Goal: Information Seeking & Learning: Check status

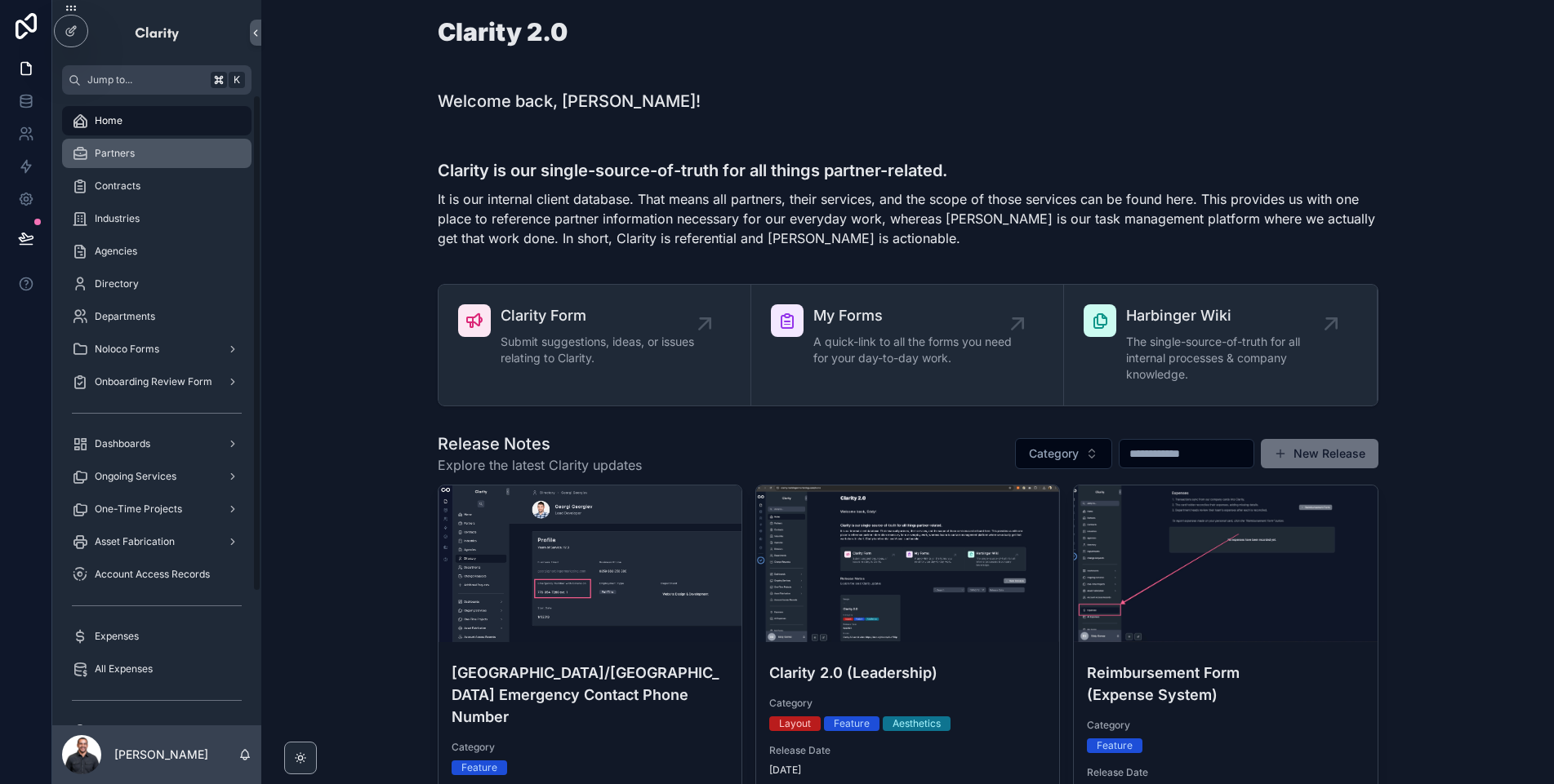
click at [119, 147] on span "Partners" at bounding box center [115, 153] width 40 height 13
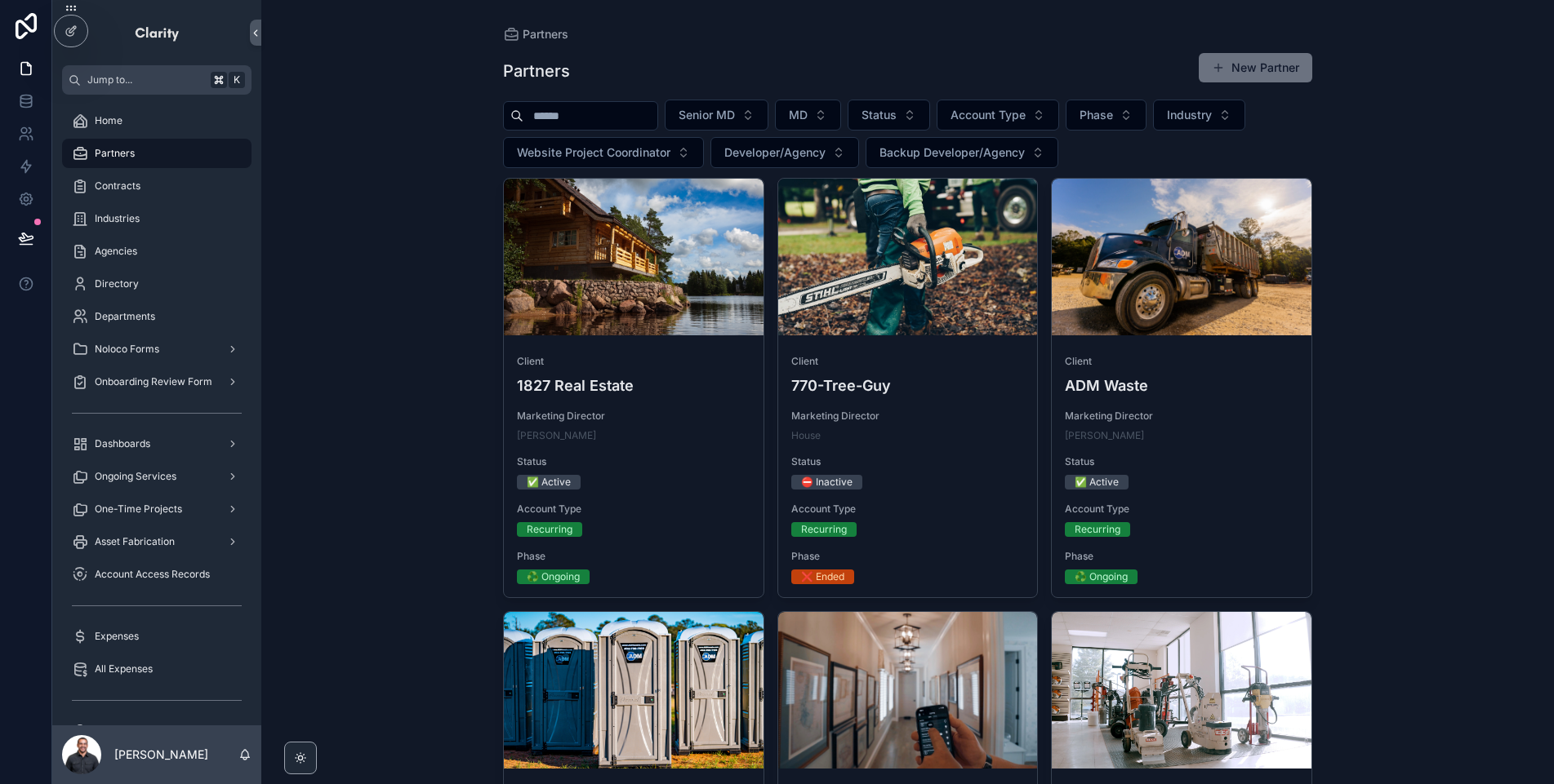
click at [584, 123] on input "scrollable content" at bounding box center [590, 116] width 134 height 23
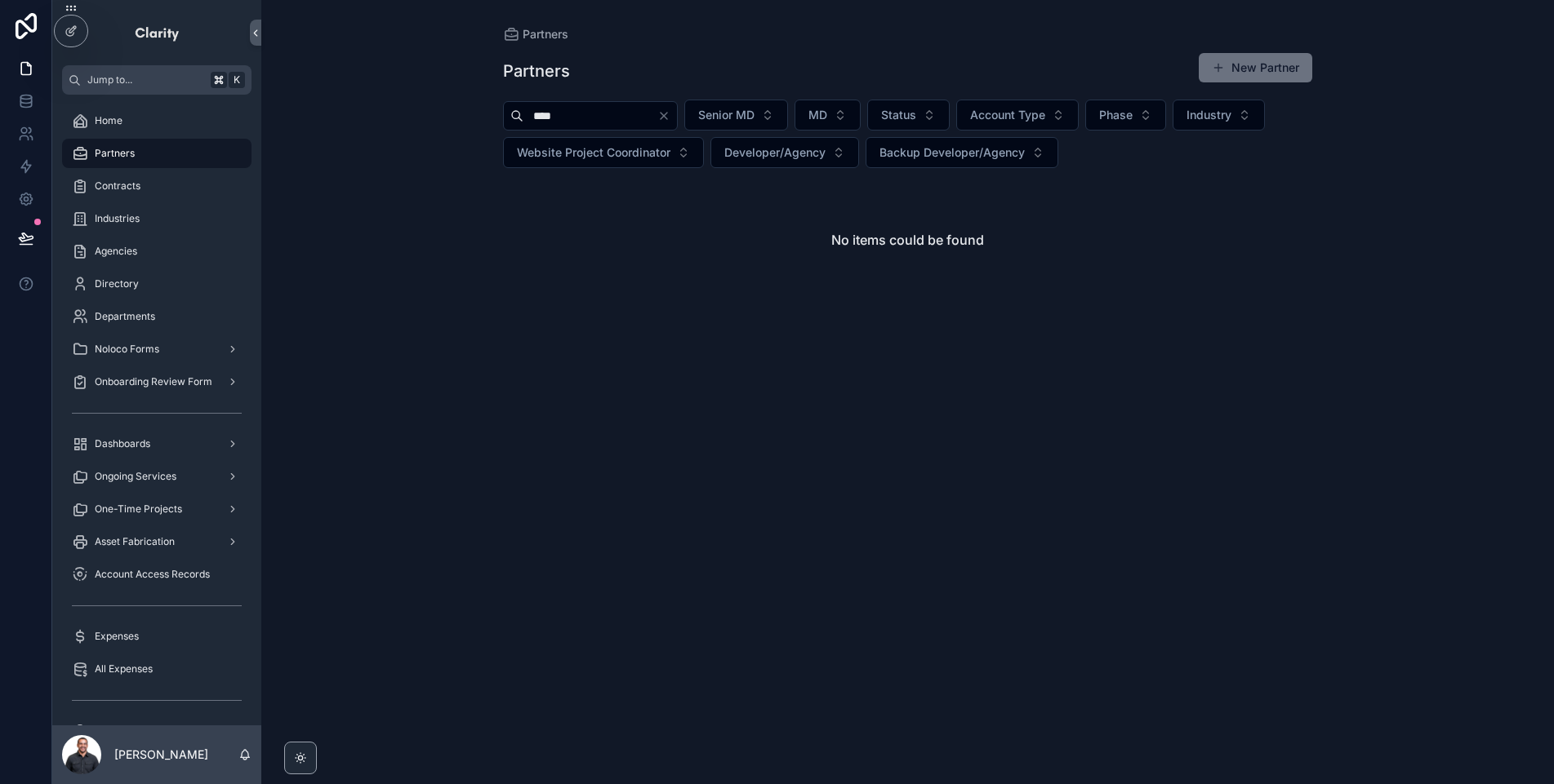
click at [618, 114] on input "****" at bounding box center [590, 116] width 134 height 23
type input "**********"
click at [671, 113] on icon "Clear" at bounding box center [664, 116] width 13 height 13
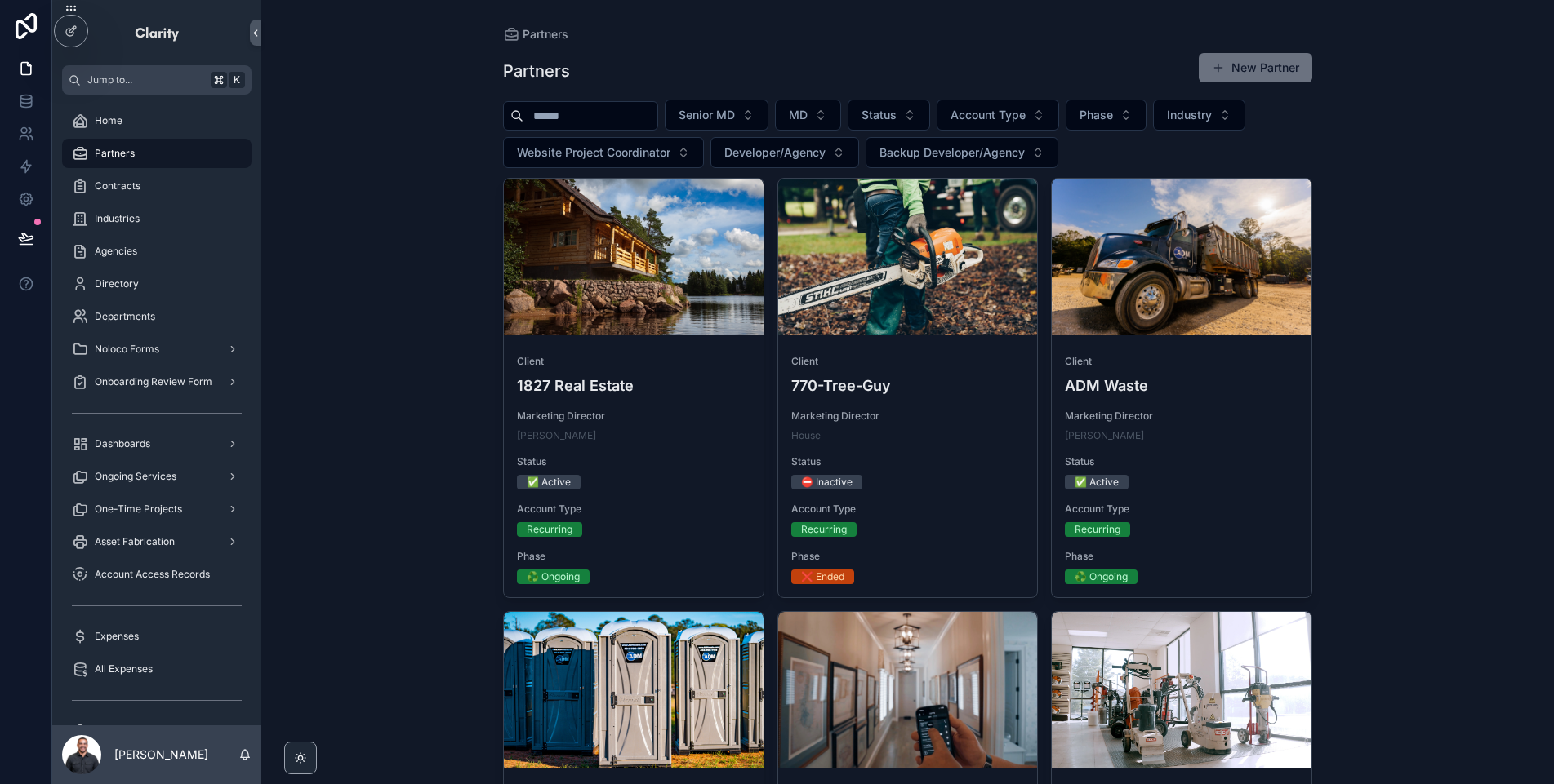
click at [622, 116] on input "scrollable content" at bounding box center [590, 116] width 134 height 23
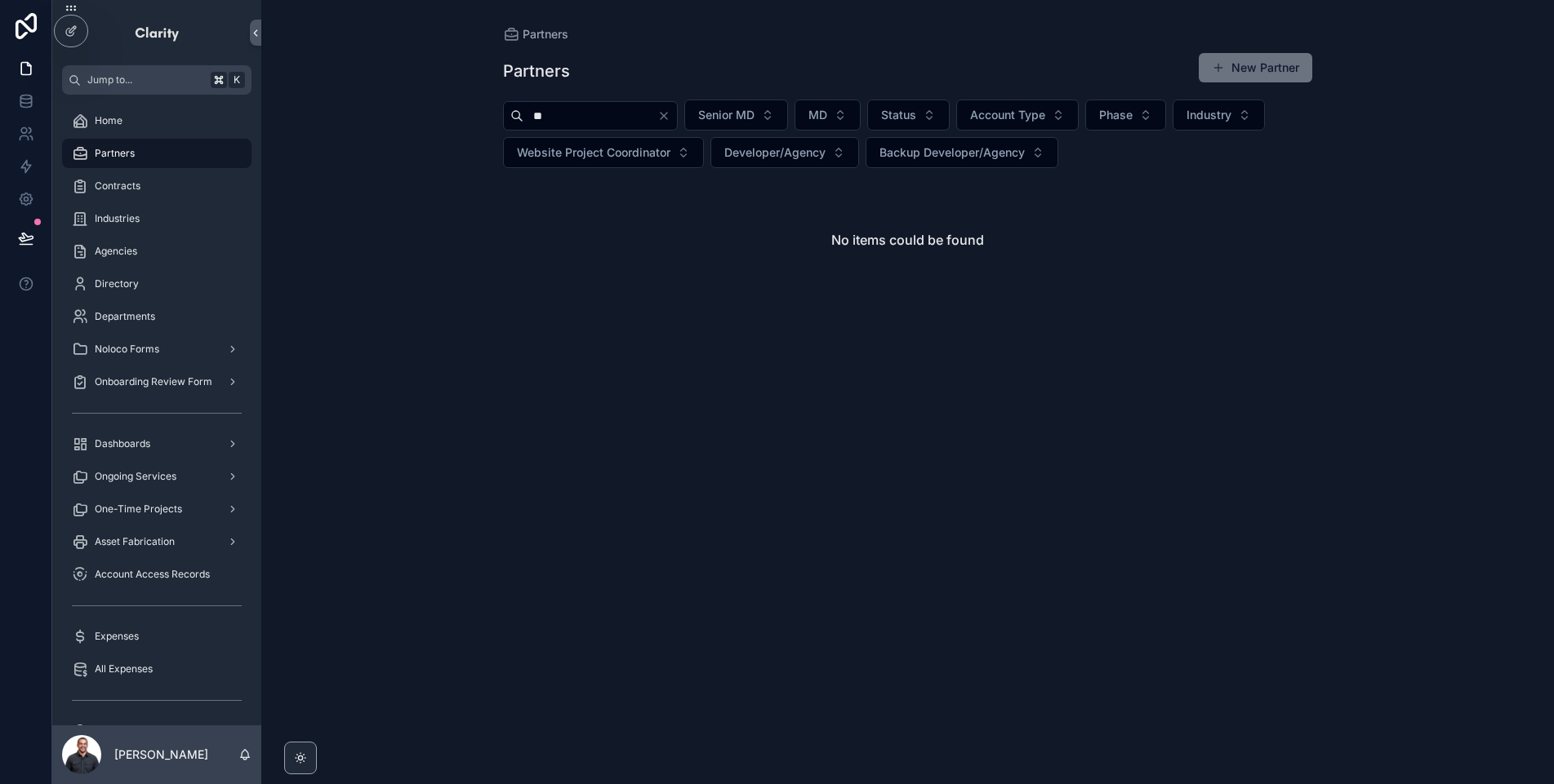
type input "*"
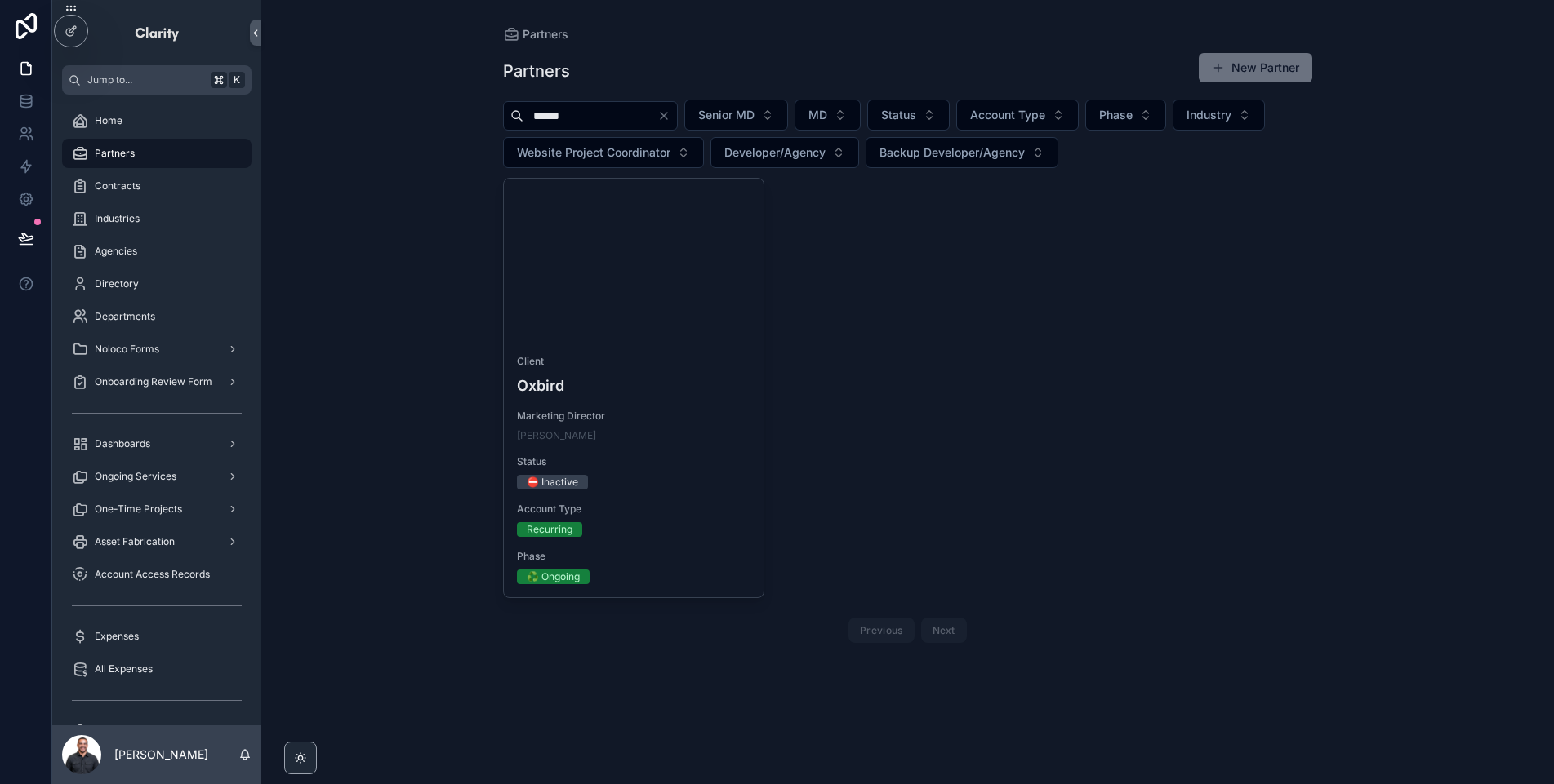
type input "******"
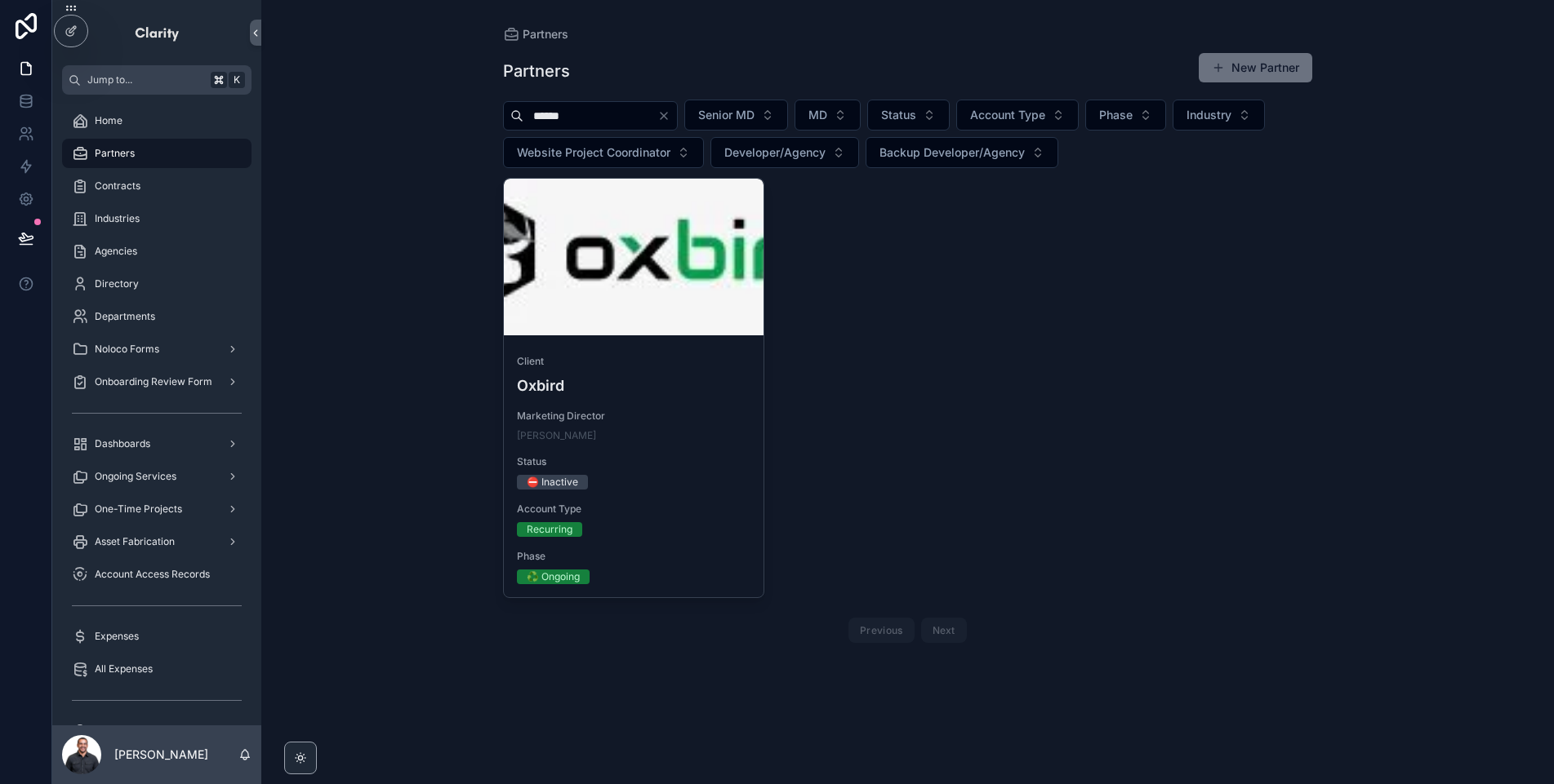
click at [671, 116] on icon "Clear" at bounding box center [664, 116] width 13 height 13
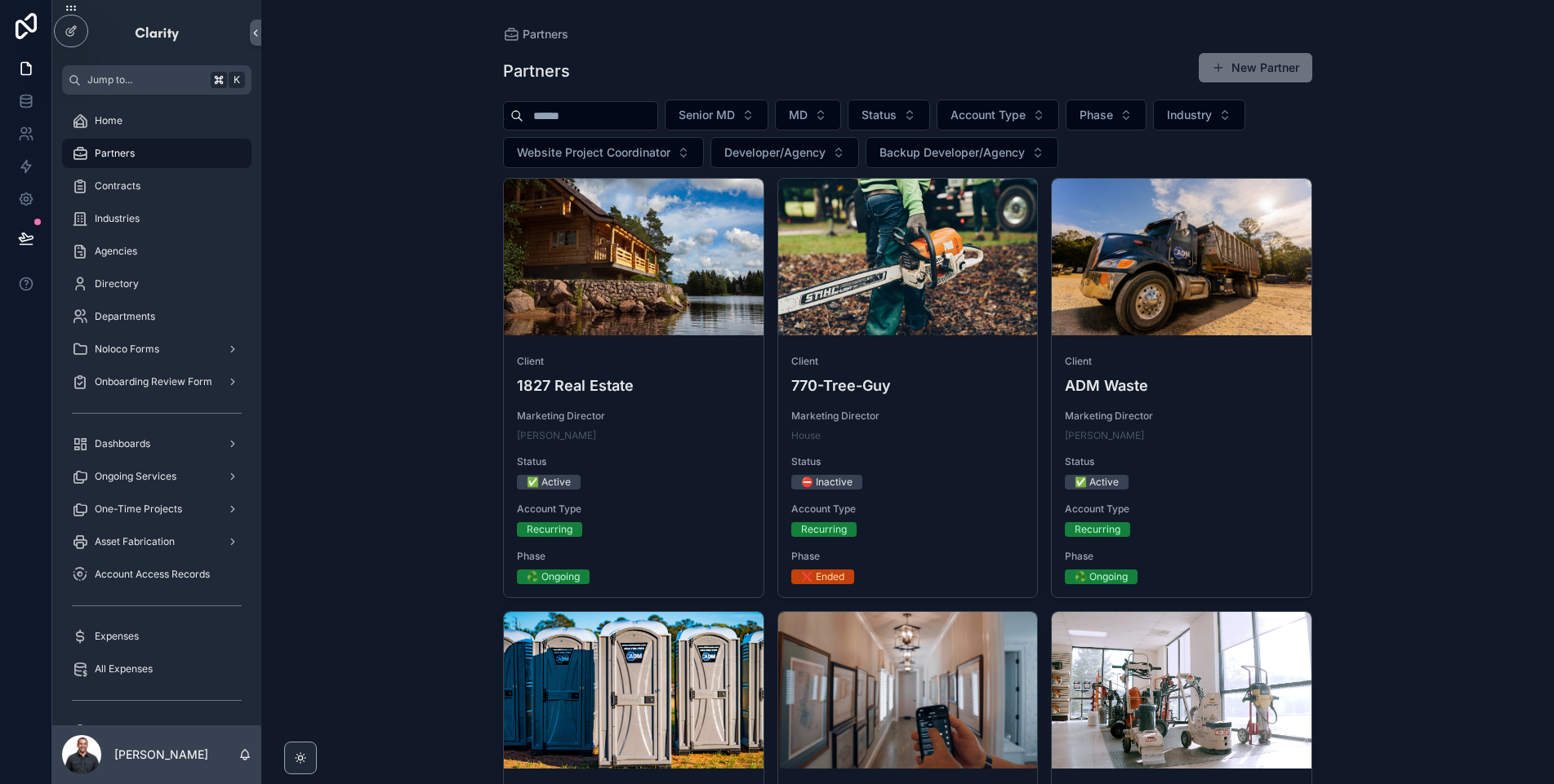
click at [577, 110] on input "scrollable content" at bounding box center [590, 116] width 134 height 23
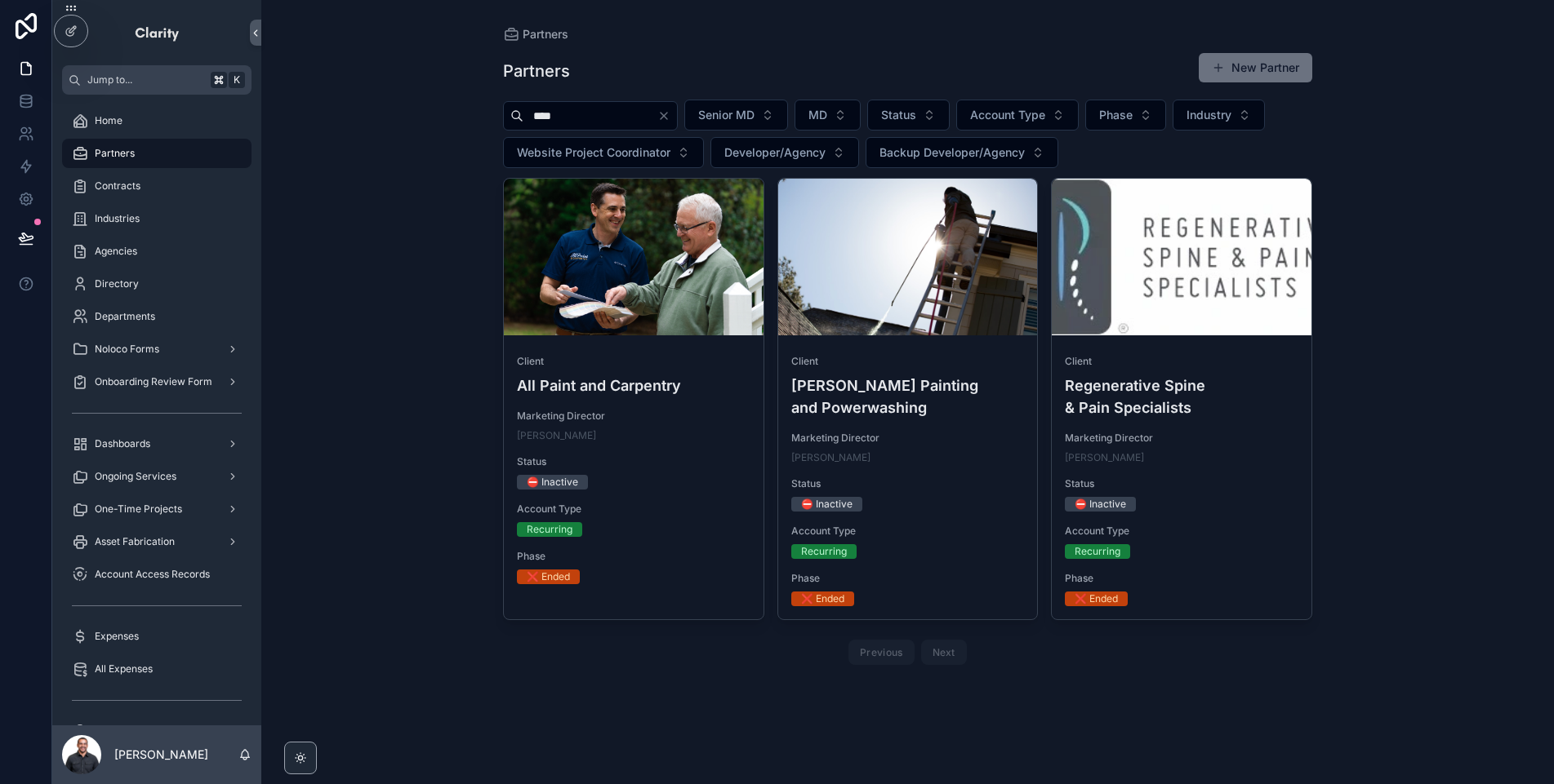
click at [574, 118] on input "****" at bounding box center [590, 116] width 134 height 23
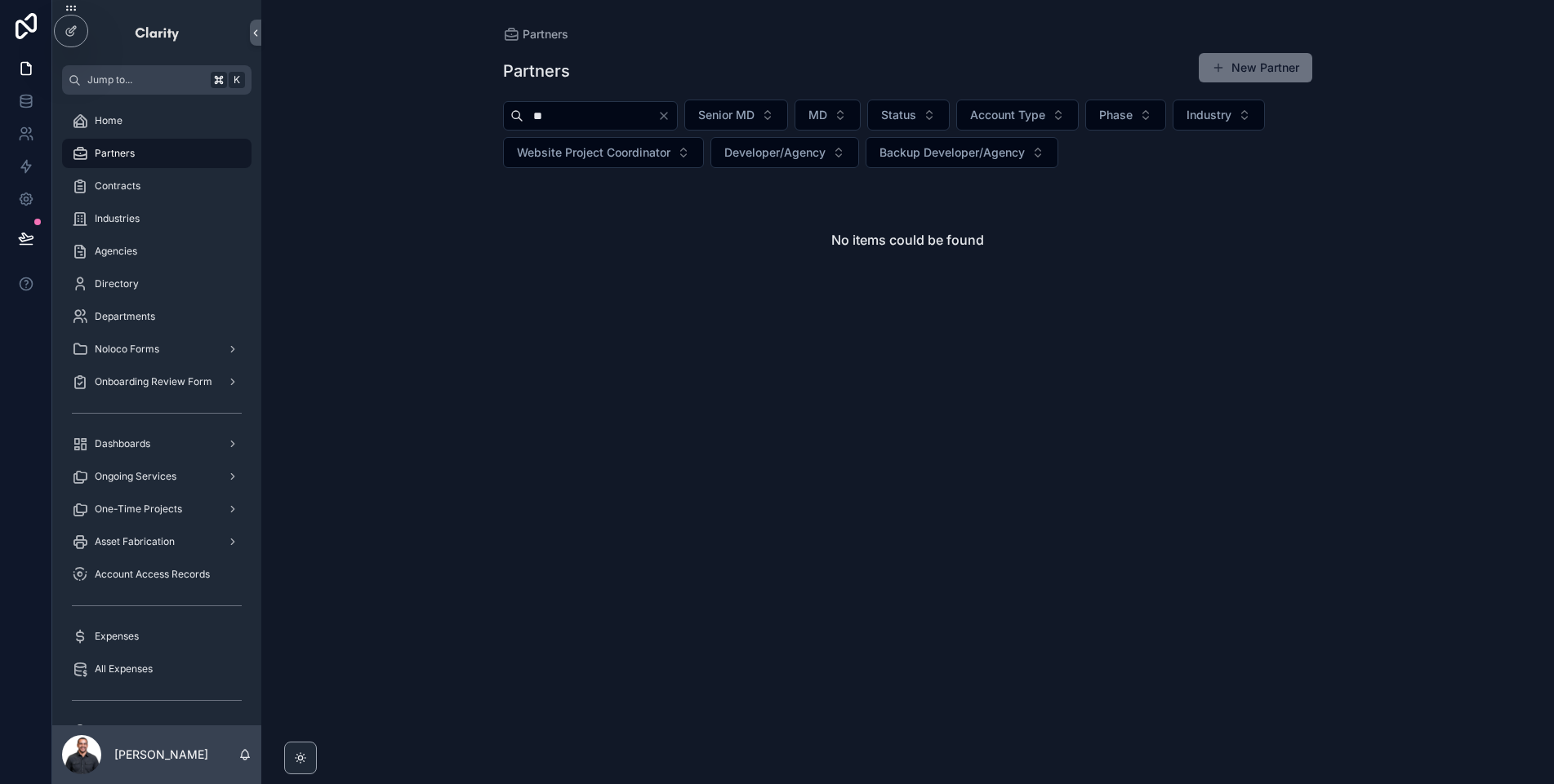
type input "*"
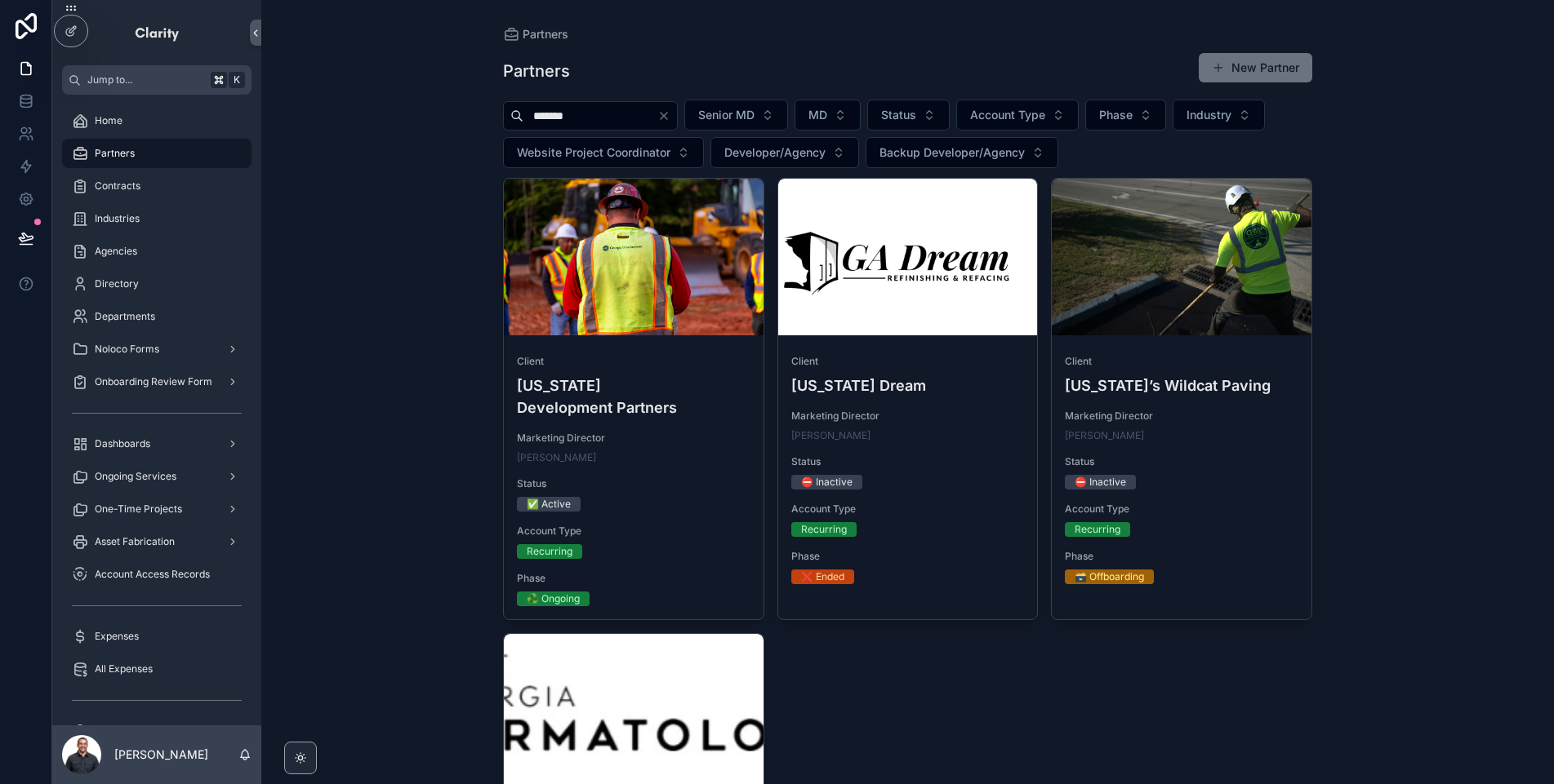
click at [612, 100] on div "******* Senior MD MD Status Account Type Phase Industry Website Project Coordin…" at bounding box center [907, 134] width 809 height 69
click at [617, 110] on input "*******" at bounding box center [590, 116] width 134 height 23
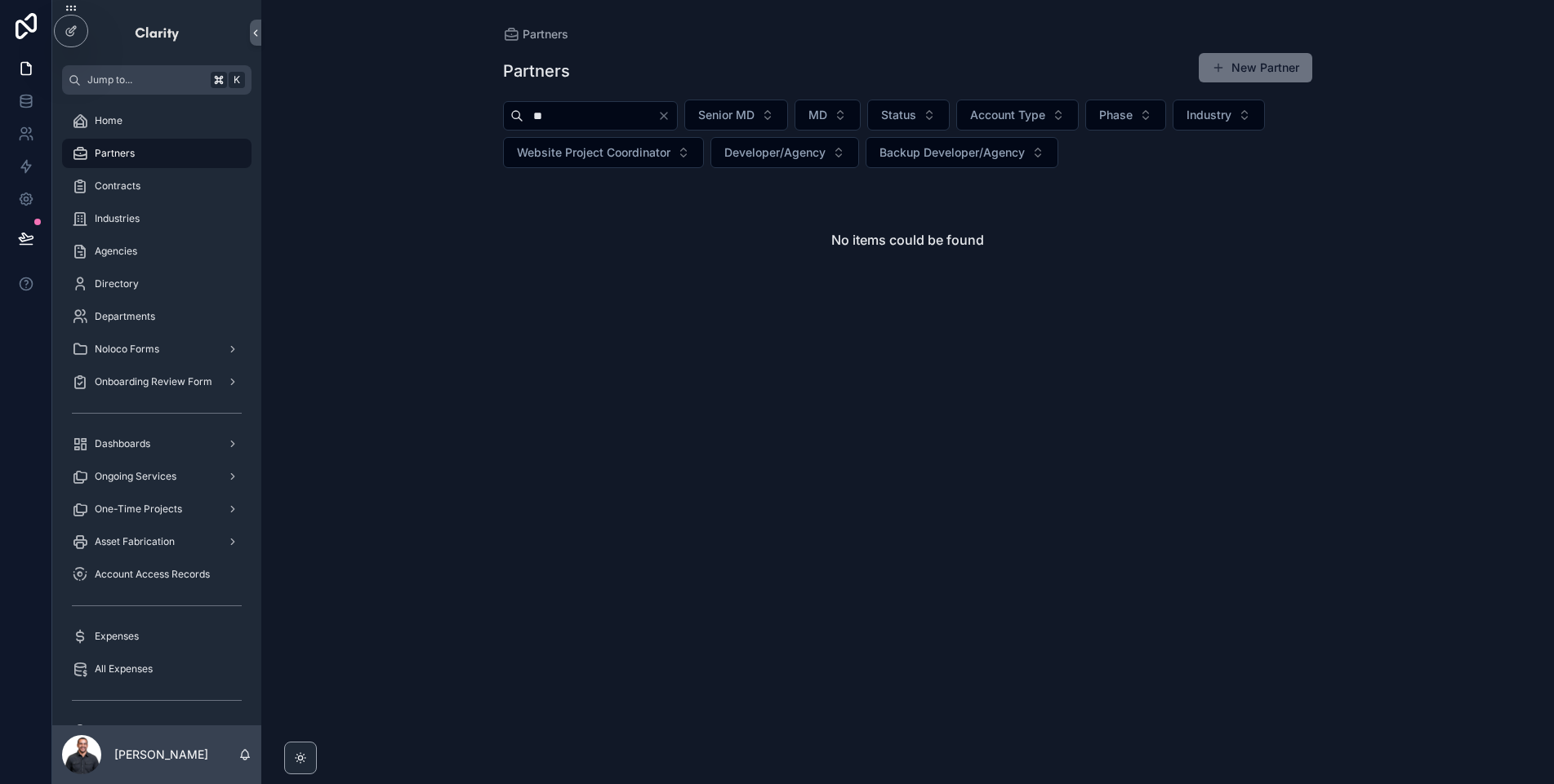
type input "*"
click at [650, 123] on input "********" at bounding box center [590, 116] width 134 height 23
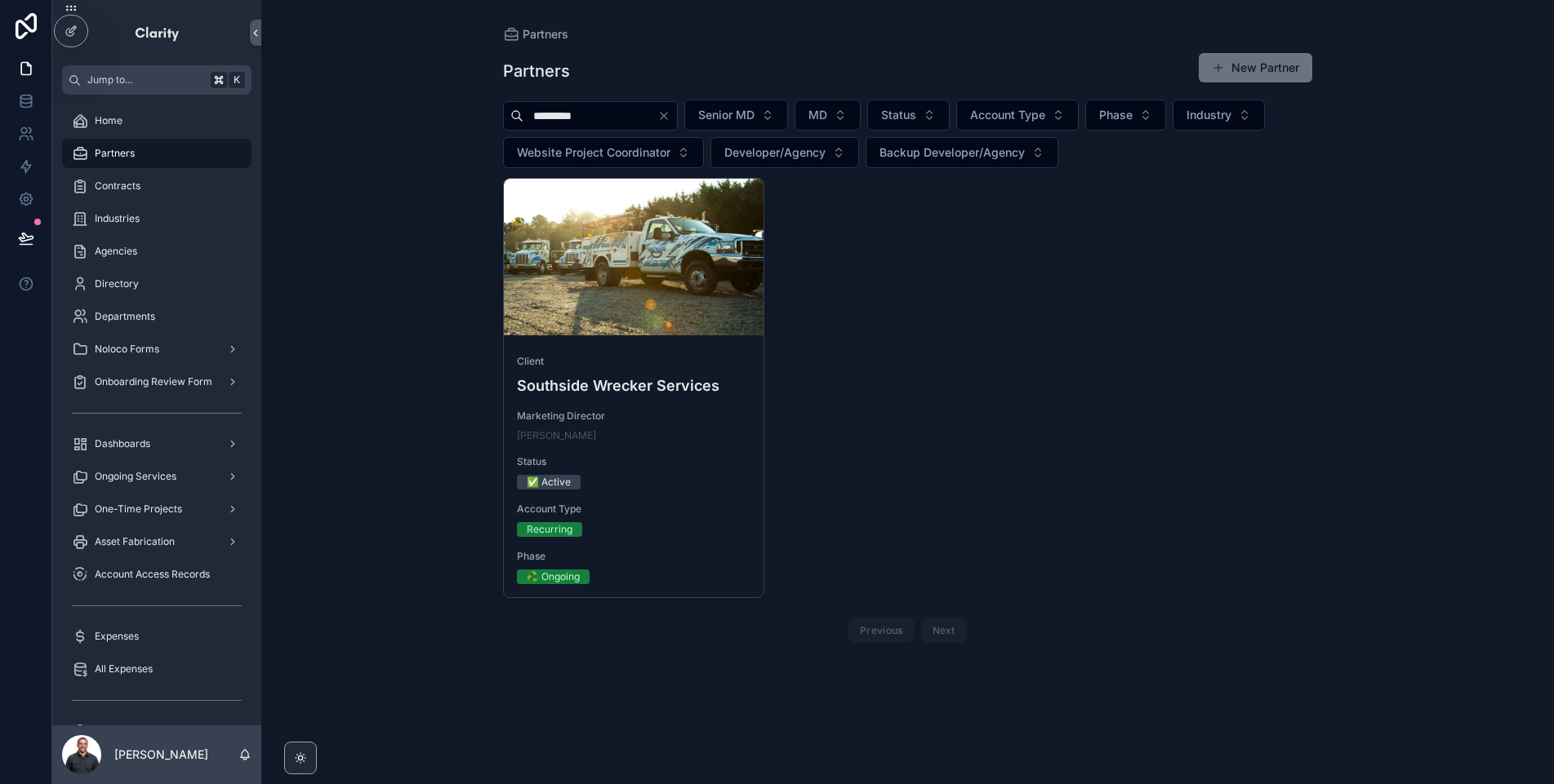
click at [617, 119] on input "*********" at bounding box center [590, 116] width 134 height 23
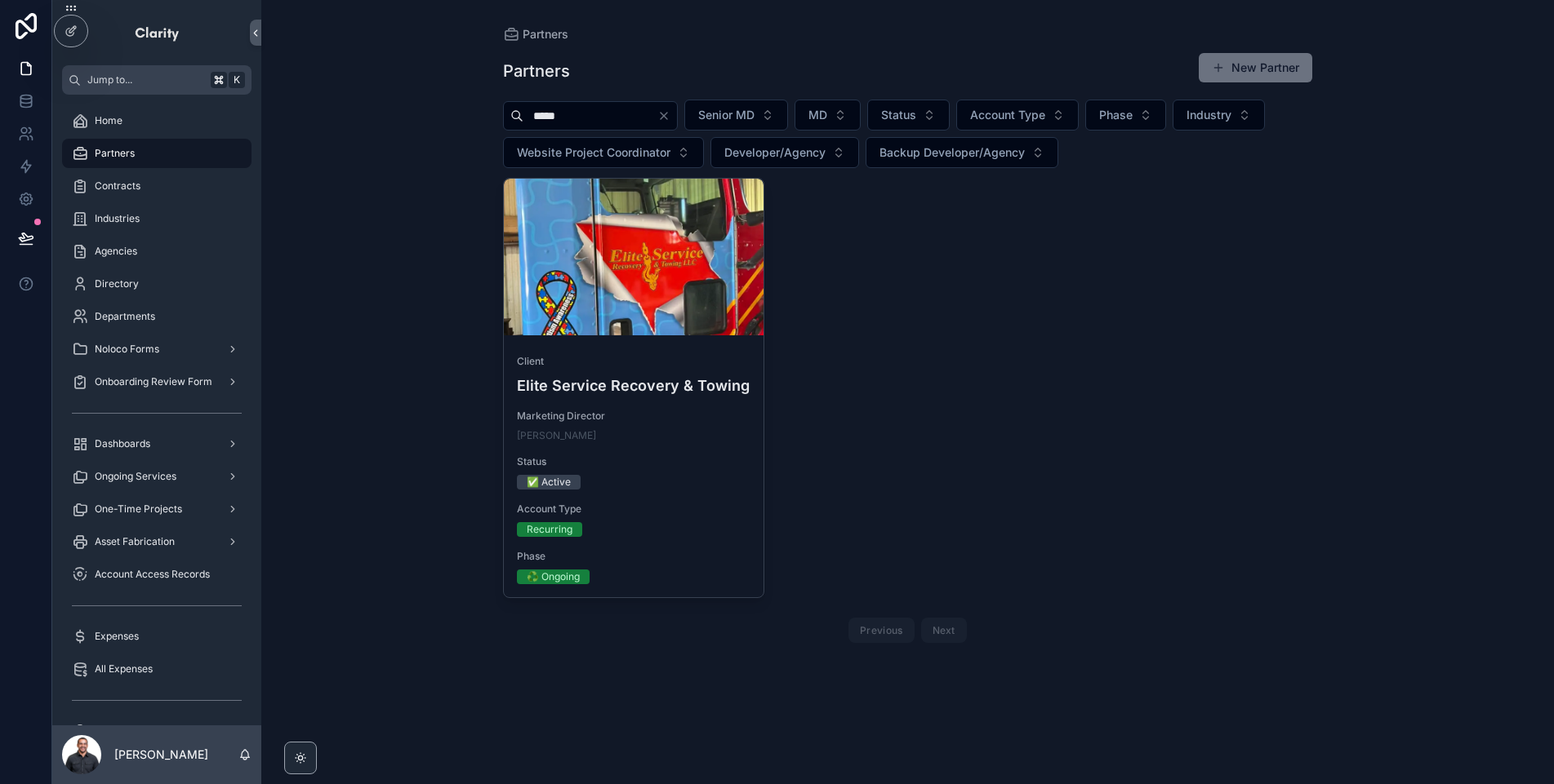
click at [622, 121] on input "*****" at bounding box center [590, 116] width 134 height 23
click at [622, 122] on input "*****" at bounding box center [590, 116] width 134 height 23
click at [622, 121] on input "*****" at bounding box center [590, 116] width 134 height 23
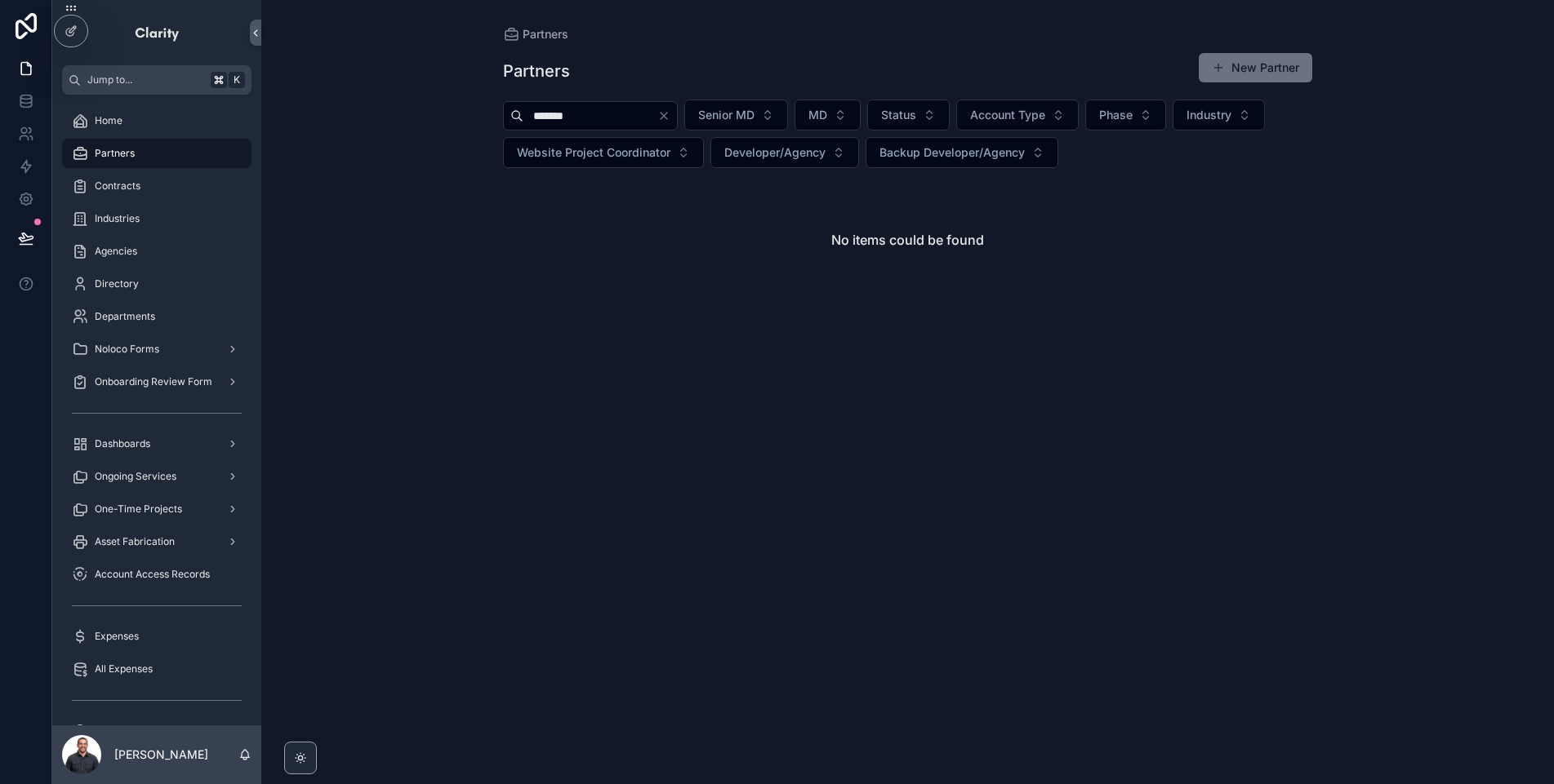
type input "*******"
click at [667, 119] on icon "Clear" at bounding box center [664, 116] width 7 height 7
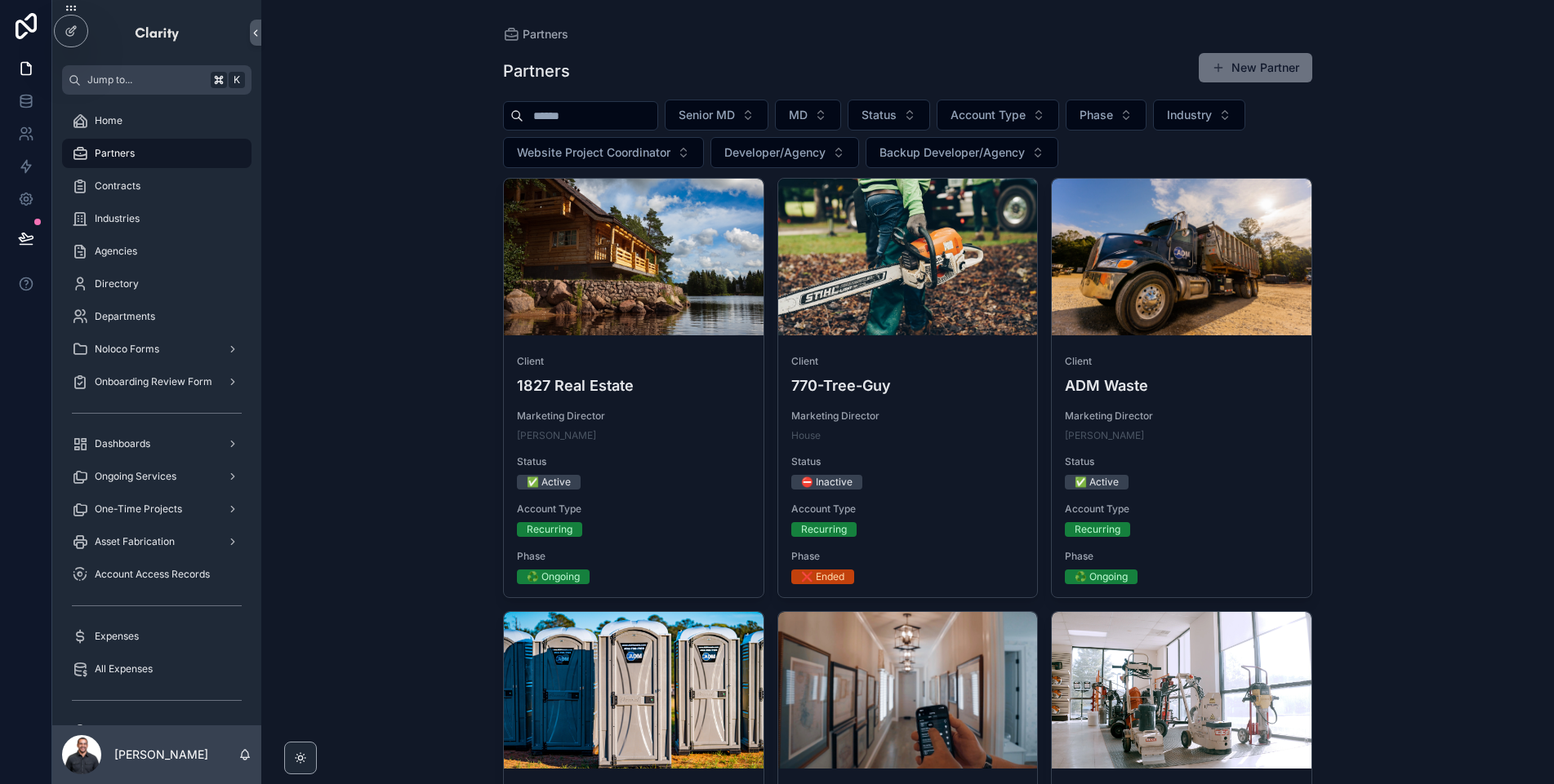
click at [142, 158] on div "Partners" at bounding box center [157, 153] width 170 height 26
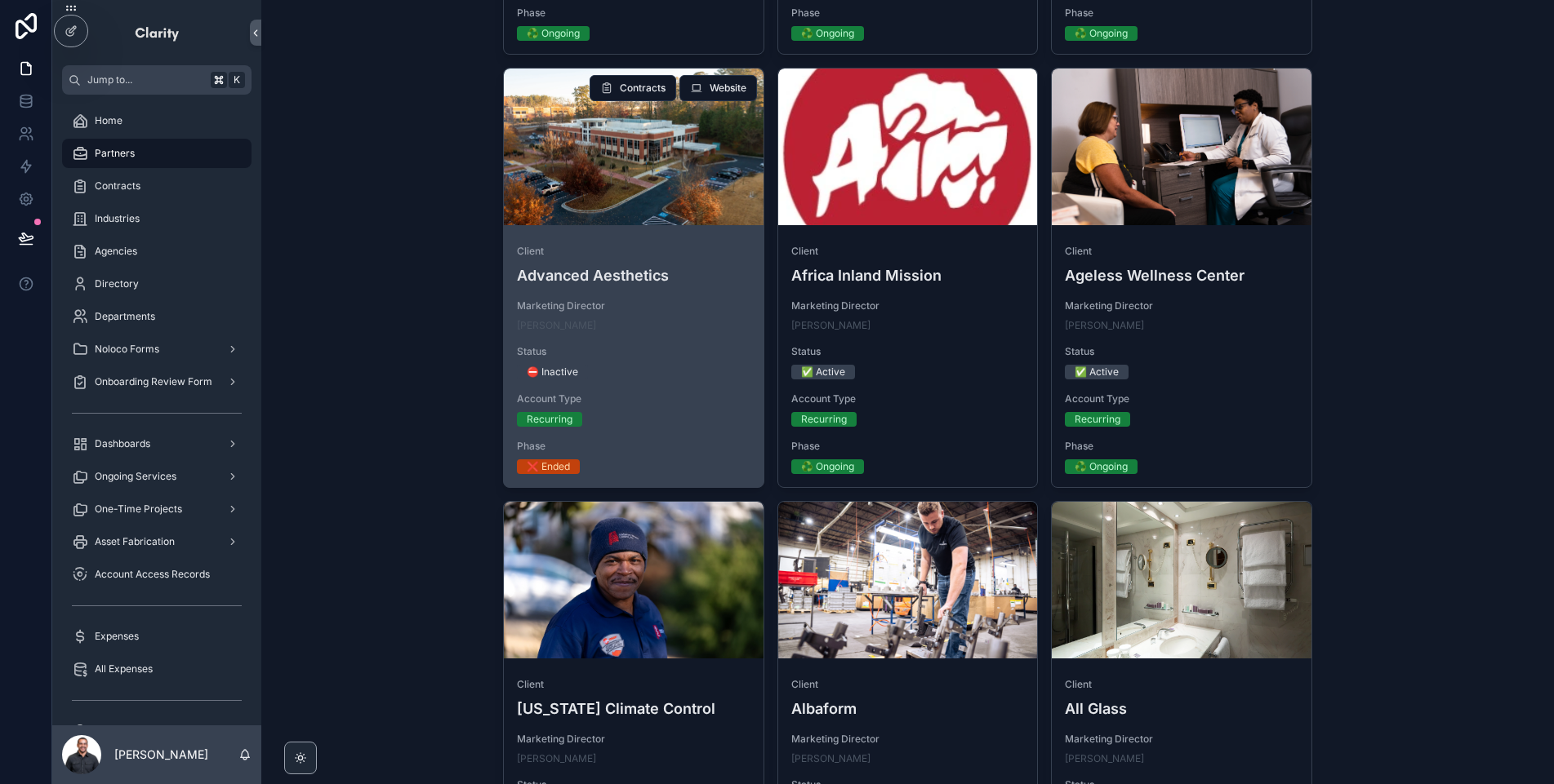
scroll to position [1037, 0]
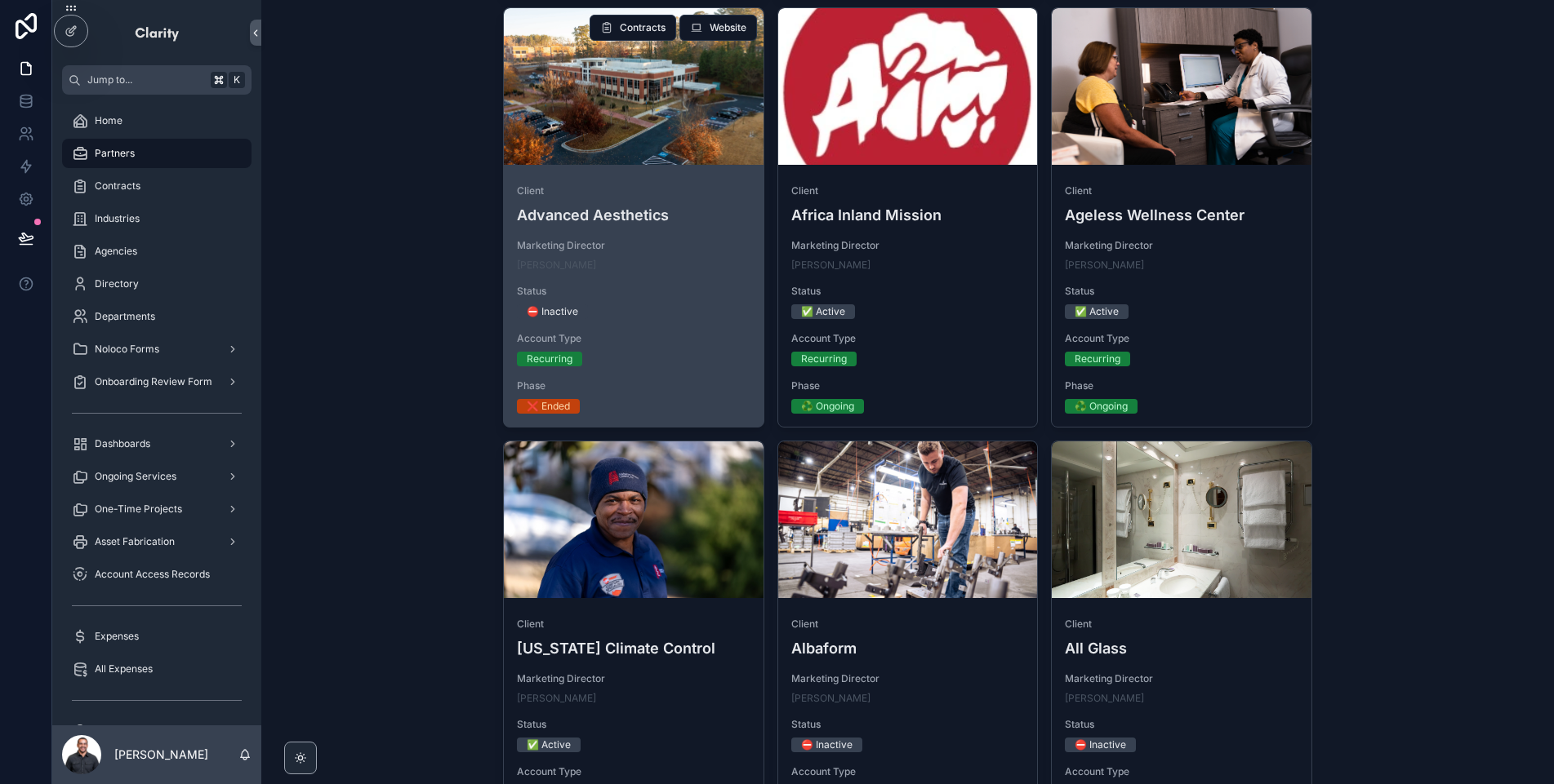
click at [702, 497] on div "scrollable content" at bounding box center [633, 519] width 260 height 157
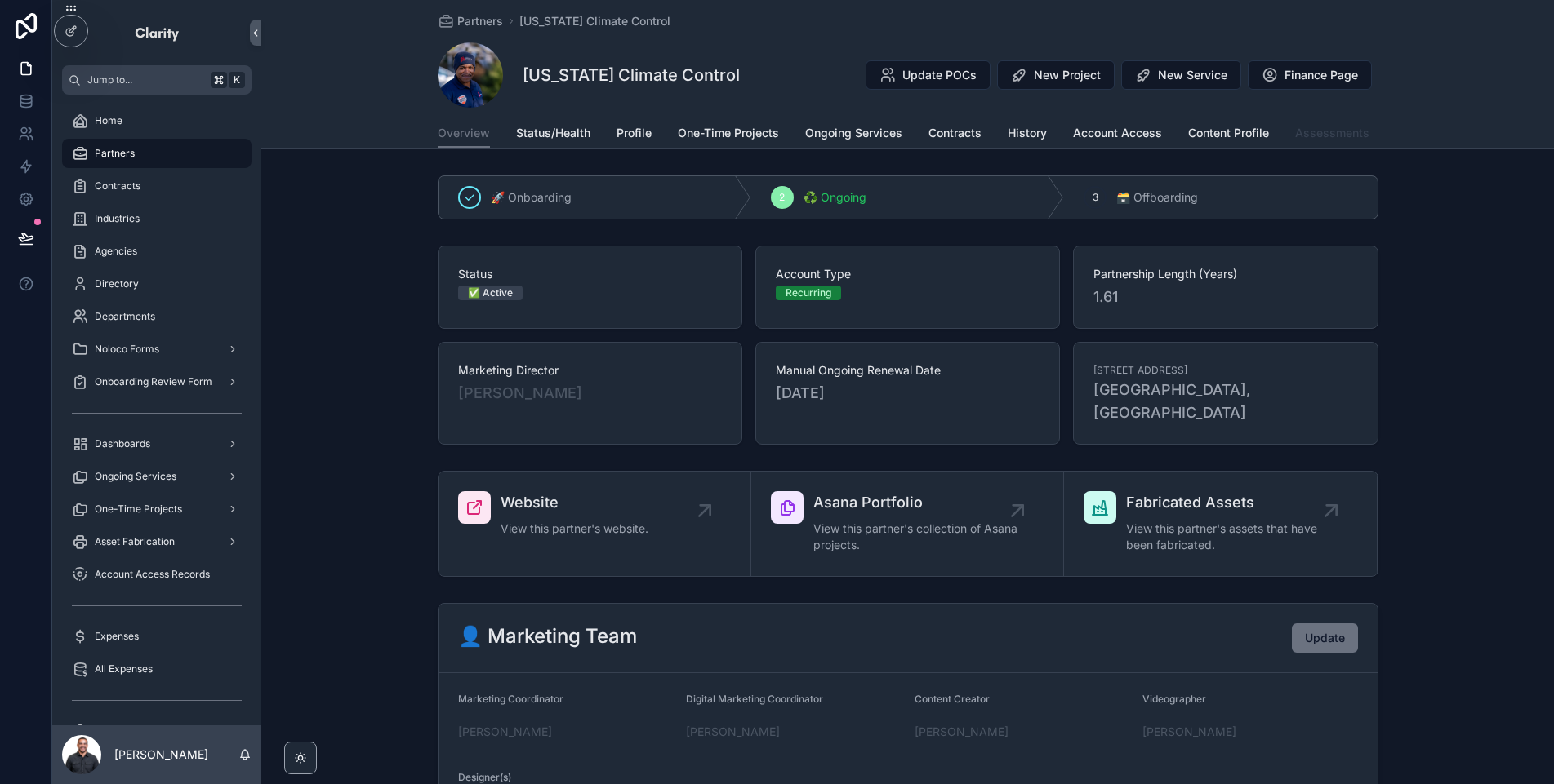
click at [1319, 137] on span "Assessments" at bounding box center [1332, 134] width 75 height 17
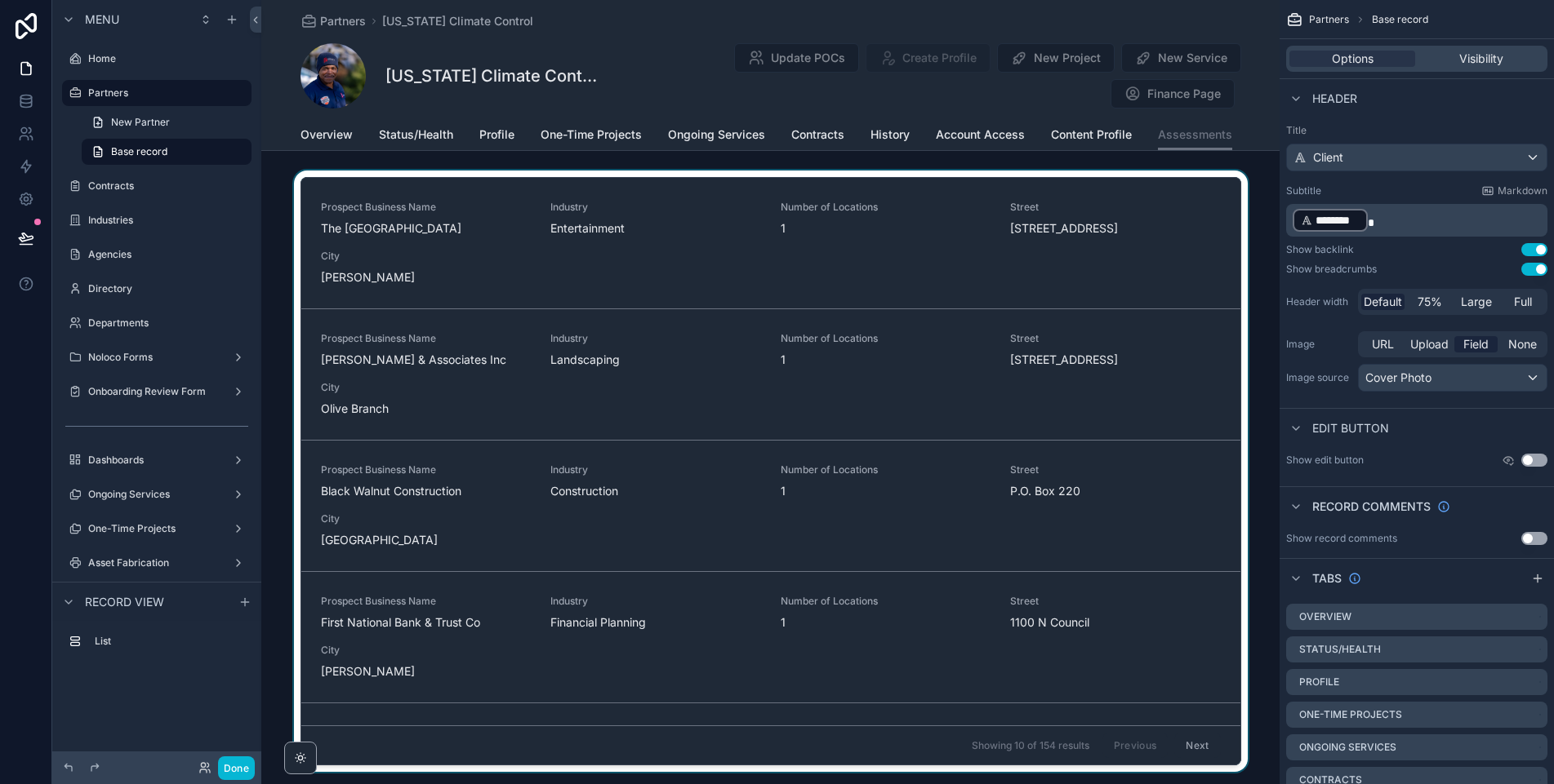
click at [1170, 269] on div "scrollable content" at bounding box center [770, 475] width 1019 height 608
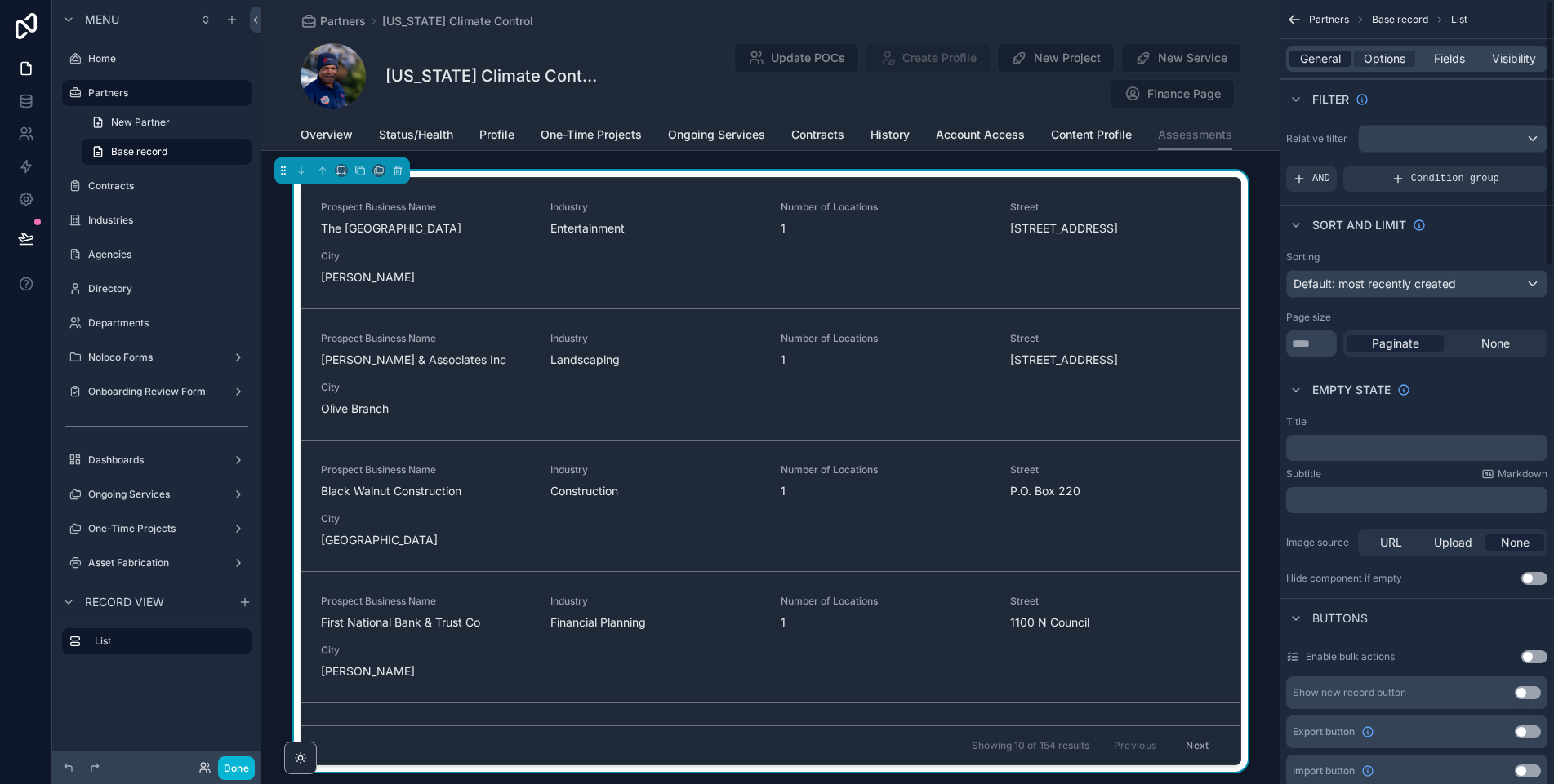
click at [1322, 57] on span "General" at bounding box center [1320, 59] width 41 height 17
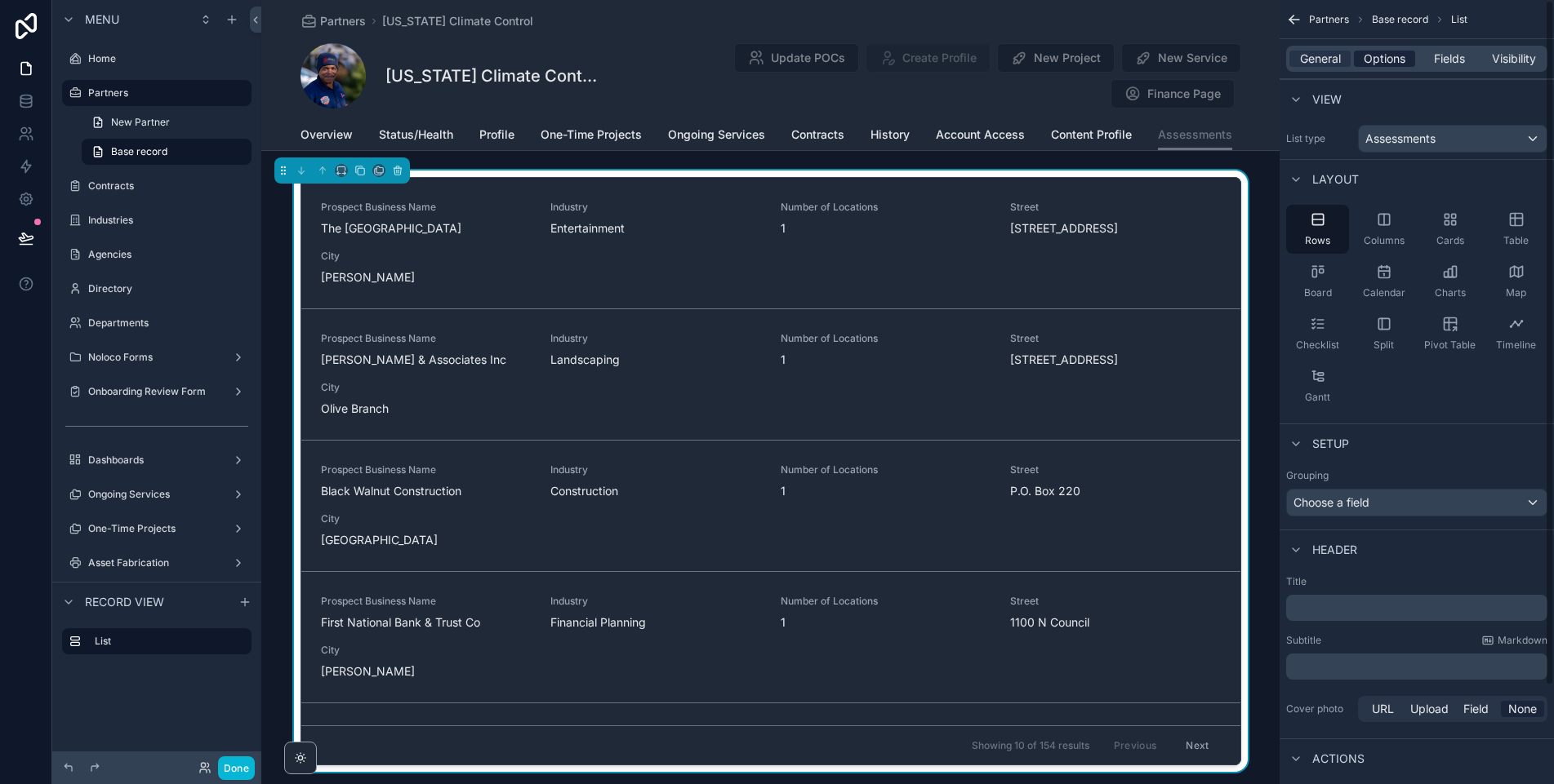
click at [1371, 61] on span "Options" at bounding box center [1385, 59] width 42 height 17
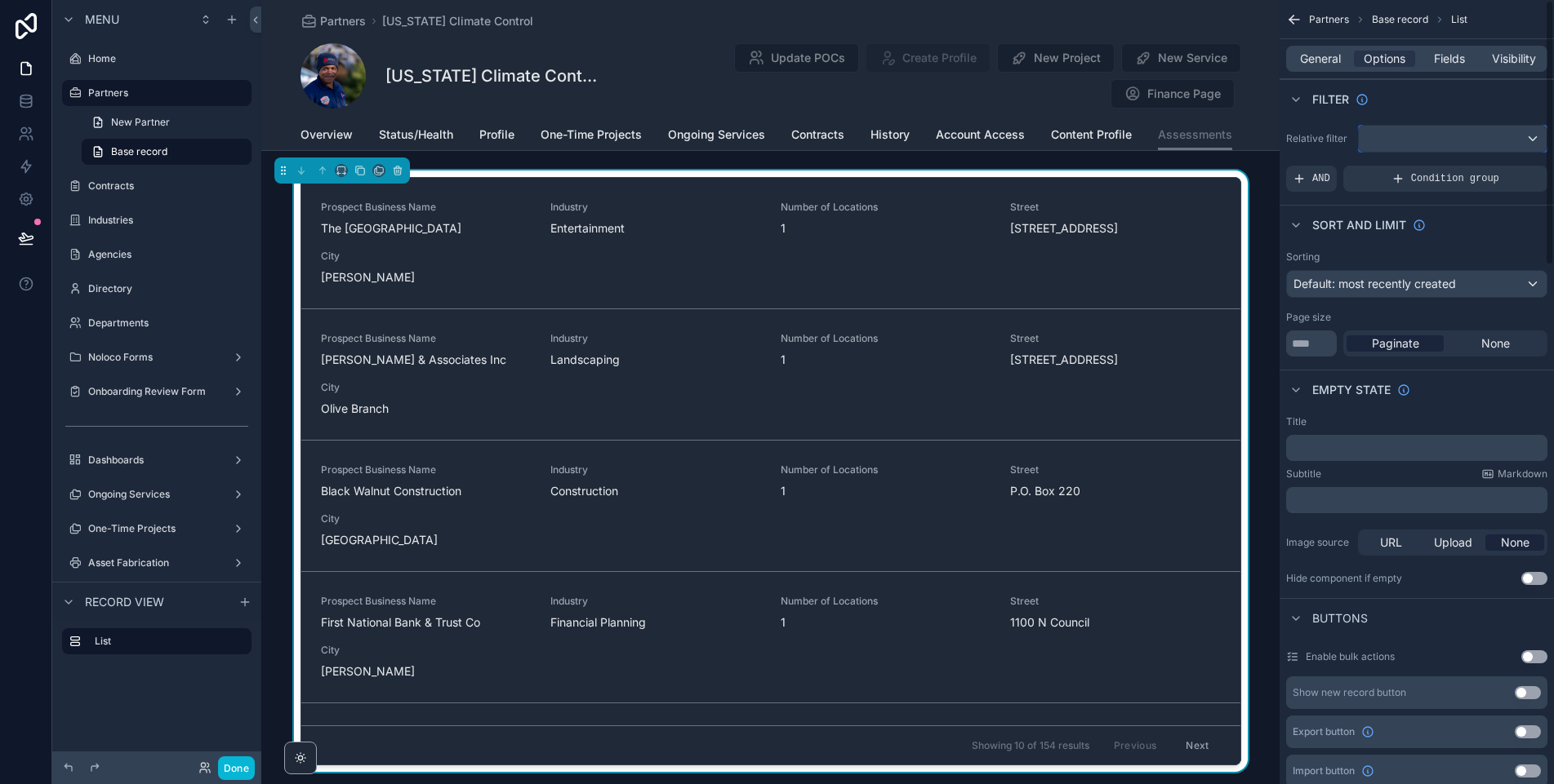
click at [1429, 143] on div "scrollable content" at bounding box center [1453, 139] width 188 height 26
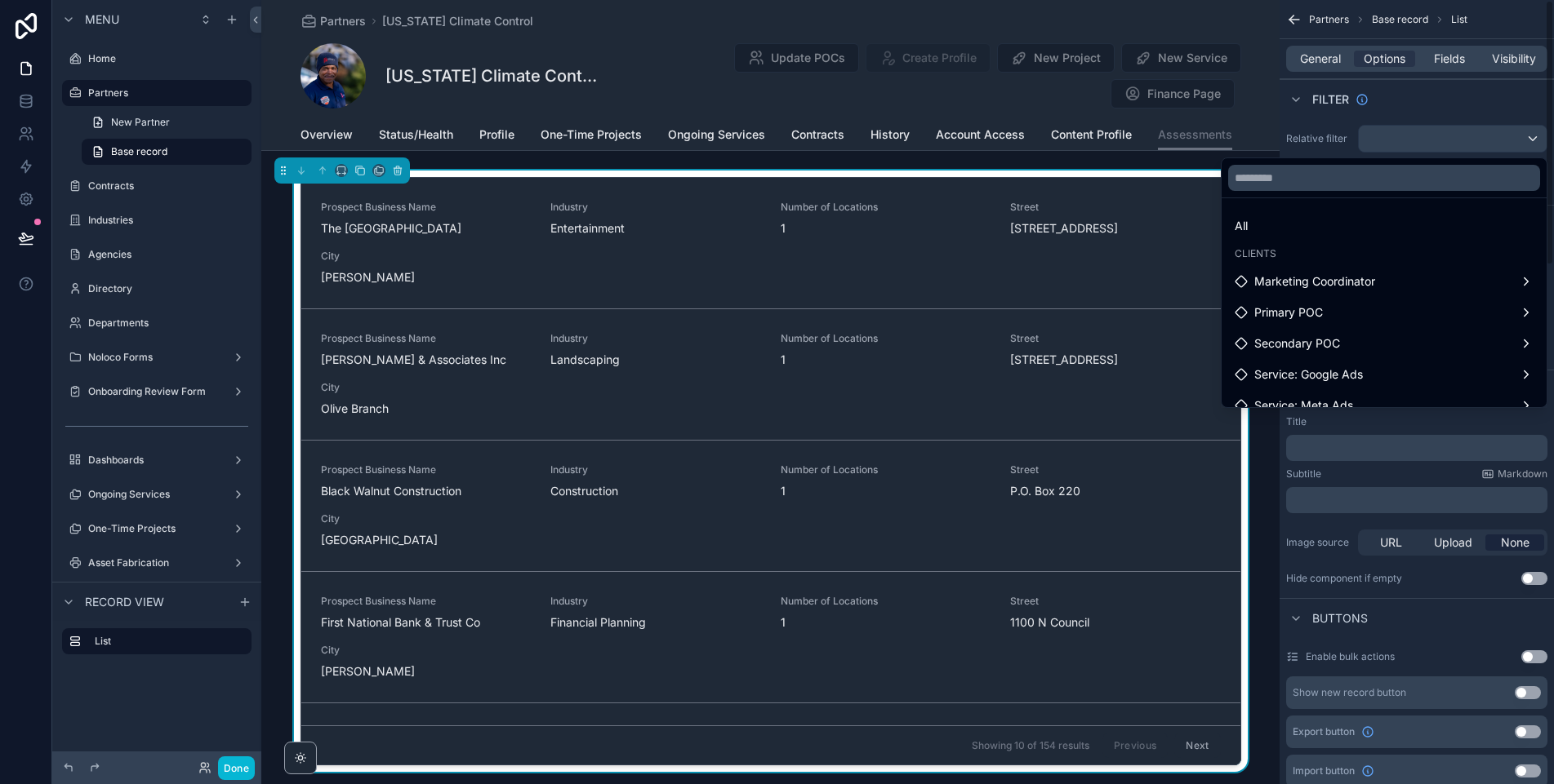
click at [1420, 105] on div "scrollable content" at bounding box center [777, 392] width 1554 height 784
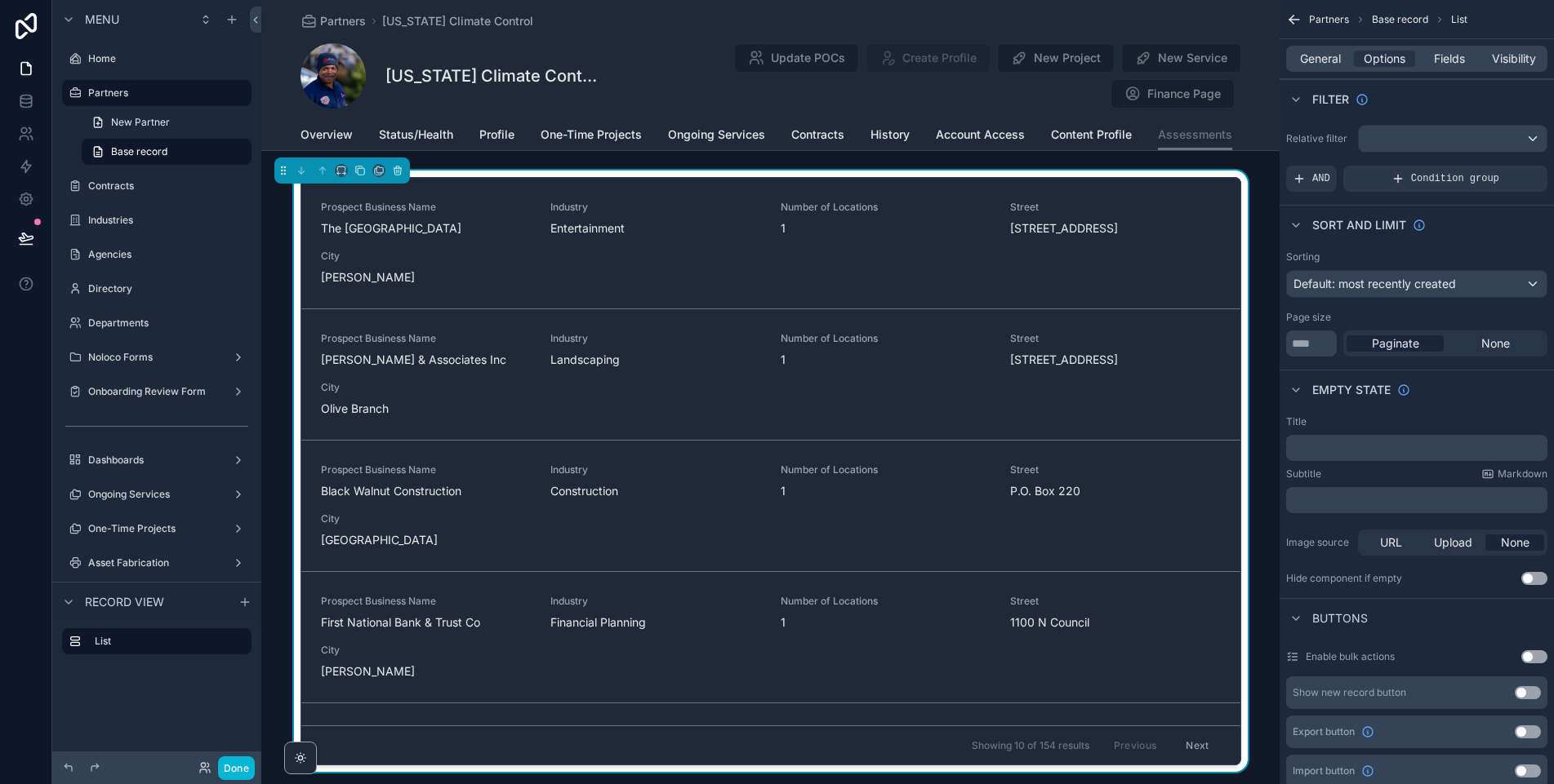
click at [1419, 118] on div "Filter" at bounding box center [1417, 98] width 275 height 39
click at [1409, 146] on div "scrollable content" at bounding box center [1453, 139] width 188 height 26
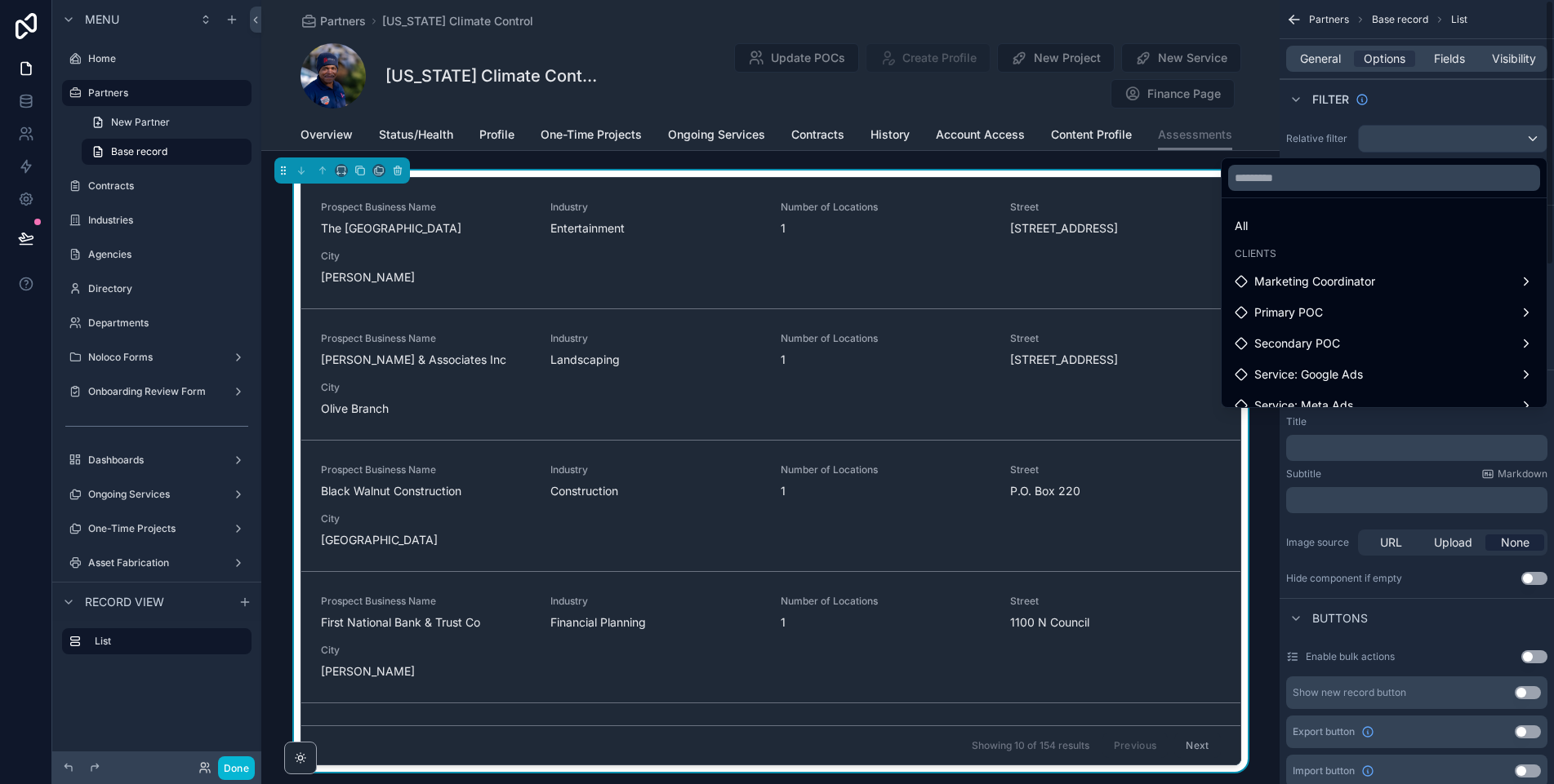
click at [1376, 110] on div "scrollable content" at bounding box center [777, 392] width 1554 height 784
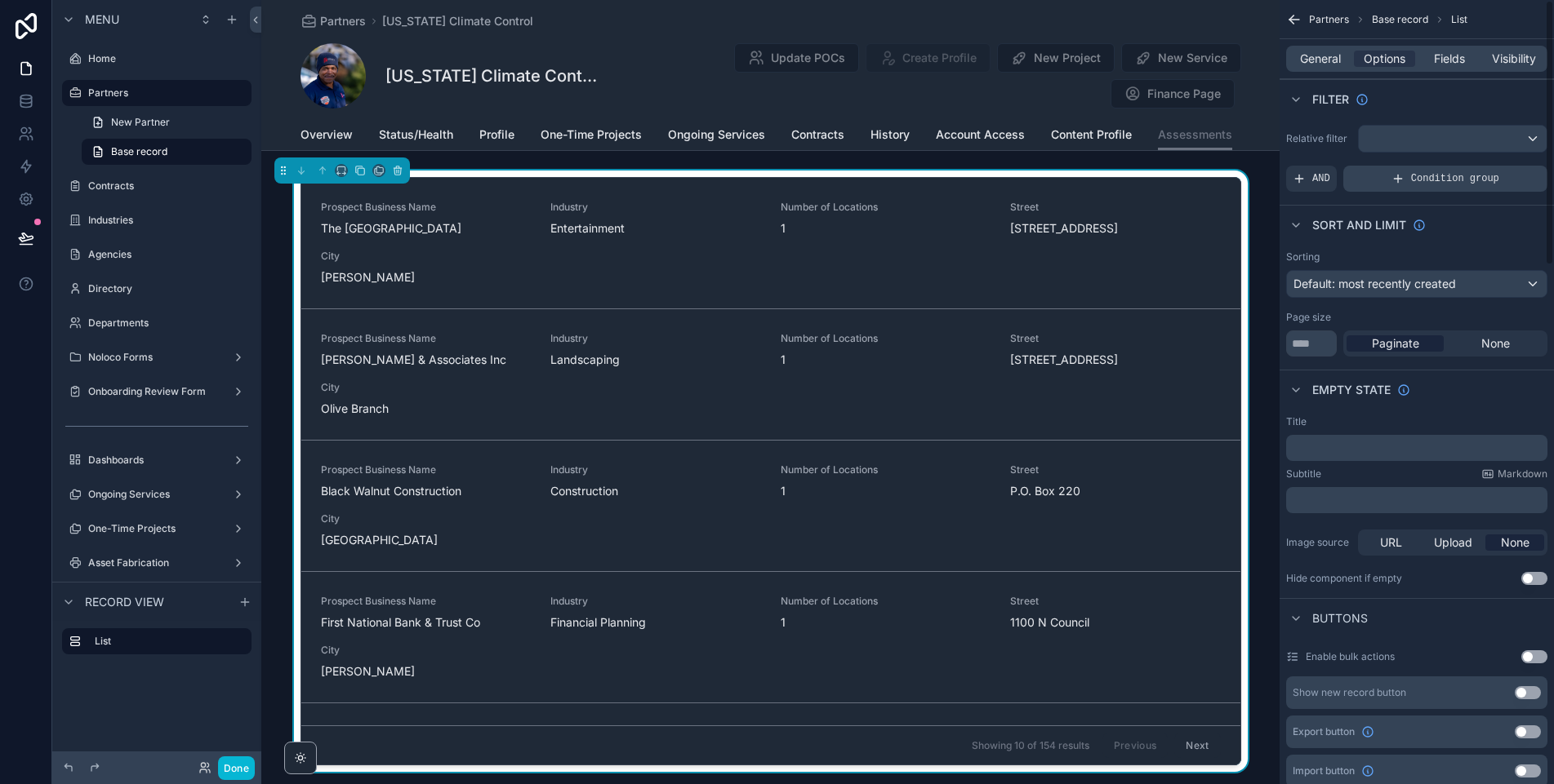
click at [1389, 187] on div "Condition group" at bounding box center [1445, 178] width 204 height 26
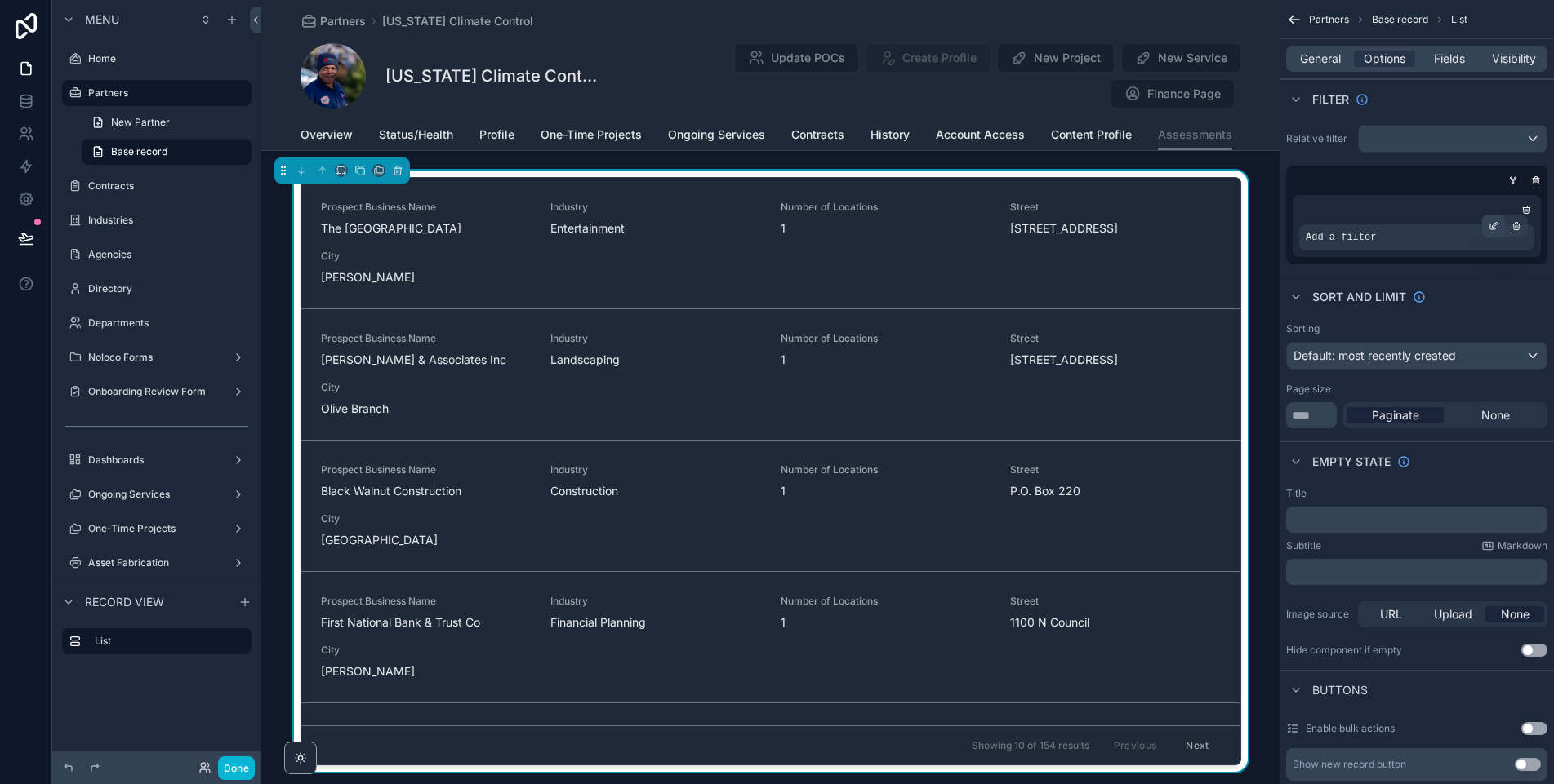
click at [1494, 226] on icon "scrollable content" at bounding box center [1493, 226] width 10 height 10
click at [1143, 216] on span "Select a field" at bounding box center [1134, 212] width 70 height 14
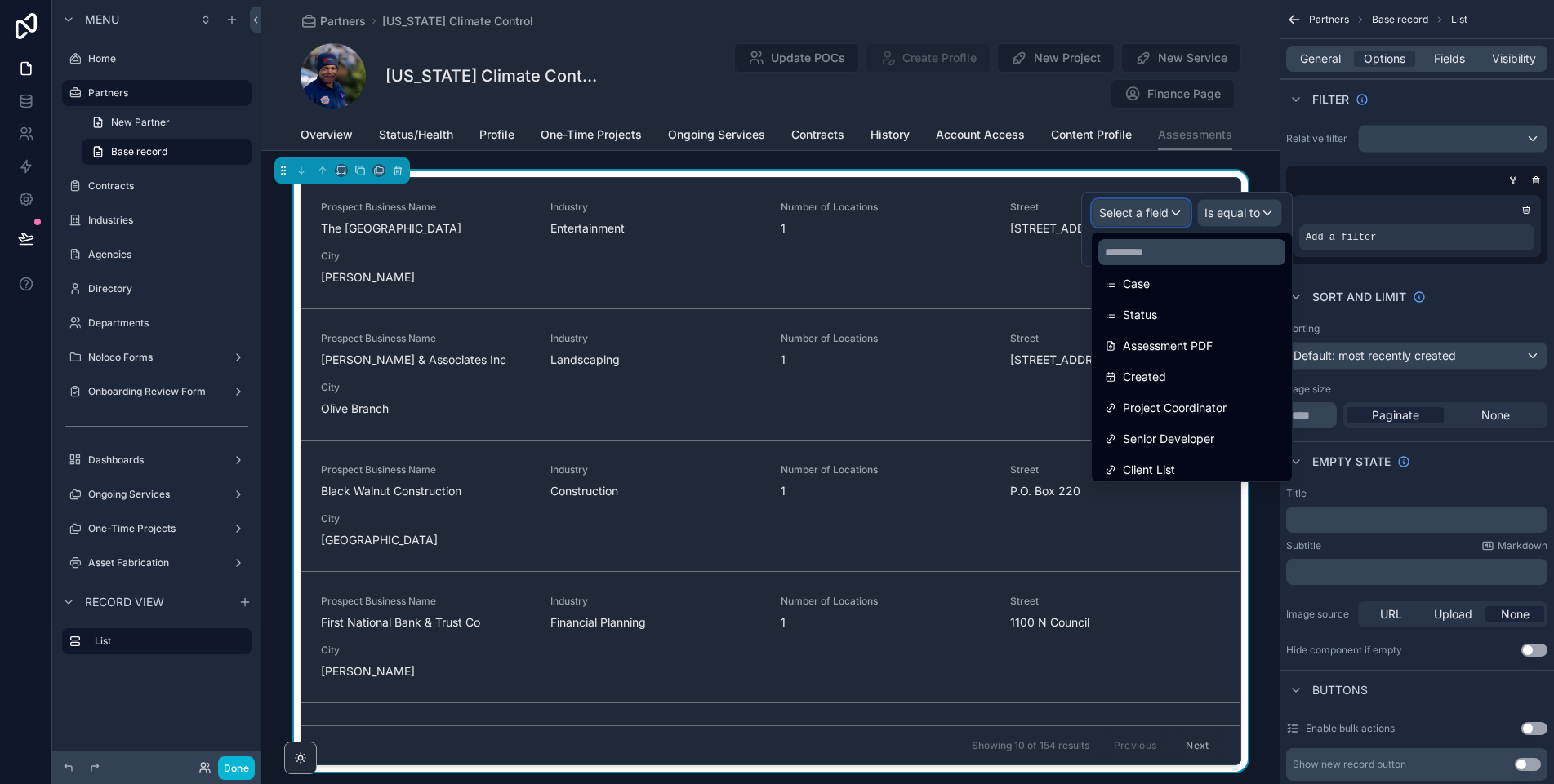
scroll to position [736, 0]
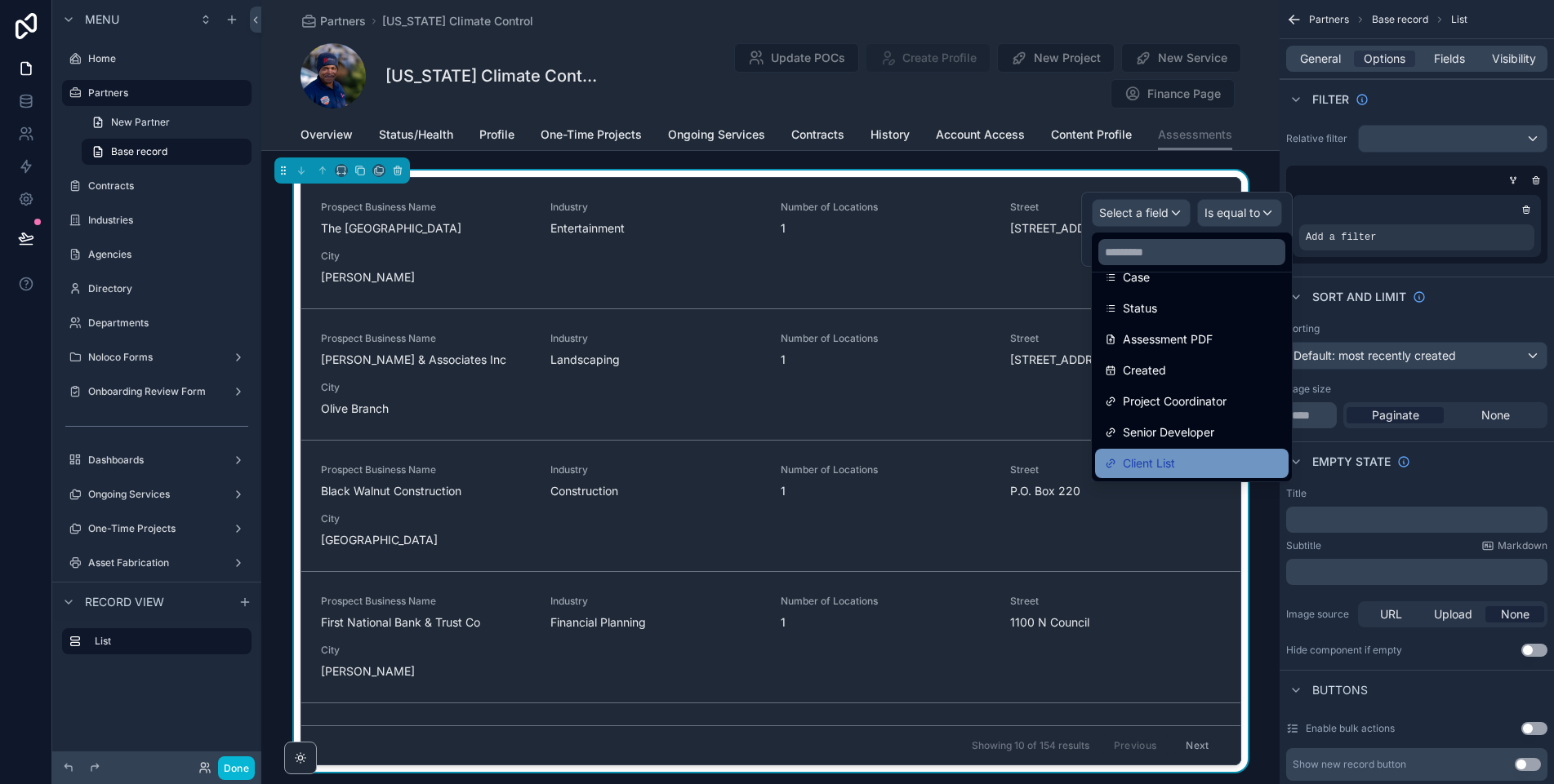
click at [1137, 468] on span "Client List" at bounding box center [1149, 464] width 52 height 20
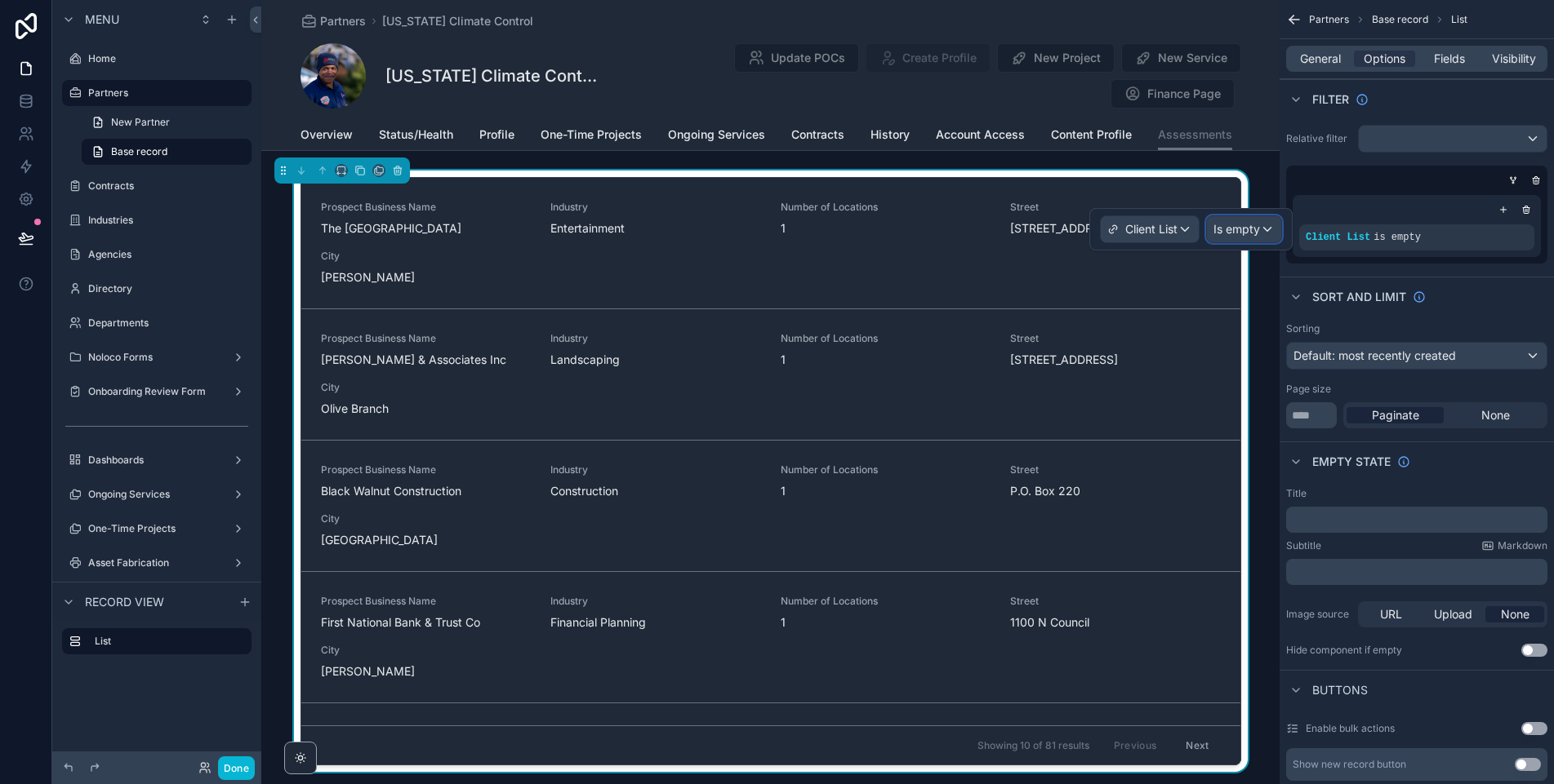
click at [1259, 231] on span "Is empty" at bounding box center [1237, 230] width 46 height 17
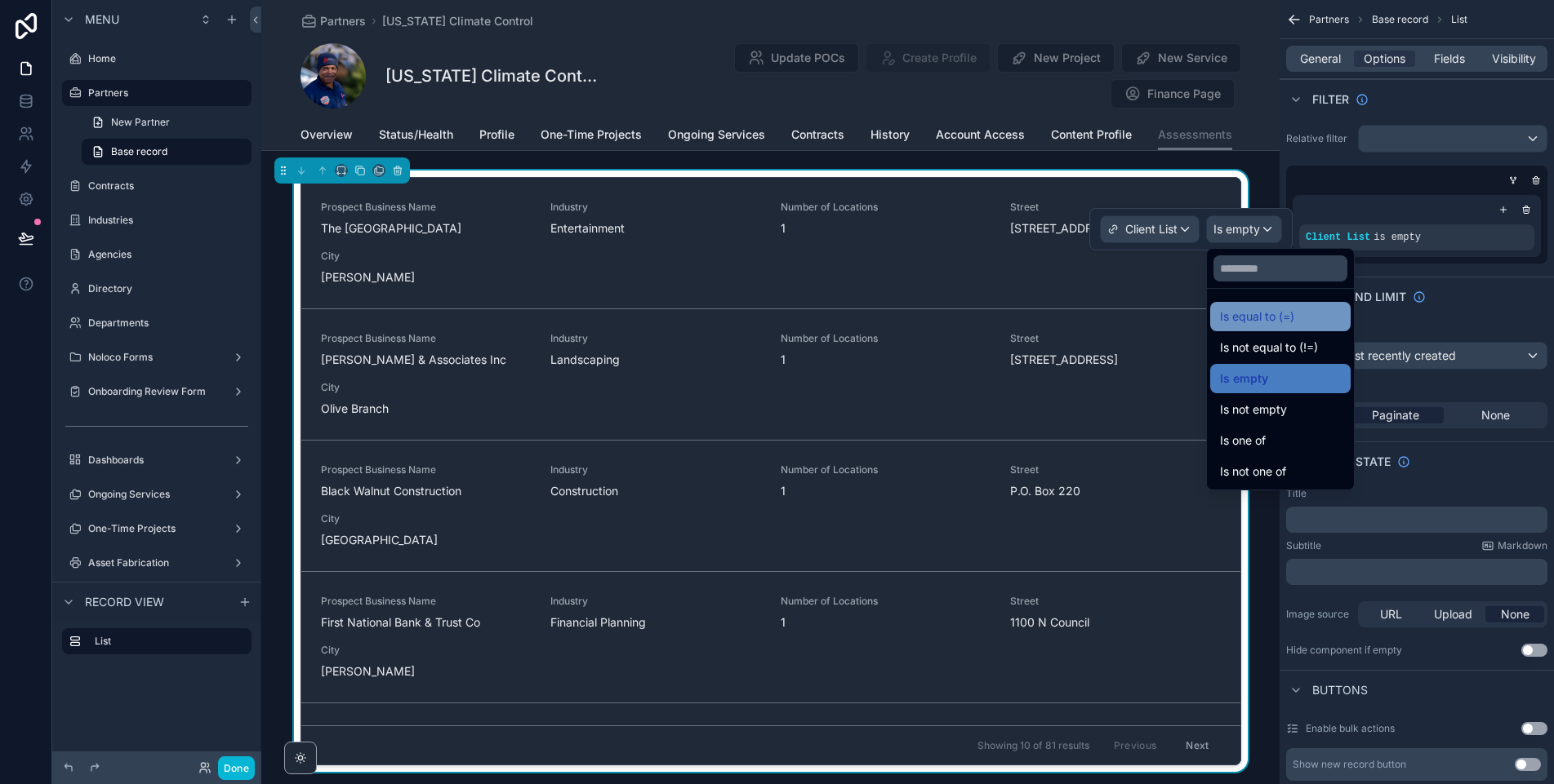
click at [1261, 314] on span "Is equal to (=)" at bounding box center [1258, 317] width 75 height 20
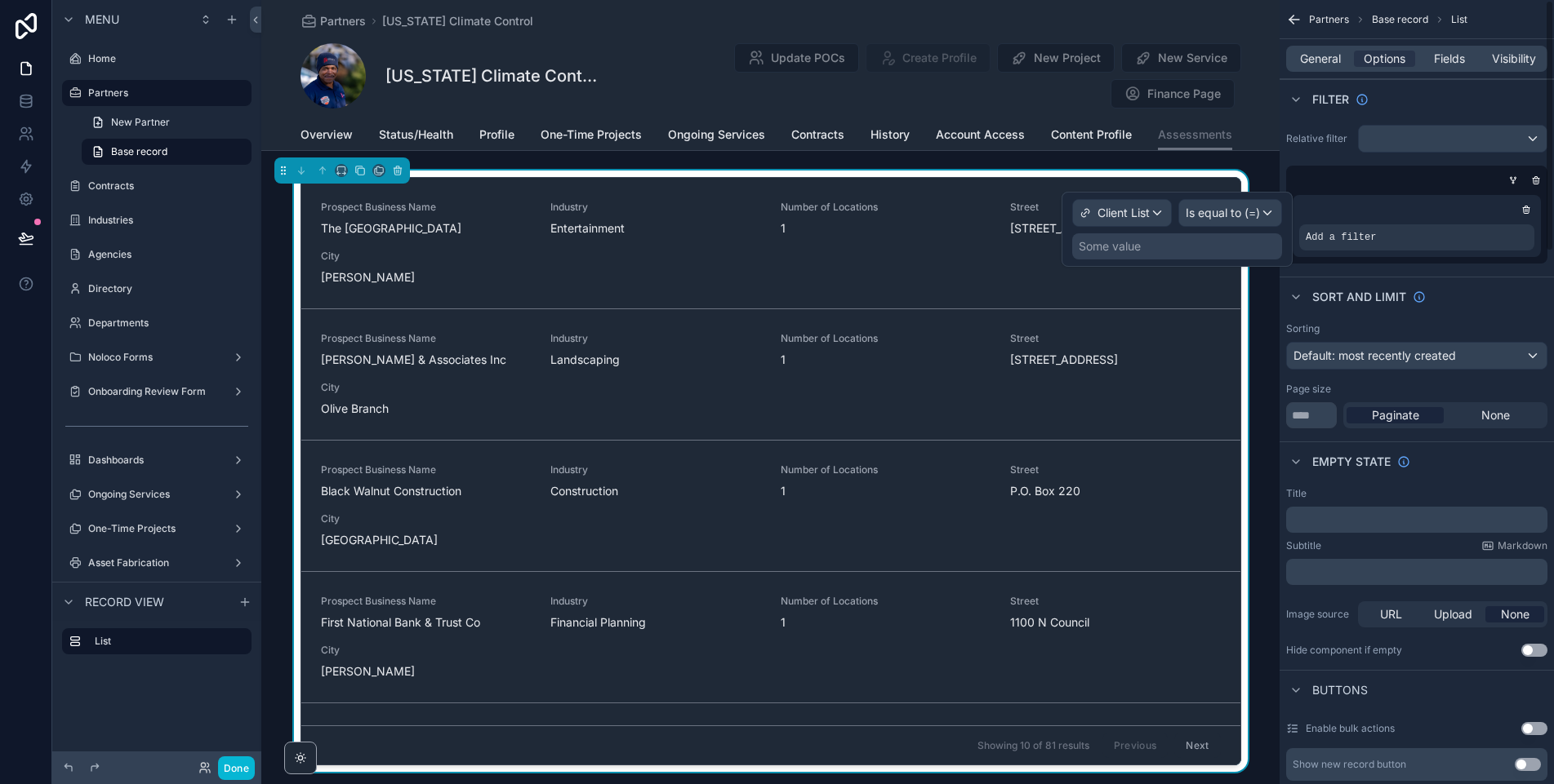
click at [1220, 251] on div "Some value" at bounding box center [1177, 246] width 210 height 26
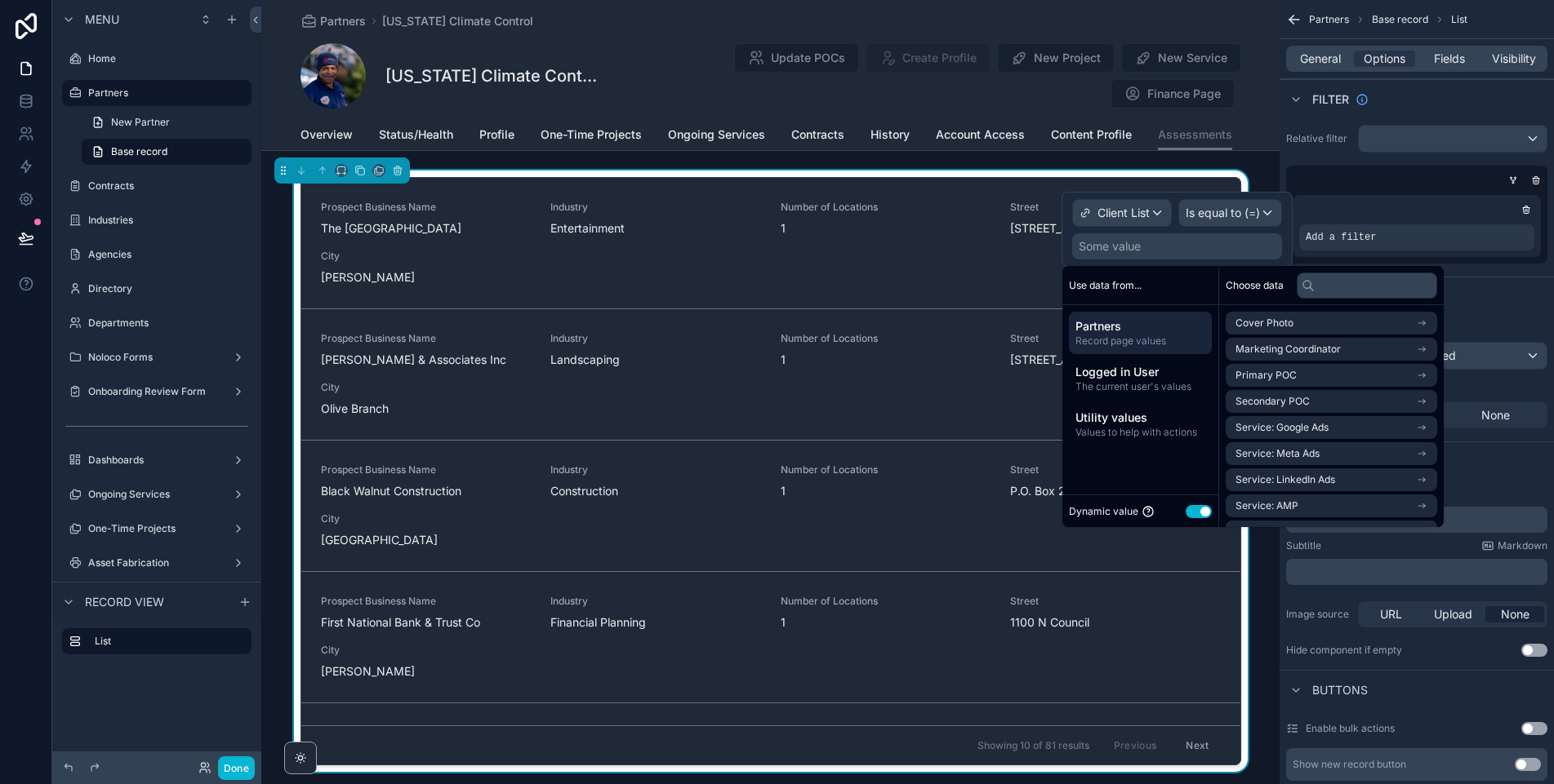
click at [1151, 332] on span "Partners" at bounding box center [1141, 327] width 130 height 17
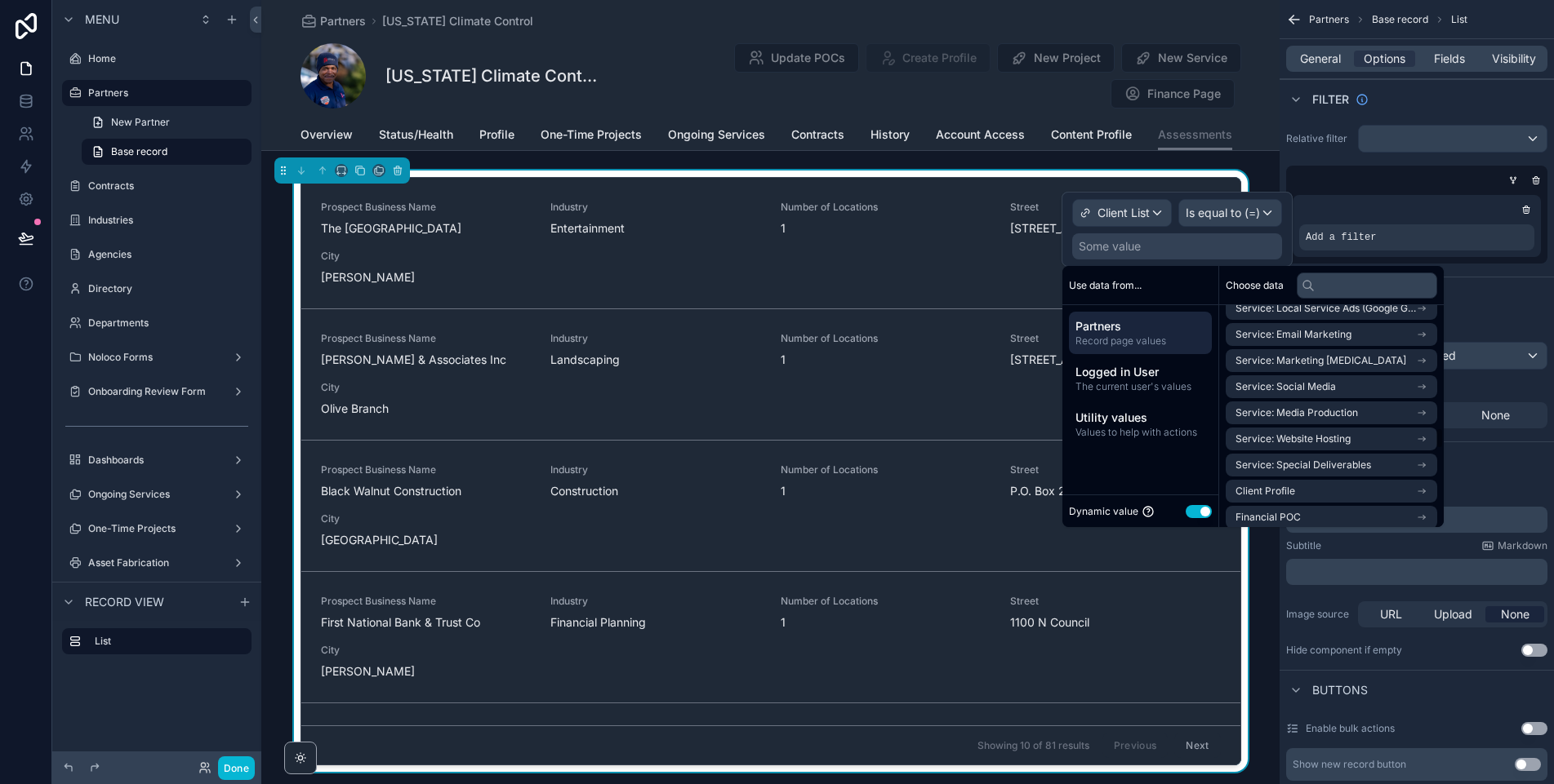
scroll to position [0, 0]
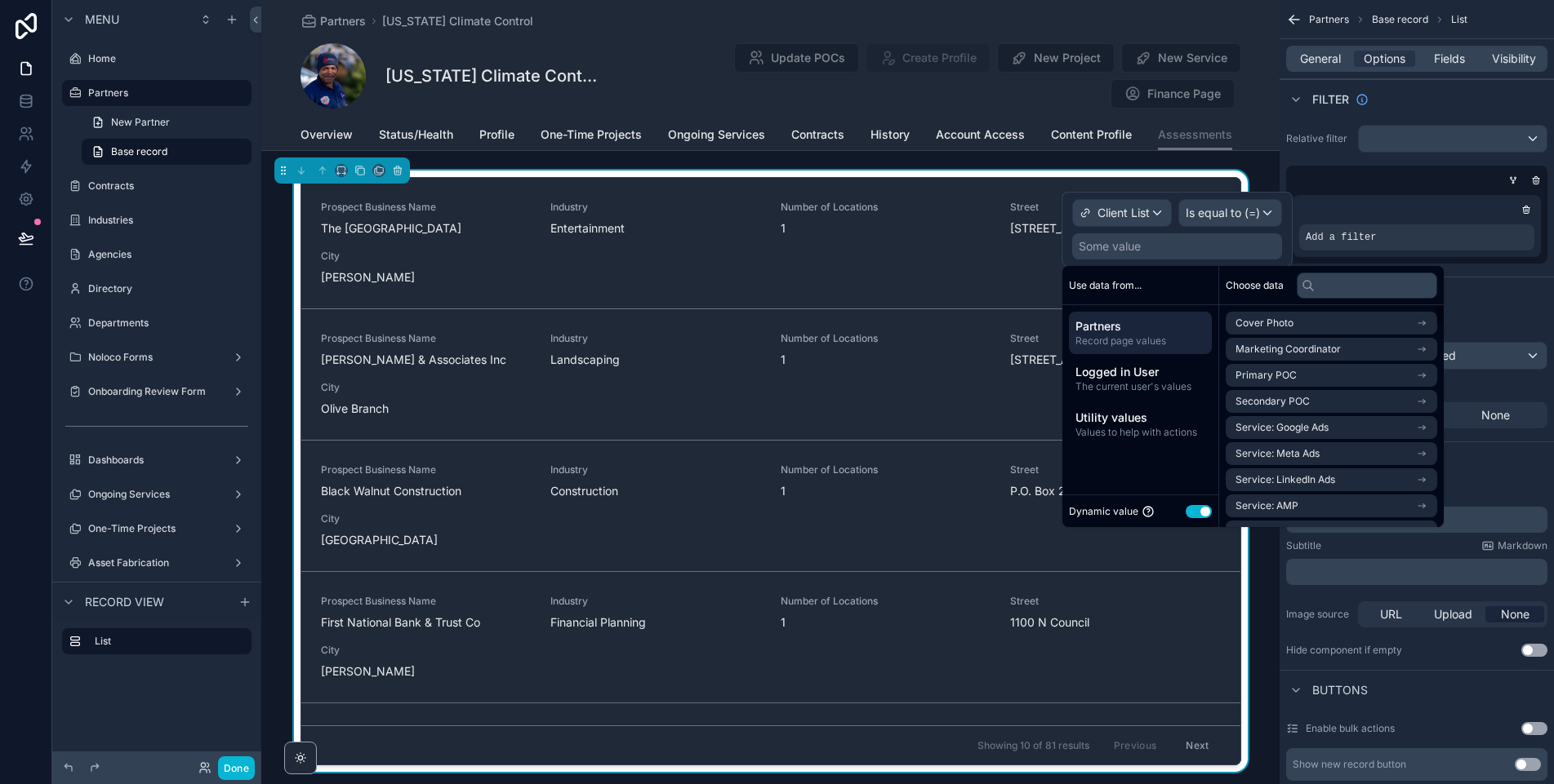
click at [1196, 509] on button "Use setting" at bounding box center [1198, 512] width 26 height 13
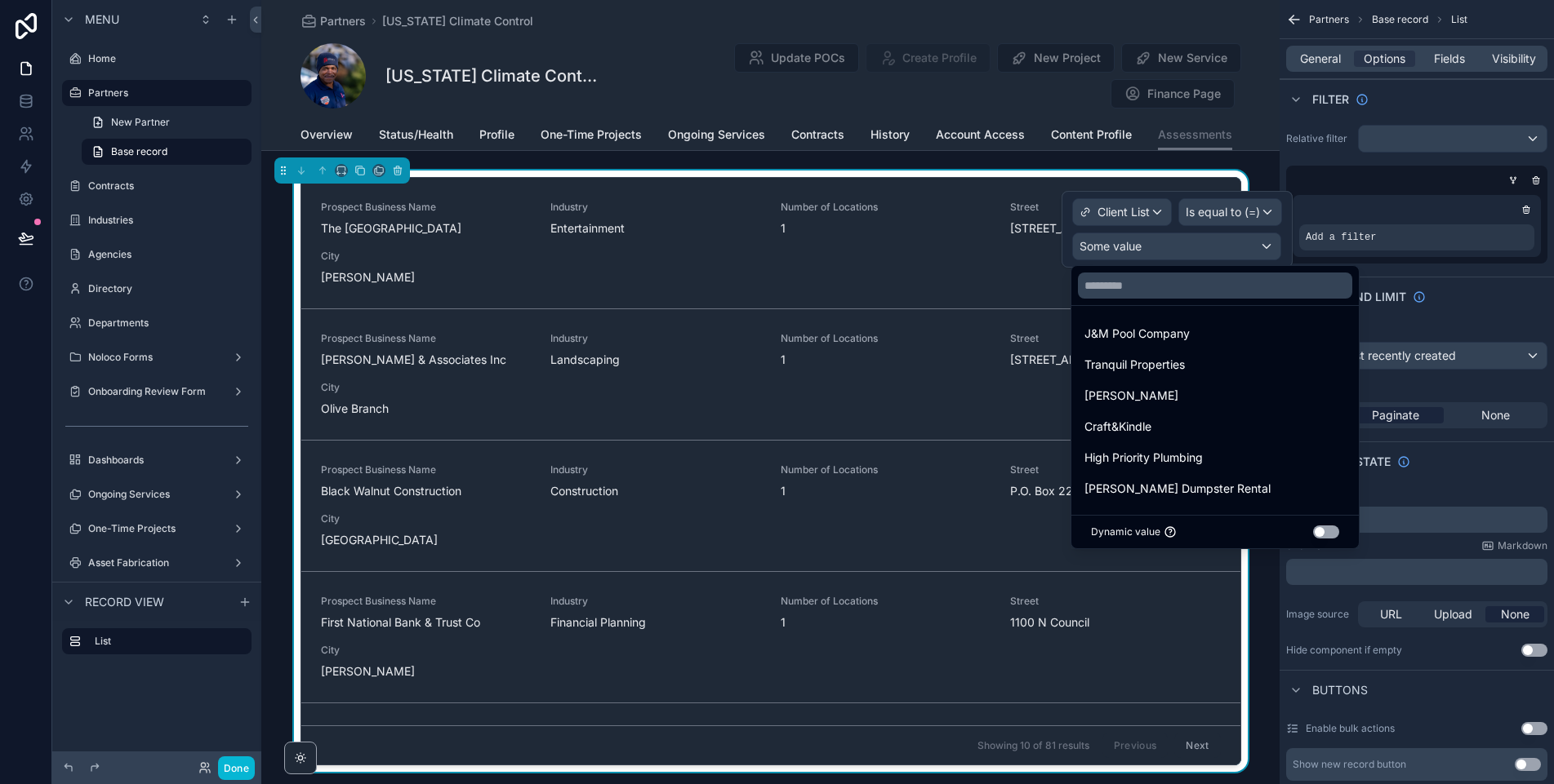
click at [1313, 537] on button "Use setting" at bounding box center [1326, 533] width 26 height 13
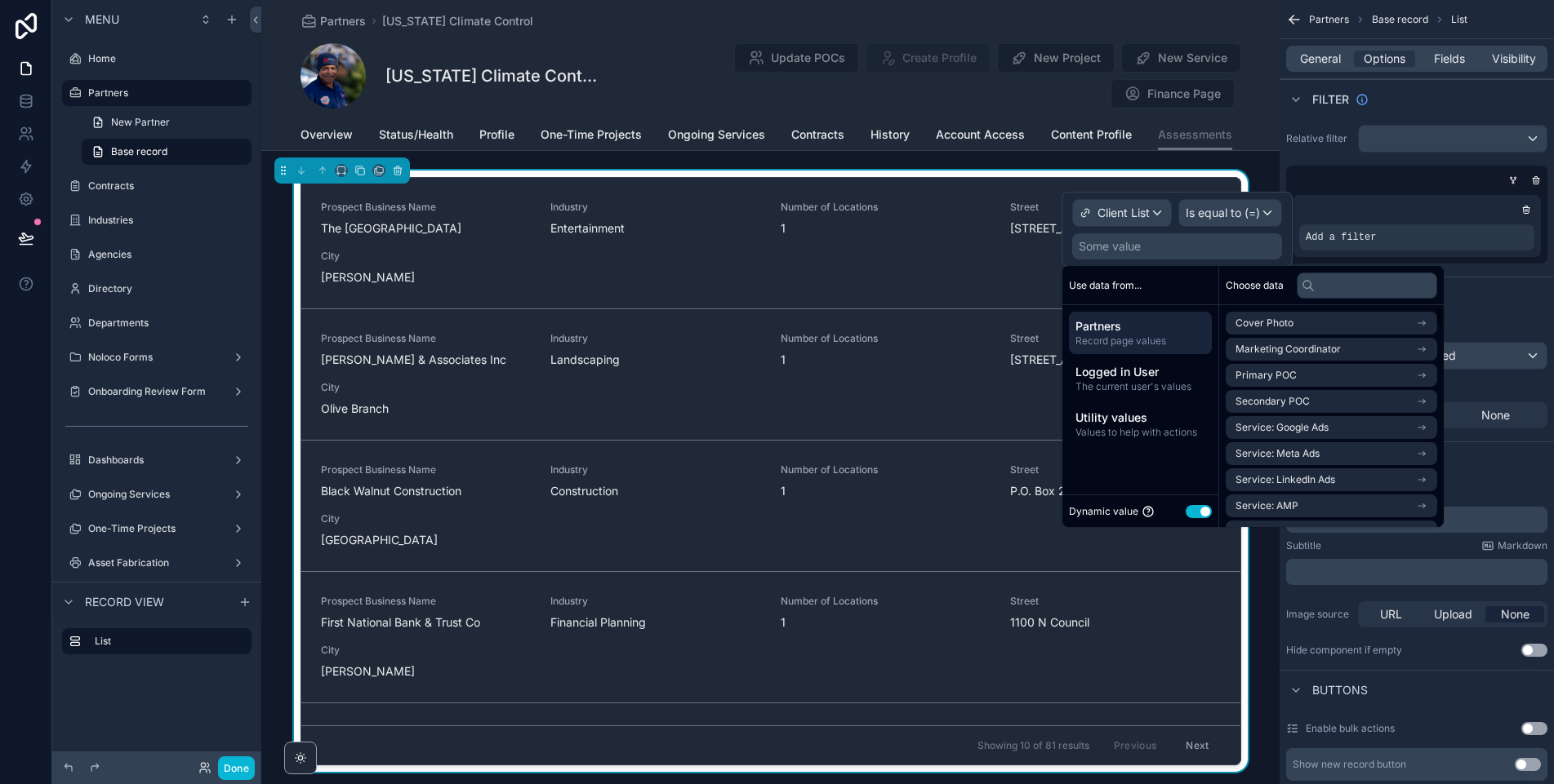
click at [1122, 326] on span "Partners" at bounding box center [1141, 327] width 130 height 17
click at [1131, 218] on span "Client List" at bounding box center [1123, 213] width 52 height 17
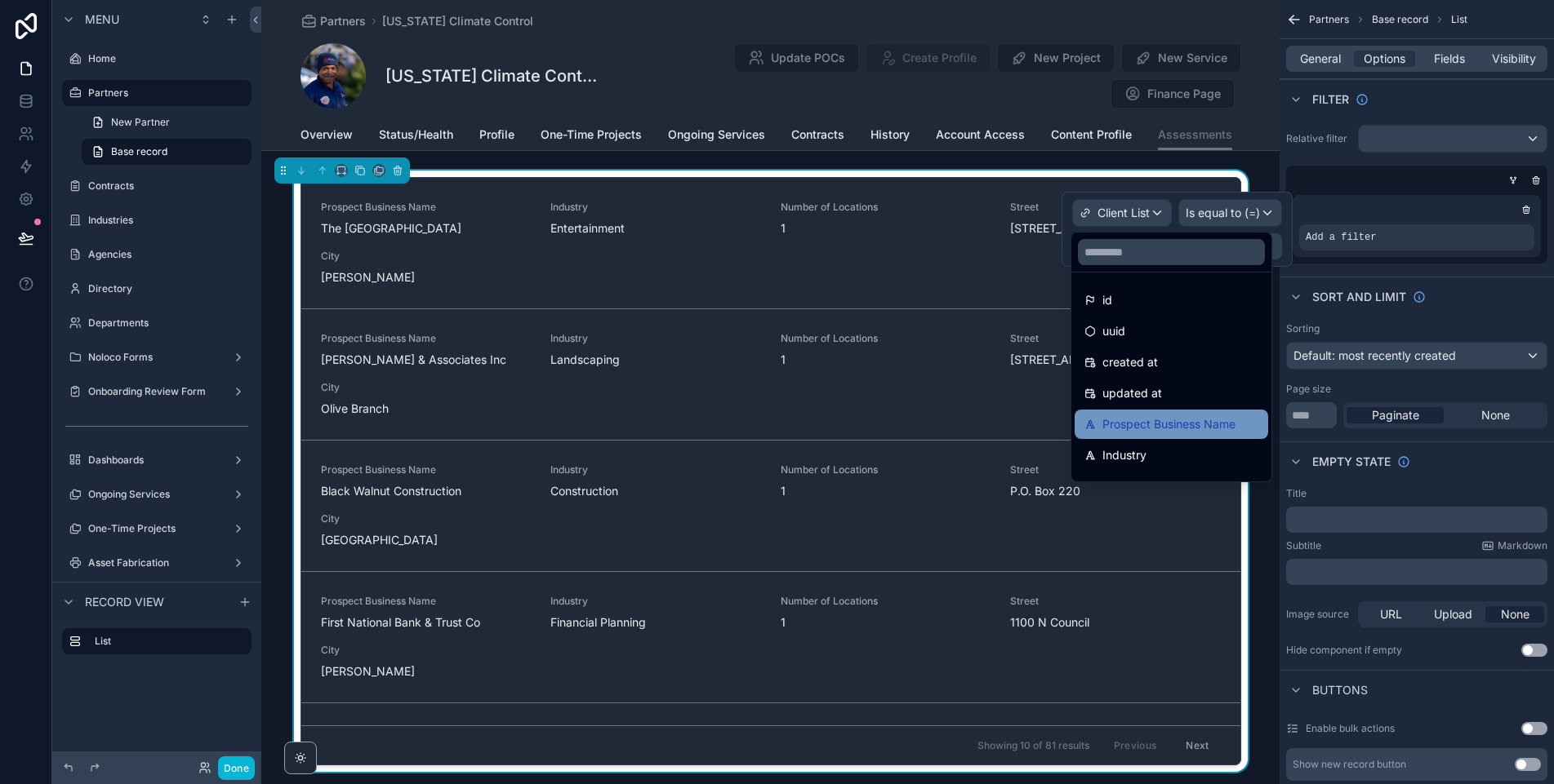
click at [1120, 430] on span "Prospect Business Name" at bounding box center [1169, 425] width 133 height 20
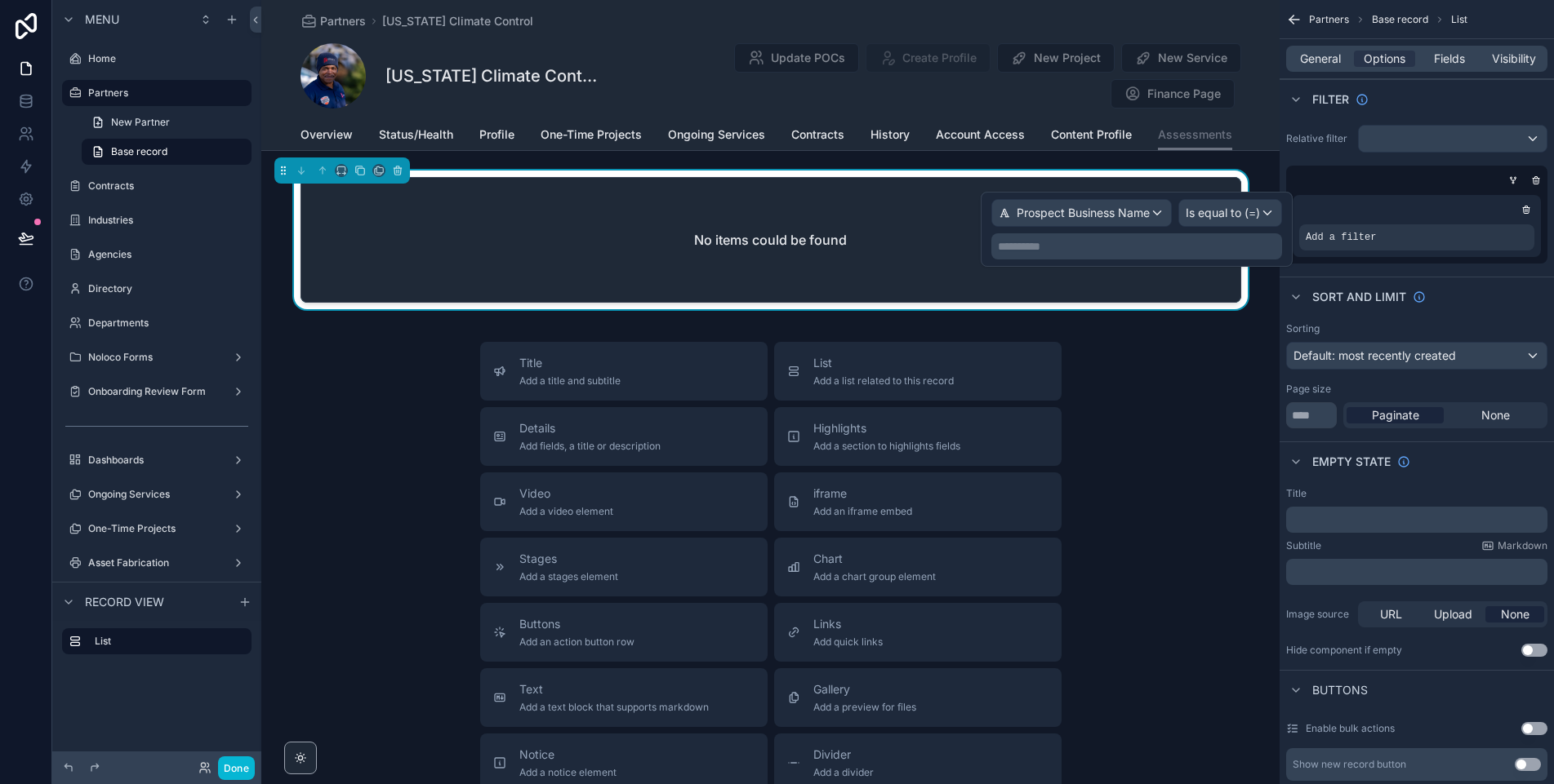
click at [1137, 246] on p "**********" at bounding box center [1138, 246] width 281 height 17
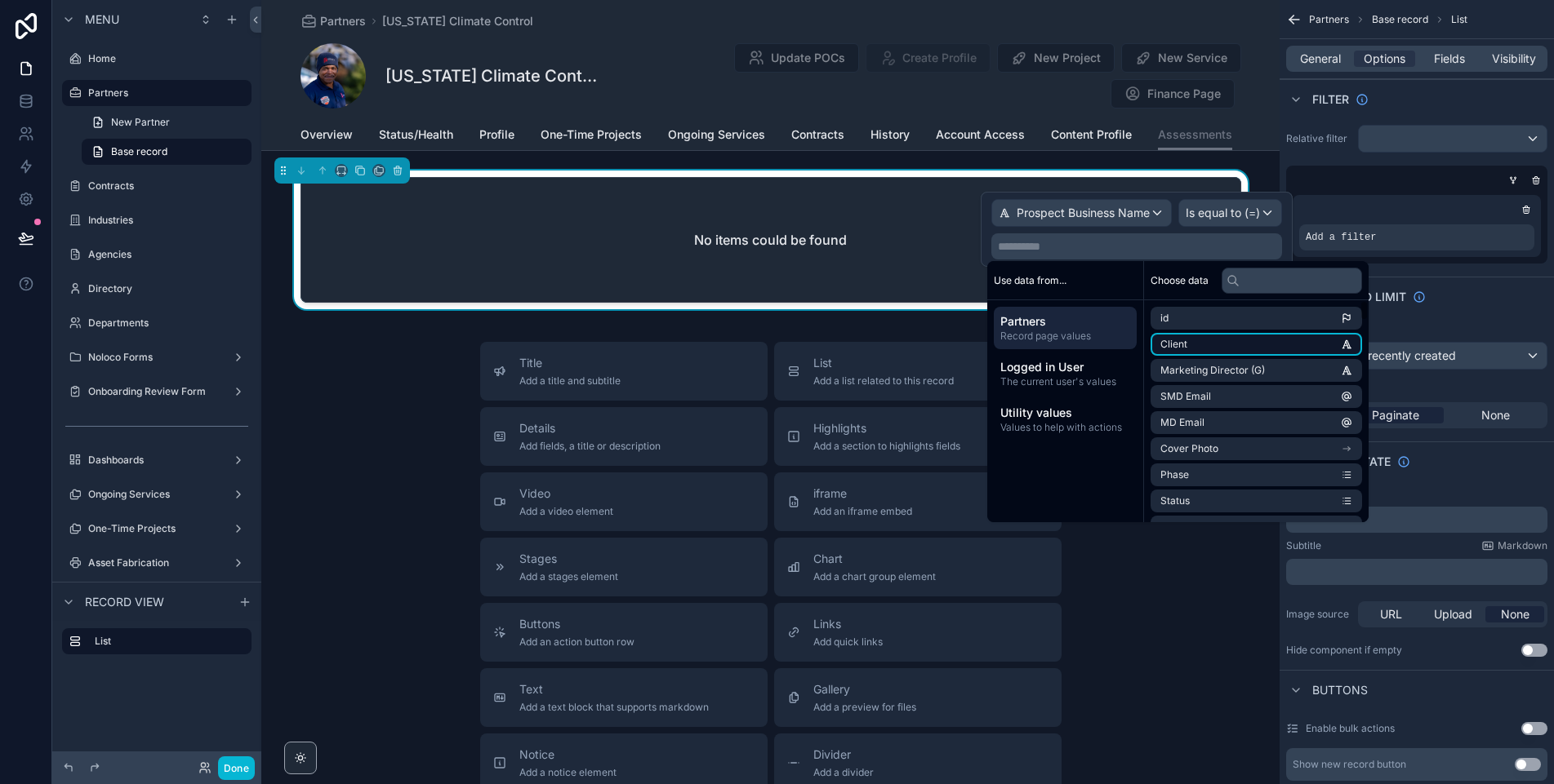
click at [1193, 353] on li "Client" at bounding box center [1256, 344] width 212 height 23
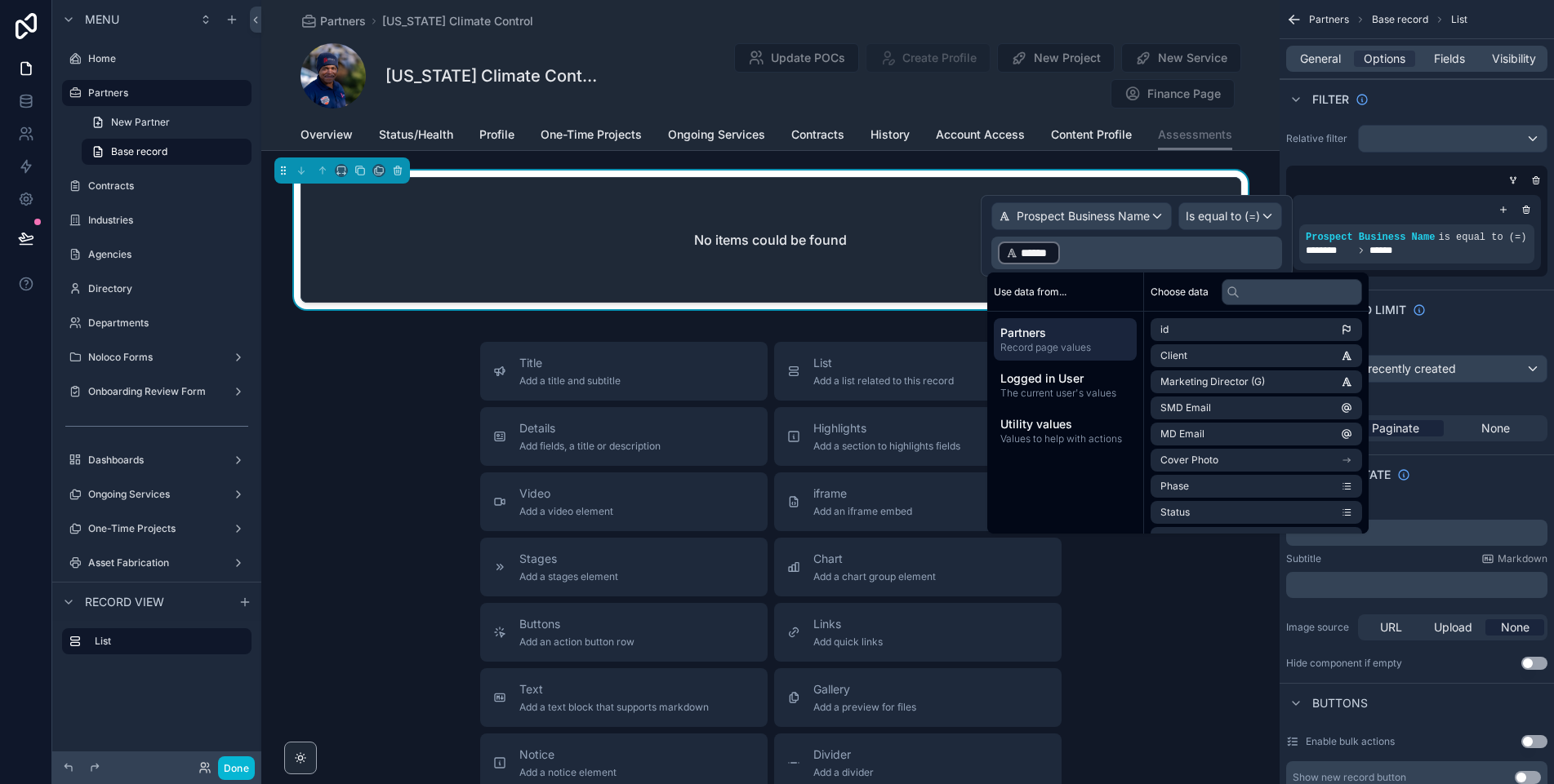
click at [1157, 600] on div "Title Add a title and subtitle List Add a list related to this record Details A…" at bounding box center [770, 632] width 1019 height 581
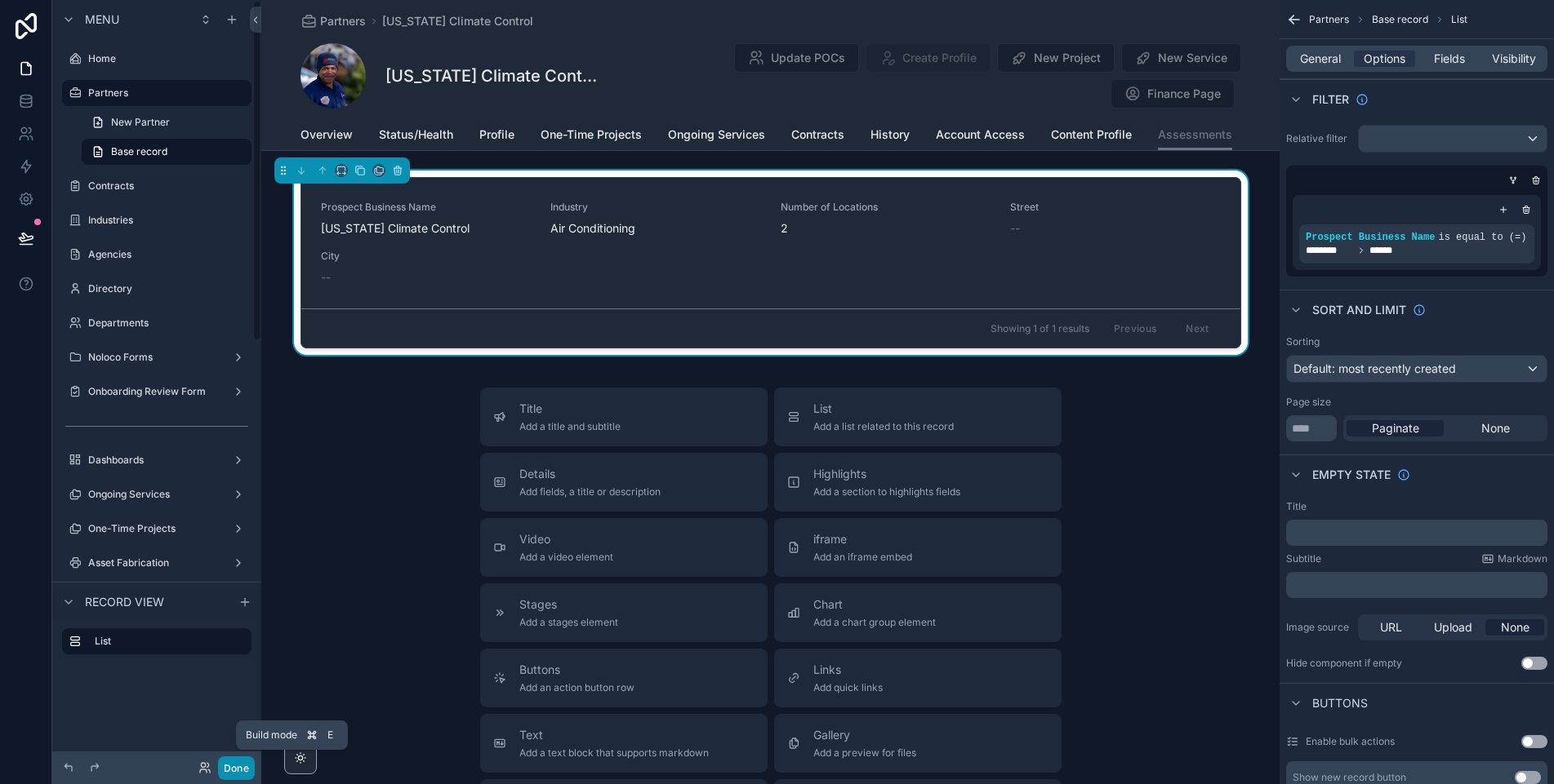
click at [240, 763] on button "Done" at bounding box center [237, 768] width 37 height 24
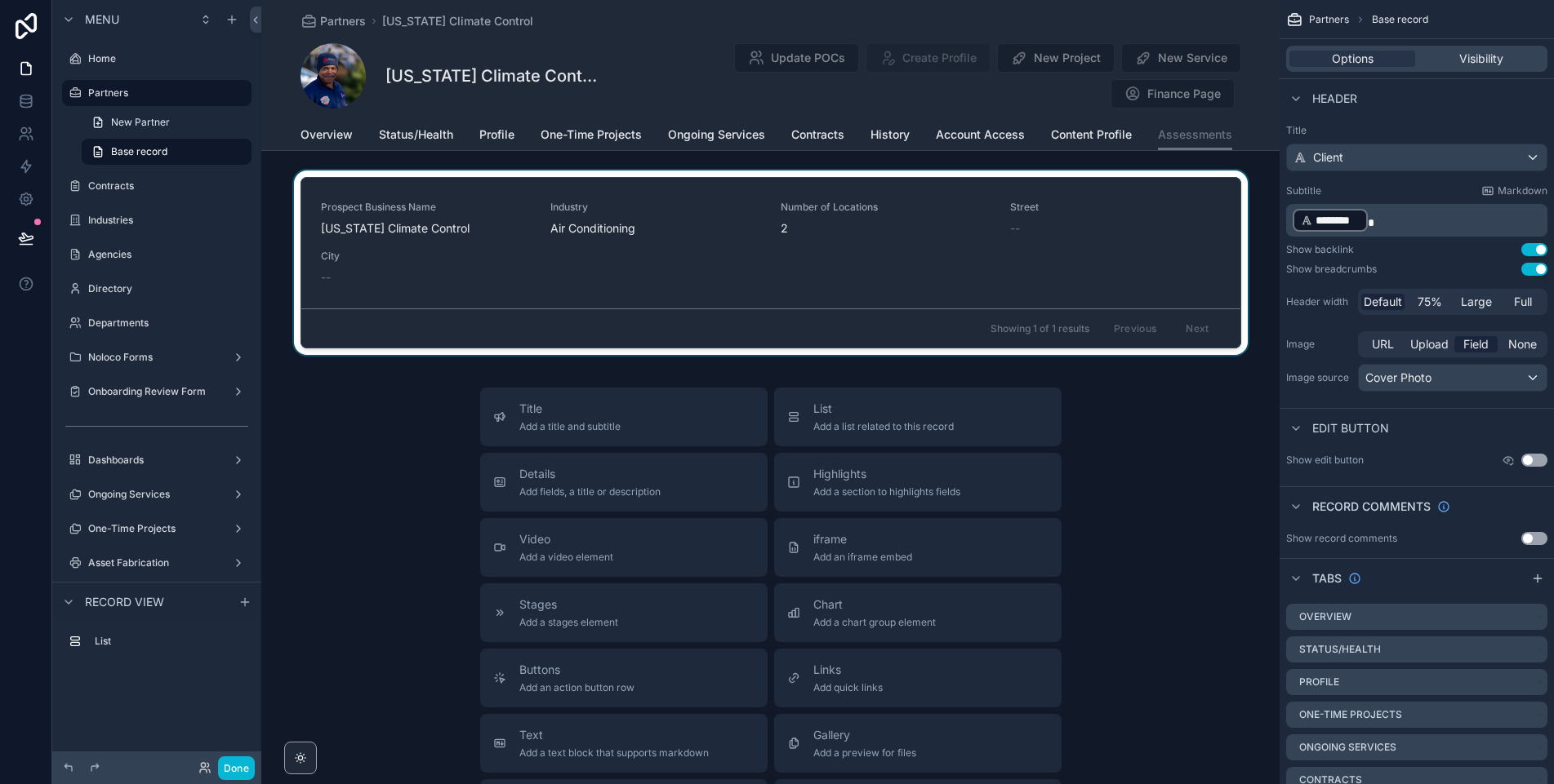
click at [814, 270] on div "scrollable content" at bounding box center [770, 266] width 1019 height 191
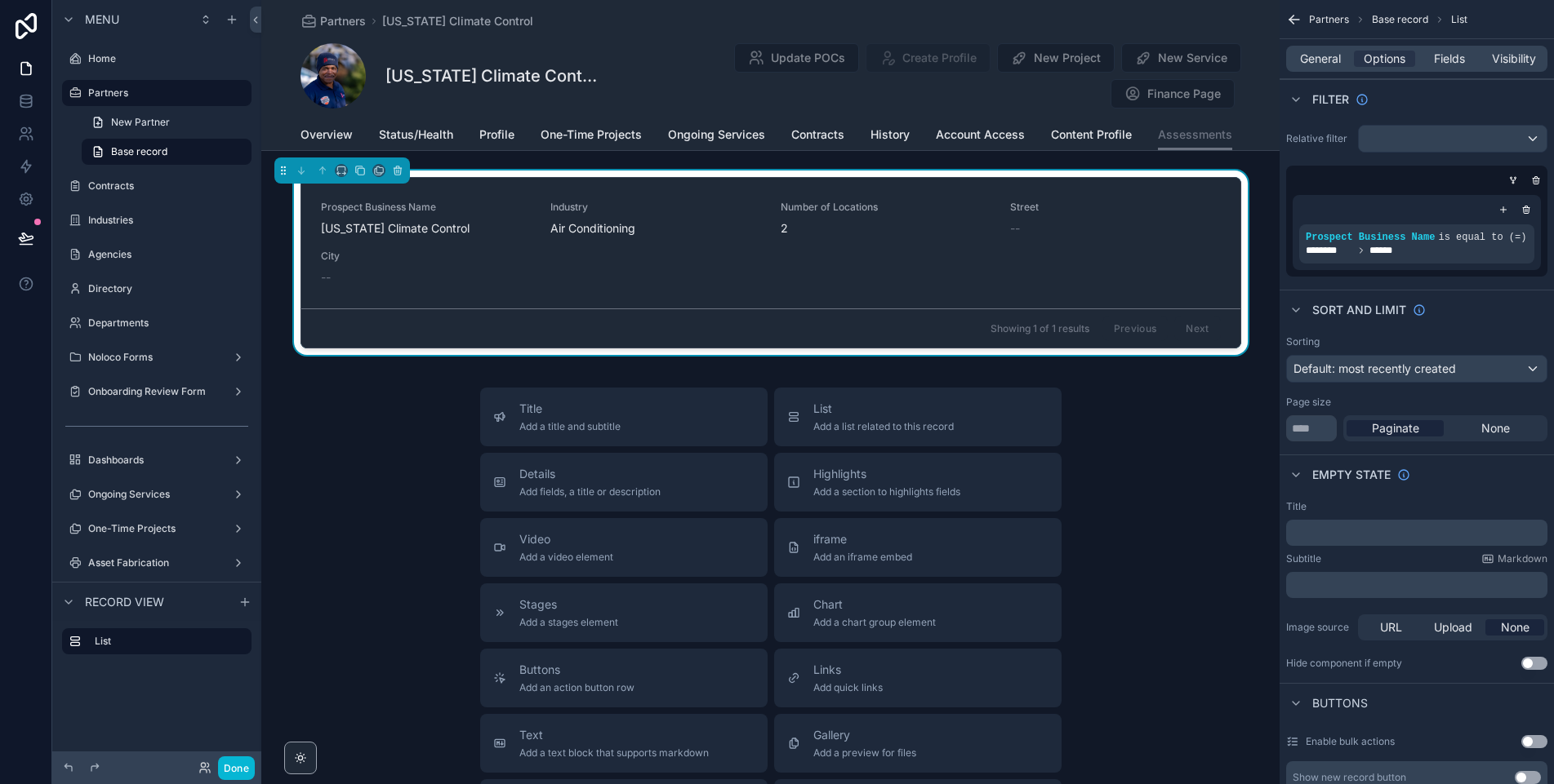
click at [1327, 67] on div "General Options Fields Visibility" at bounding box center [1416, 58] width 261 height 26
drag, startPoint x: 1300, startPoint y: 61, endPoint x: 1298, endPoint y: 71, distance: 10.2
click at [1300, 61] on span "General" at bounding box center [1320, 59] width 41 height 17
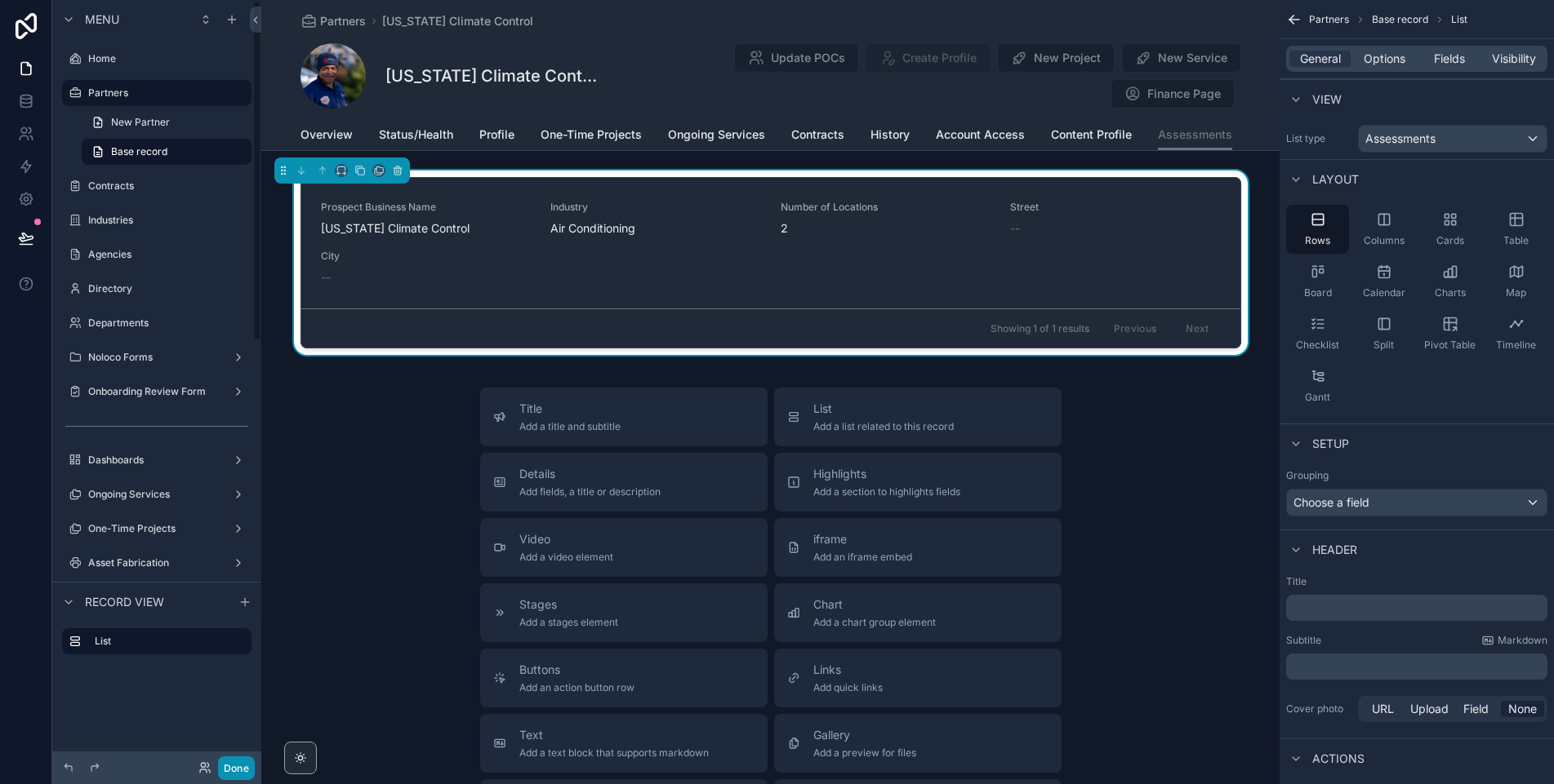
click at [236, 760] on button "Done" at bounding box center [237, 768] width 37 height 24
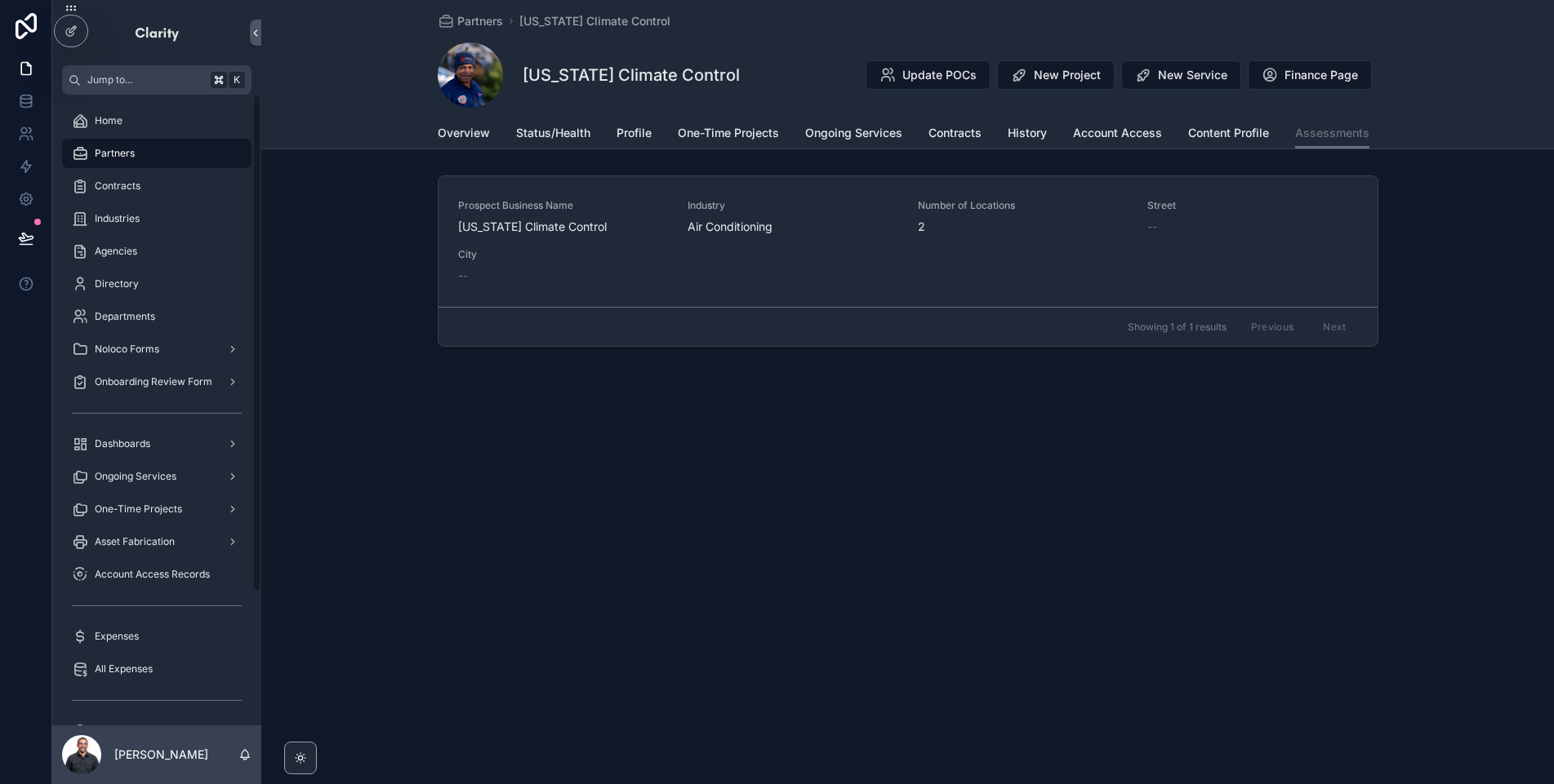
click at [139, 149] on div "Partners" at bounding box center [157, 153] width 170 height 26
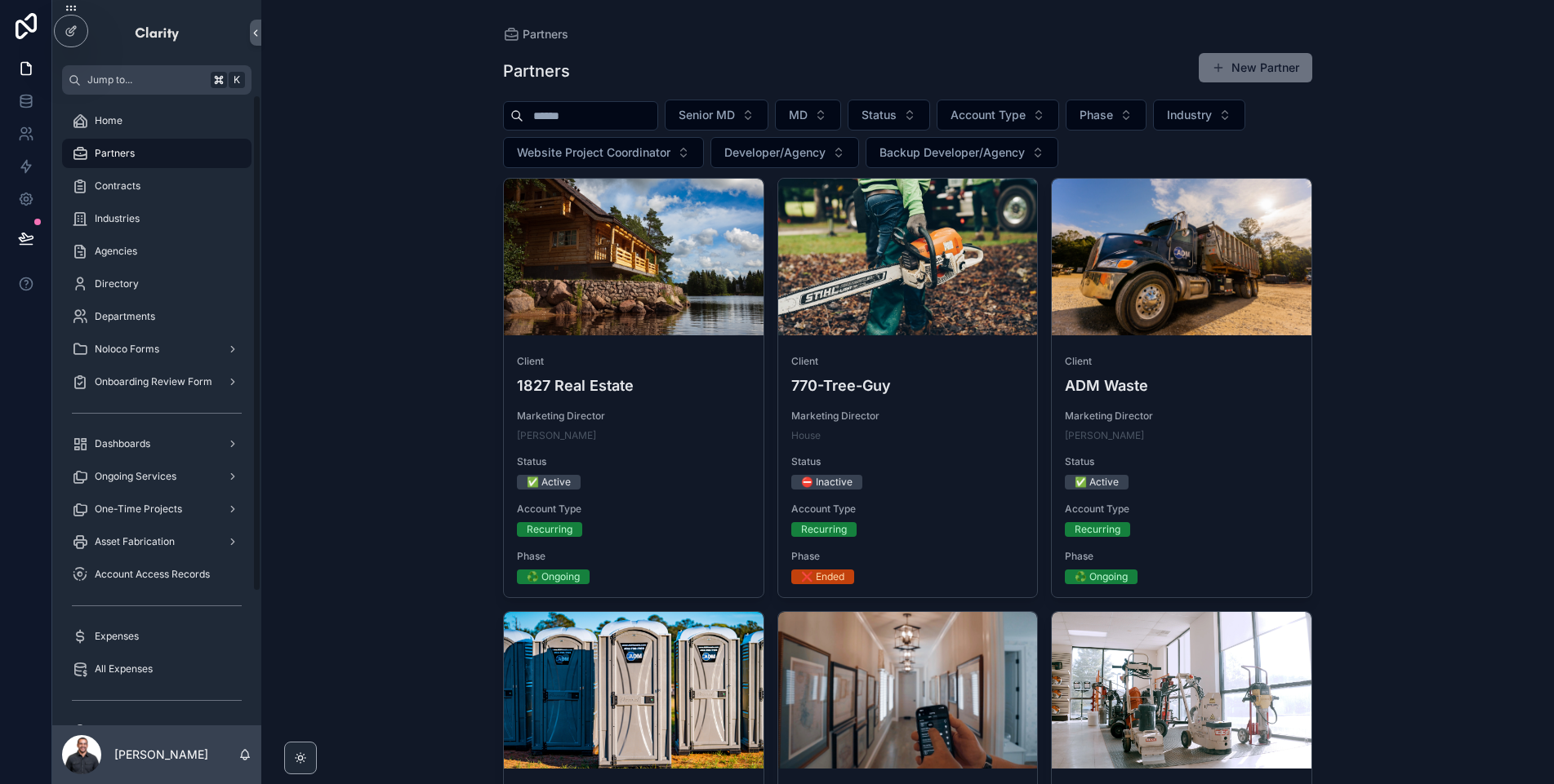
click at [621, 128] on div "scrollable content" at bounding box center [580, 115] width 155 height 29
click at [614, 121] on input "scrollable content" at bounding box center [590, 116] width 134 height 23
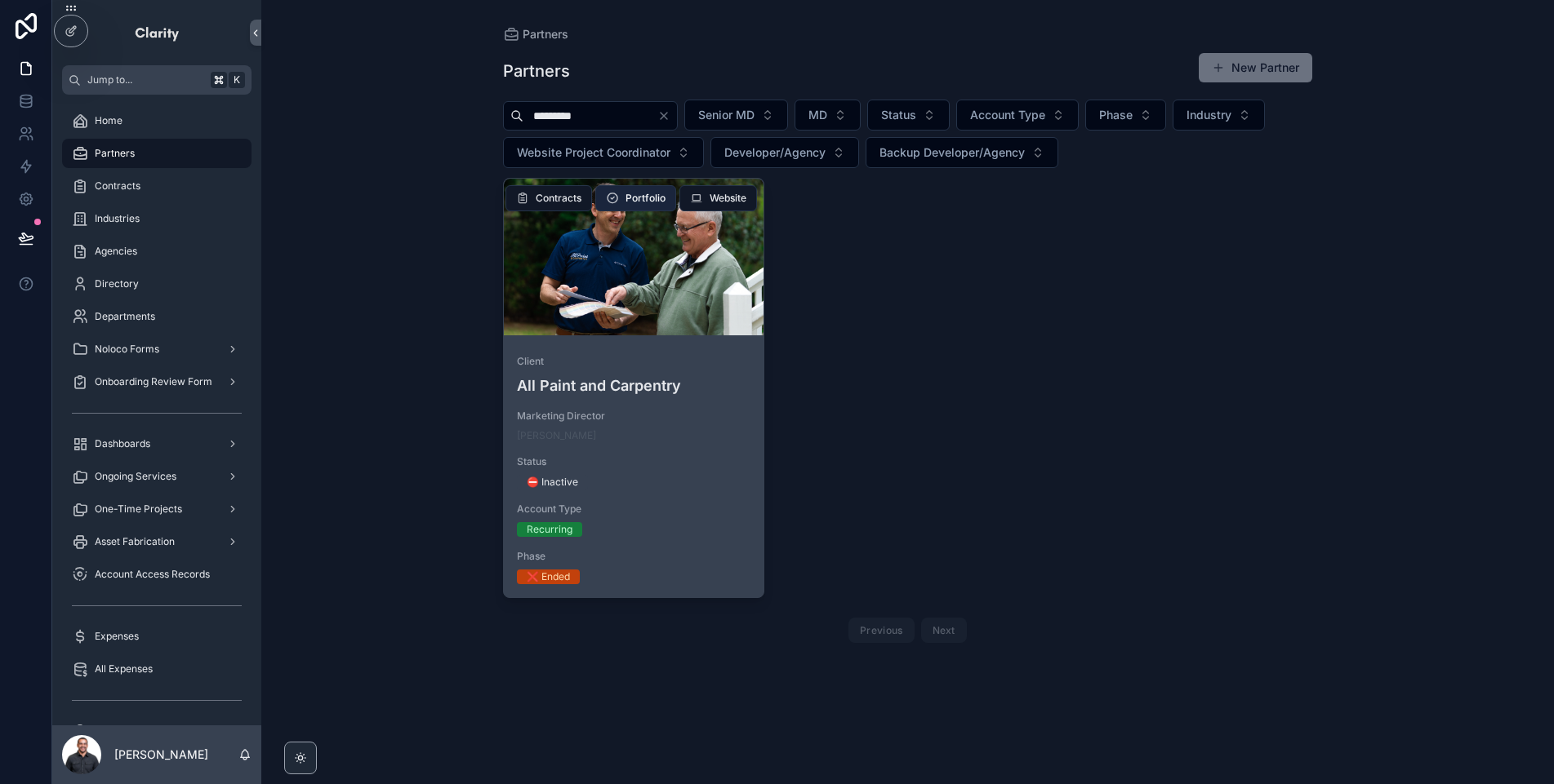
type input "*********"
click at [659, 208] on button "Portfolio" at bounding box center [635, 197] width 81 height 26
click at [647, 321] on div "scrollable content" at bounding box center [633, 256] width 260 height 157
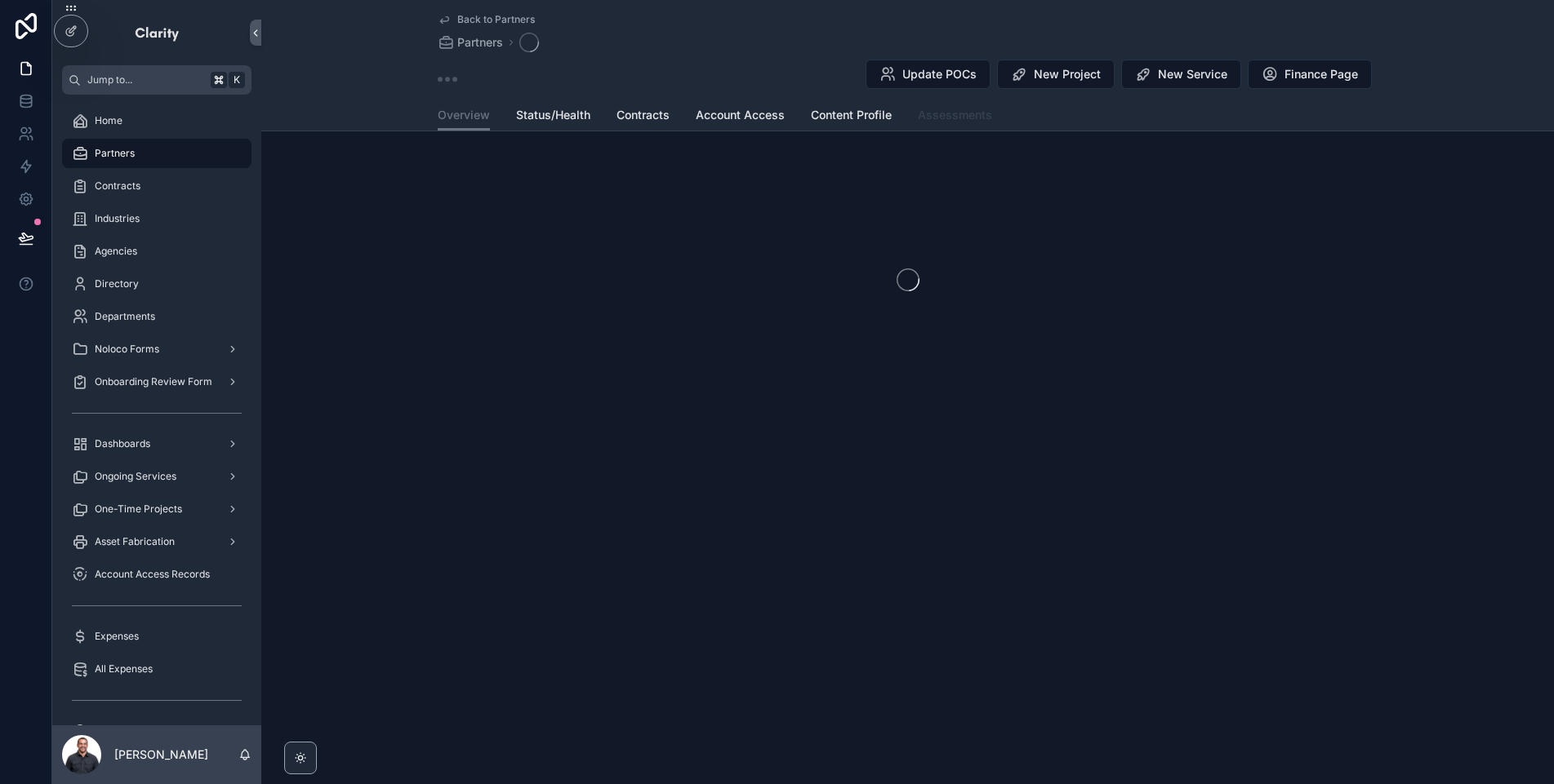
click at [947, 115] on span "Assessments" at bounding box center [955, 115] width 75 height 17
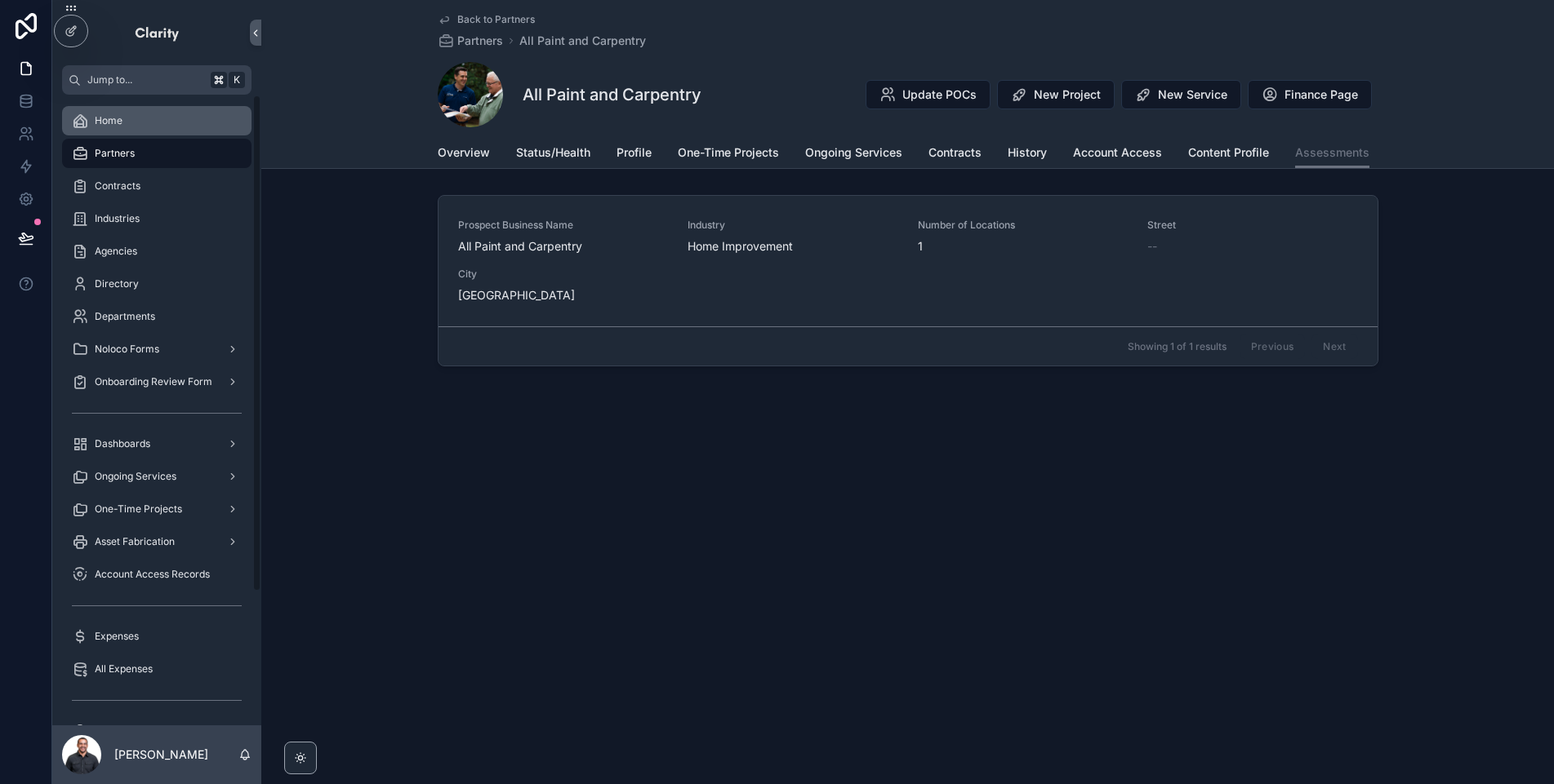
click at [133, 127] on div "Home" at bounding box center [157, 120] width 170 height 26
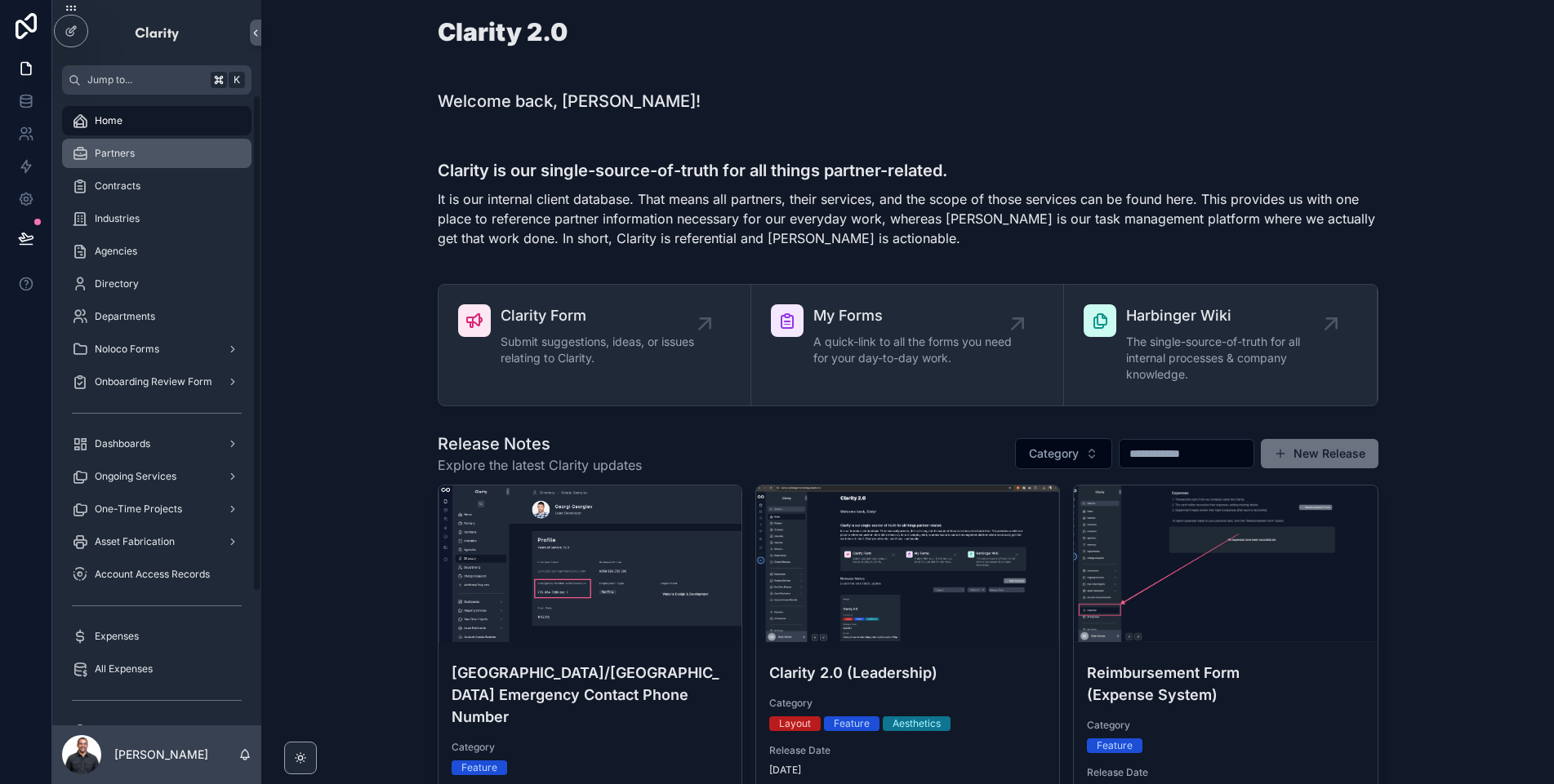
click at [180, 162] on div "Partners" at bounding box center [157, 153] width 170 height 26
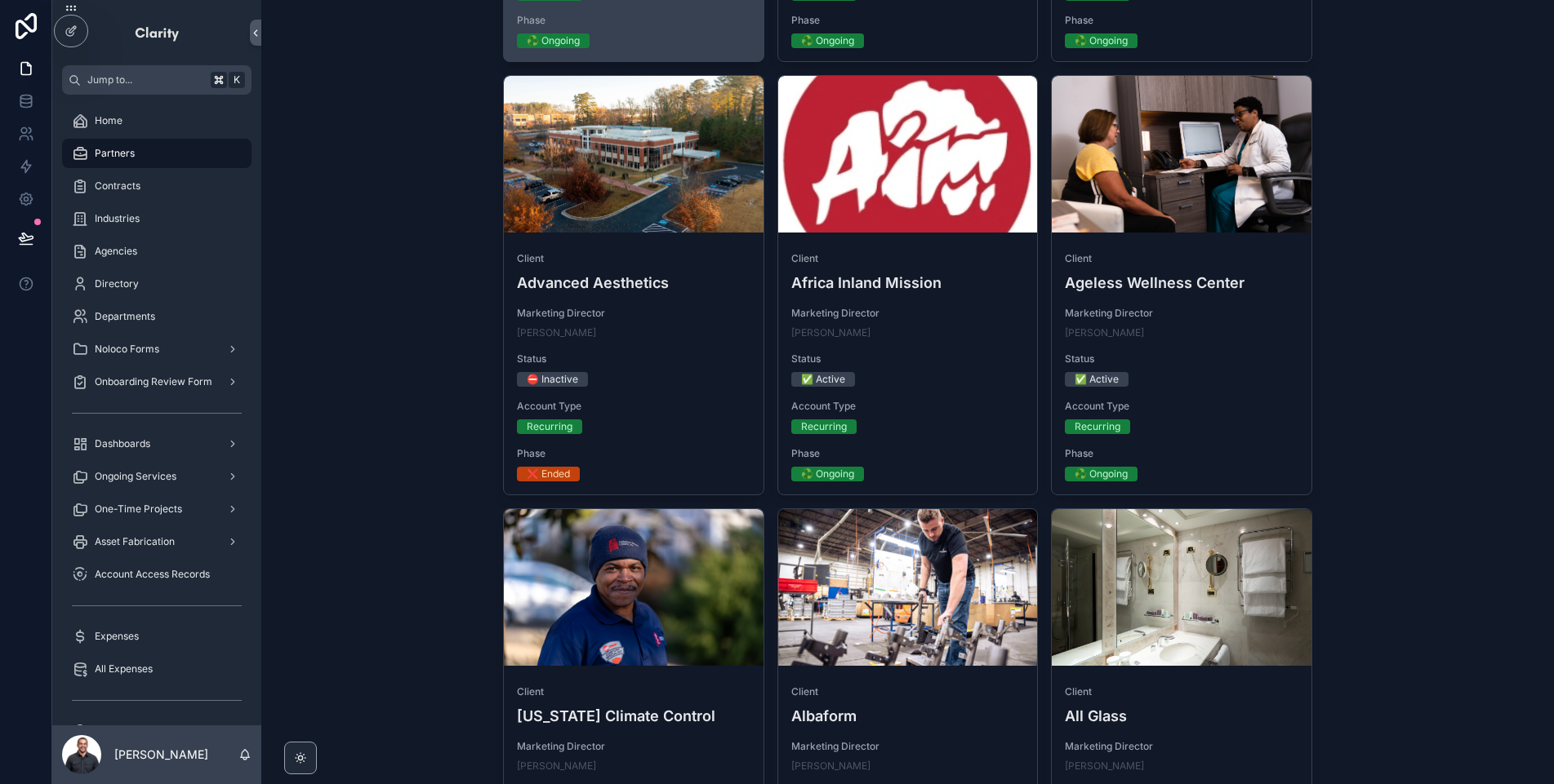
scroll to position [1262, 0]
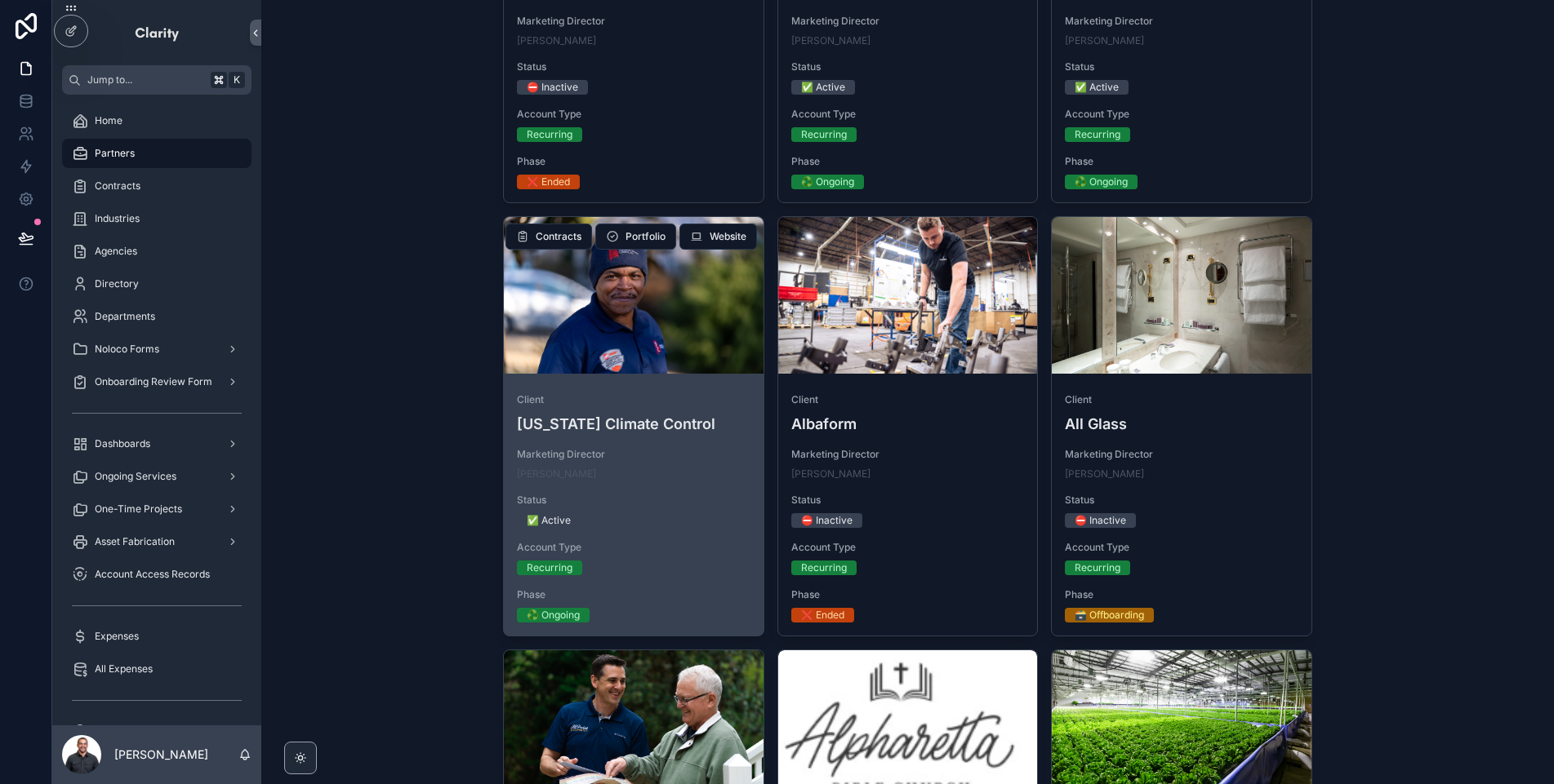
click at [674, 392] on div "Client [US_STATE] Climate Control Marketing Director [PERSON_NAME] Status ✅ Act…" at bounding box center [633, 508] width 260 height 256
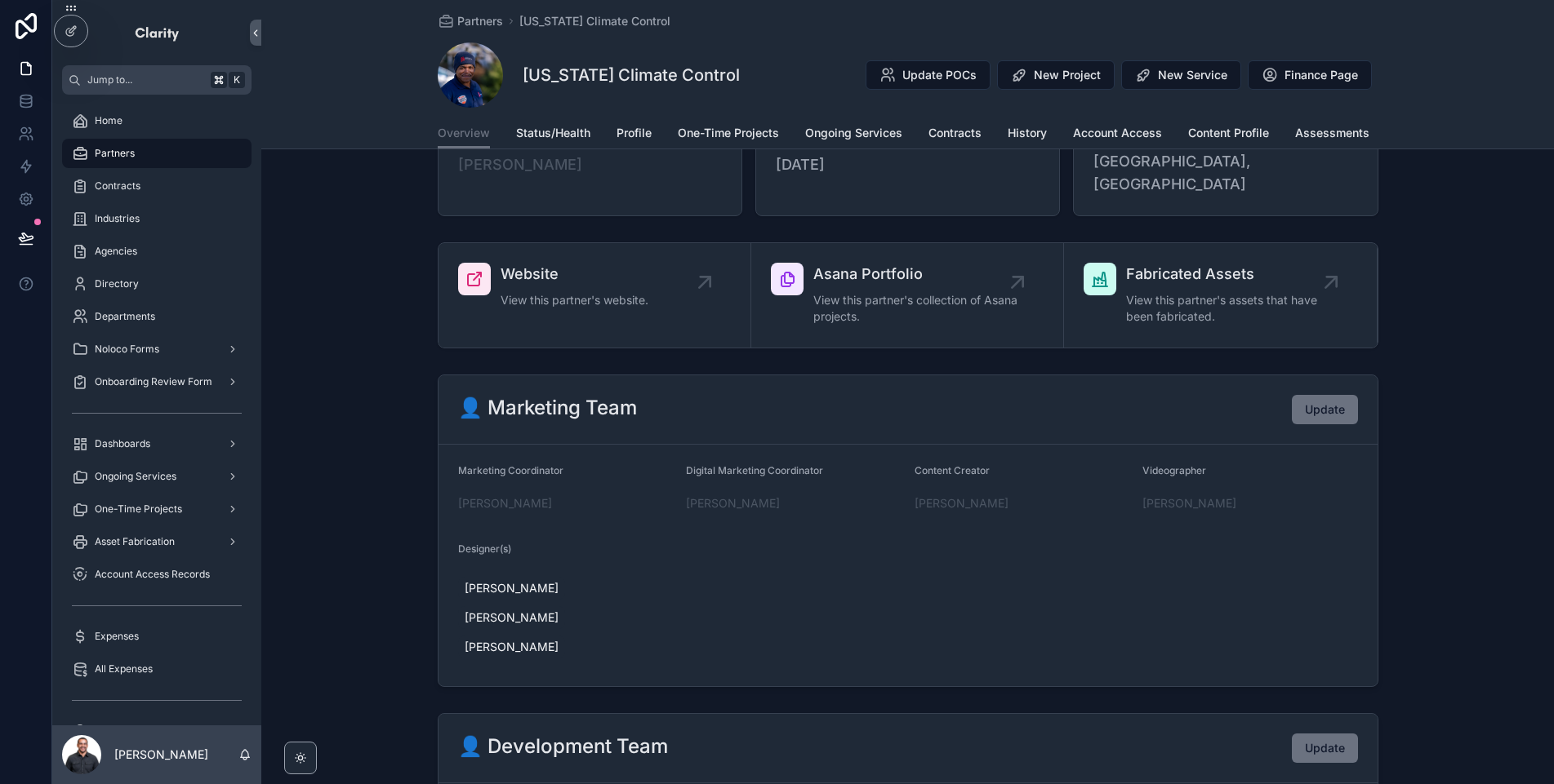
scroll to position [261, 0]
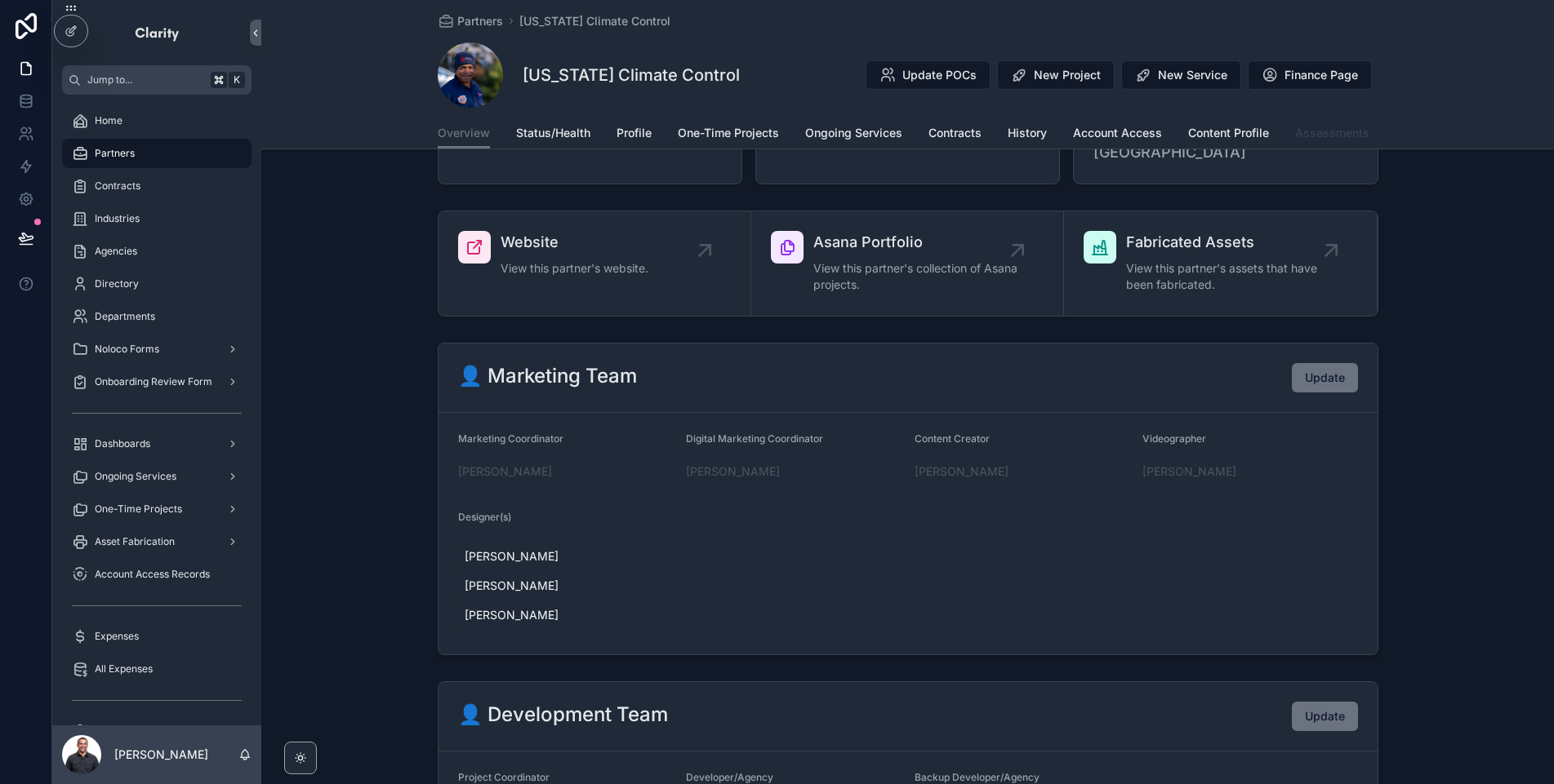
click at [1343, 139] on span "Assessments" at bounding box center [1332, 134] width 75 height 17
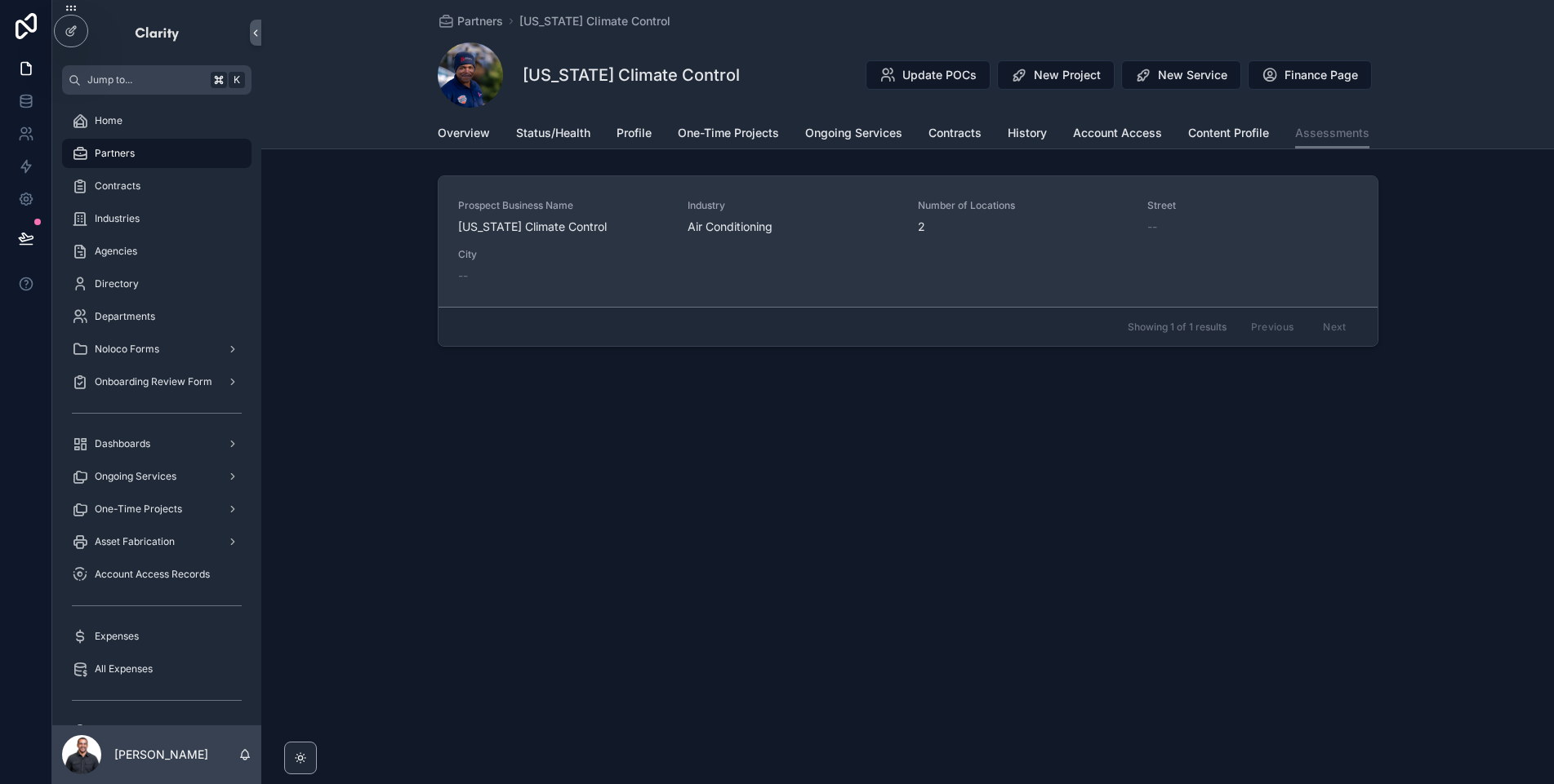
click at [887, 265] on div "Prospect Business Name [US_STATE] Climate Control Industry Air Conditioning Num…" at bounding box center [908, 241] width 900 height 85
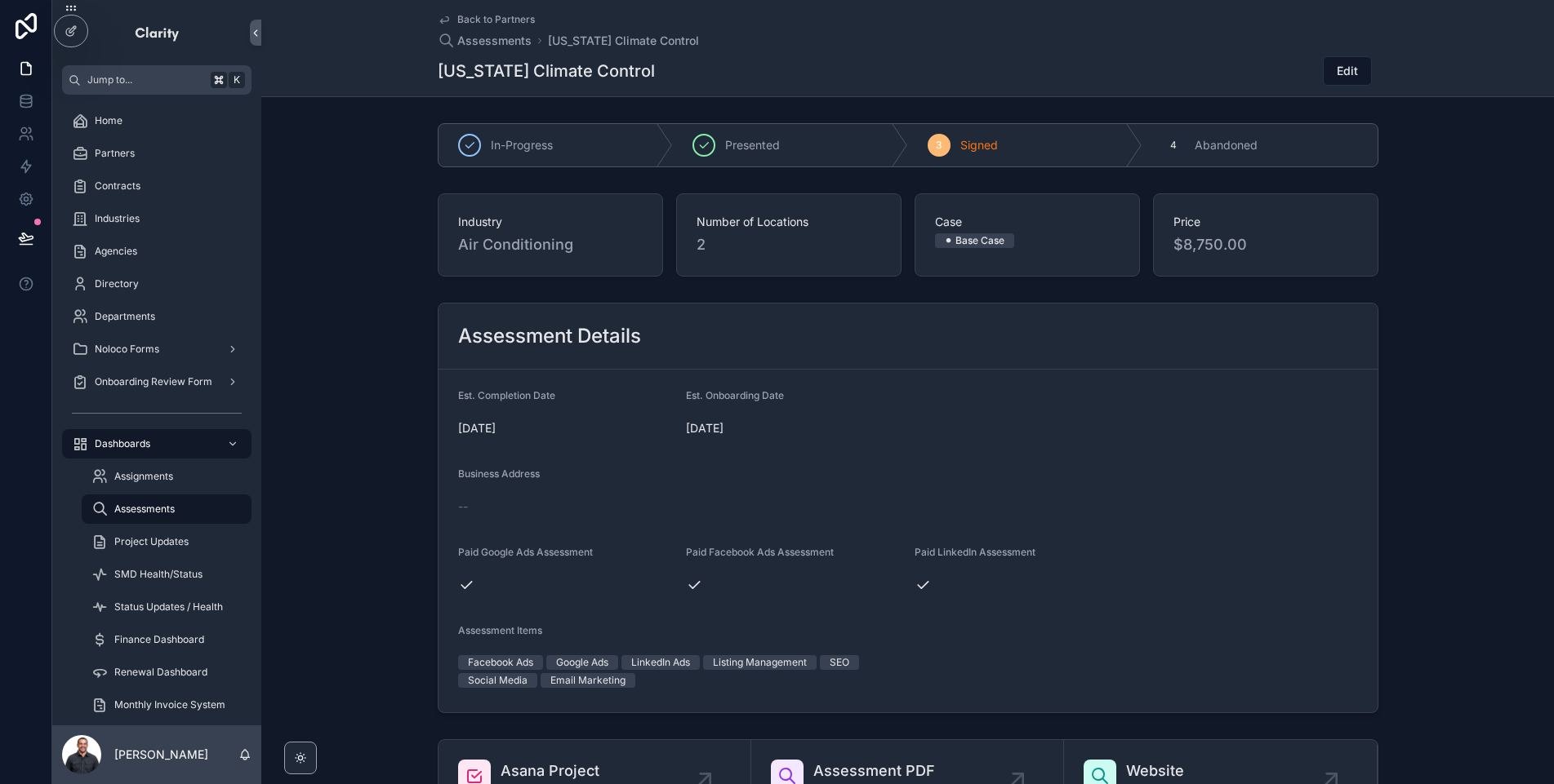
click at [501, 18] on span "Back to Partners" at bounding box center [496, 20] width 77 height 13
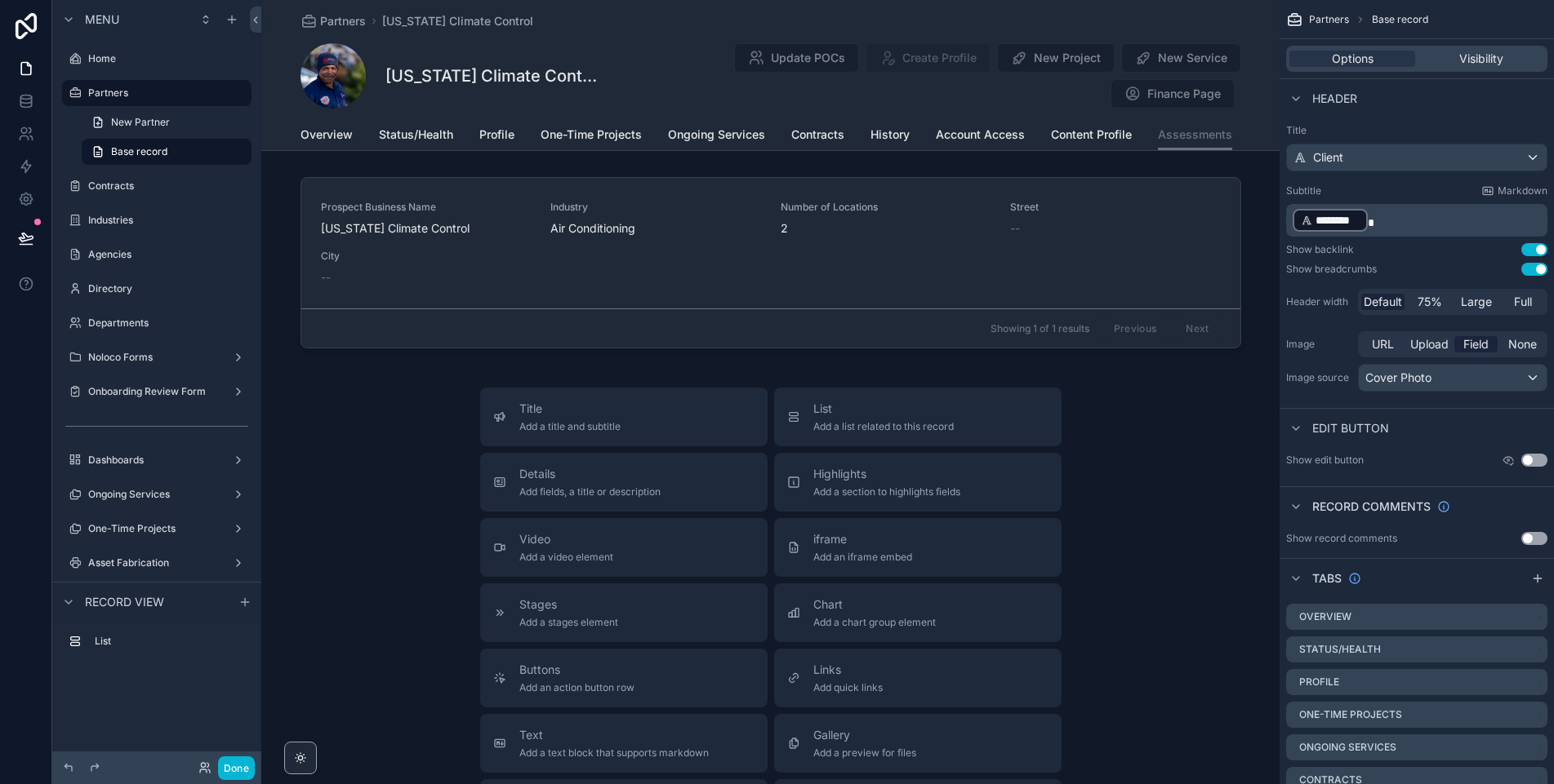
click at [957, 240] on div "scrollable content" at bounding box center [770, 266] width 1019 height 191
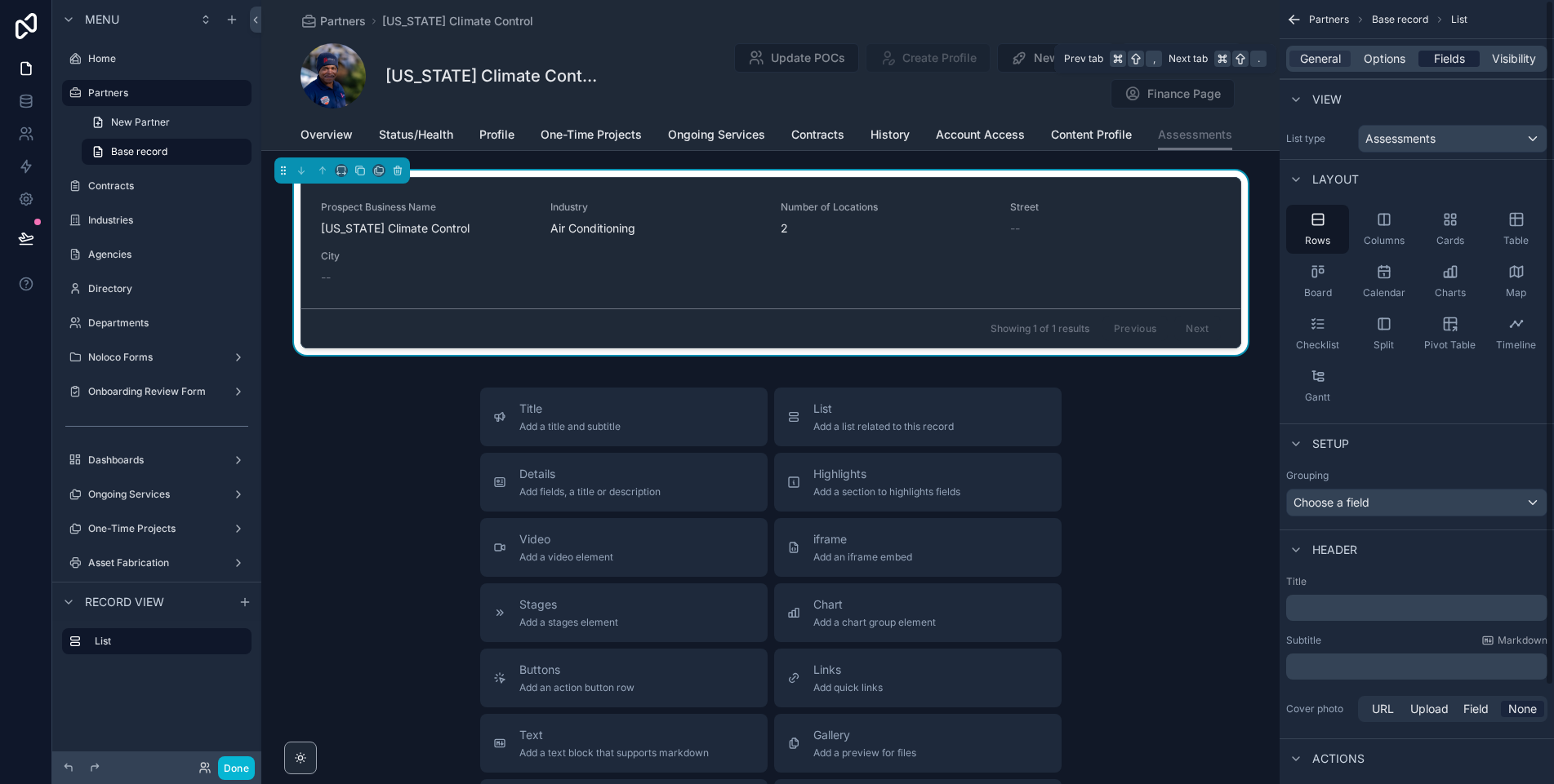
click at [1439, 54] on span "Fields" at bounding box center [1449, 59] width 31 height 17
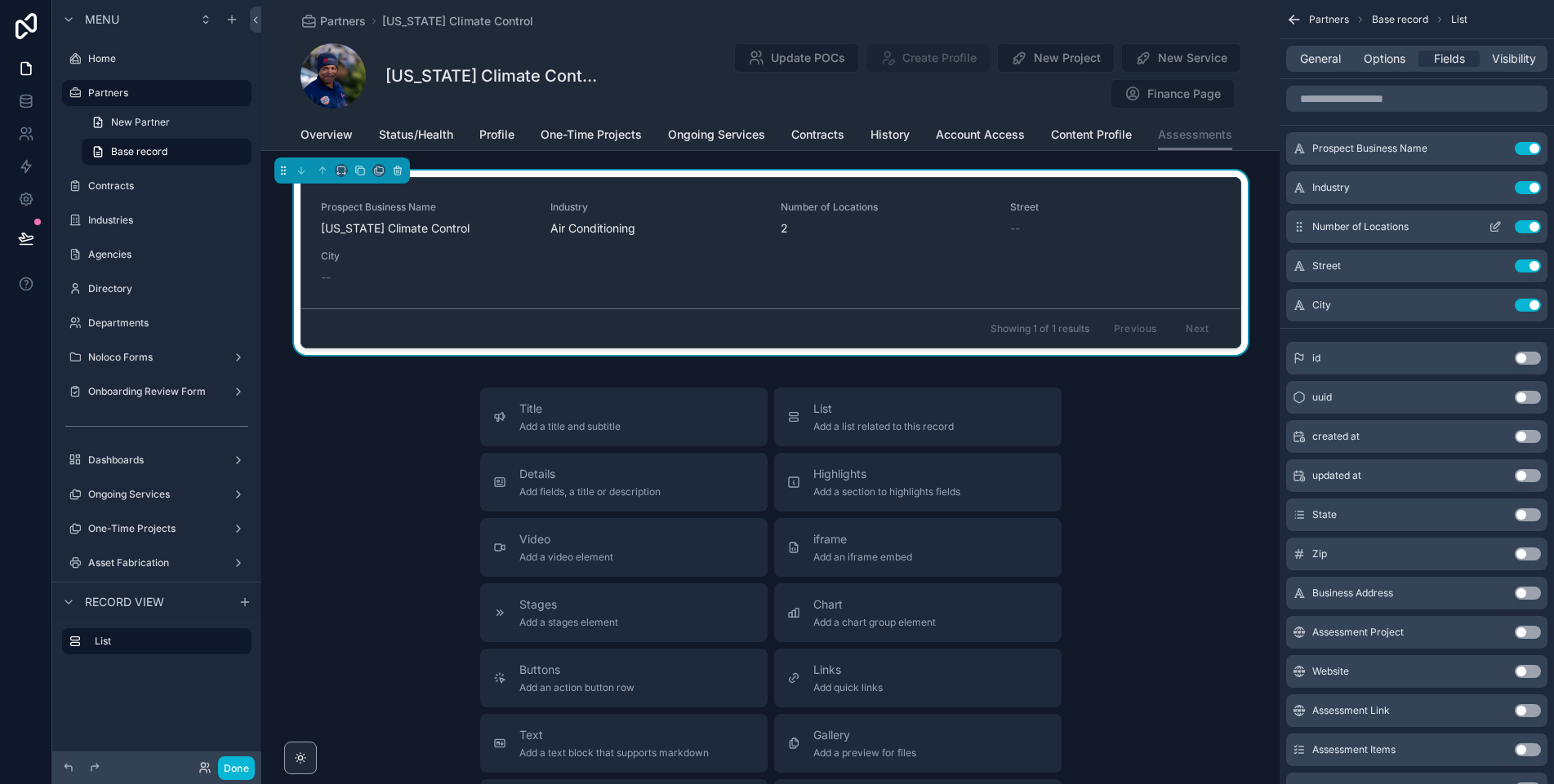
click at [1530, 222] on button "Use setting" at bounding box center [1527, 227] width 26 height 13
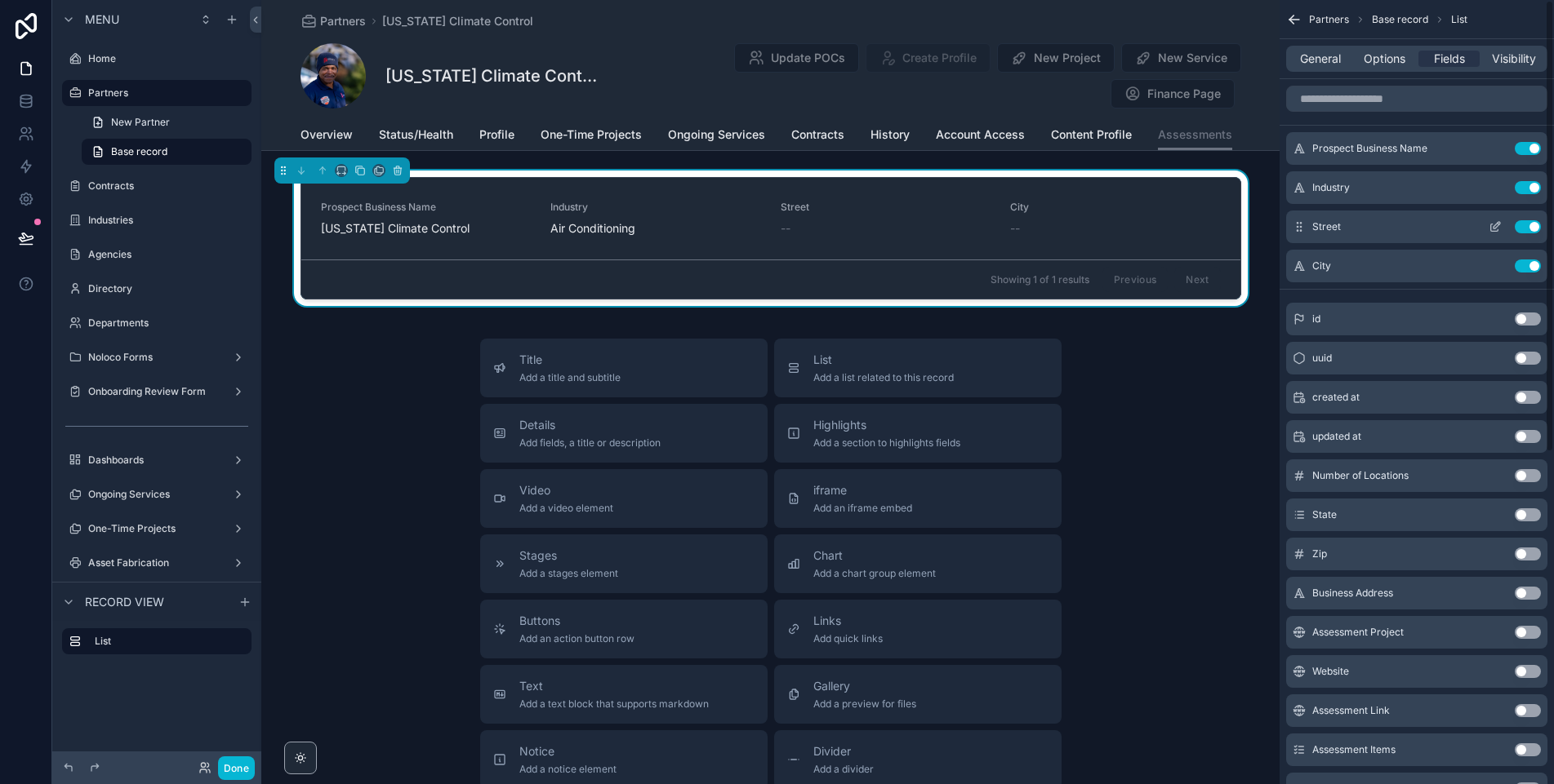
click at [1533, 222] on button "Use setting" at bounding box center [1527, 227] width 26 height 13
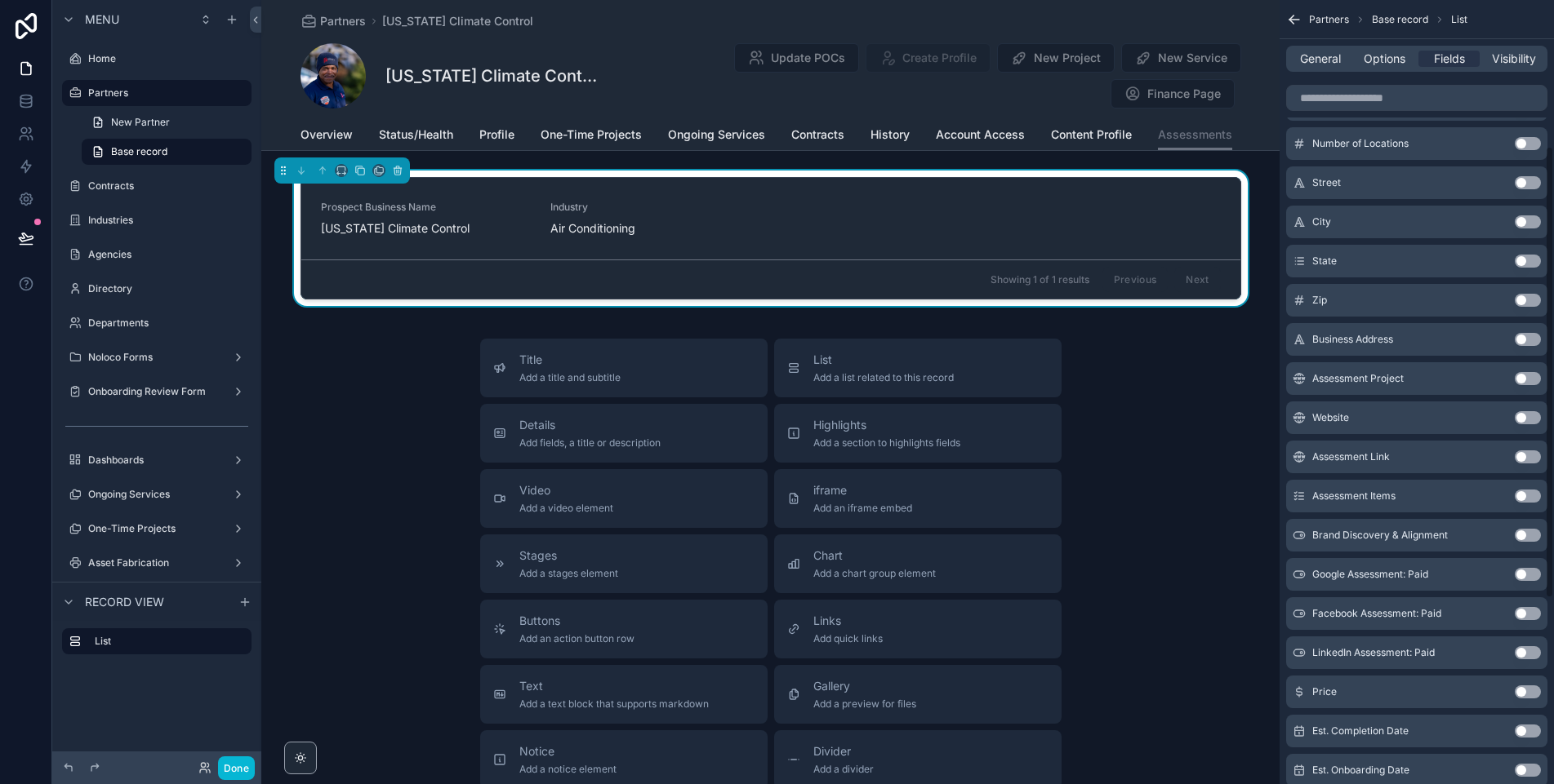
scroll to position [255, 0]
click at [1518, 376] on button "Use setting" at bounding box center [1527, 378] width 26 height 13
click at [1522, 455] on button "Use setting" at bounding box center [1527, 456] width 26 height 13
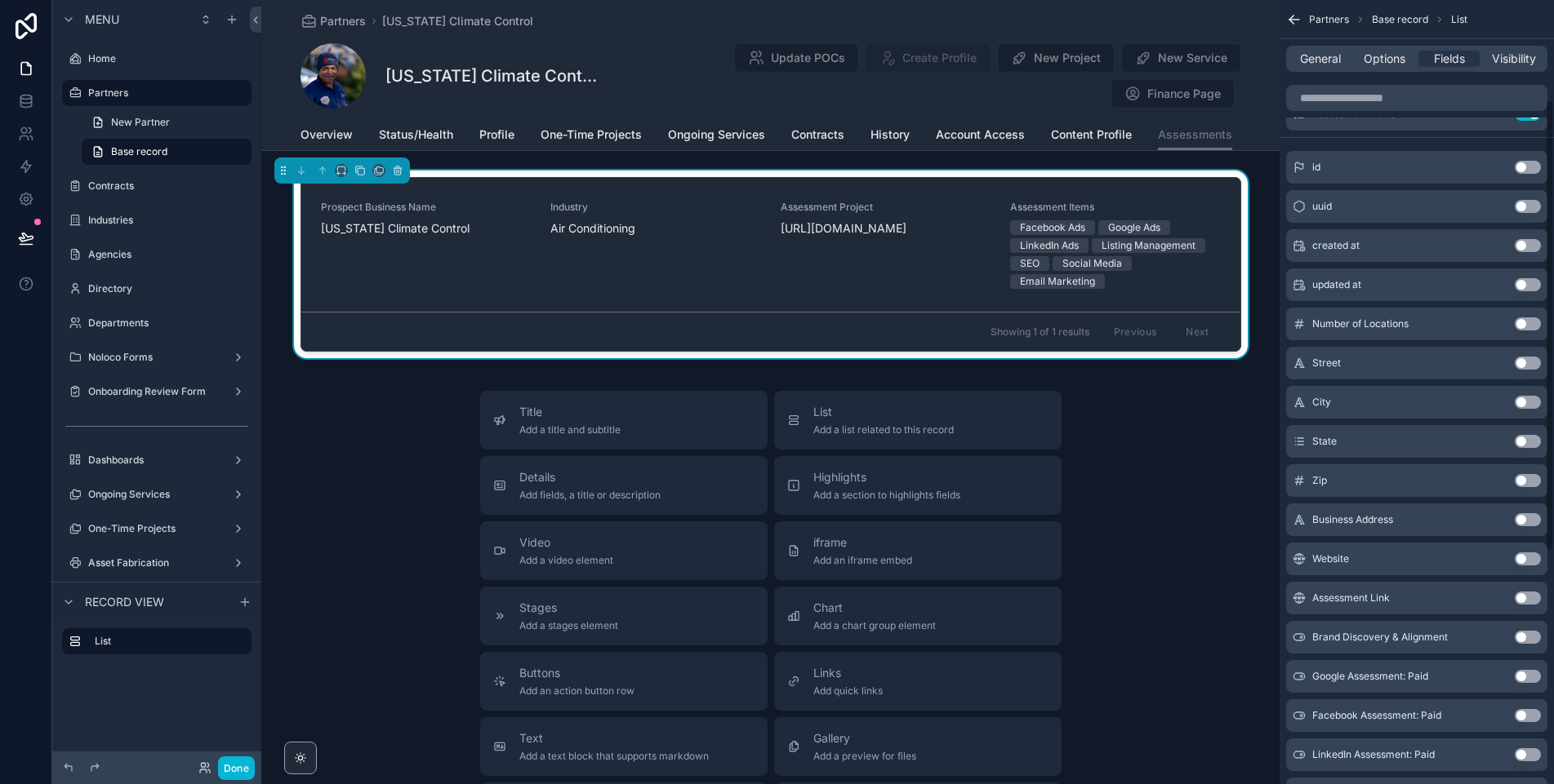
scroll to position [140, 0]
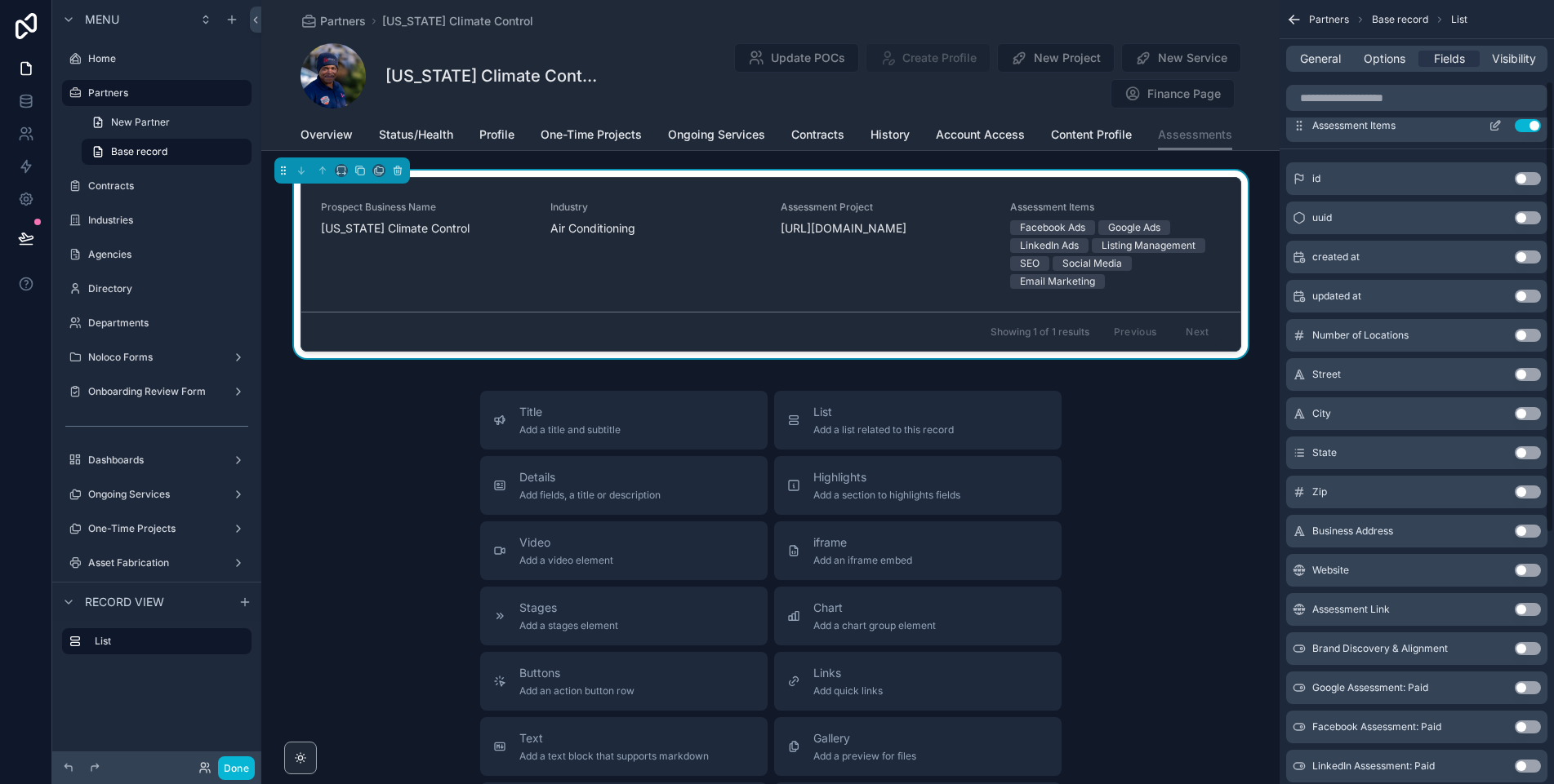
click at [1535, 130] on button "Use setting" at bounding box center [1527, 126] width 26 height 13
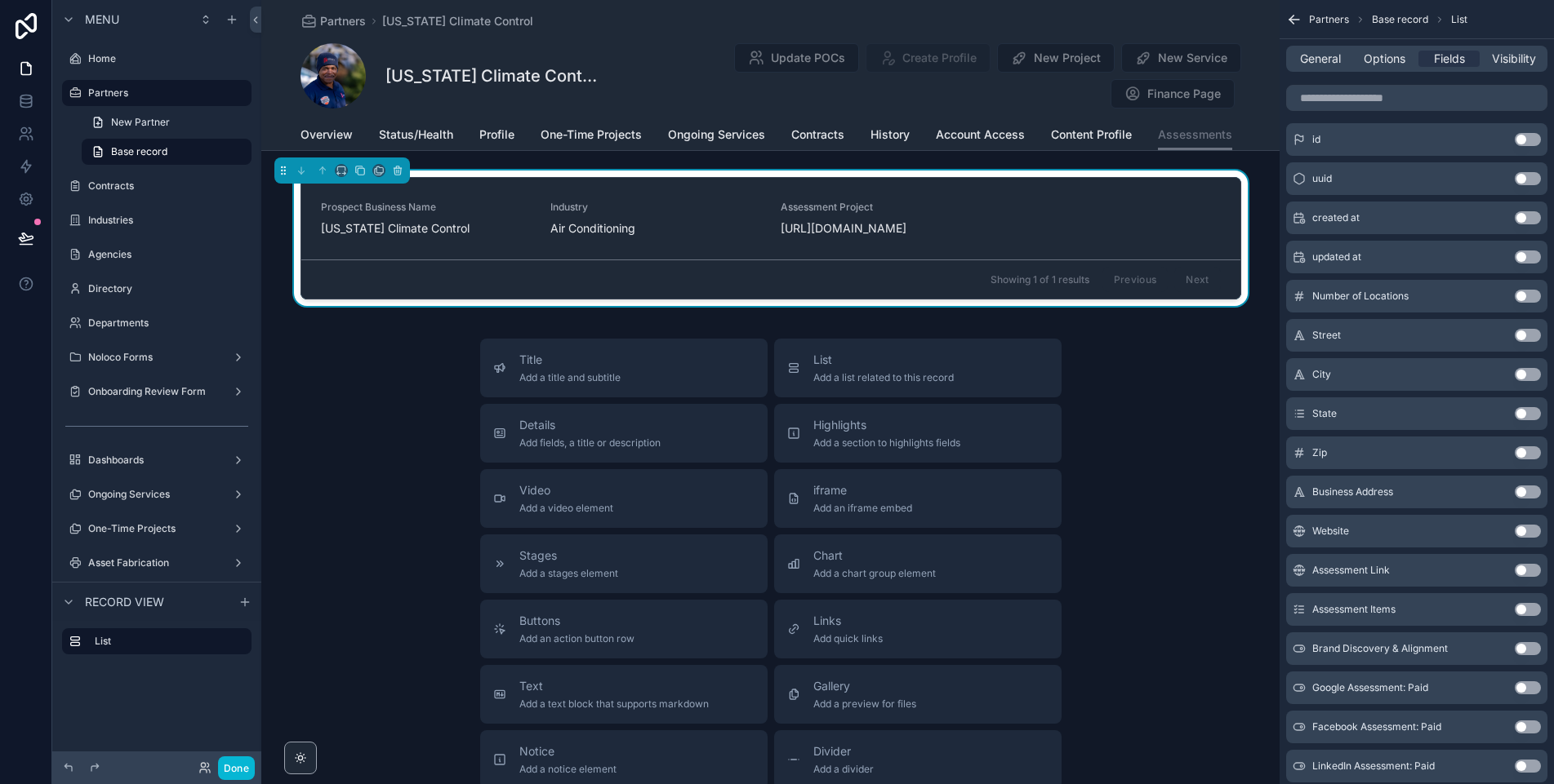
click at [1521, 571] on button "Use setting" at bounding box center [1527, 571] width 26 height 13
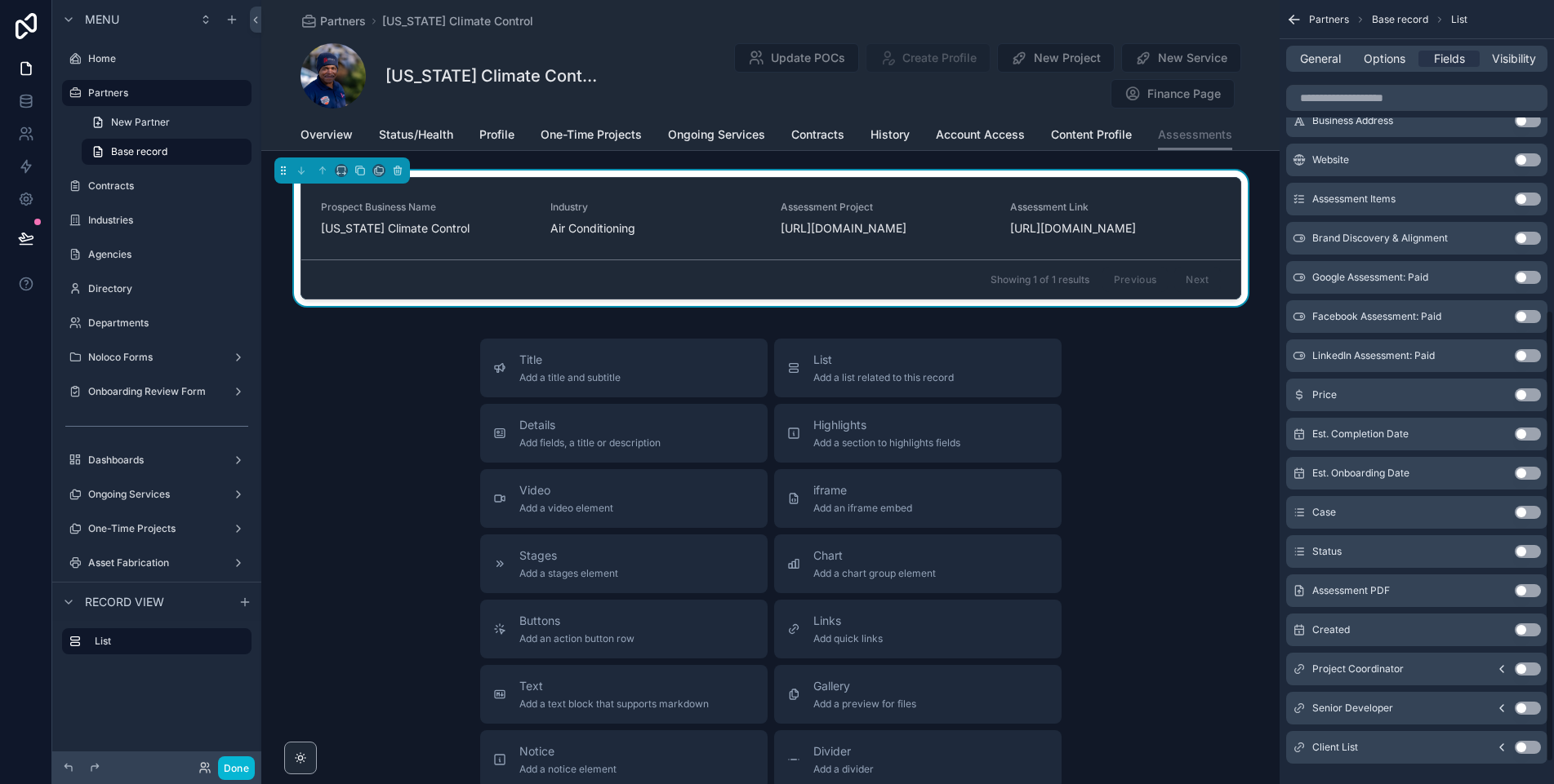
scroll to position [577, 0]
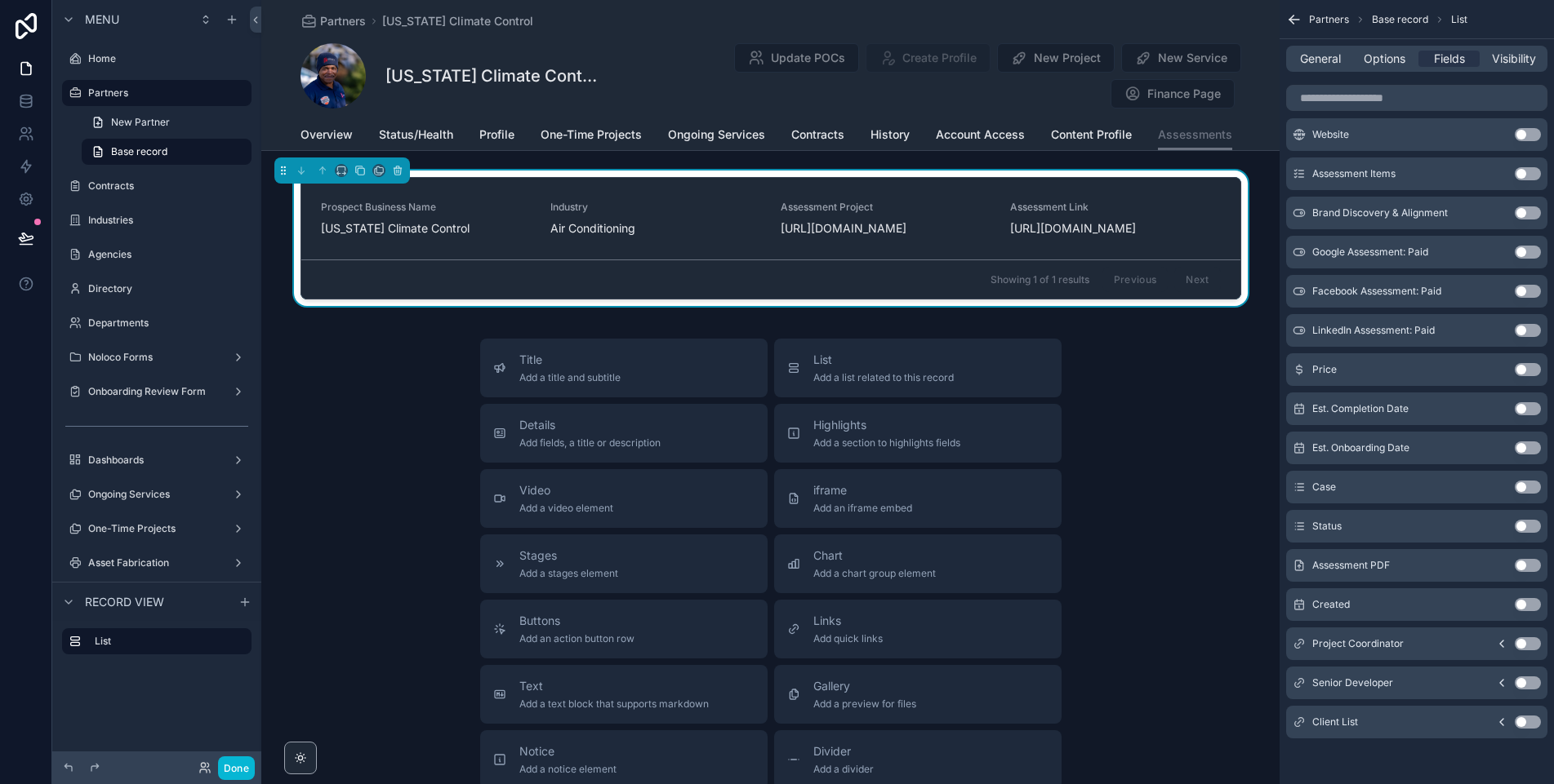
click at [1519, 568] on button "Use setting" at bounding box center [1527, 566] width 26 height 13
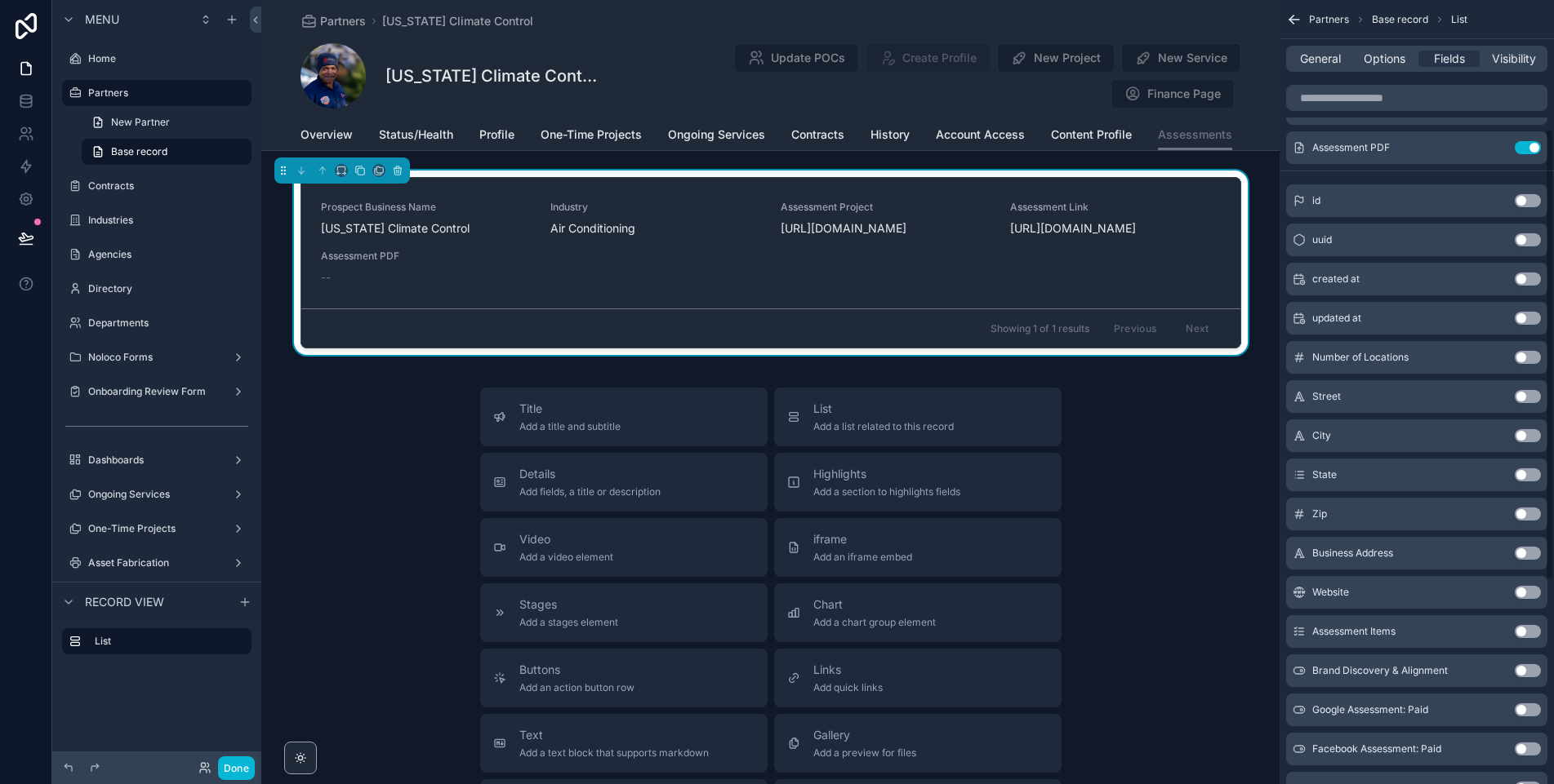
scroll to position [0, 0]
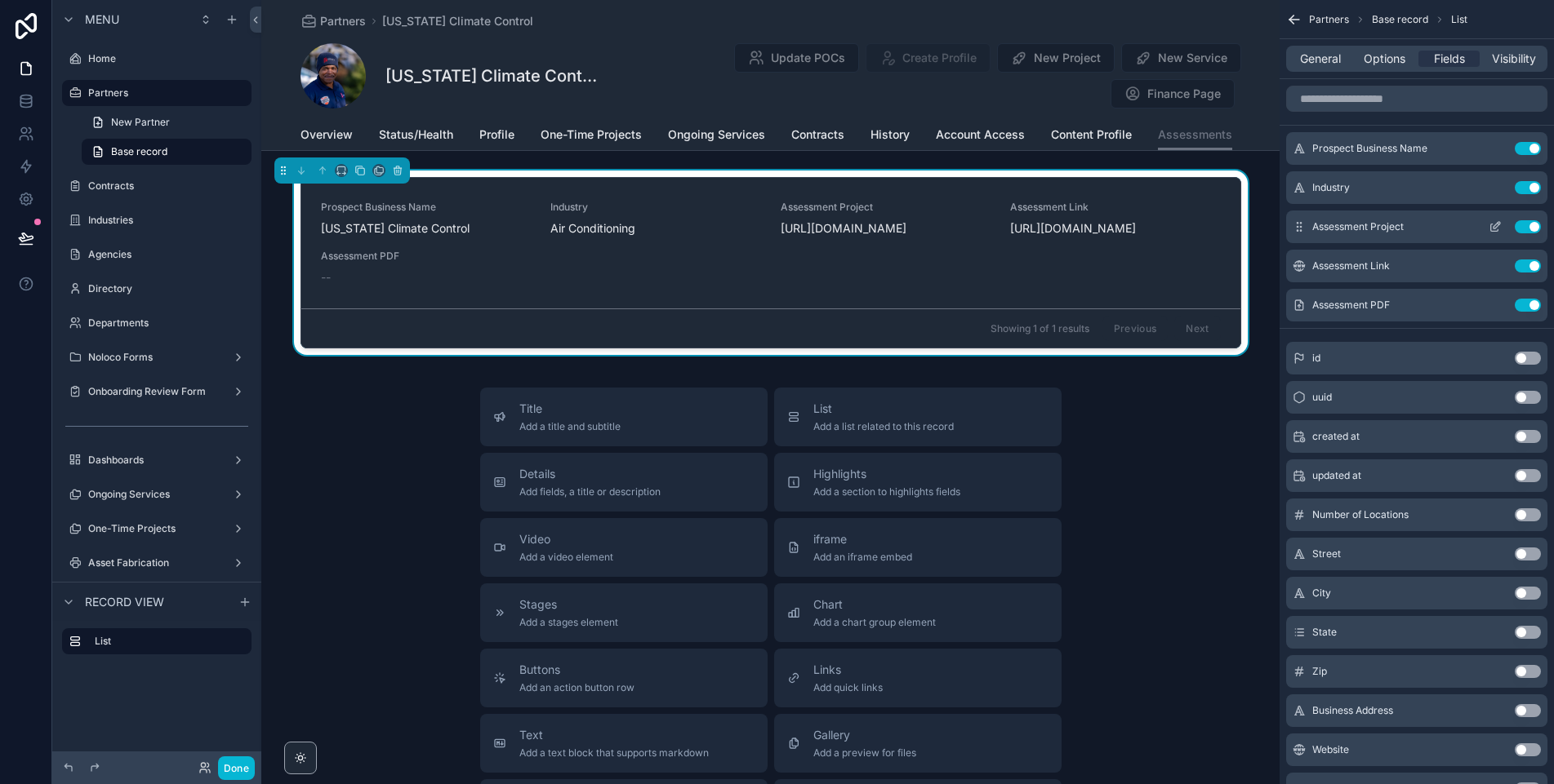
click at [1493, 226] on icon "scrollable content" at bounding box center [1495, 227] width 13 height 13
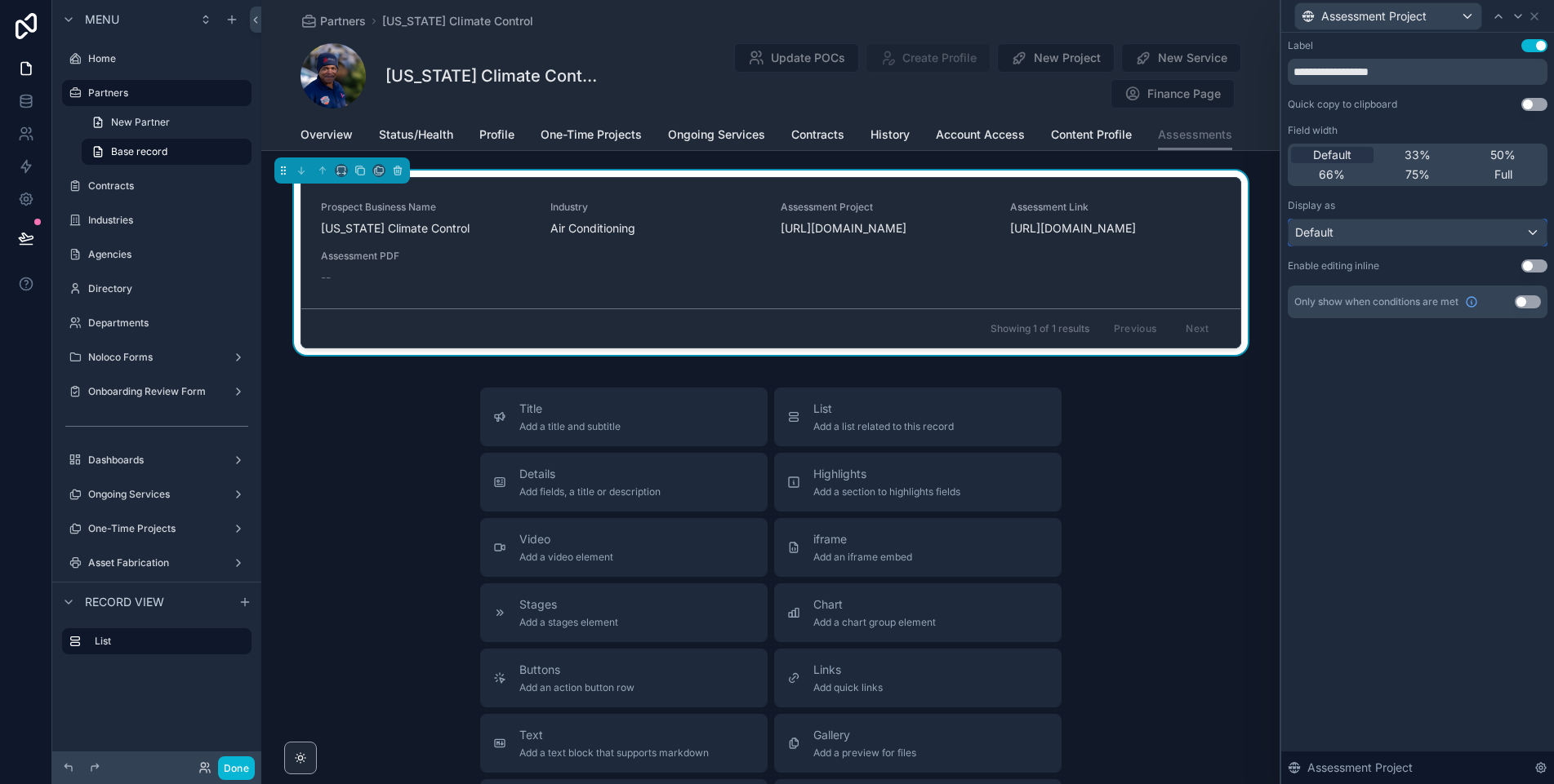
click at [1415, 227] on div "Default" at bounding box center [1417, 232] width 258 height 26
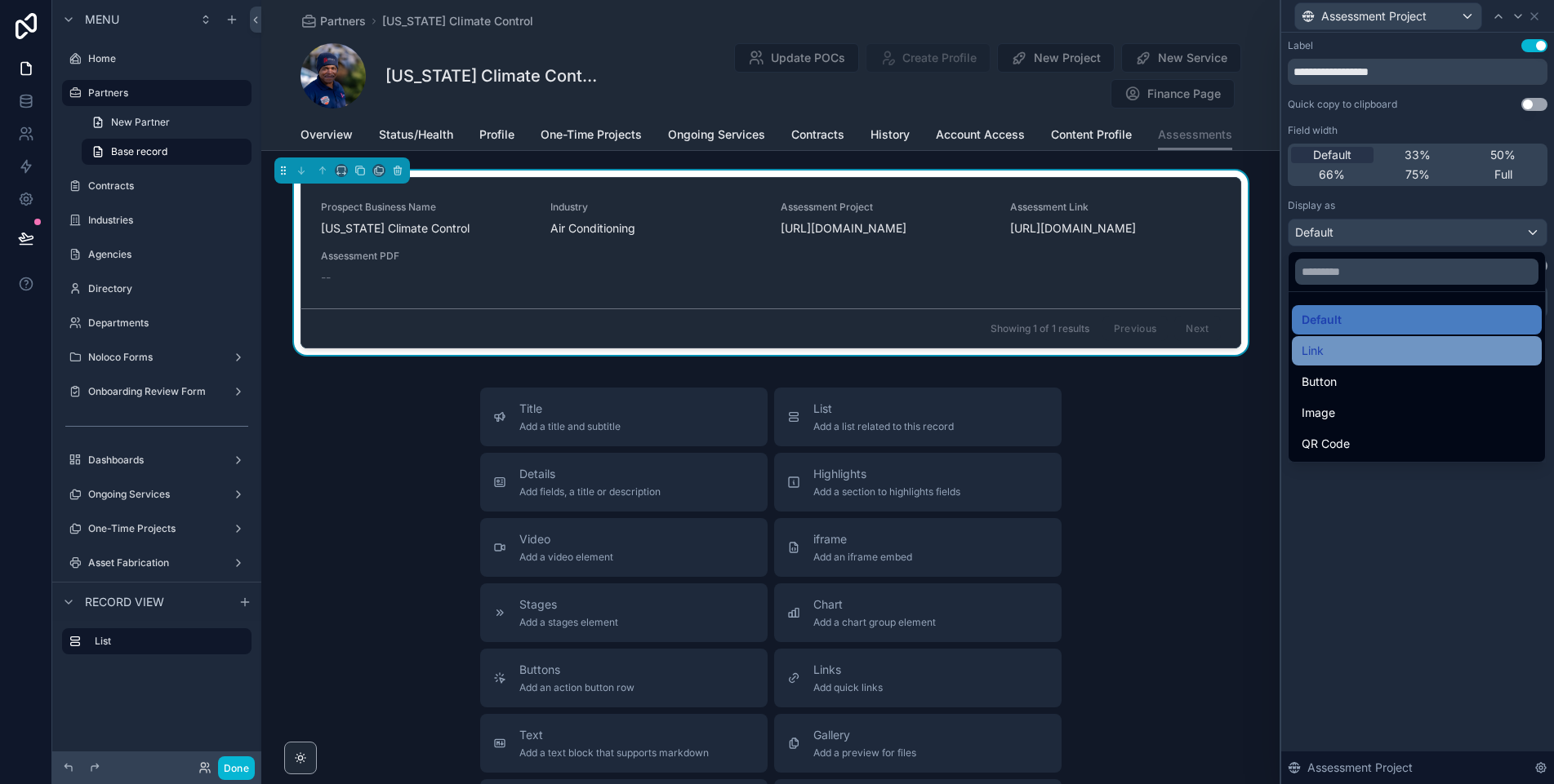
click at [1343, 352] on div "Link" at bounding box center [1416, 351] width 230 height 20
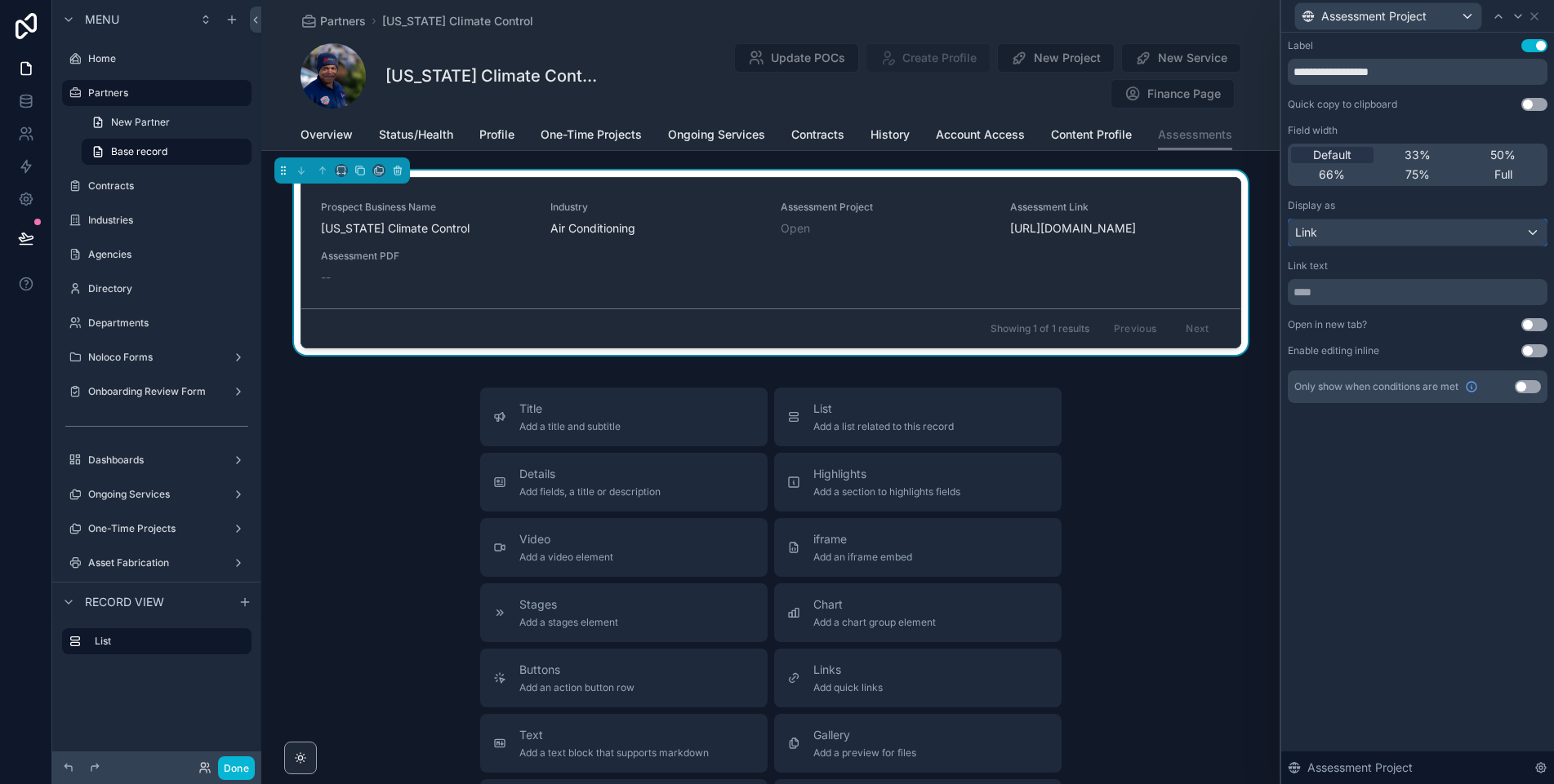
click at [1370, 239] on div "Link" at bounding box center [1417, 232] width 258 height 26
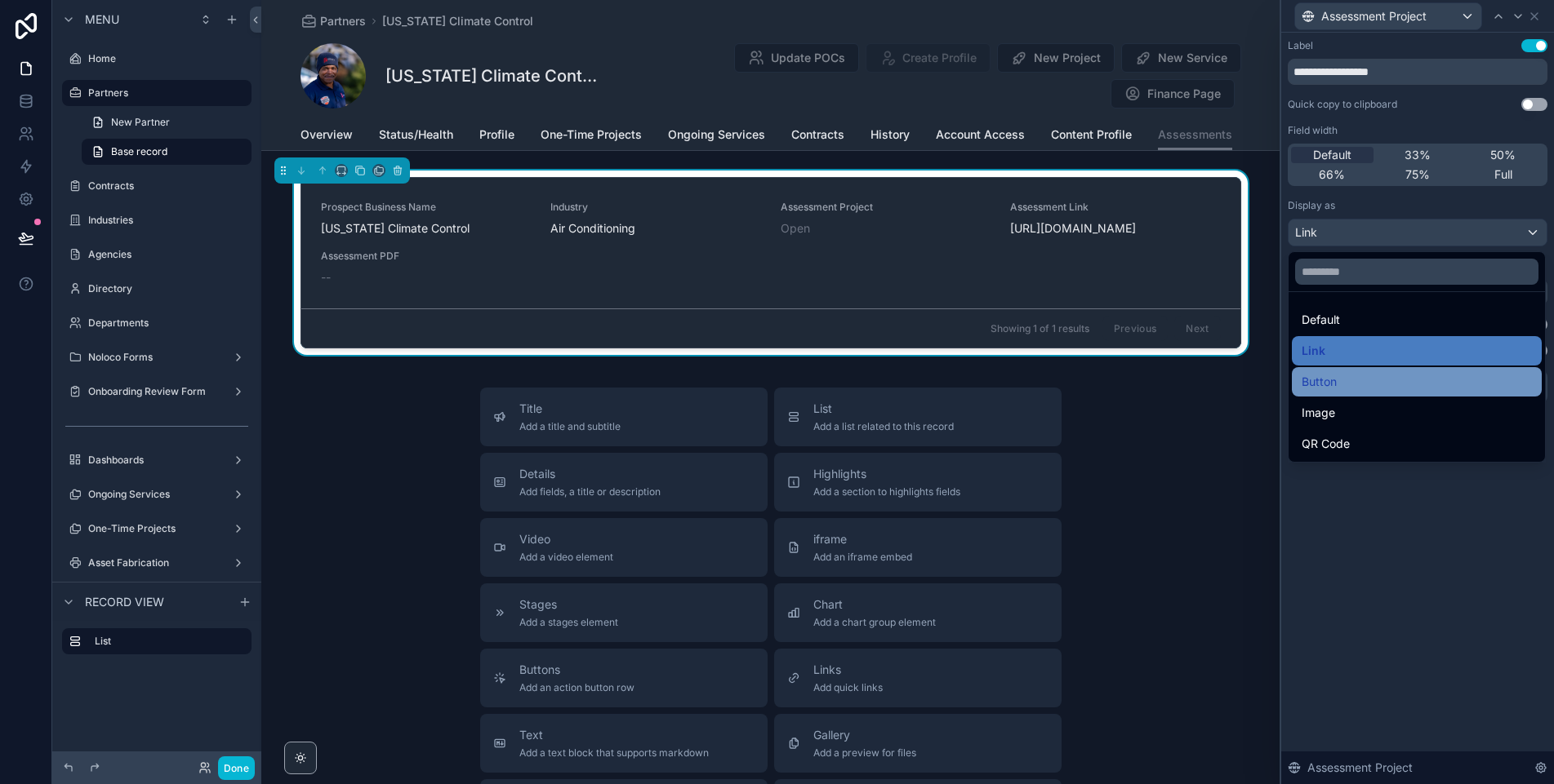
click at [1333, 382] on span "Button" at bounding box center [1319, 382] width 35 height 20
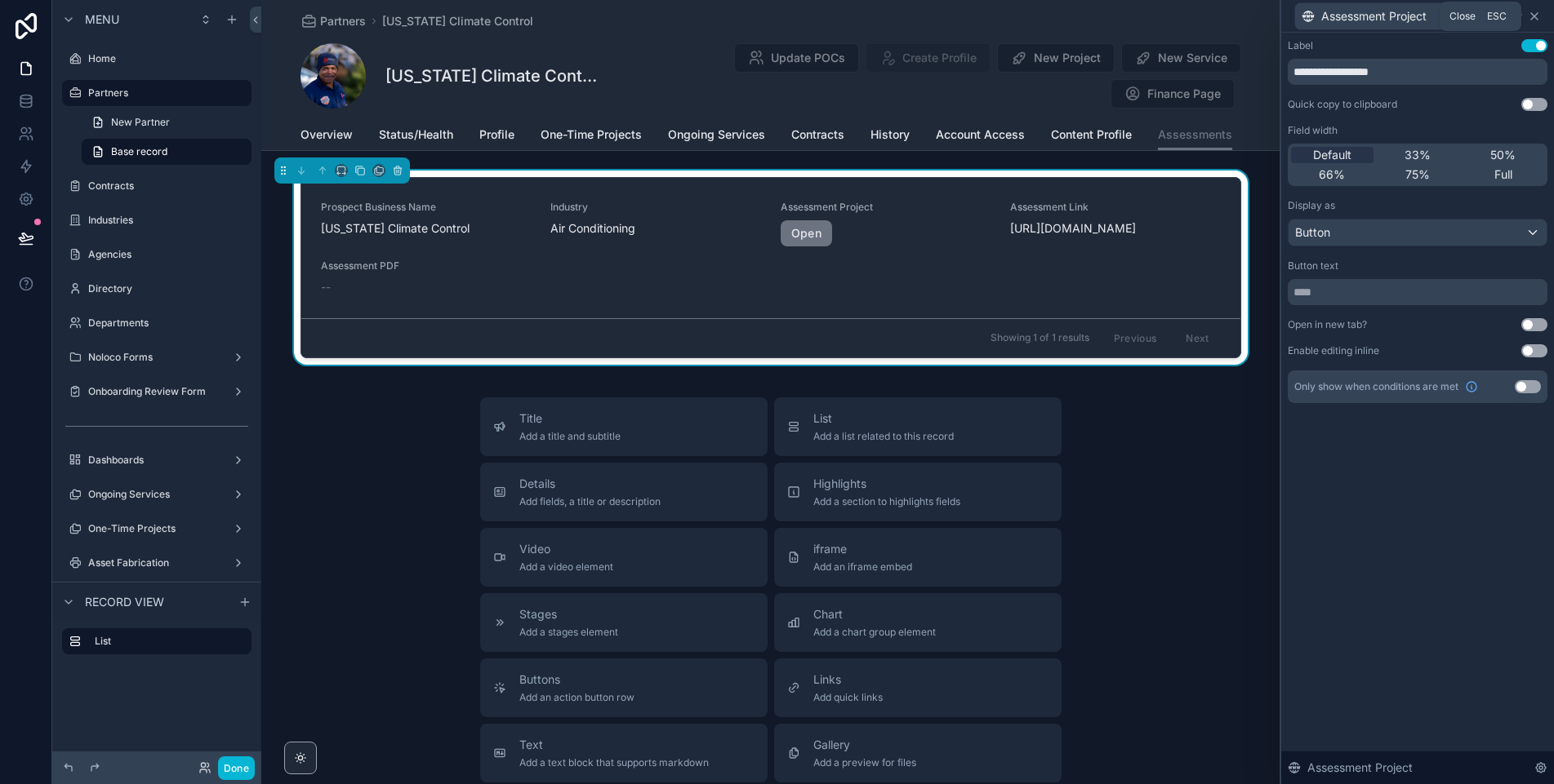
click at [1539, 16] on icon at bounding box center [1535, 17] width 13 height 13
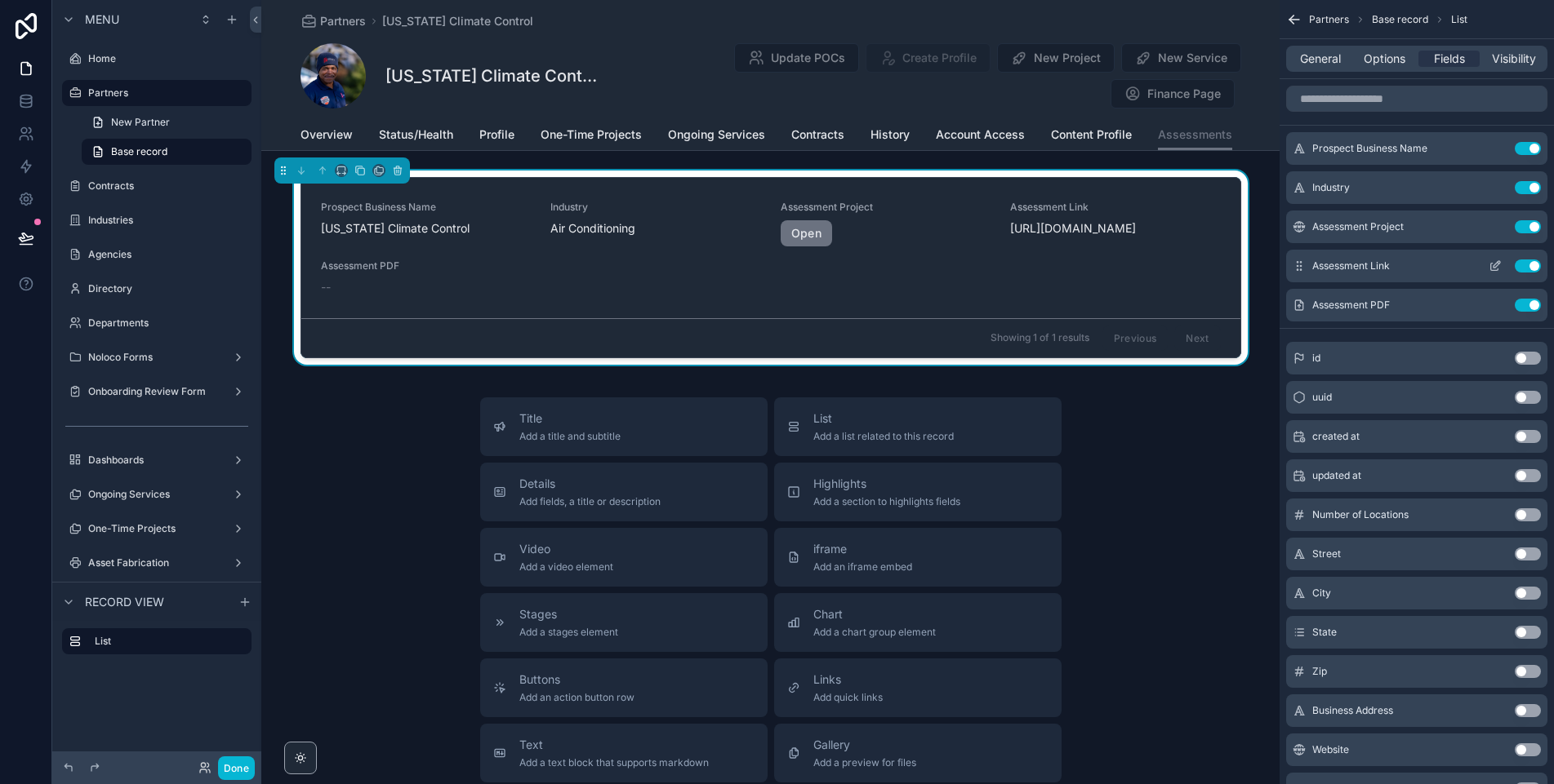
click at [1498, 264] on icon "scrollable content" at bounding box center [1497, 265] width 7 height 7
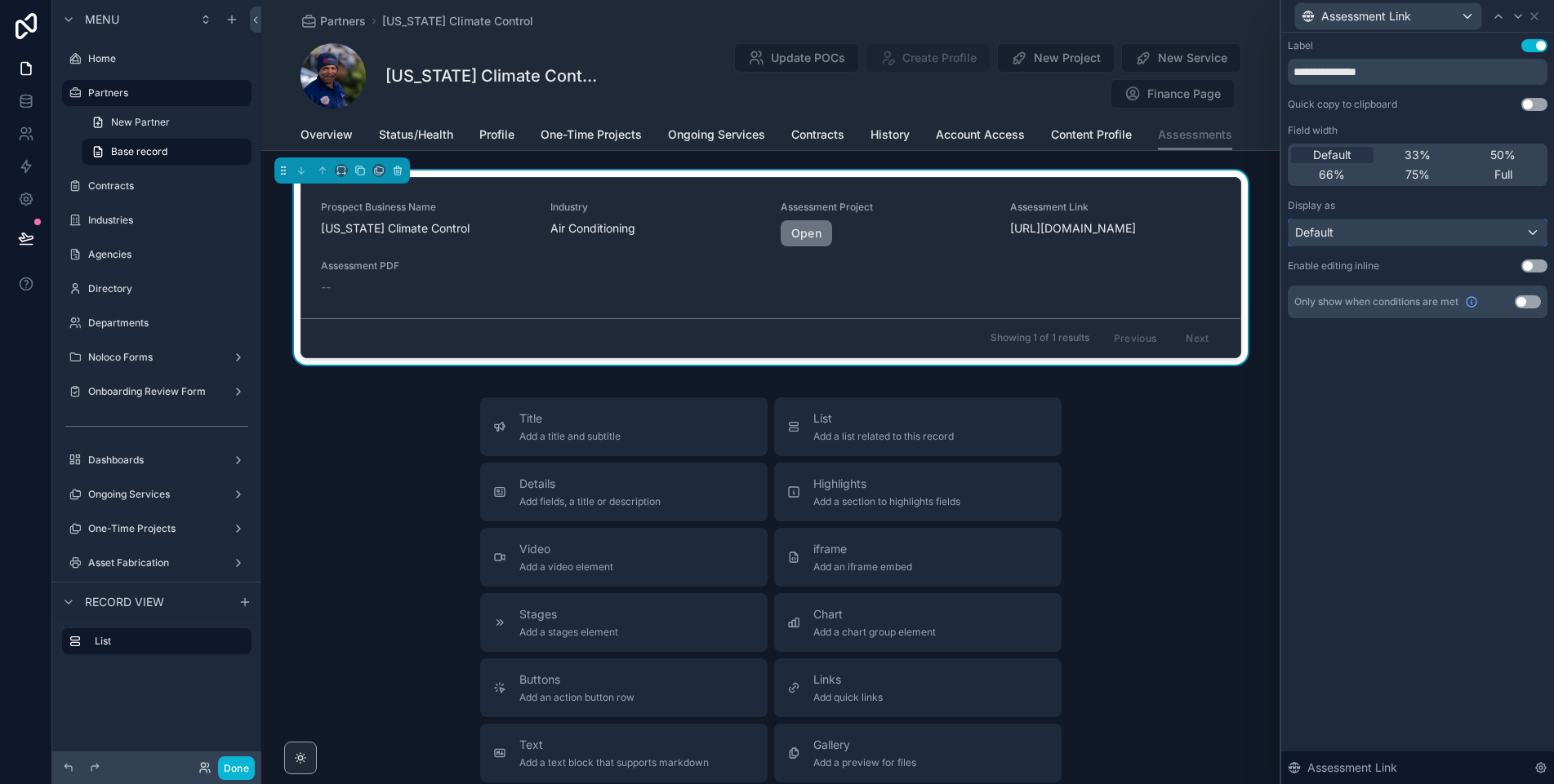
click at [1419, 237] on div "Default" at bounding box center [1417, 232] width 258 height 26
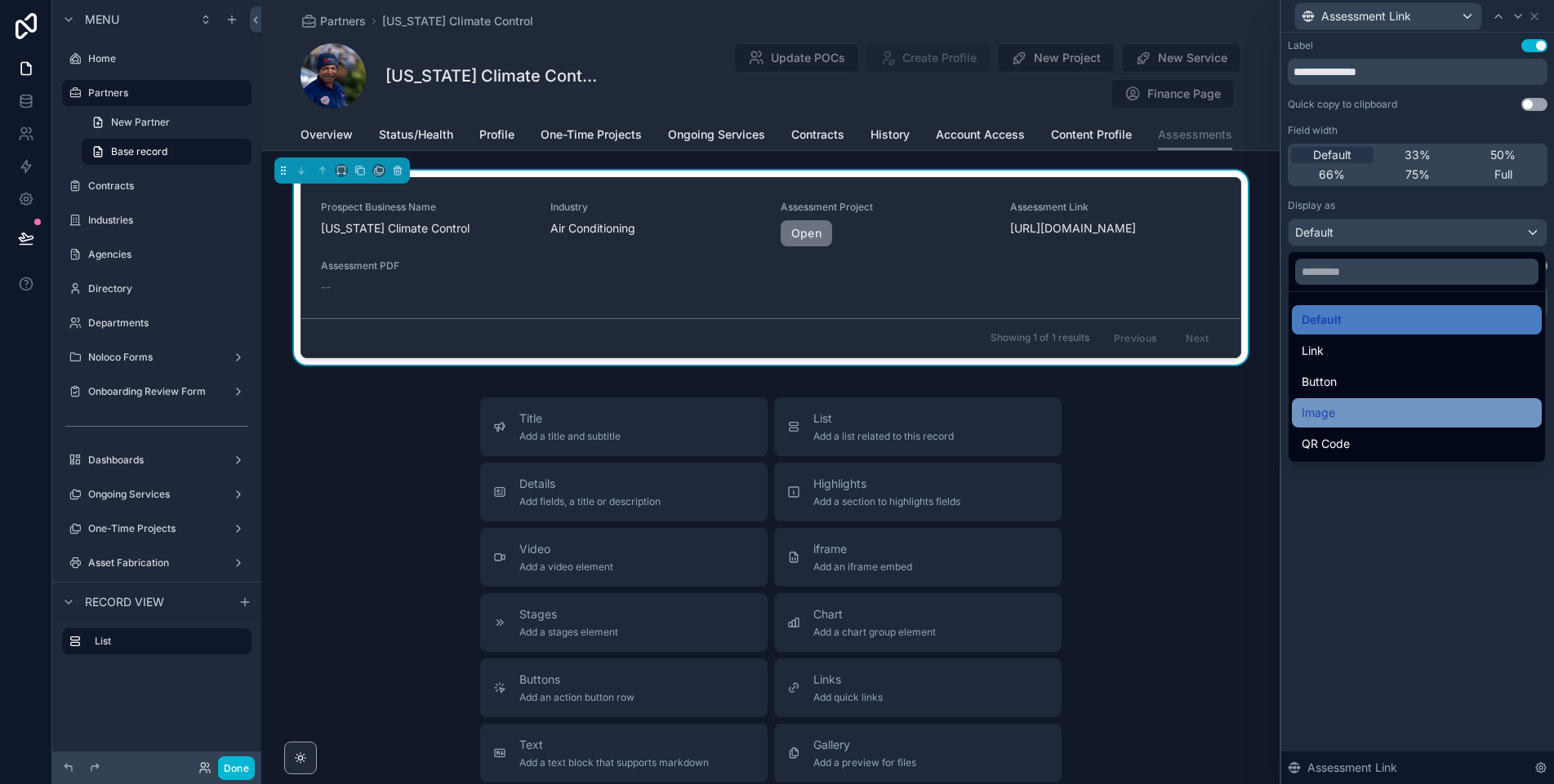
click at [1326, 415] on span "Image" at bounding box center [1318, 413] width 33 height 20
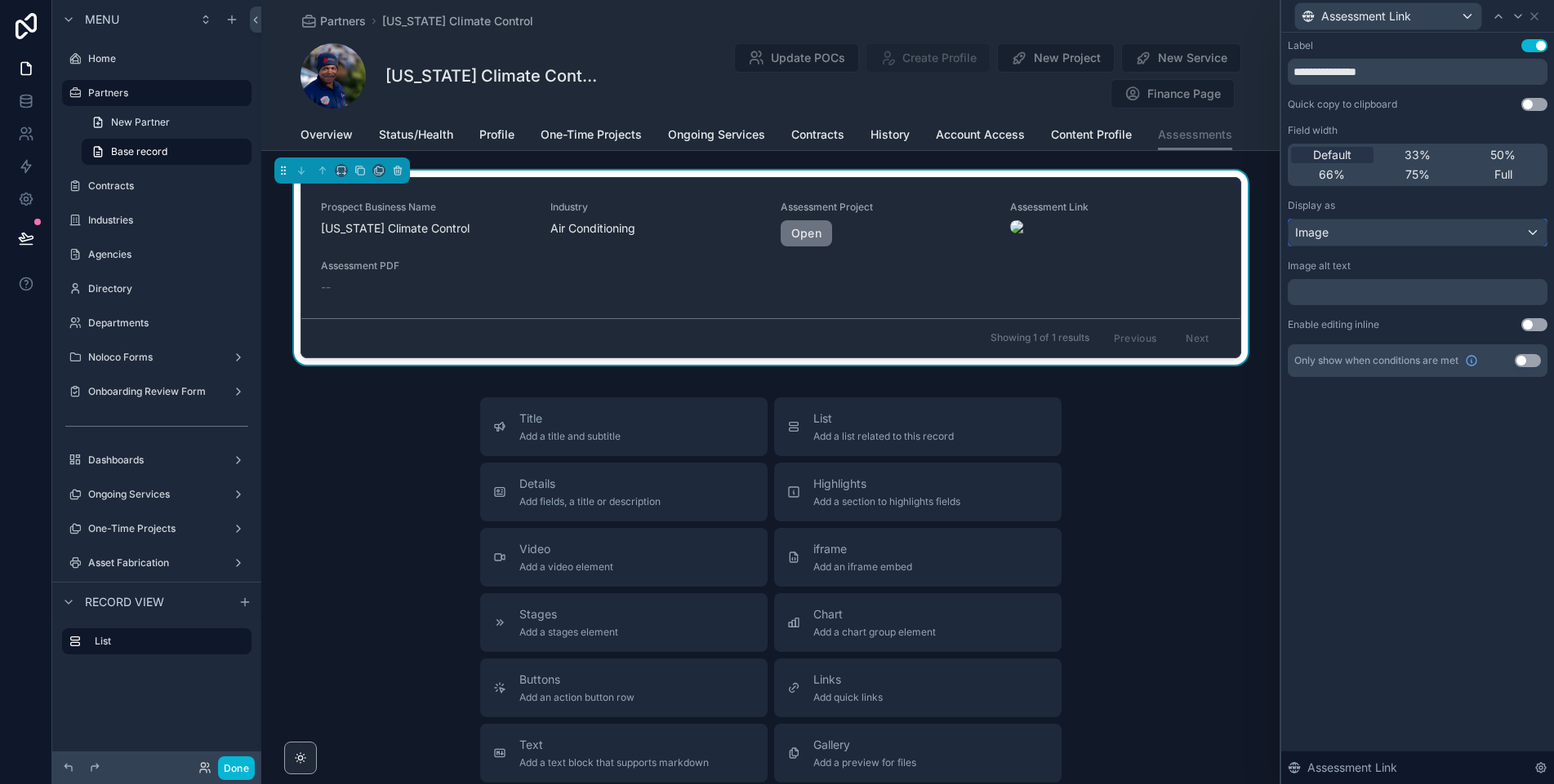
click at [1346, 240] on div "Image" at bounding box center [1417, 232] width 258 height 26
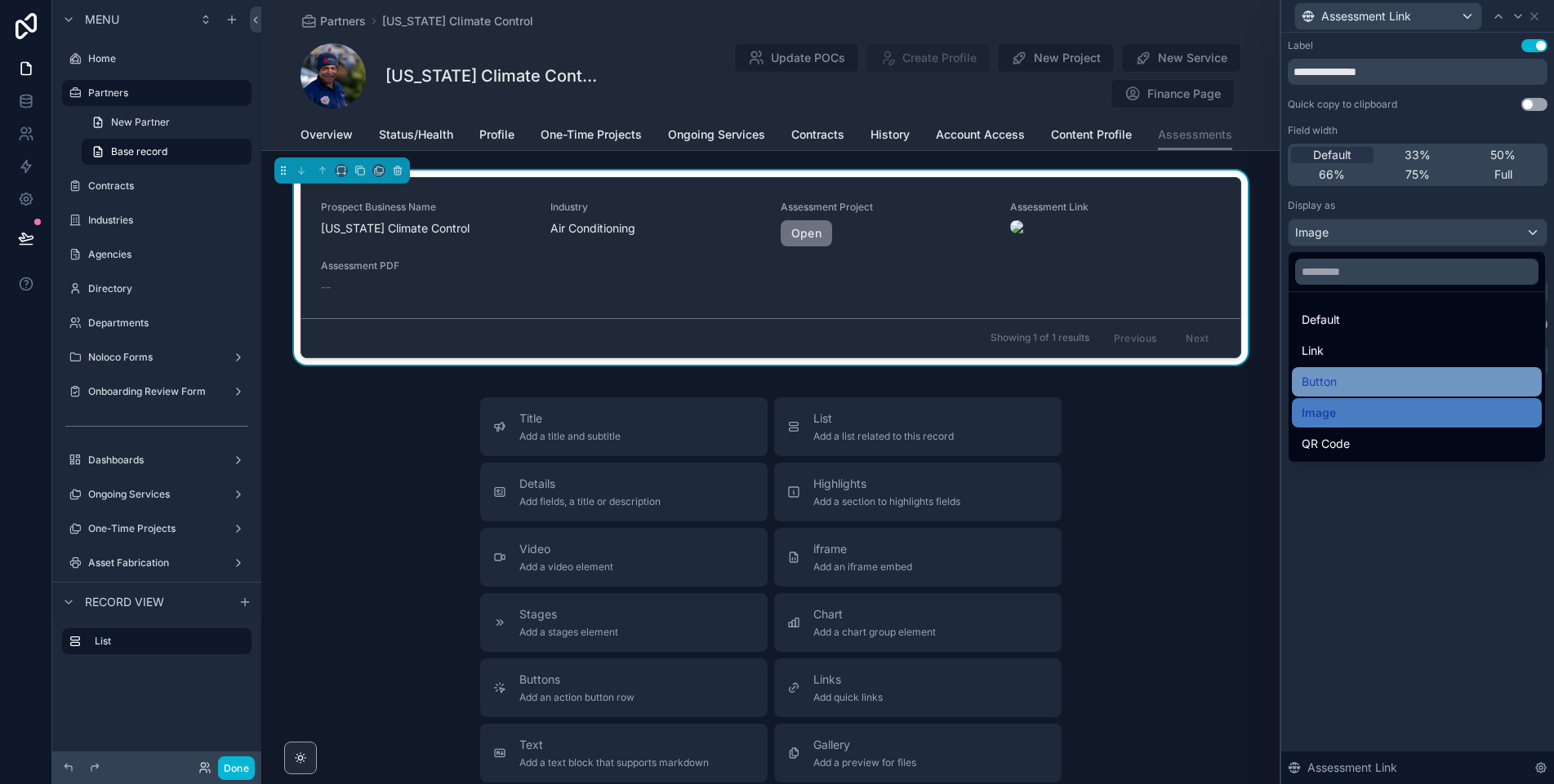
click at [1333, 389] on span "Button" at bounding box center [1319, 382] width 35 height 20
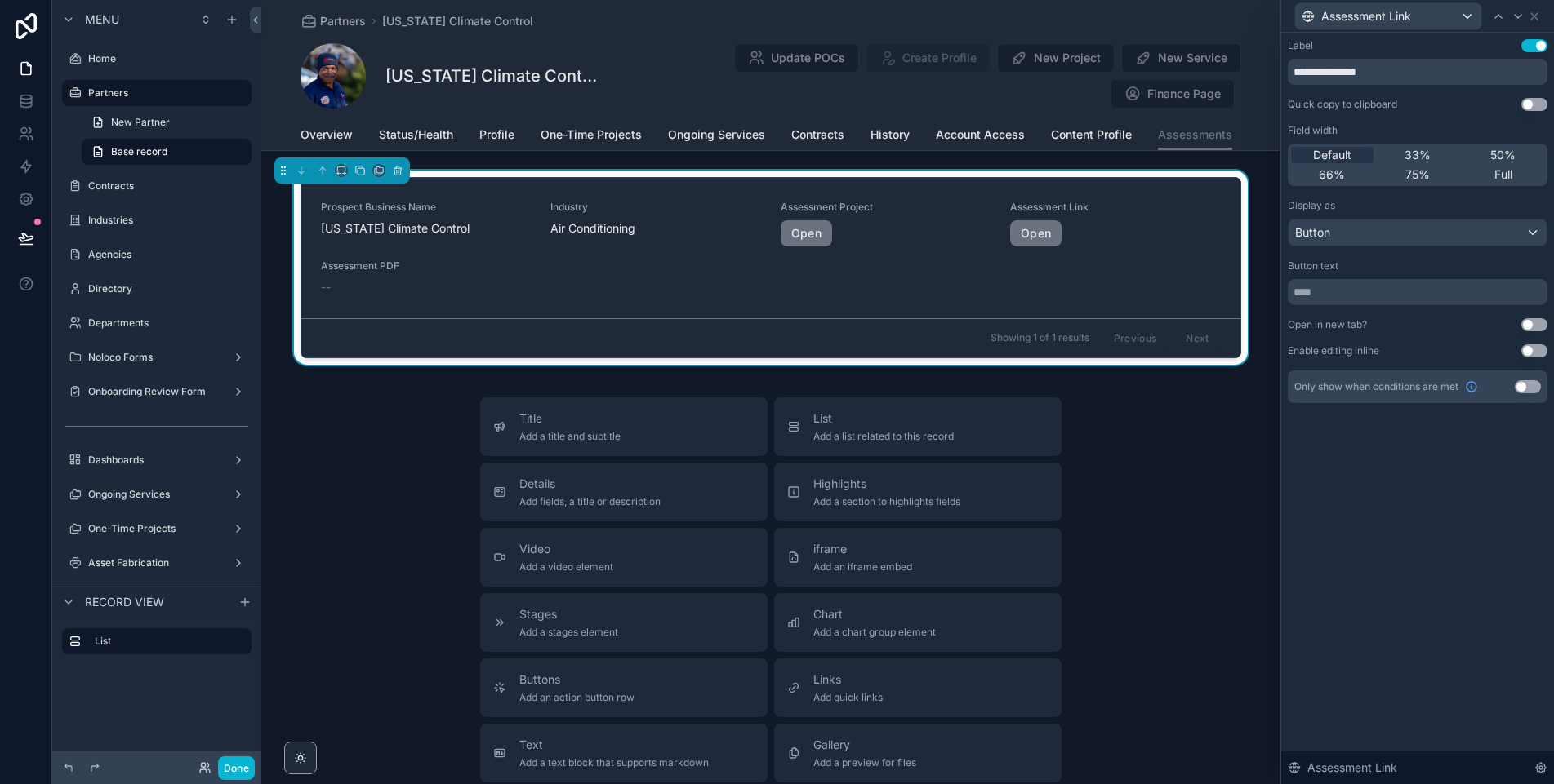
click at [1356, 455] on div "**********" at bounding box center [1418, 408] width 273 height 752
click at [1345, 294] on input "text" at bounding box center [1417, 291] width 260 height 26
type input "*"
type input "********"
click at [1537, 17] on icon at bounding box center [1535, 17] width 13 height 13
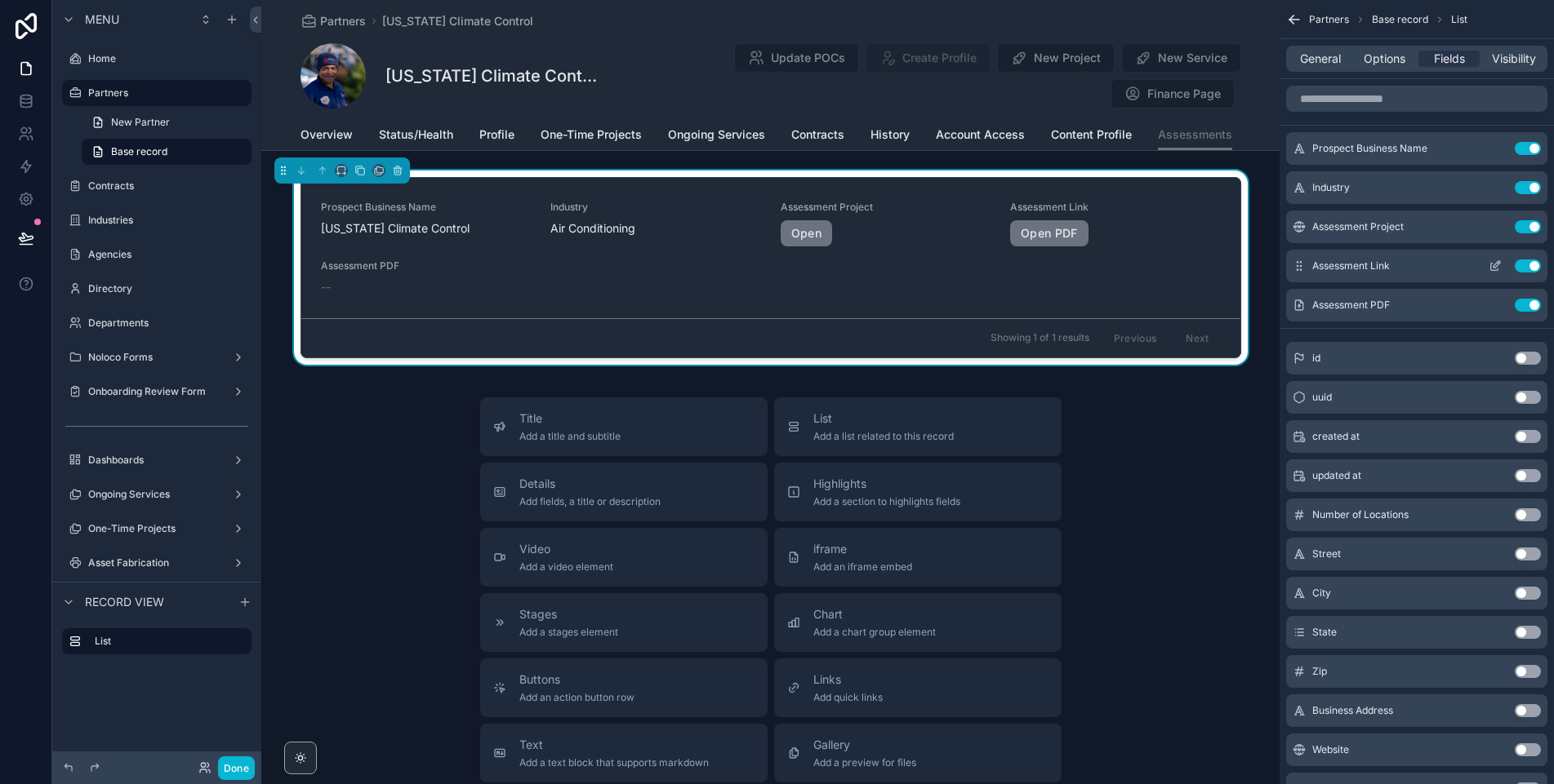
click at [1496, 266] on icon "scrollable content" at bounding box center [1497, 265] width 7 height 7
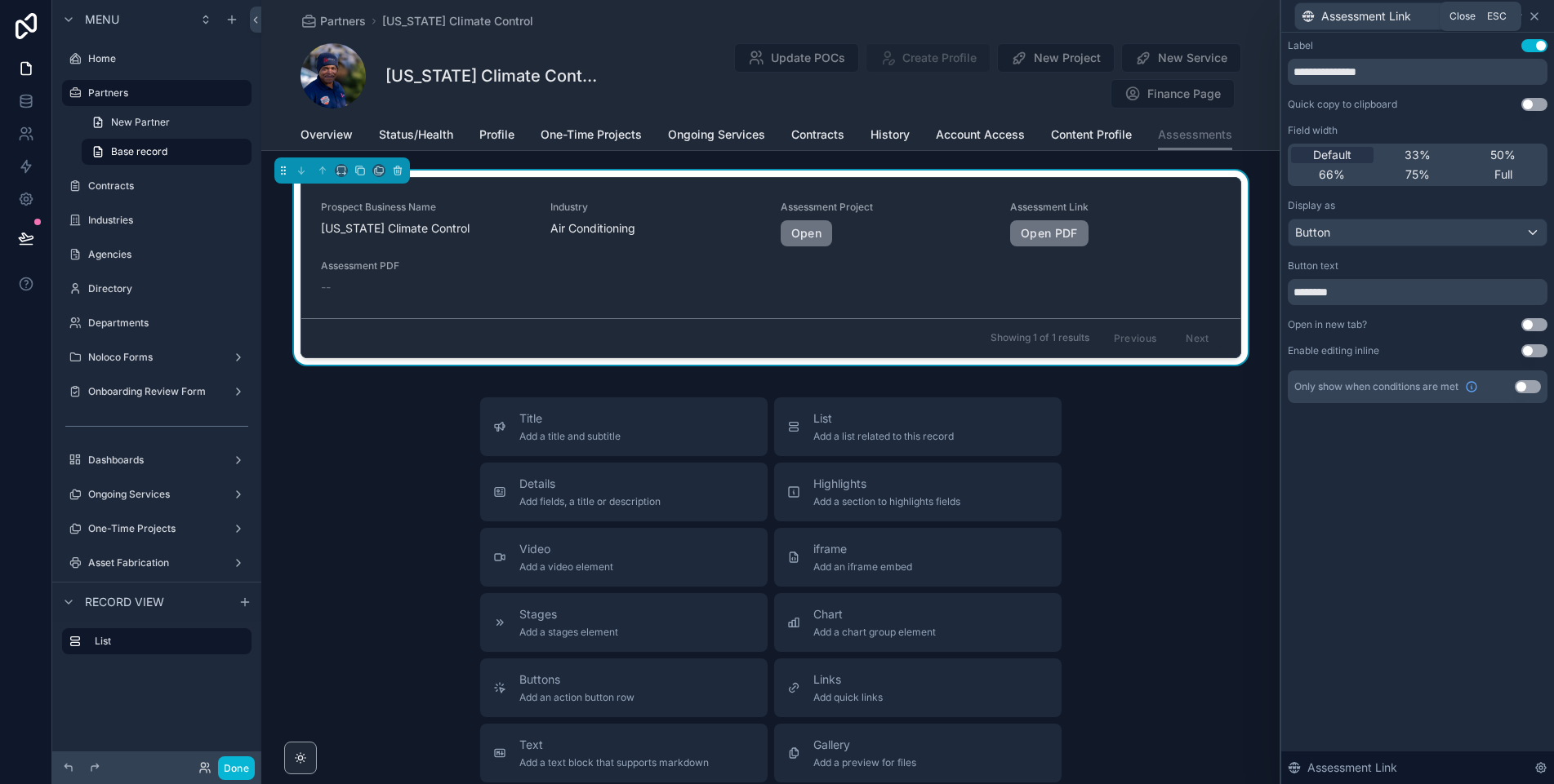
click at [1534, 22] on icon at bounding box center [1535, 17] width 13 height 13
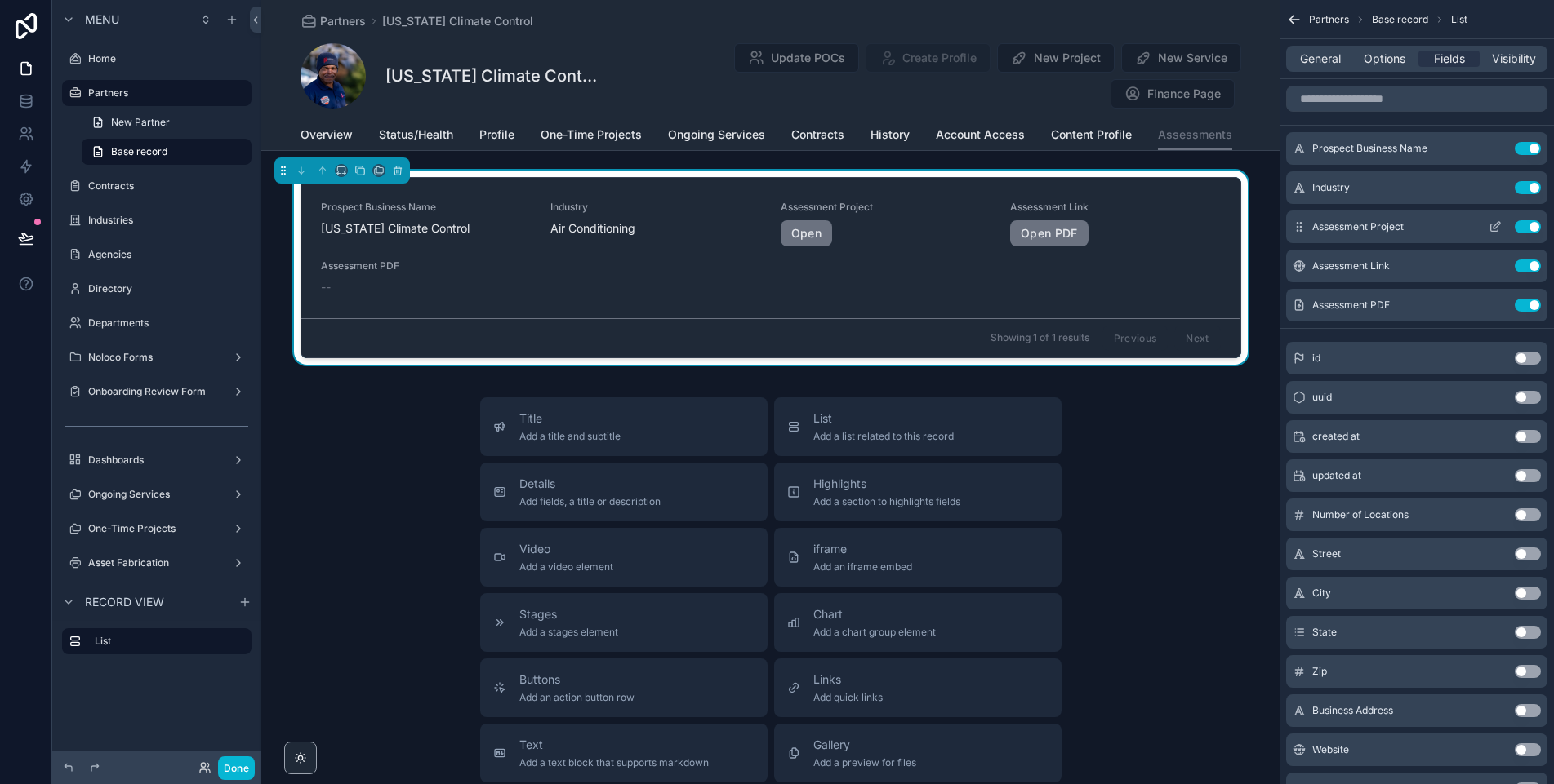
click at [1494, 227] on icon "scrollable content" at bounding box center [1497, 226] width 7 height 7
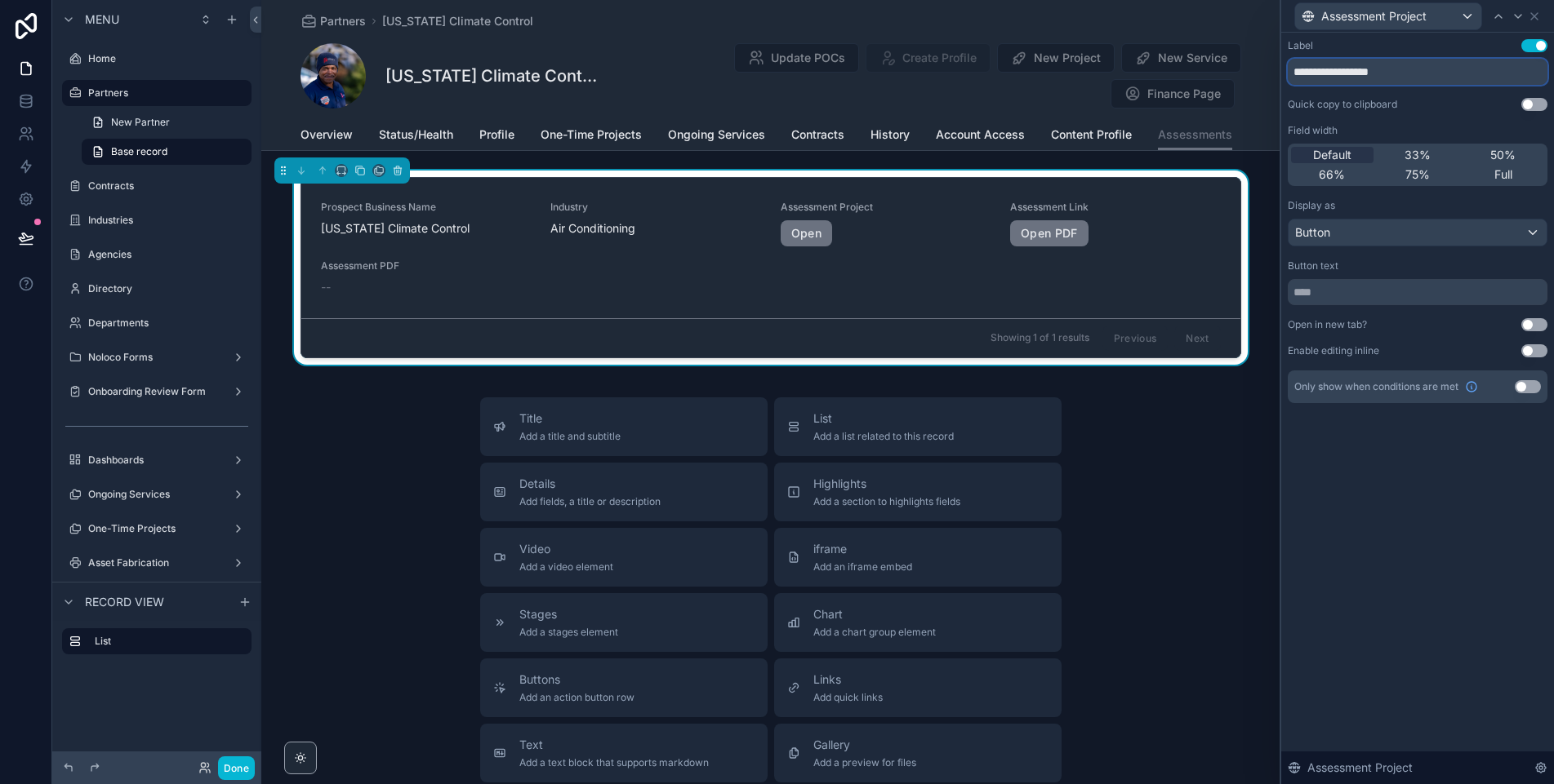
click at [1425, 73] on input "**********" at bounding box center [1417, 71] width 260 height 26
type input "**********"
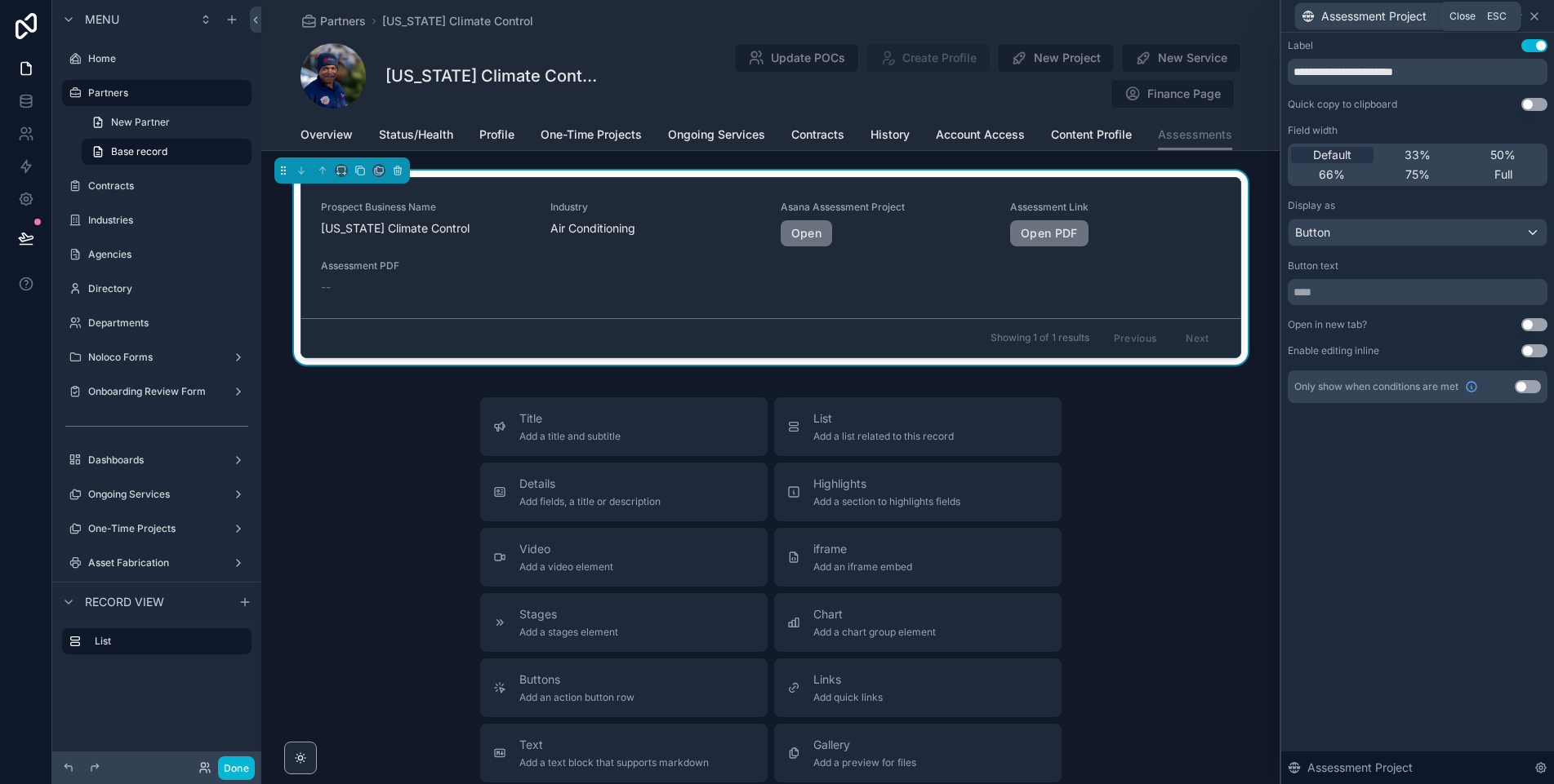
click at [1532, 17] on icon at bounding box center [1535, 17] width 13 height 13
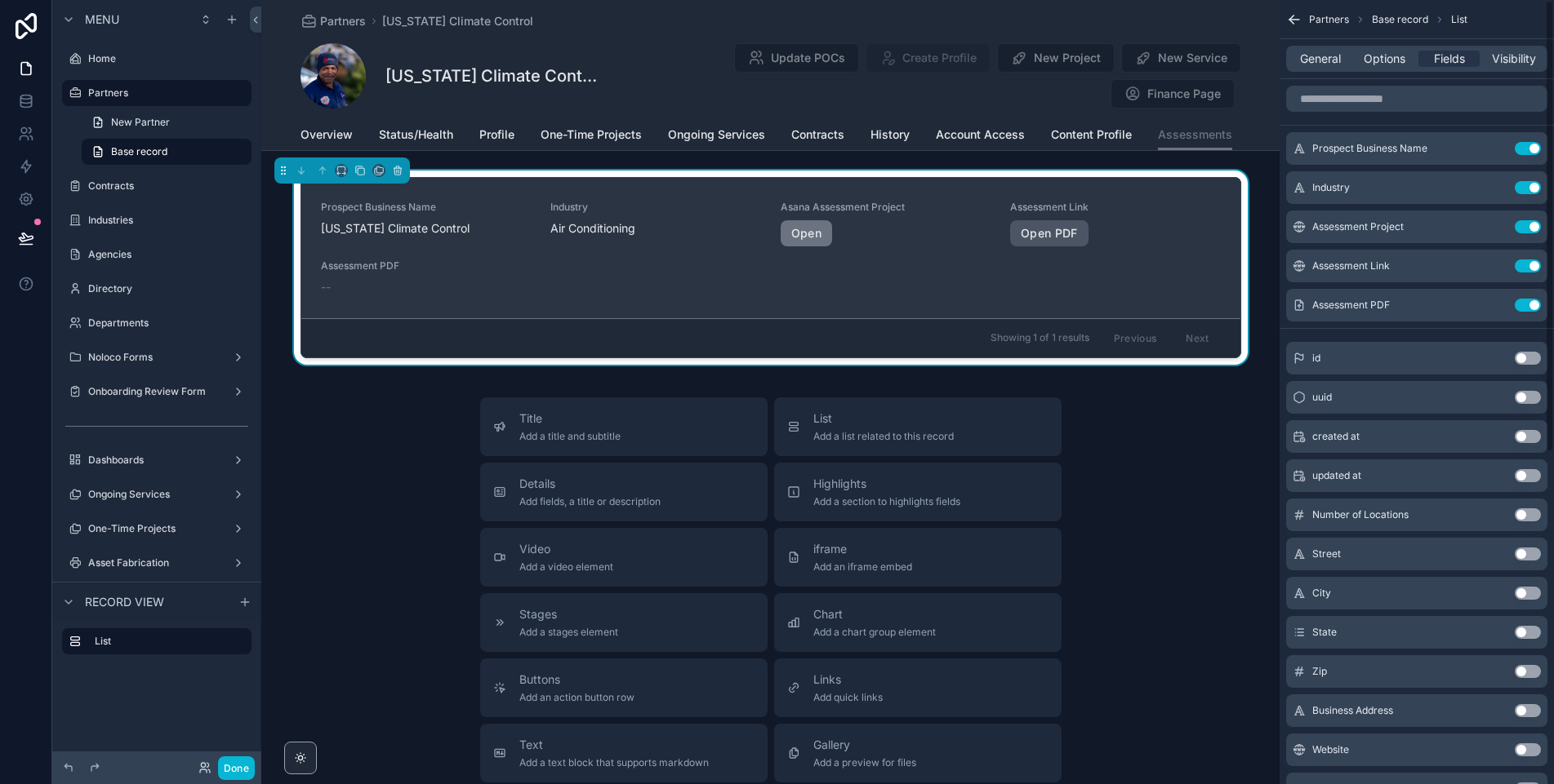
click at [1040, 233] on link "Open PDF" at bounding box center [1049, 233] width 78 height 26
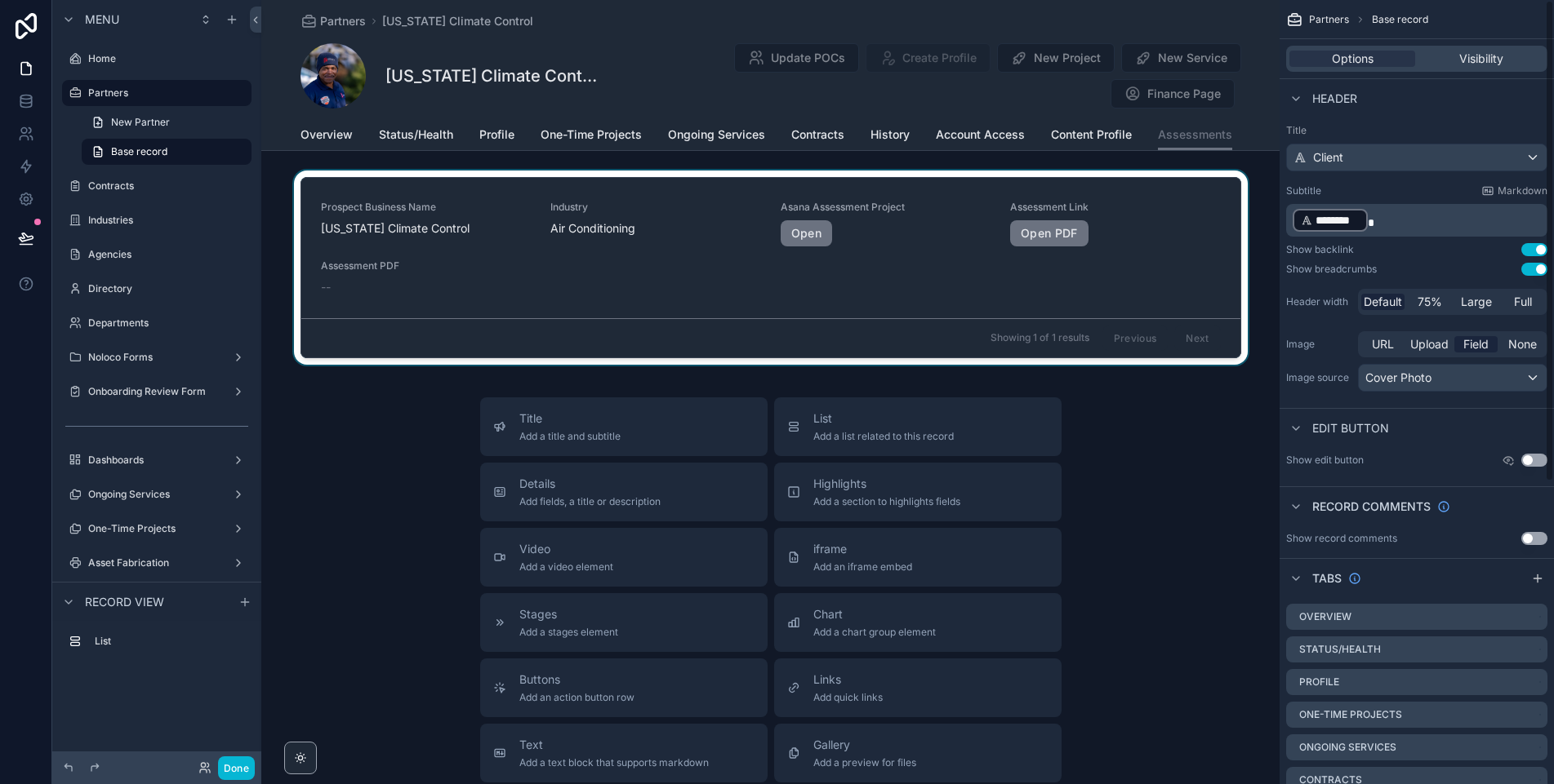
click at [871, 217] on div "scrollable content" at bounding box center [770, 271] width 1019 height 201
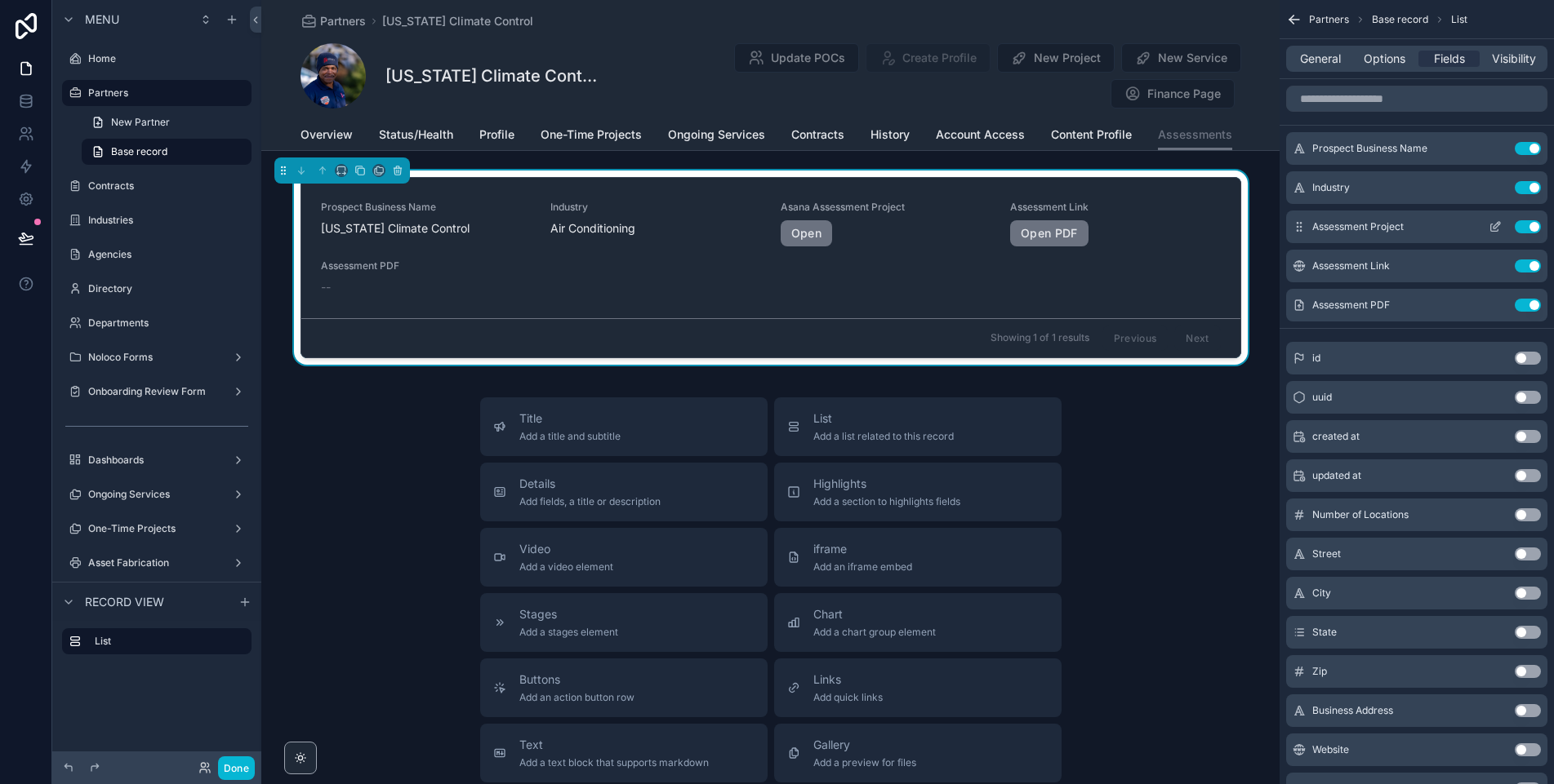
click at [1498, 226] on icon "scrollable content" at bounding box center [1495, 227] width 13 height 13
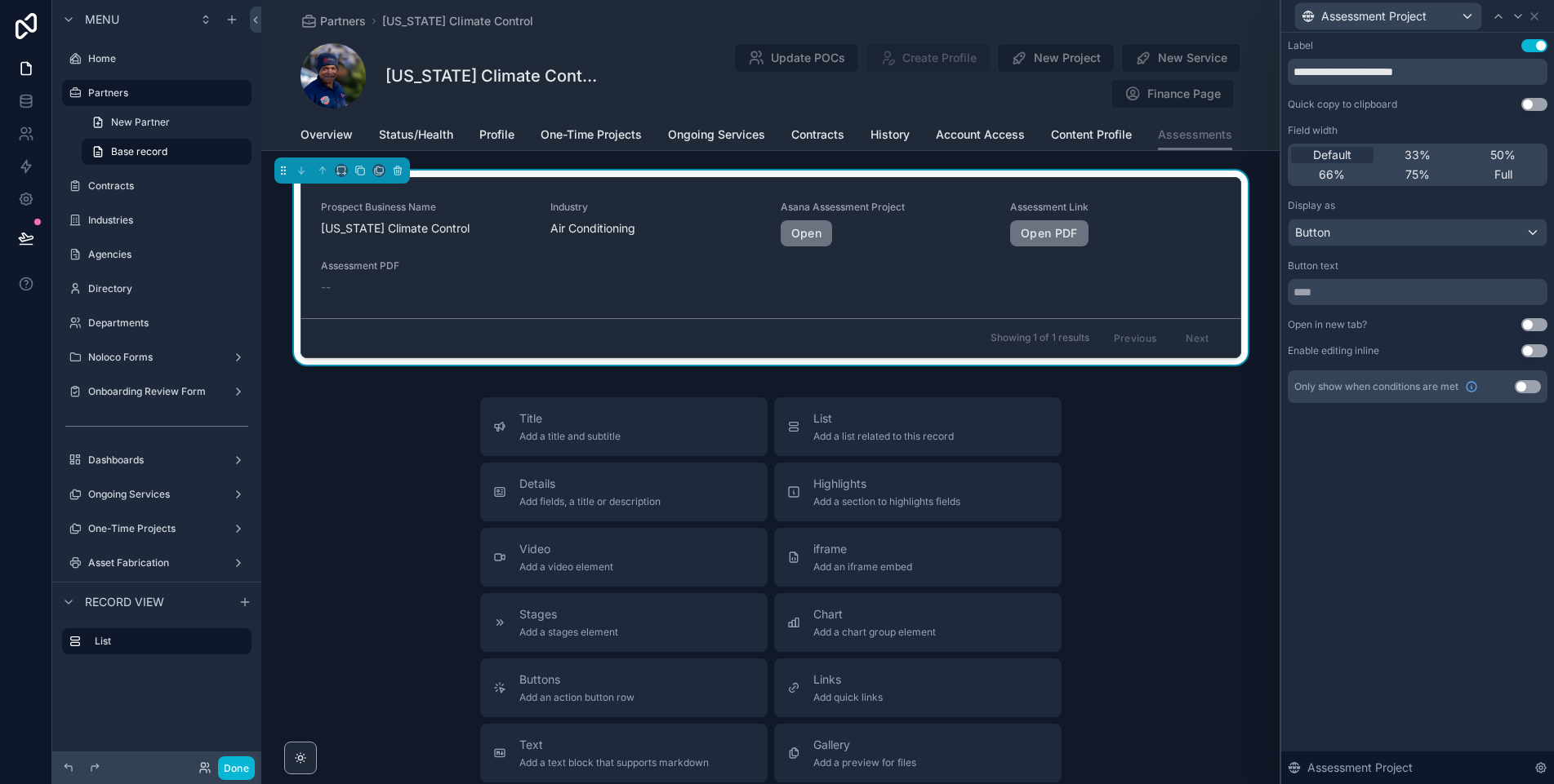
click at [1528, 326] on button "Use setting" at bounding box center [1534, 325] width 26 height 13
click at [1356, 295] on input "text" at bounding box center [1417, 291] width 260 height 26
type input "**********"
click at [1531, 16] on icon at bounding box center [1535, 17] width 13 height 13
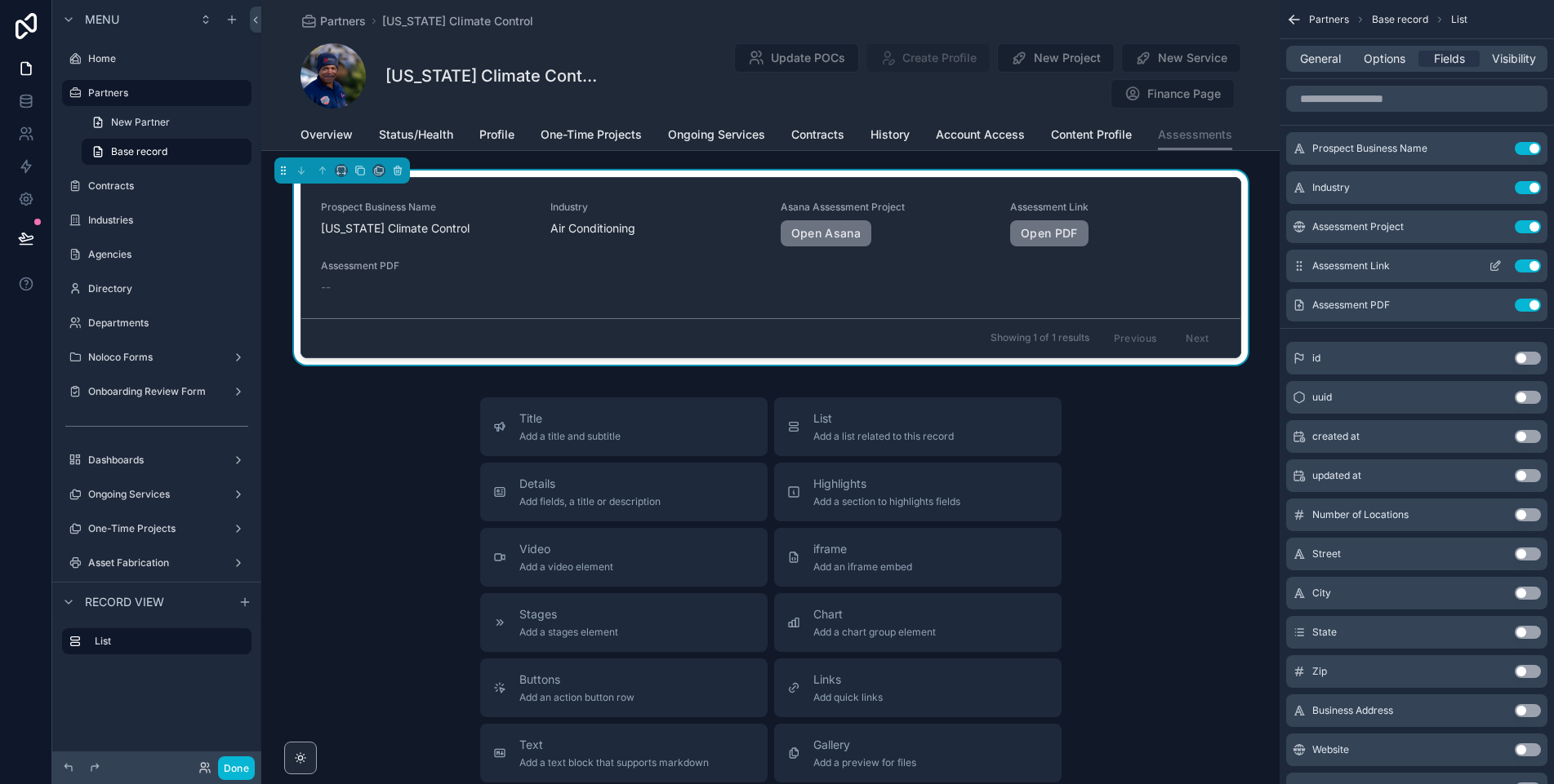
click at [1493, 263] on icon "scrollable content" at bounding box center [1495, 266] width 13 height 13
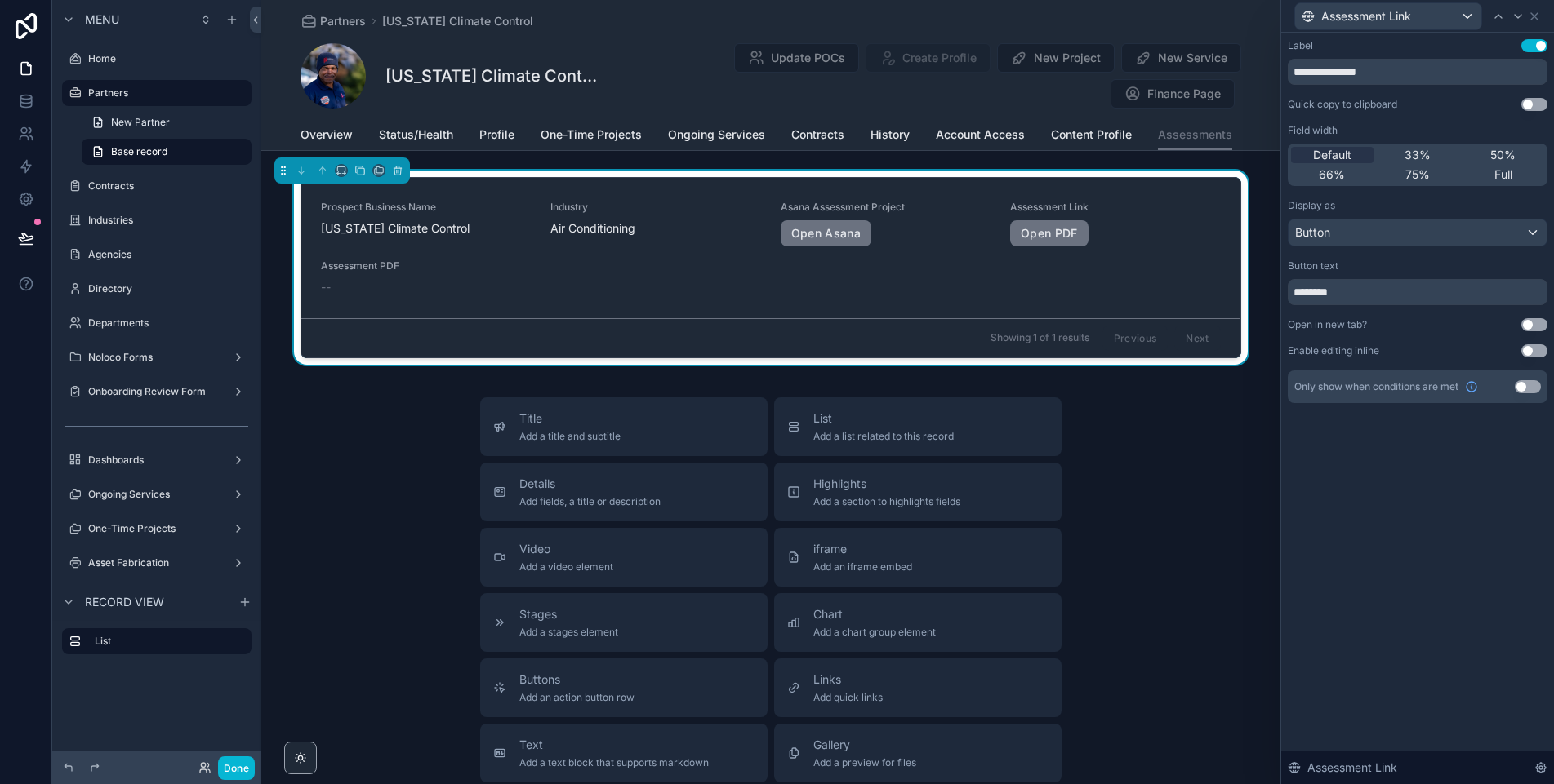
click at [1532, 324] on button "Use setting" at bounding box center [1534, 325] width 26 height 13
click at [234, 764] on button "Done" at bounding box center [237, 768] width 37 height 24
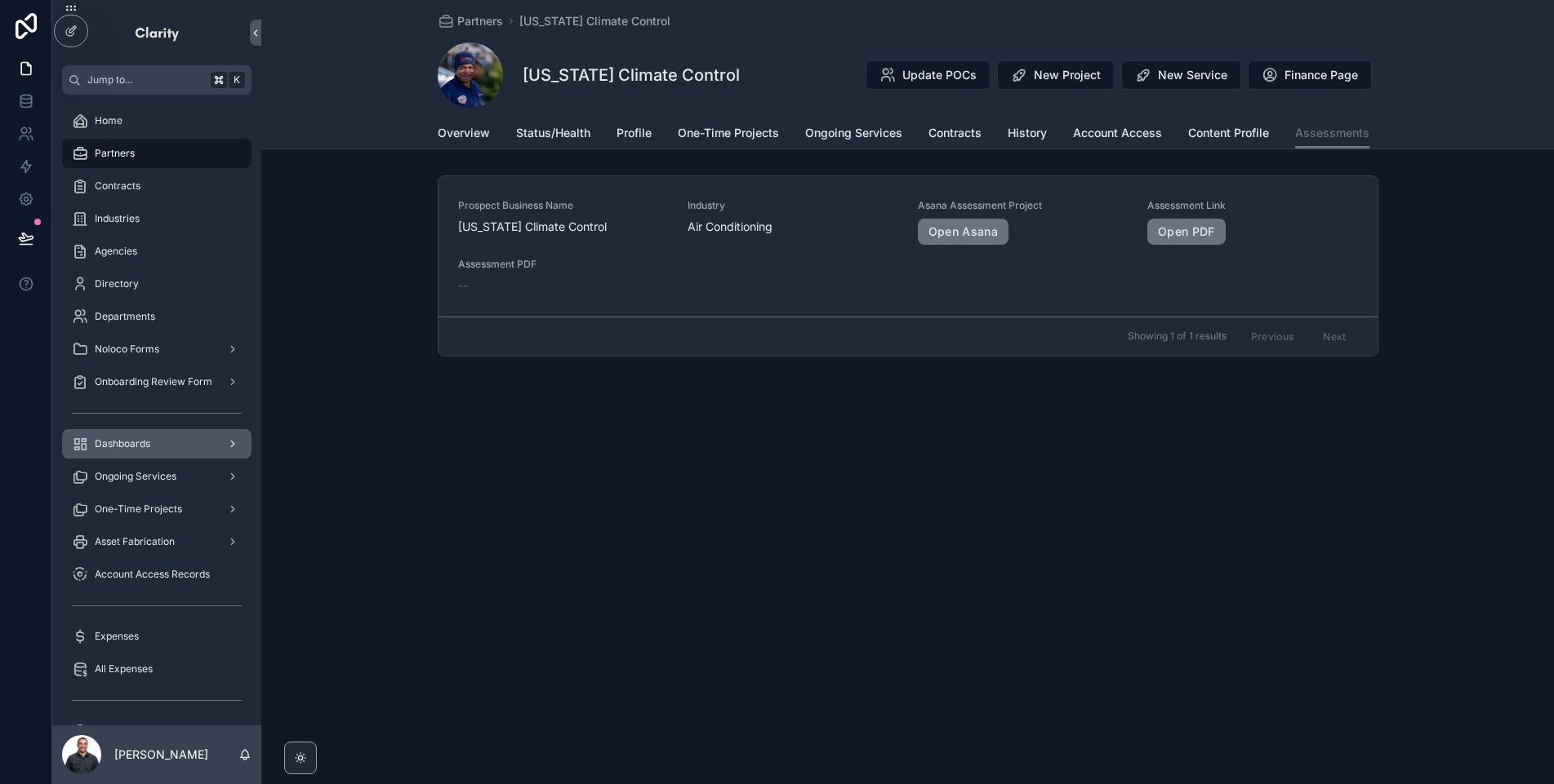
click at [138, 450] on span "Dashboards" at bounding box center [122, 444] width 56 height 13
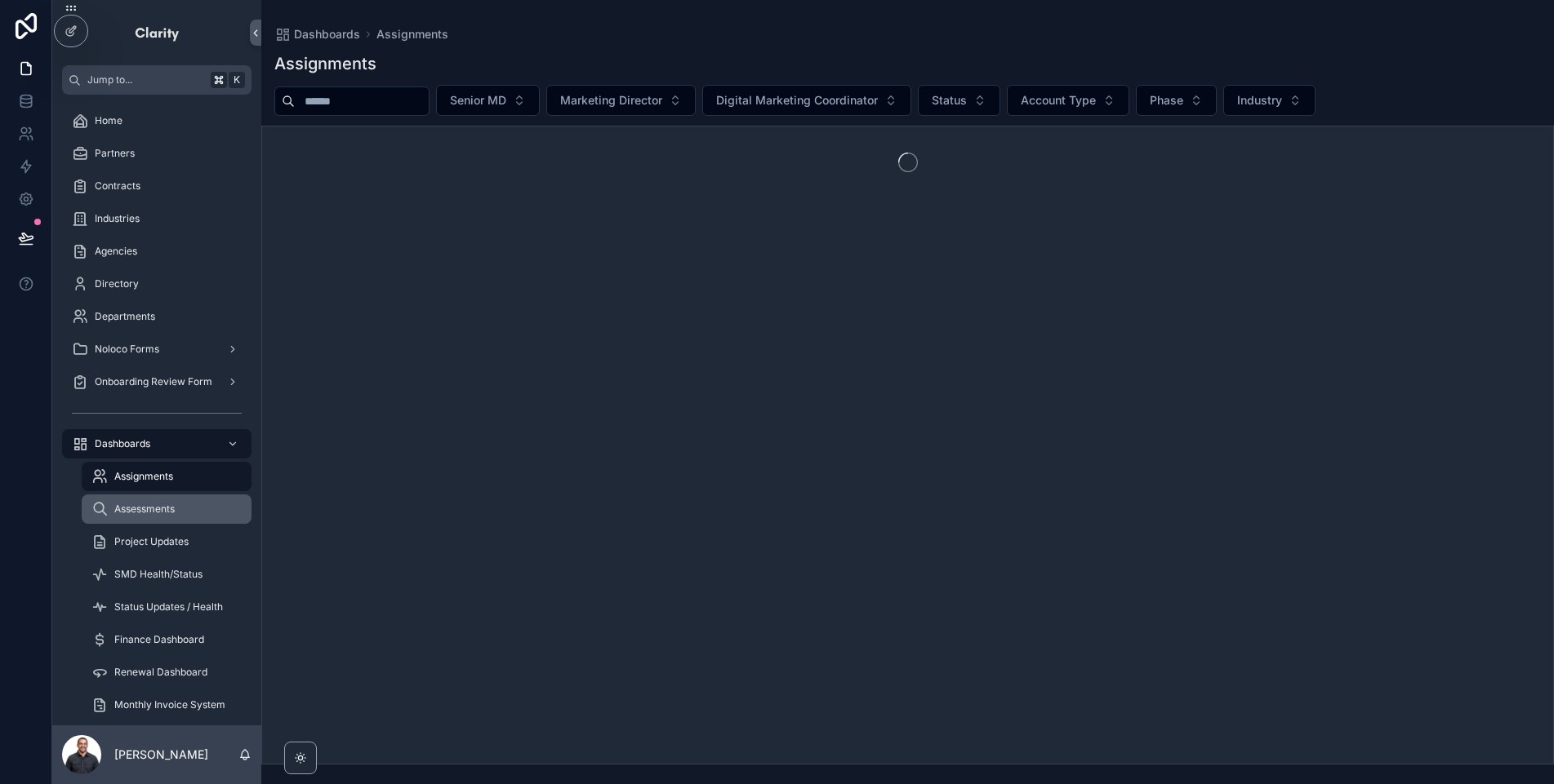
click at [153, 508] on span "Assessments" at bounding box center [144, 509] width 61 height 13
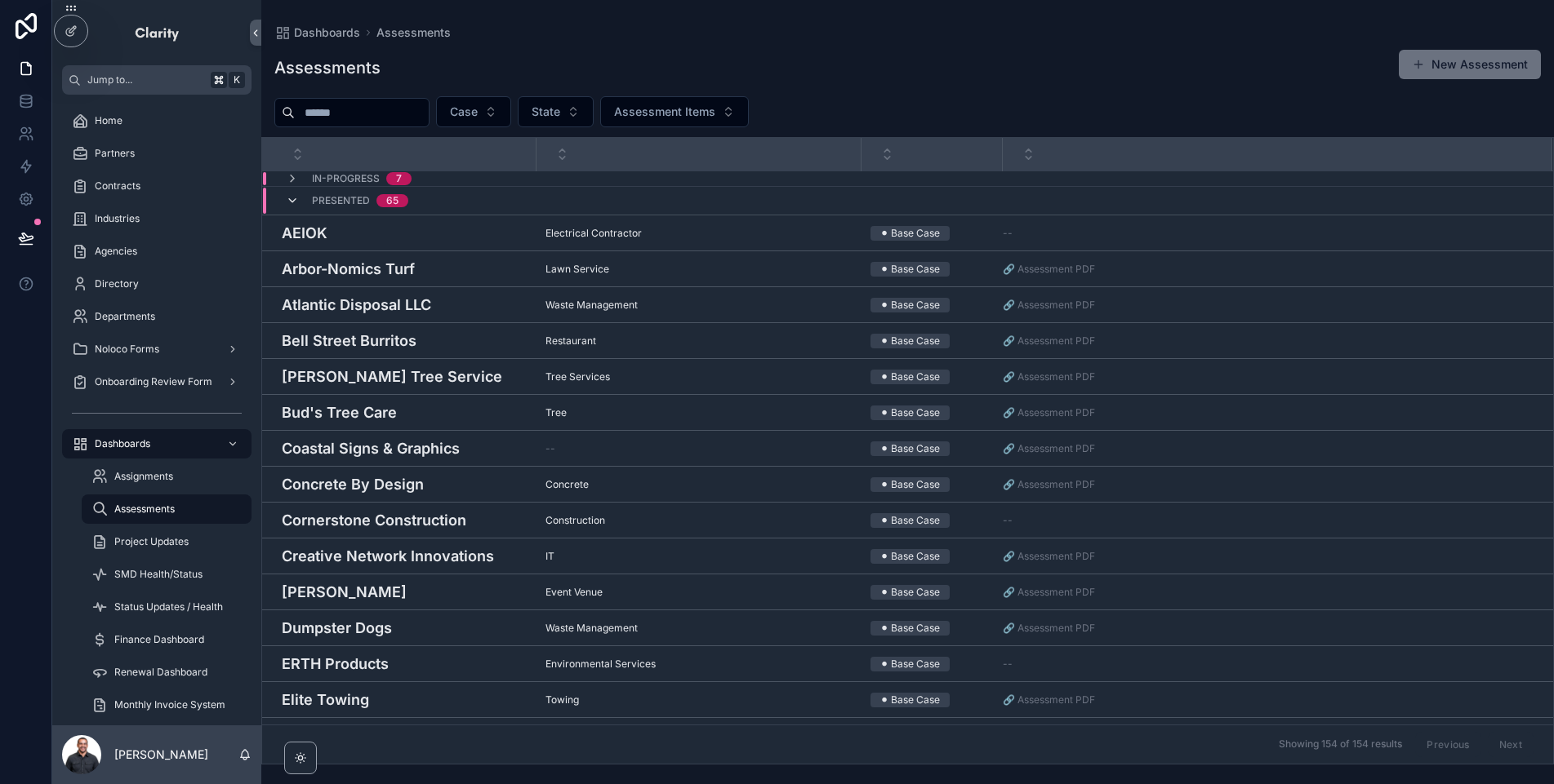
click at [293, 202] on icon "scrollable content" at bounding box center [292, 201] width 13 height 13
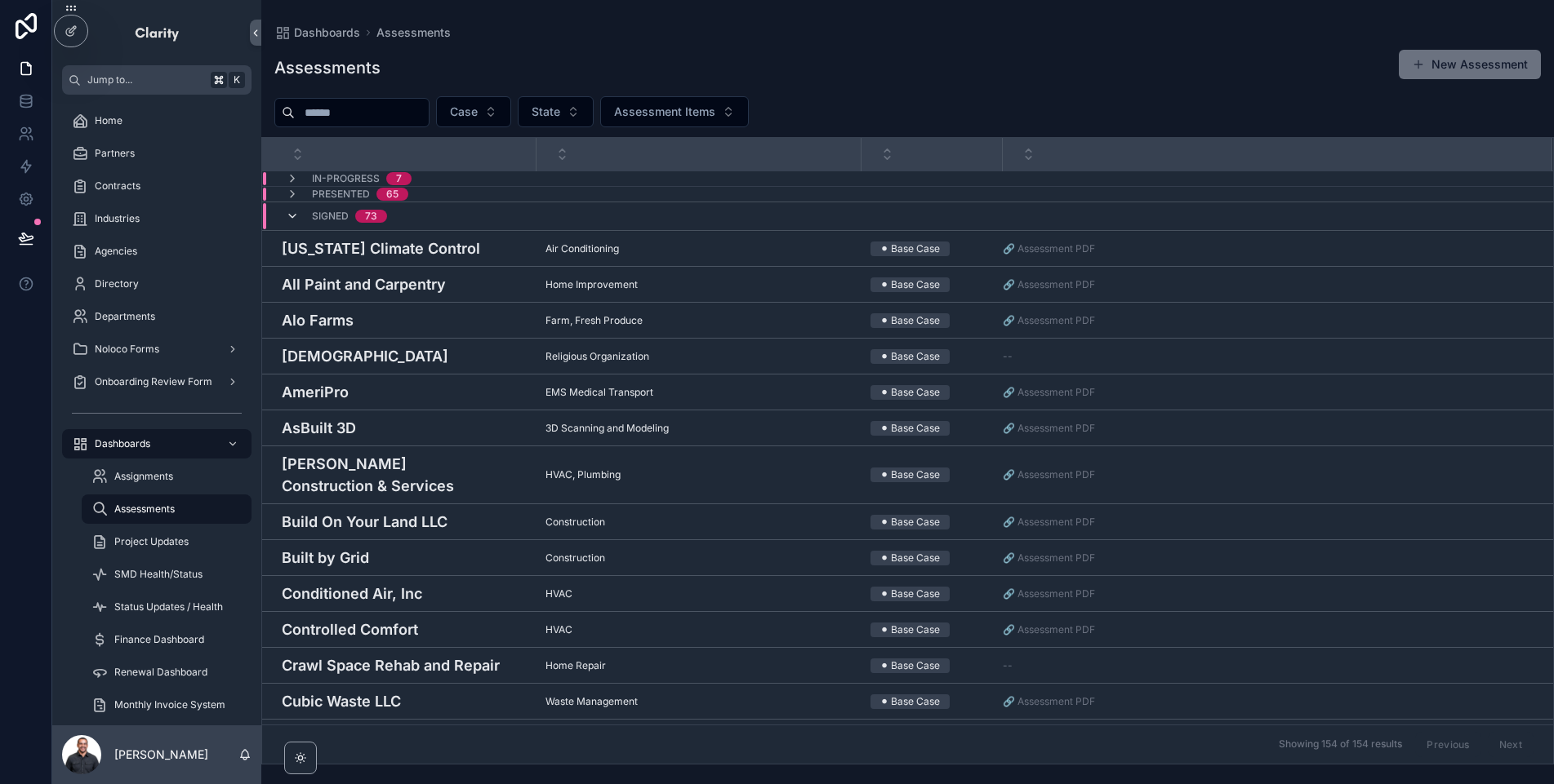
click at [293, 213] on icon "scrollable content" at bounding box center [292, 217] width 13 height 13
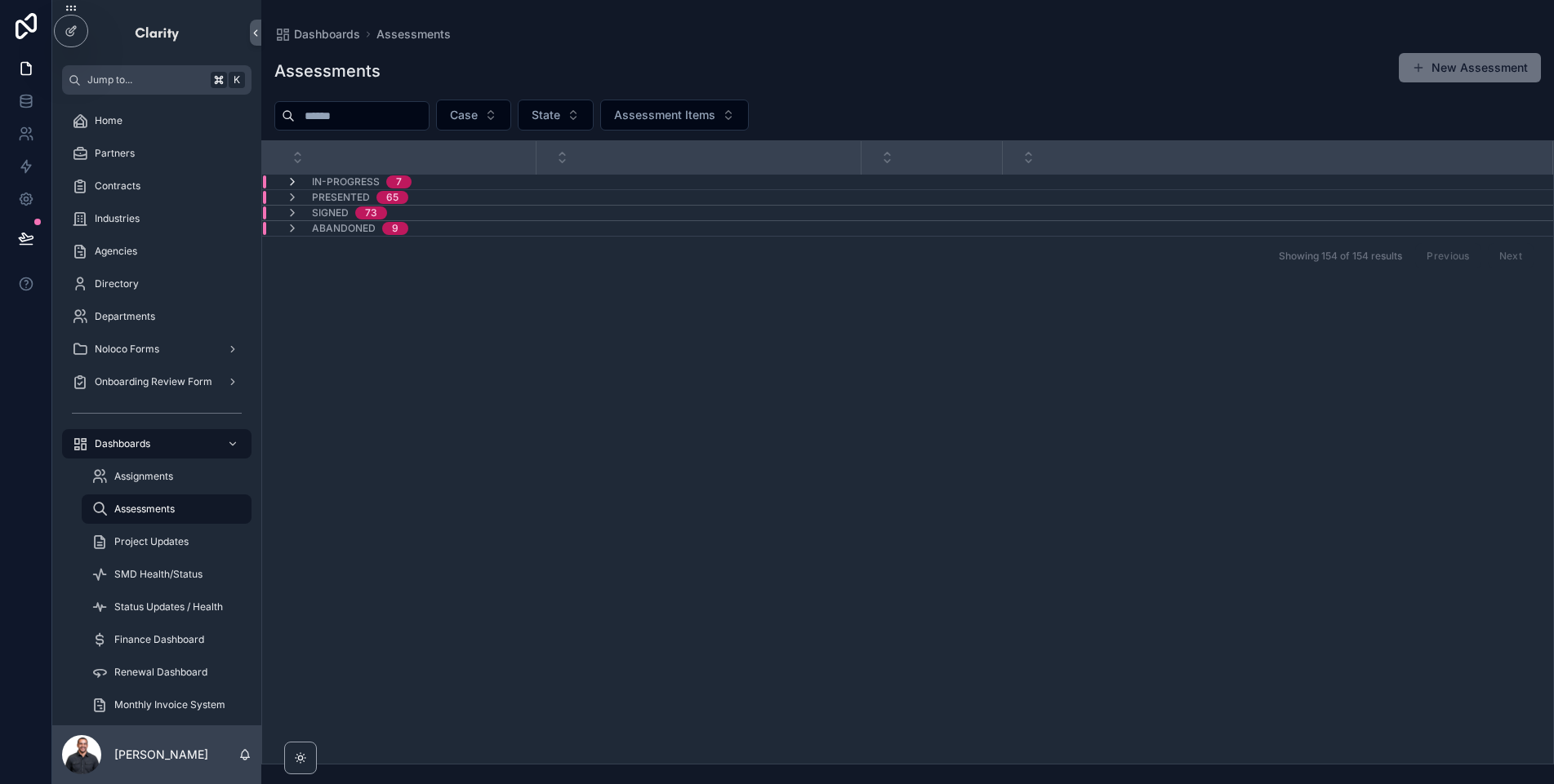
click at [292, 176] on icon "scrollable content" at bounding box center [292, 183] width 13 height 13
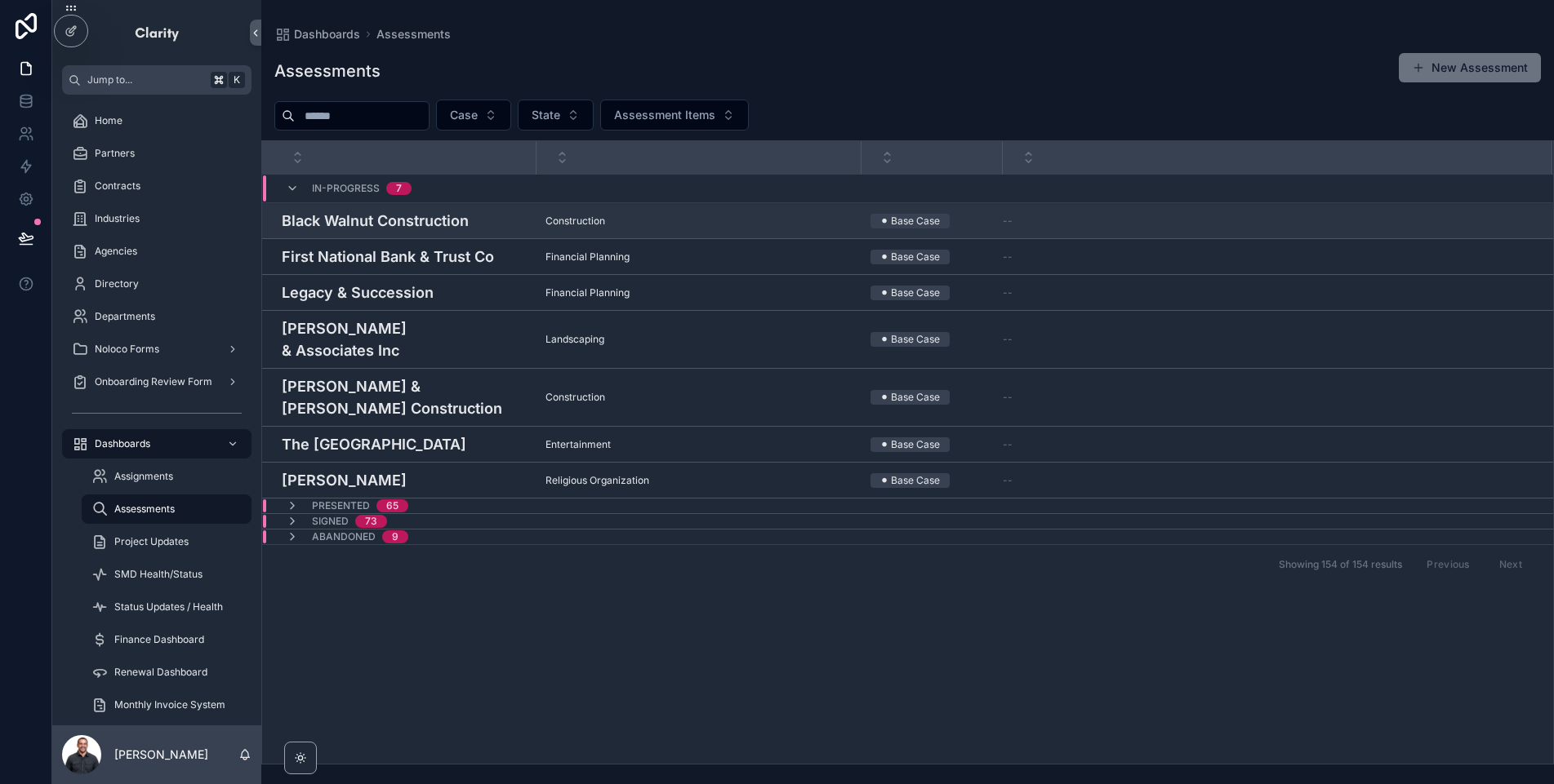
click at [675, 221] on div "Construction Construction" at bounding box center [698, 222] width 305 height 13
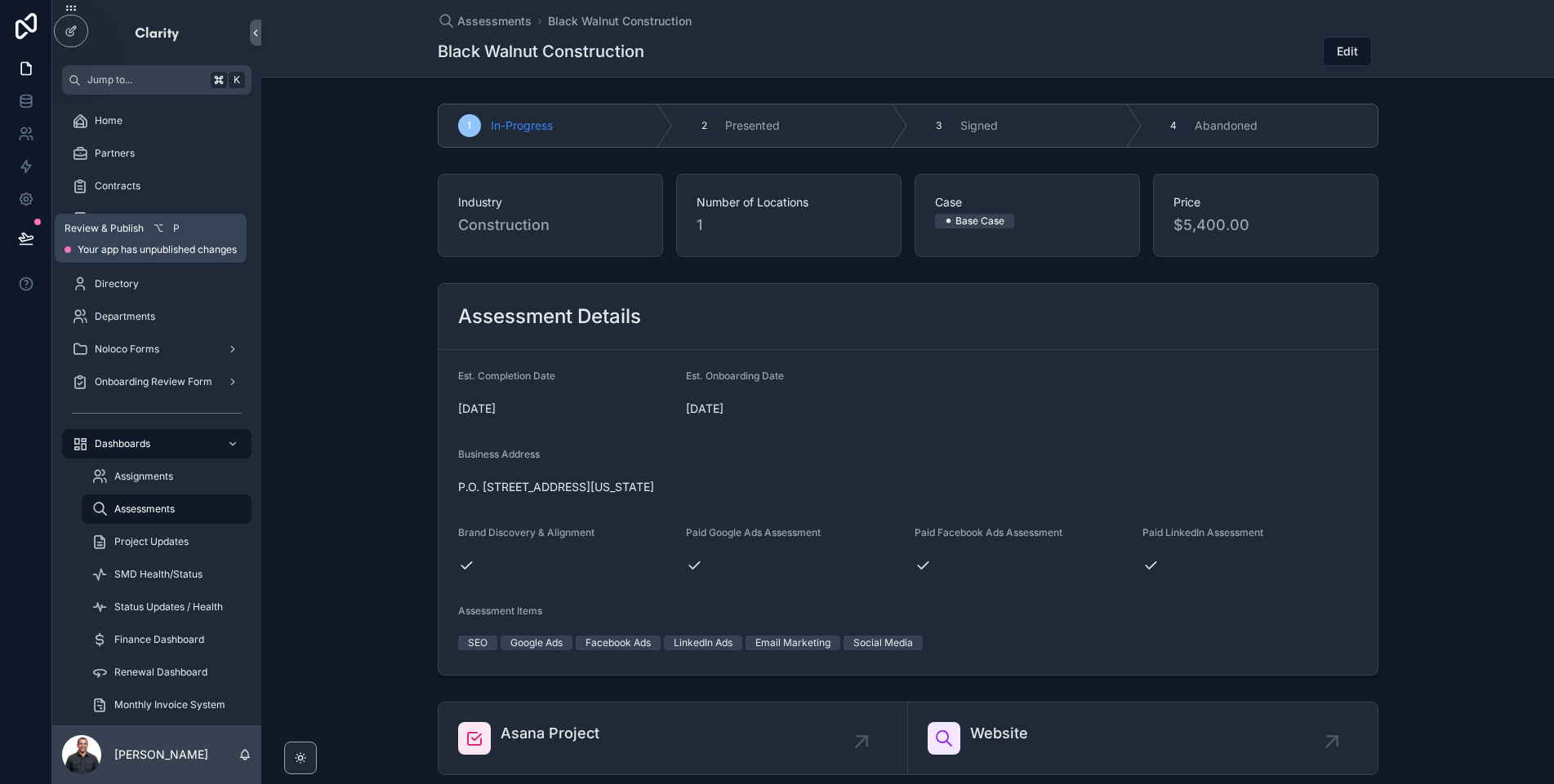
click at [18, 241] on icon at bounding box center [27, 238] width 17 height 17
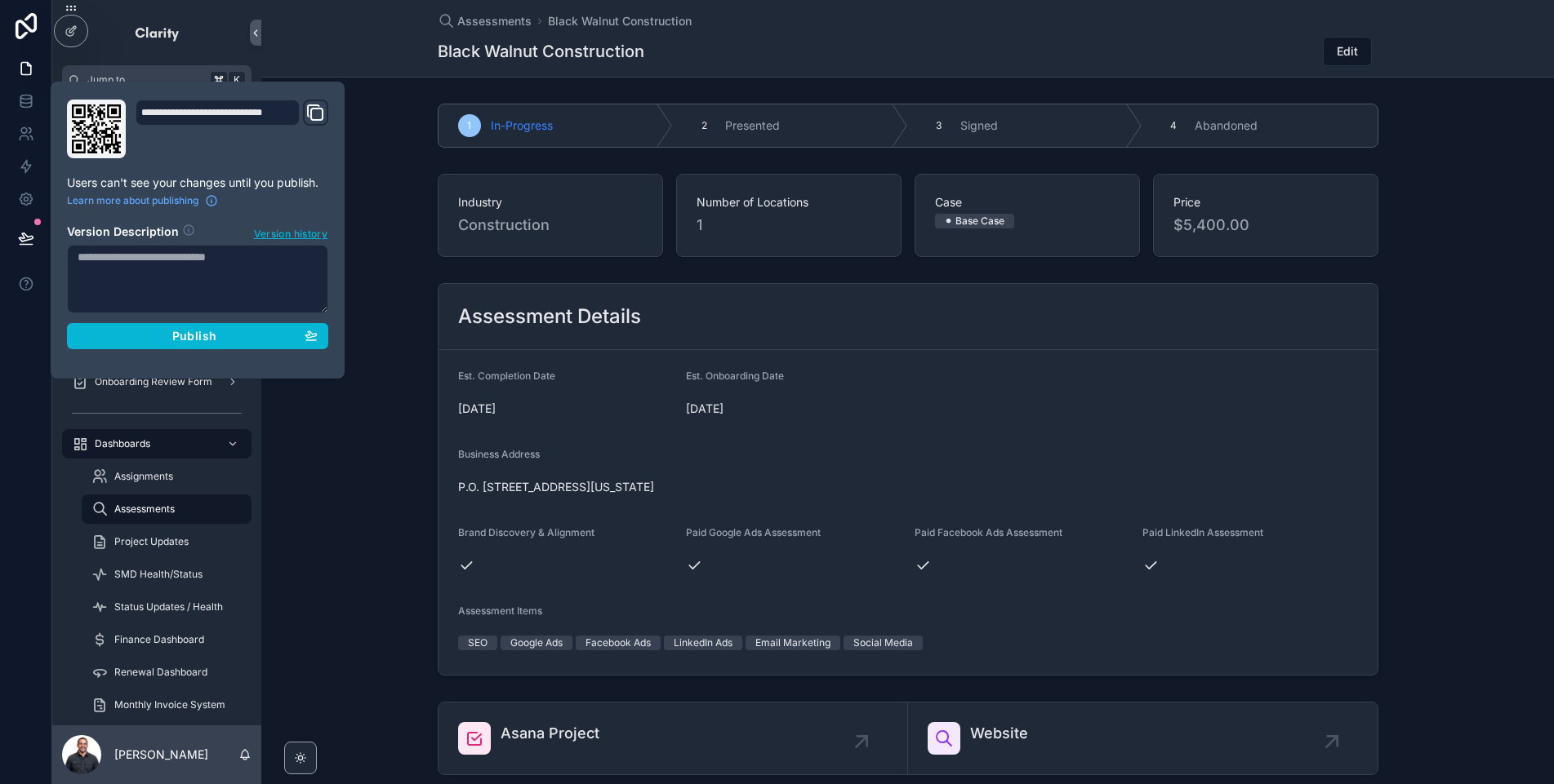
click at [209, 283] on textarea at bounding box center [198, 279] width 261 height 69
type textarea "**********"
click at [140, 348] on button "Publish" at bounding box center [198, 336] width 261 height 26
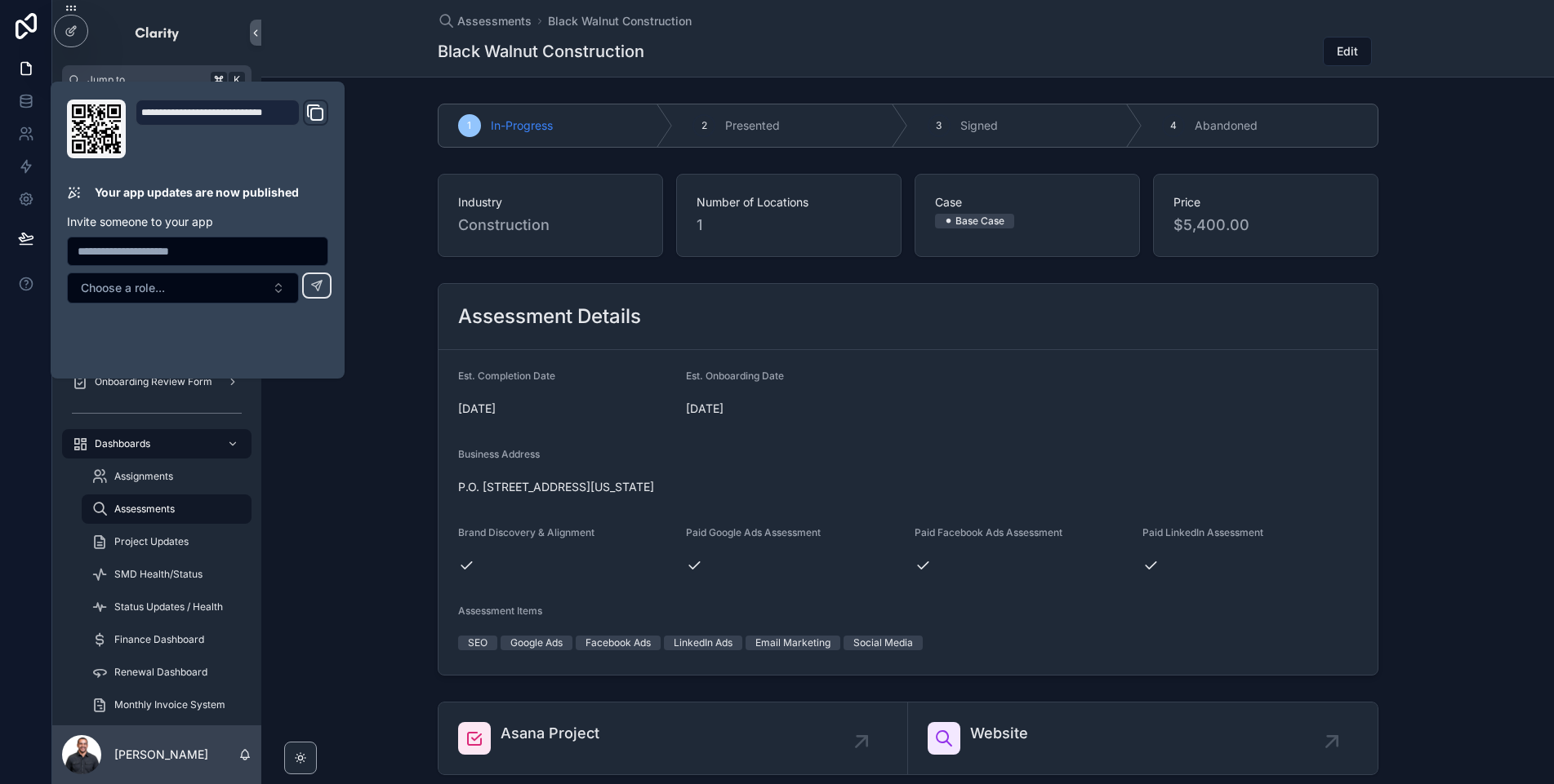
click at [388, 254] on div "Industry Construction Number of Locations 1 Case ⚫ Base Case Price $5,400.00" at bounding box center [907, 216] width 1293 height 96
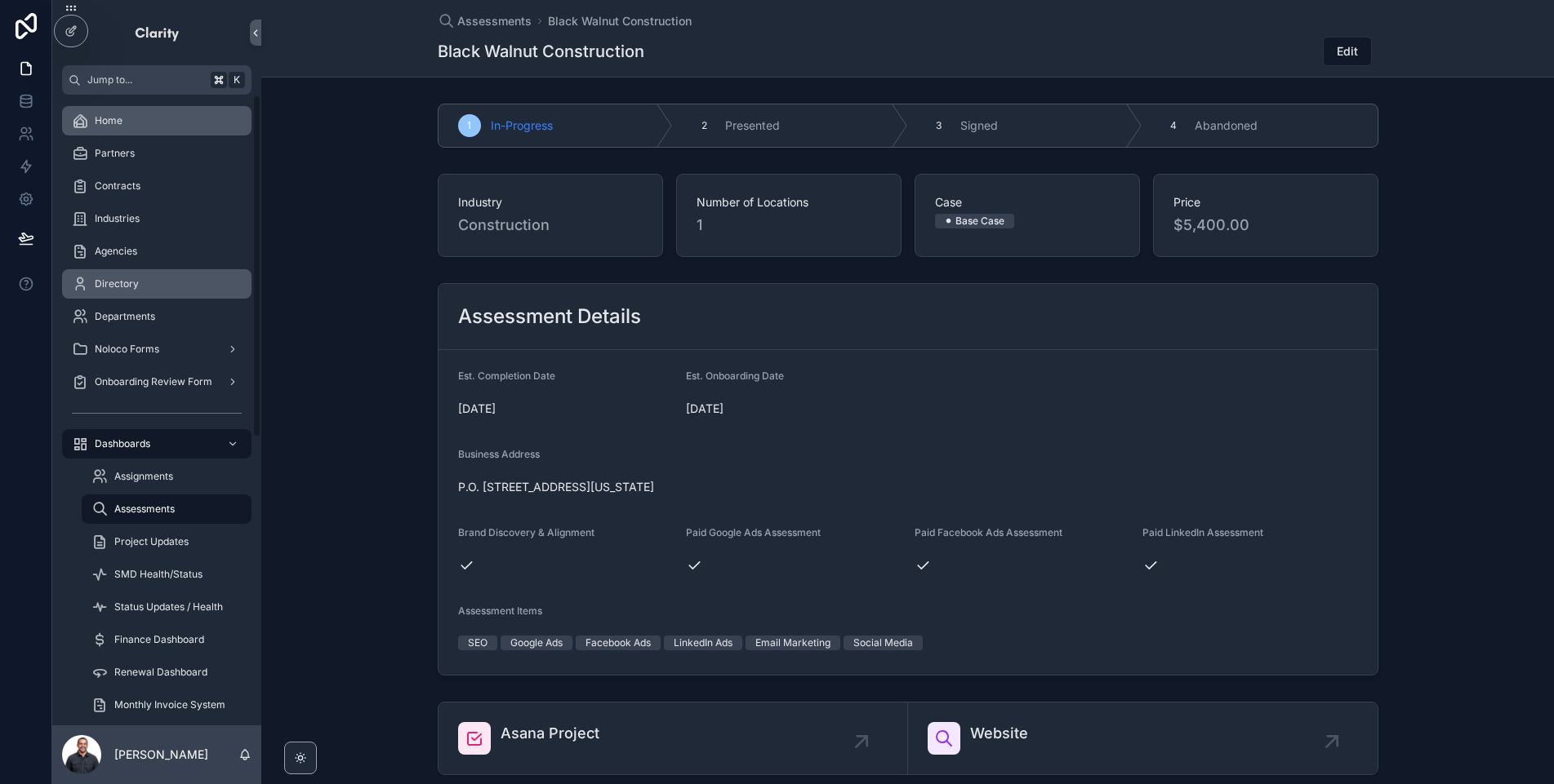
drag, startPoint x: 191, startPoint y: 131, endPoint x: 193, endPoint y: 289, distance: 158.0
click at [191, 131] on div "Home" at bounding box center [157, 120] width 170 height 26
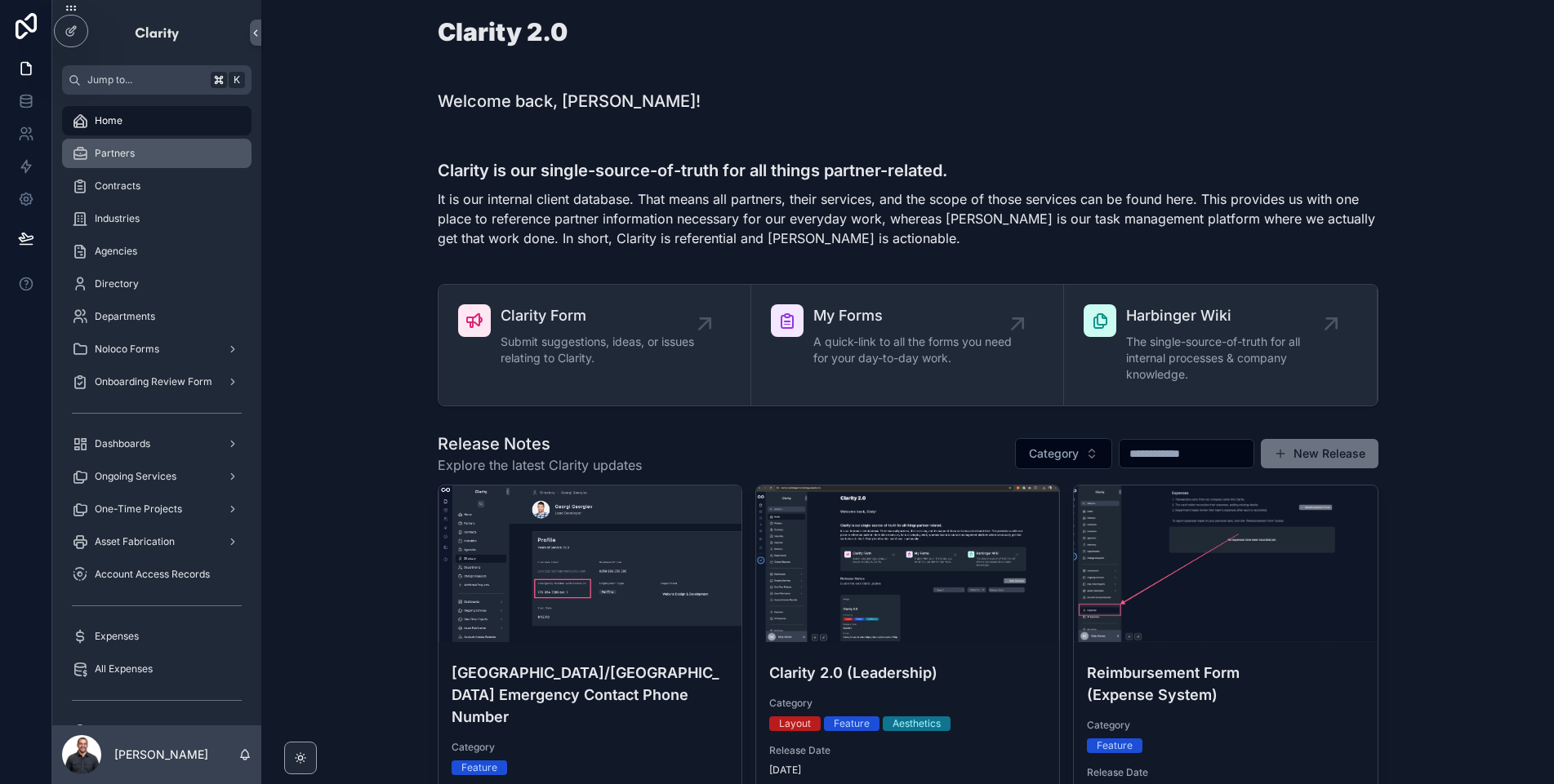
drag, startPoint x: 388, startPoint y: 130, endPoint x: 203, endPoint y: 165, distance: 188.3
click at [109, 156] on span "Partners" at bounding box center [115, 153] width 40 height 13
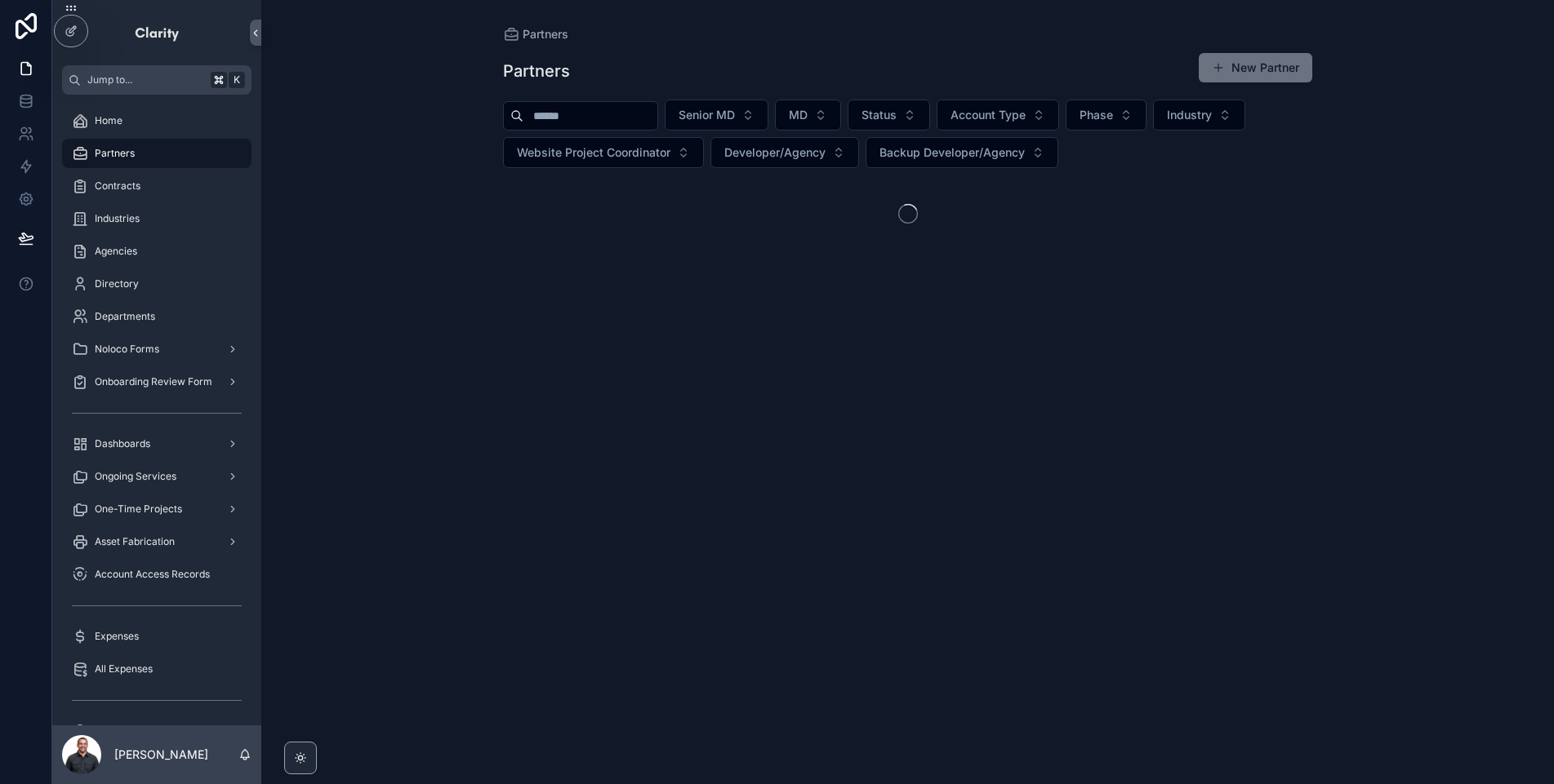
click at [616, 124] on input "scrollable content" at bounding box center [590, 116] width 134 height 23
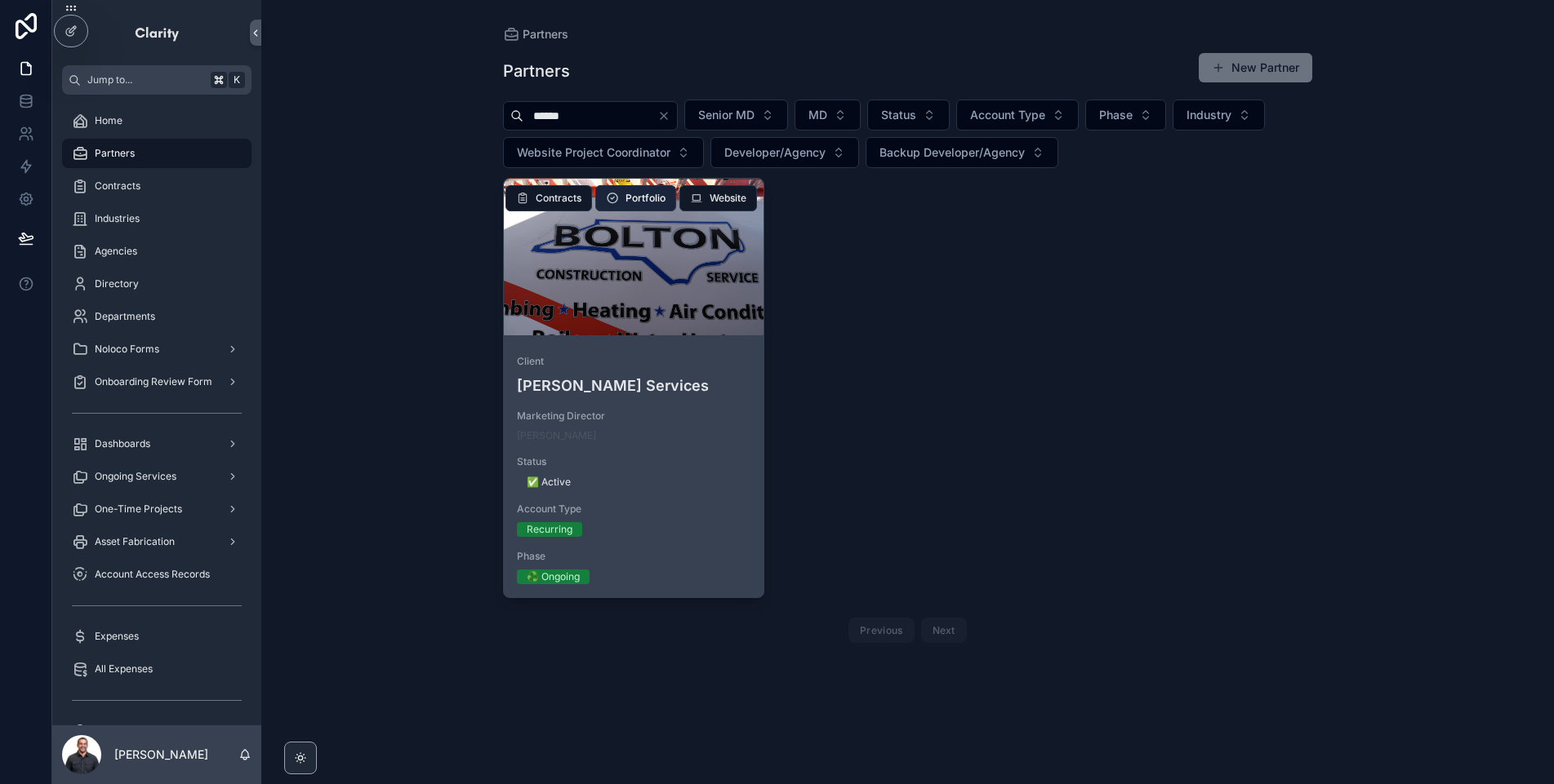
type input "******"
click at [686, 288] on div "scrollable content" at bounding box center [633, 256] width 260 height 157
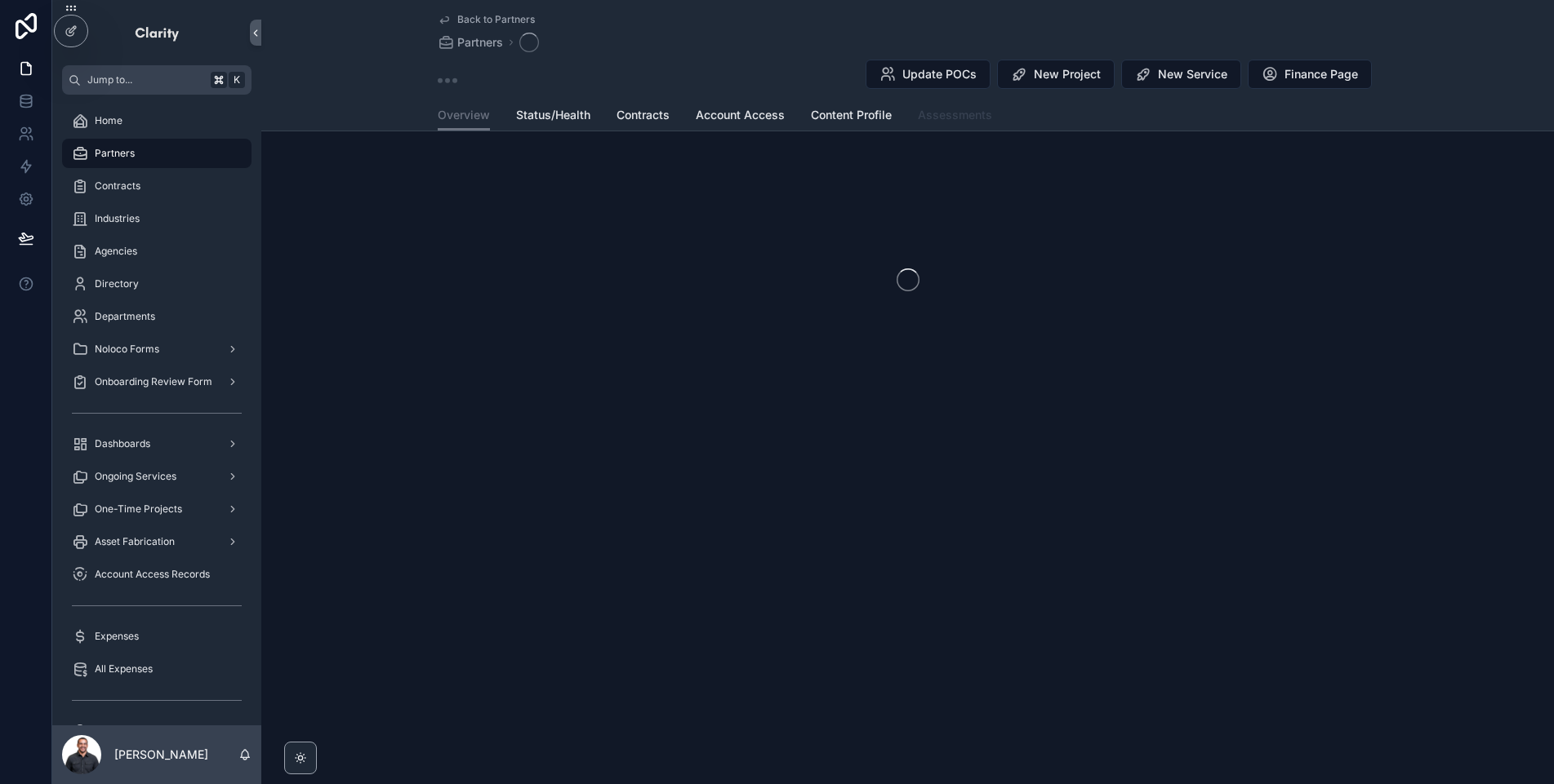
click at [985, 117] on span "Assessments" at bounding box center [955, 115] width 75 height 17
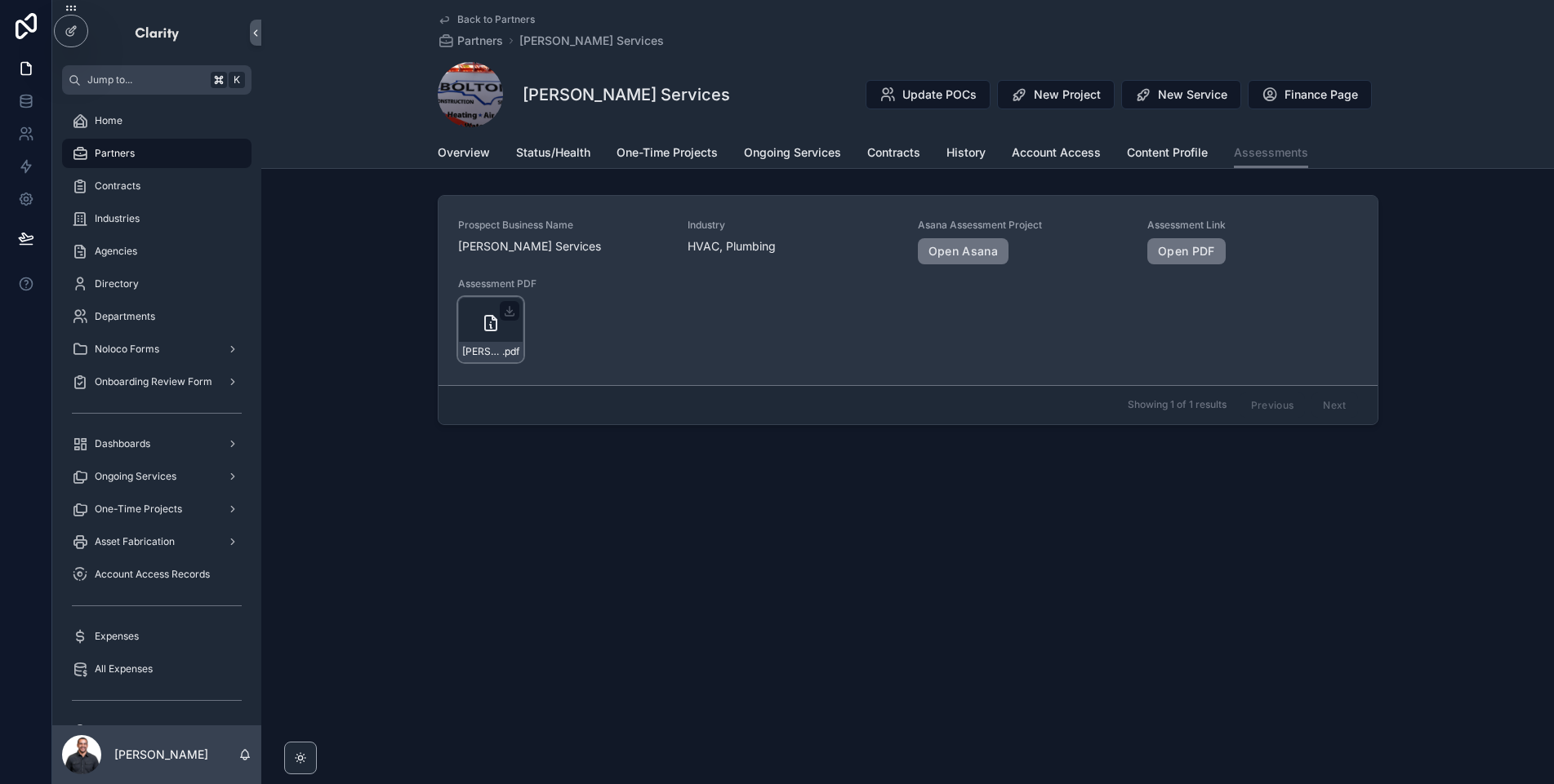
click at [500, 331] on div "Bolton-Construction-&-Services_A .pdf" at bounding box center [491, 329] width 66 height 66
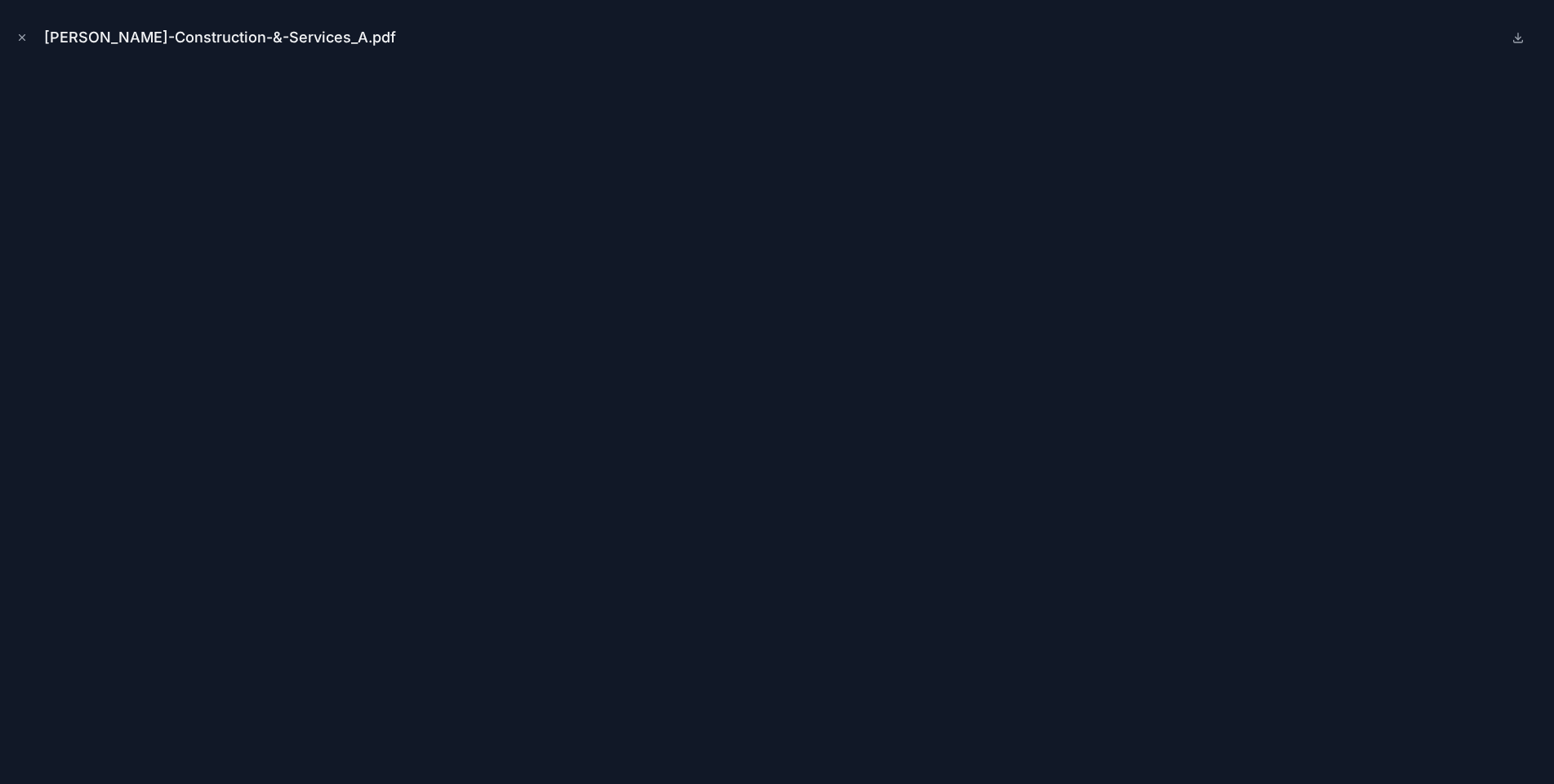
drag, startPoint x: 24, startPoint y: 41, endPoint x: 112, endPoint y: 263, distance: 238.8
click at [24, 41] on icon "Close modal" at bounding box center [22, 37] width 12 height 12
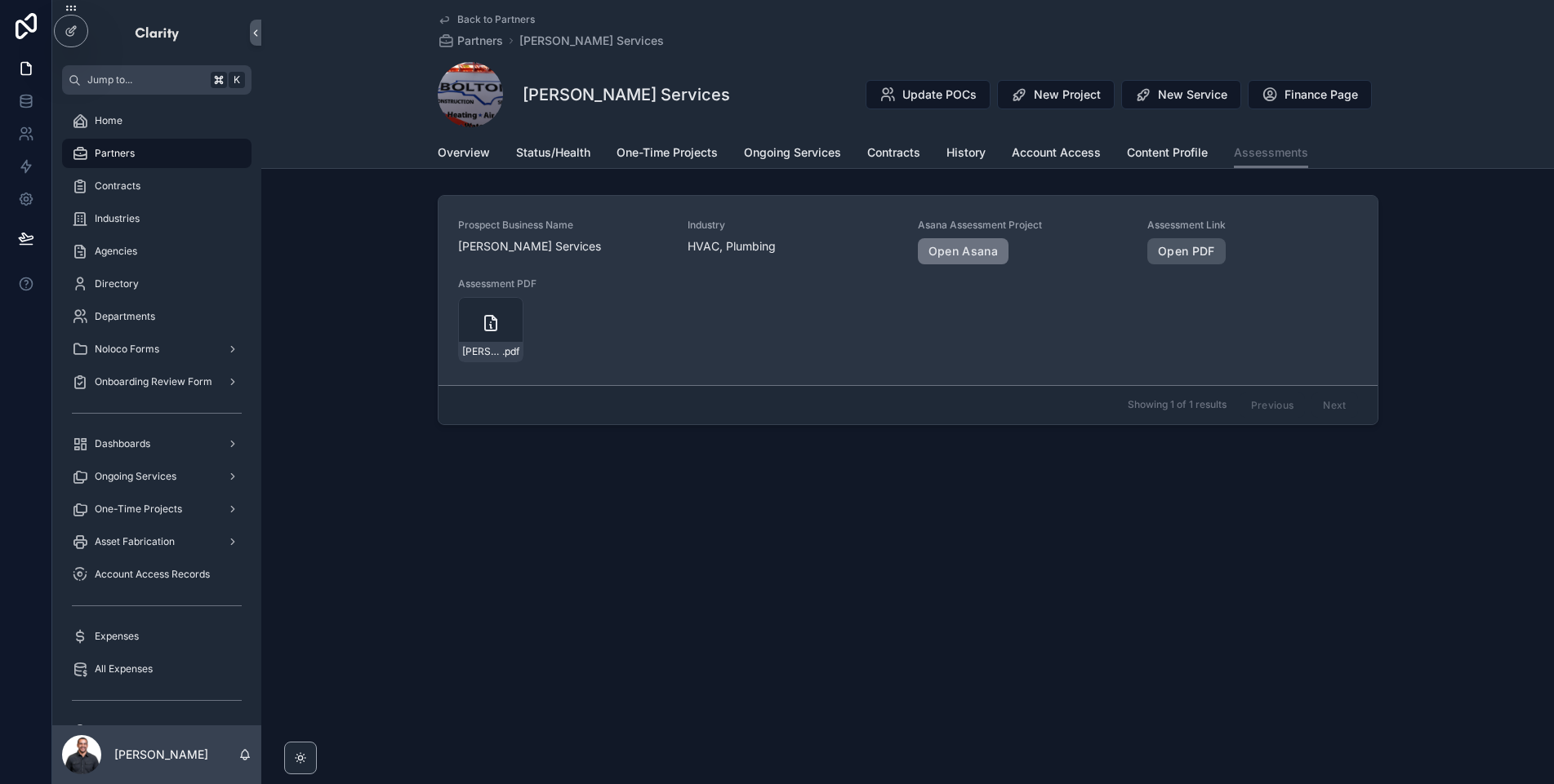
click at [1170, 257] on link "Open PDF" at bounding box center [1186, 251] width 78 height 26
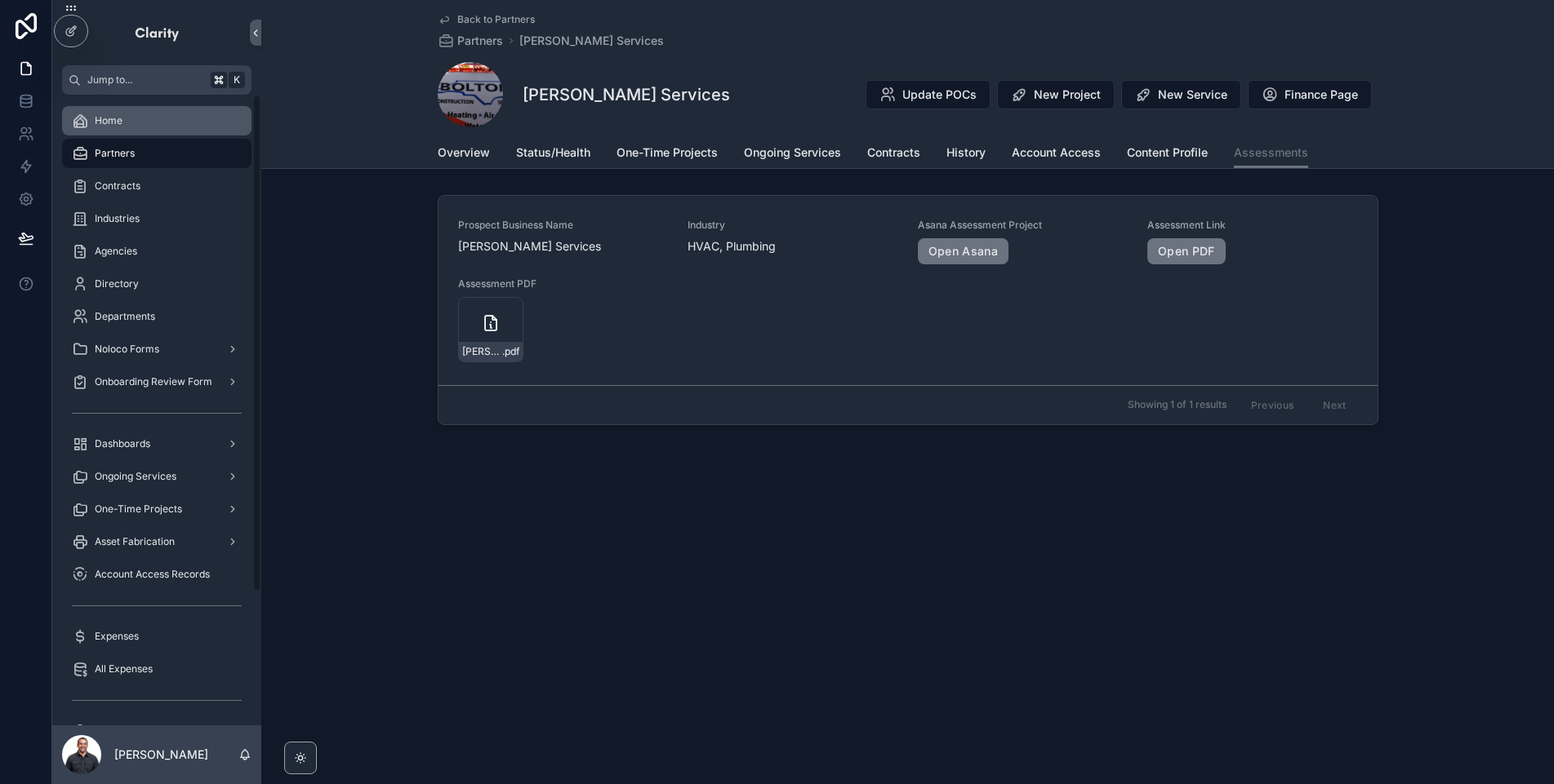
click at [165, 124] on div "Home" at bounding box center [157, 120] width 170 height 26
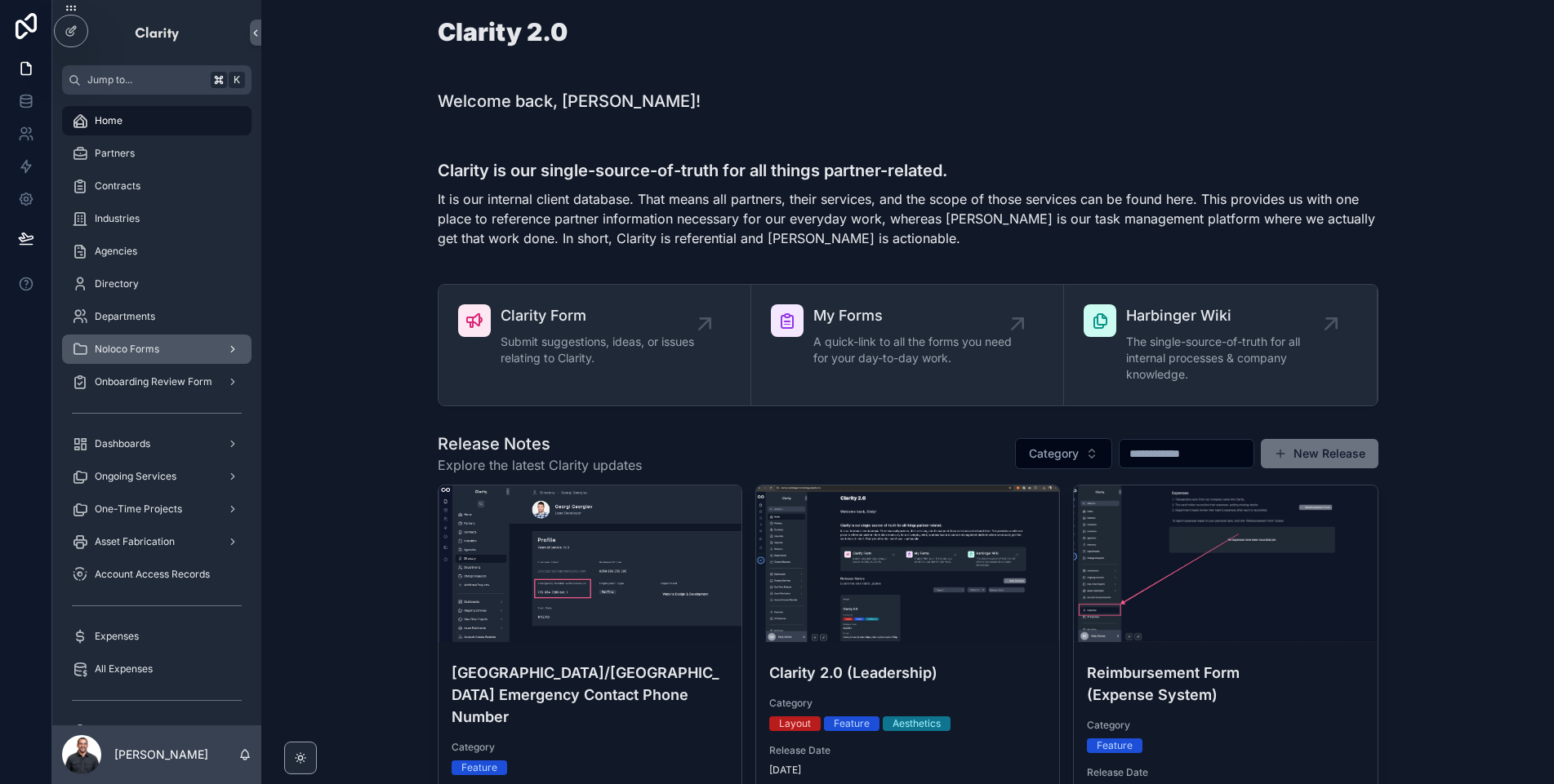
click at [175, 341] on div "Noloco Forms" at bounding box center [157, 348] width 170 height 26
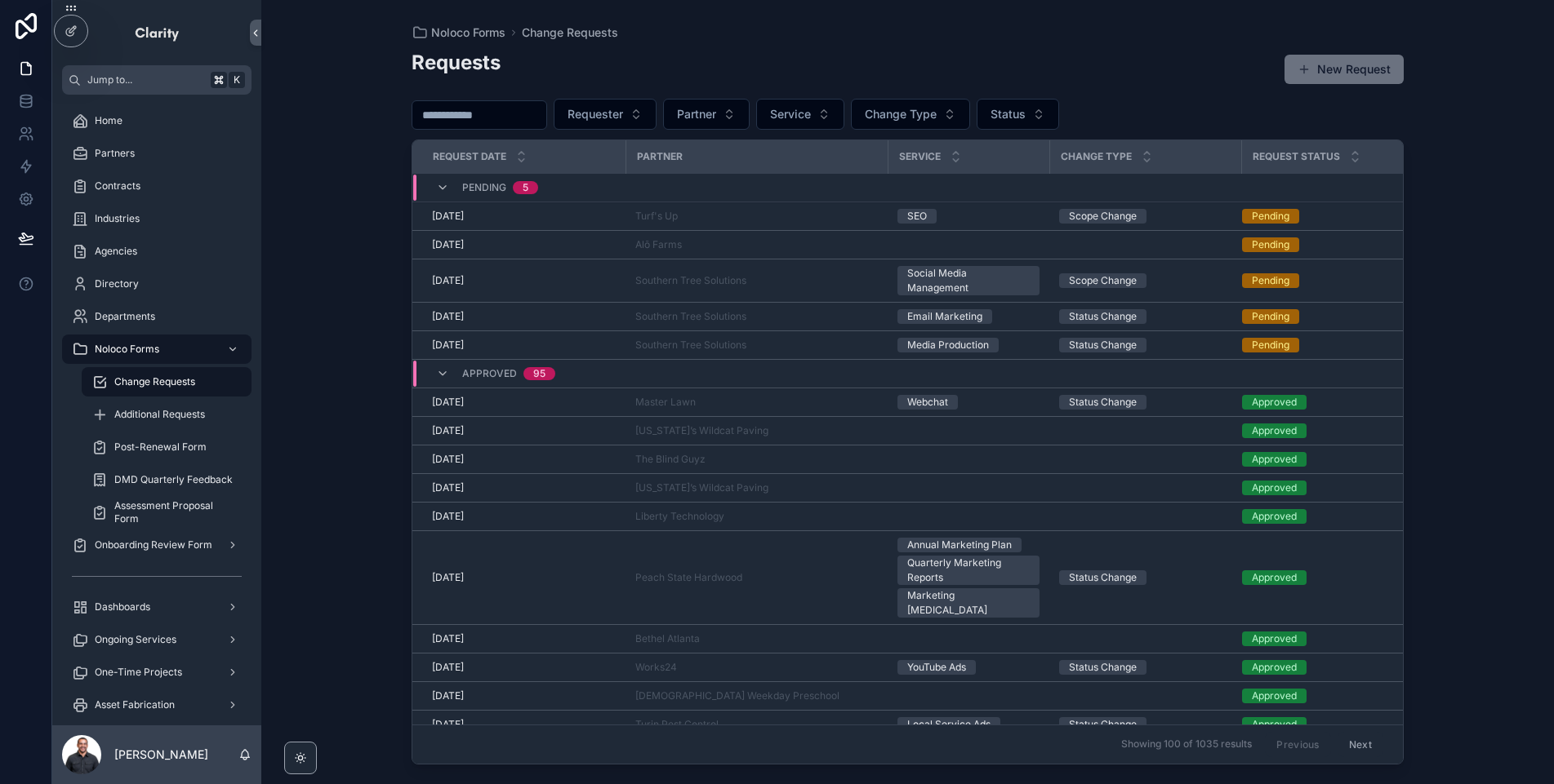
click at [165, 377] on span "Change Requests" at bounding box center [154, 382] width 81 height 13
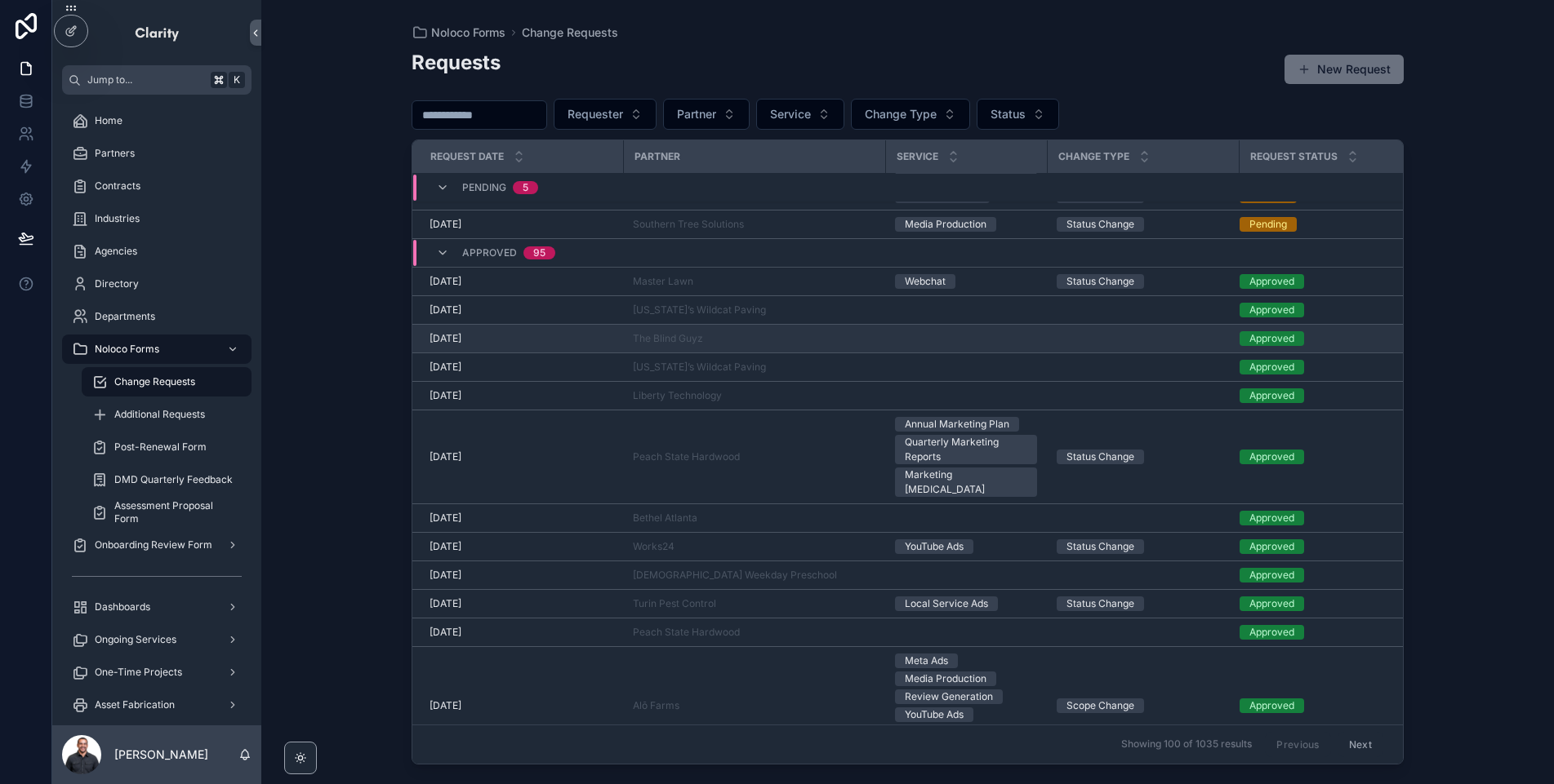
scroll to position [0, 2]
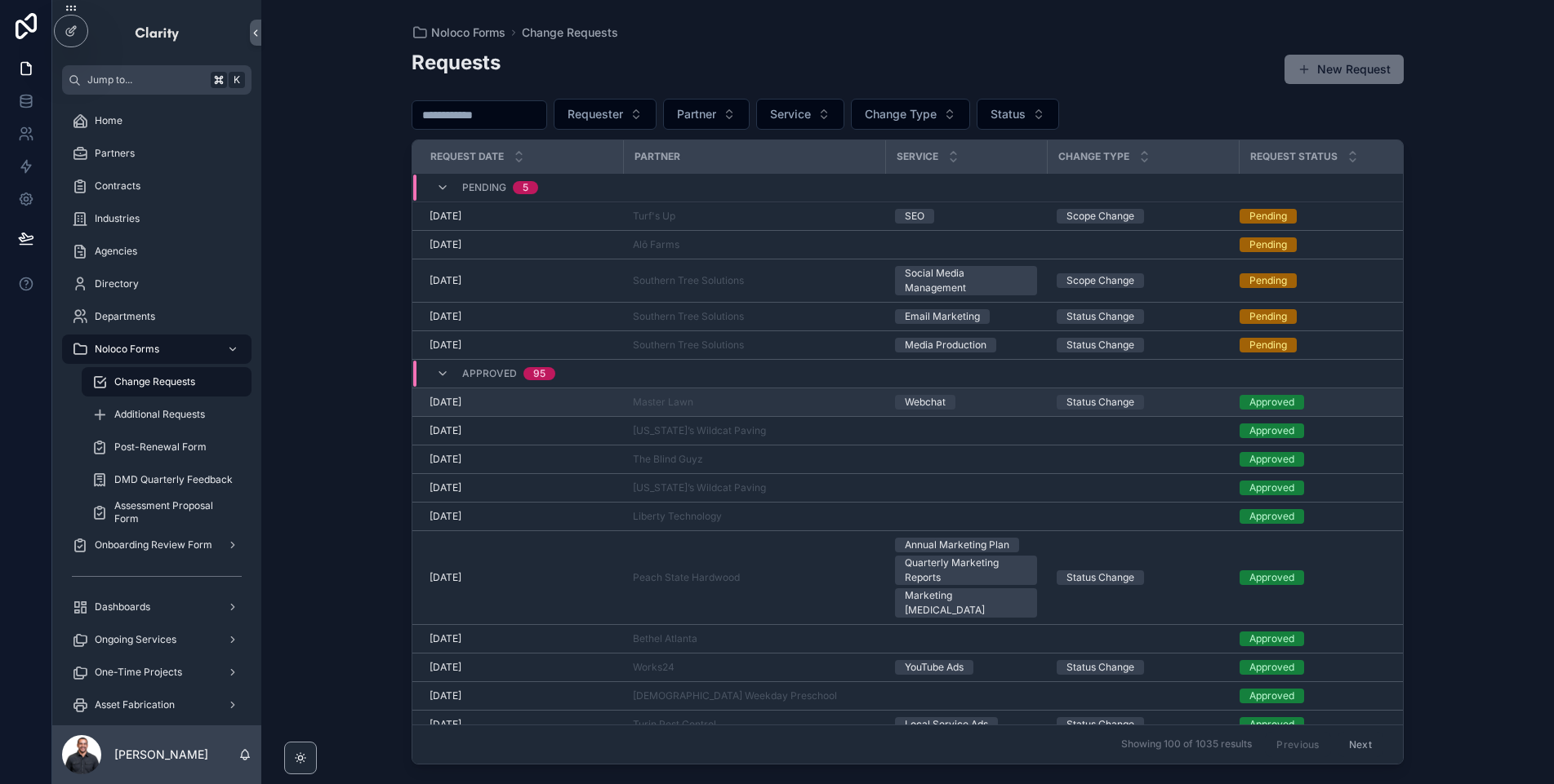
click at [533, 398] on div "7/21/2025 7/21/2025" at bounding box center [520, 402] width 183 height 13
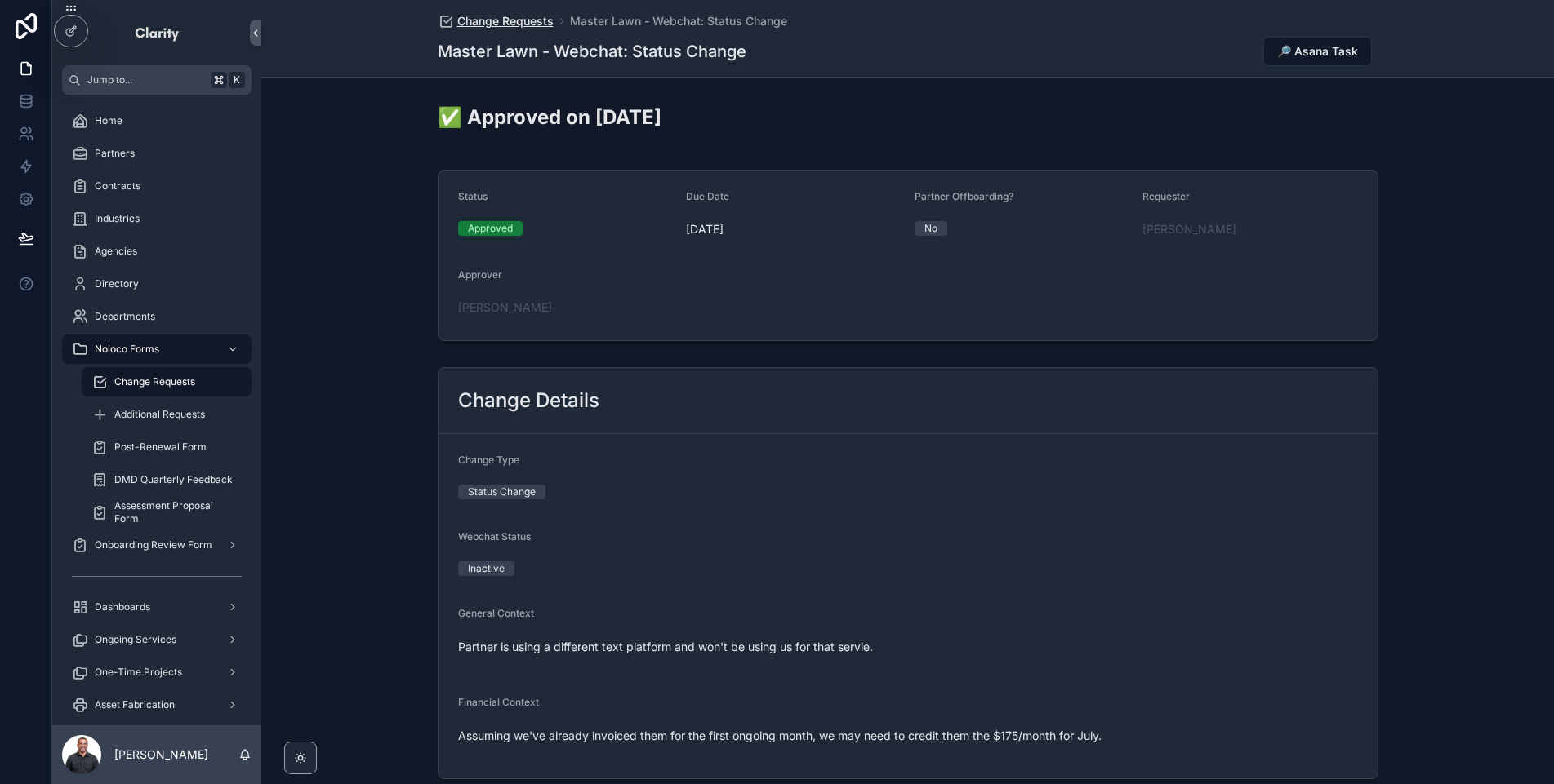
click at [503, 27] on span "Change Requests" at bounding box center [506, 22] width 96 height 17
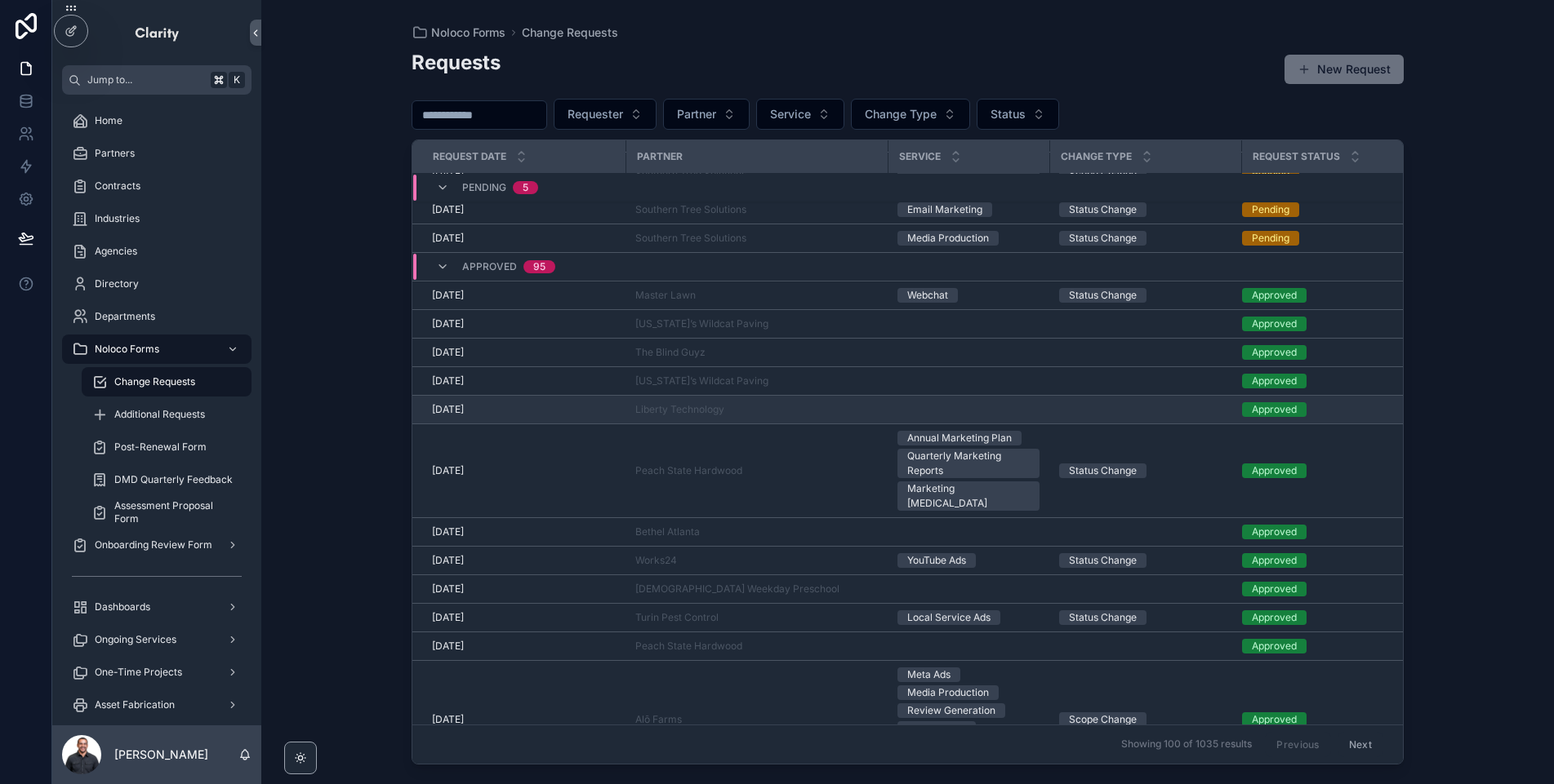
scroll to position [119, 0]
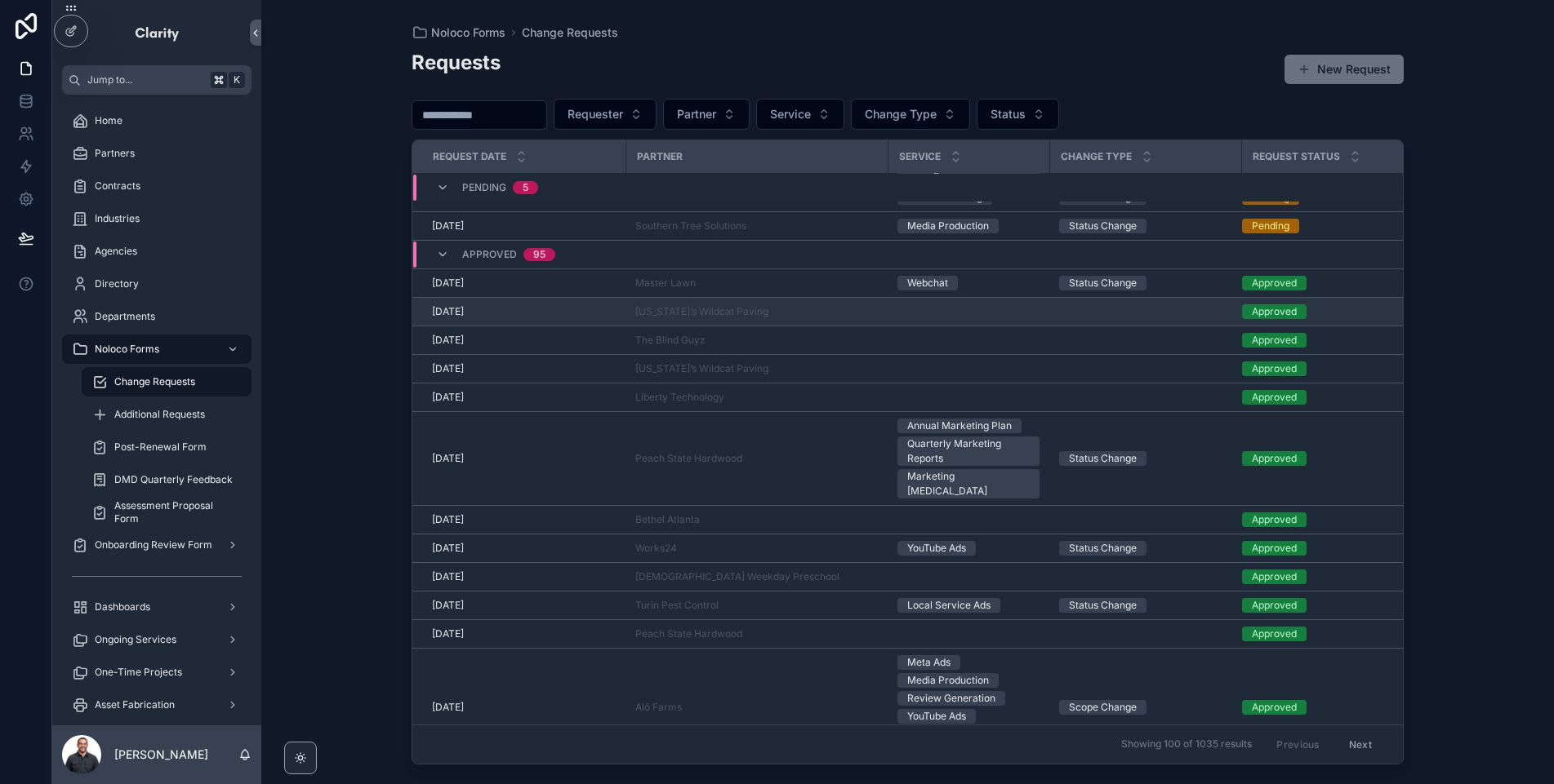
click at [537, 324] on td "7/17/2025 7/17/2025" at bounding box center [519, 312] width 213 height 28
click at [544, 305] on div "7/17/2025 7/17/2025" at bounding box center [523, 312] width 183 height 13
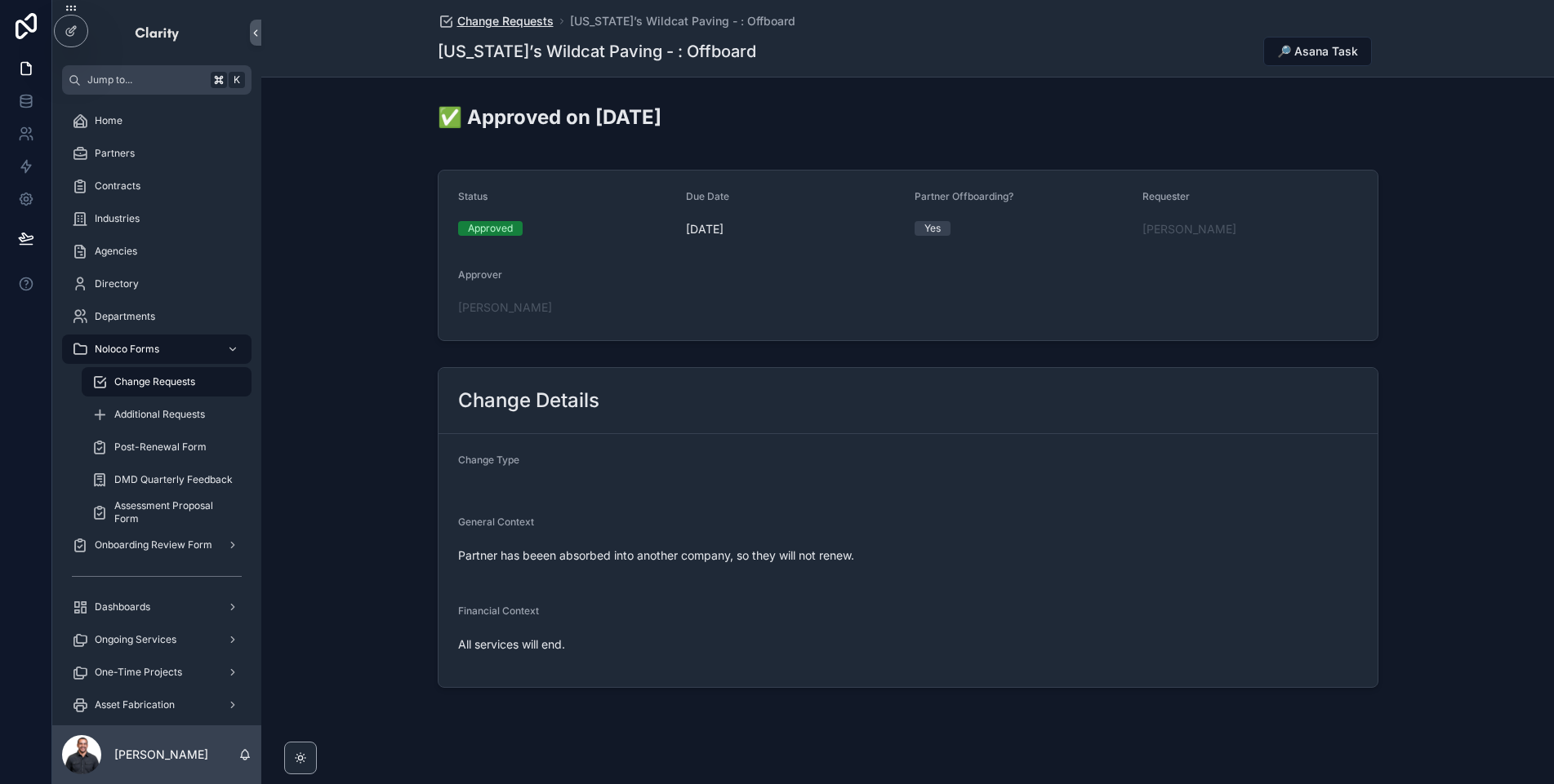
click at [507, 23] on span "Change Requests" at bounding box center [506, 22] width 96 height 17
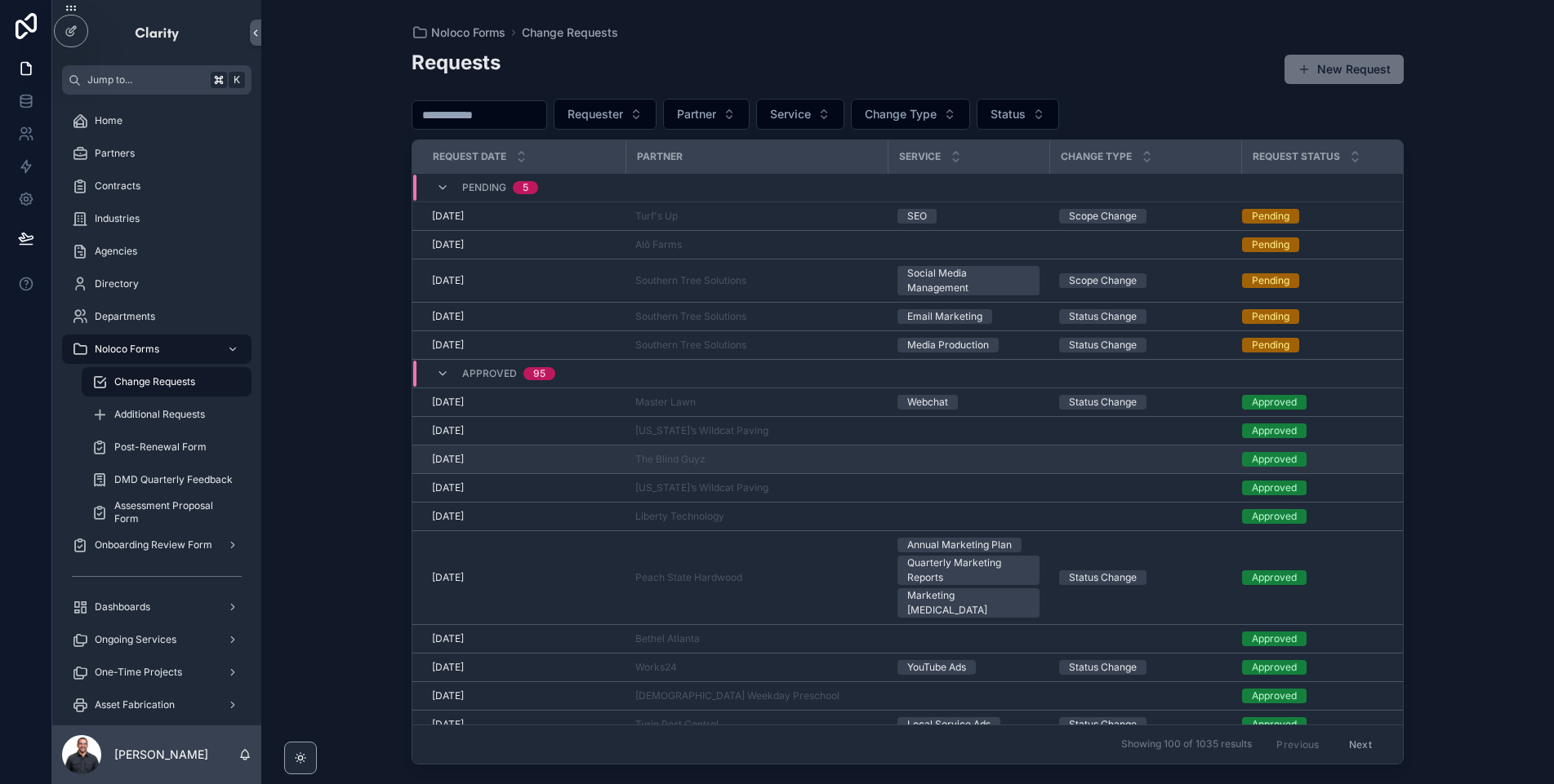
click at [558, 465] on div "7/17/2025 7/17/2025" at bounding box center [523, 460] width 183 height 13
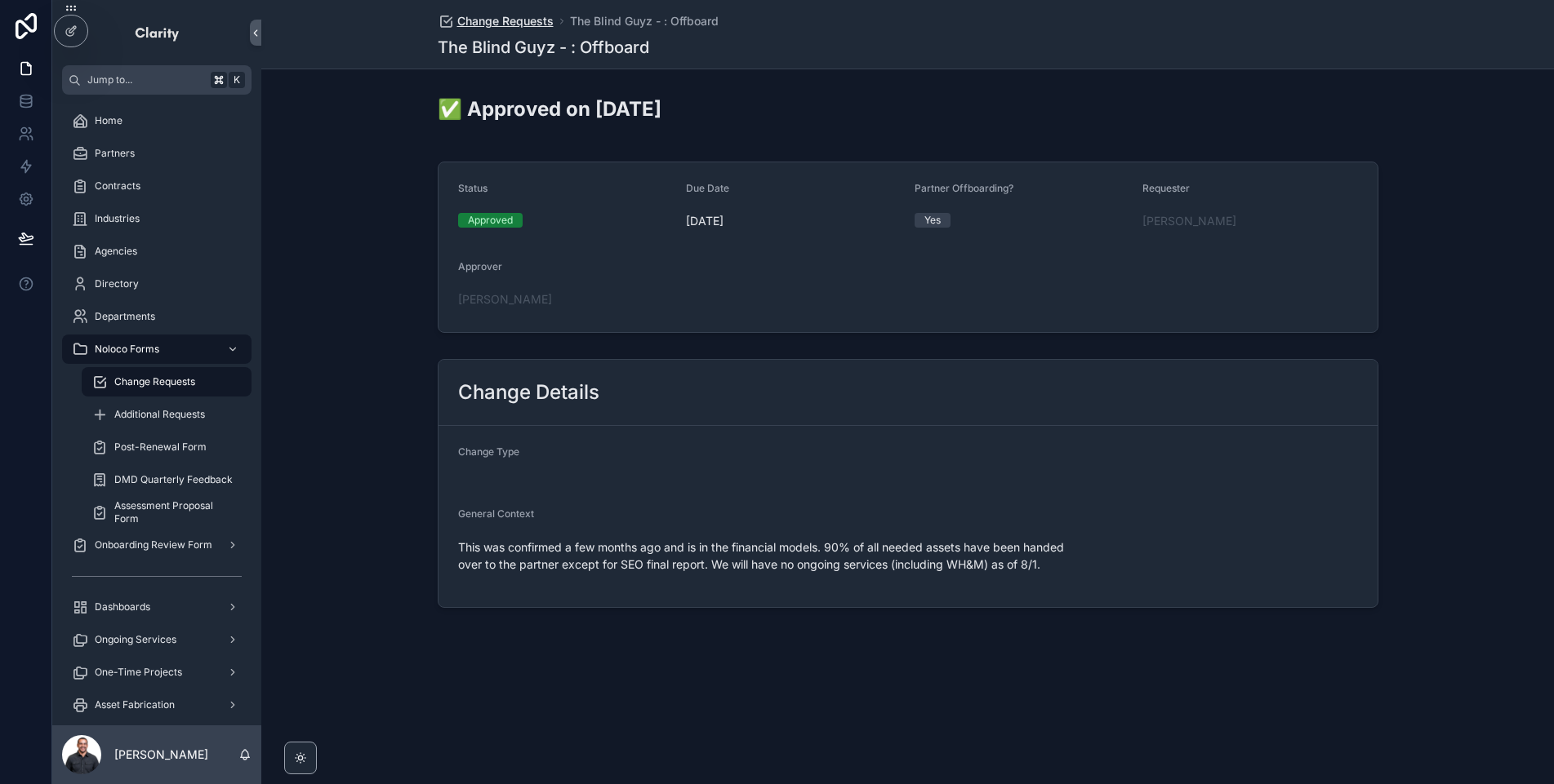
click at [502, 21] on span "Change Requests" at bounding box center [506, 22] width 96 height 17
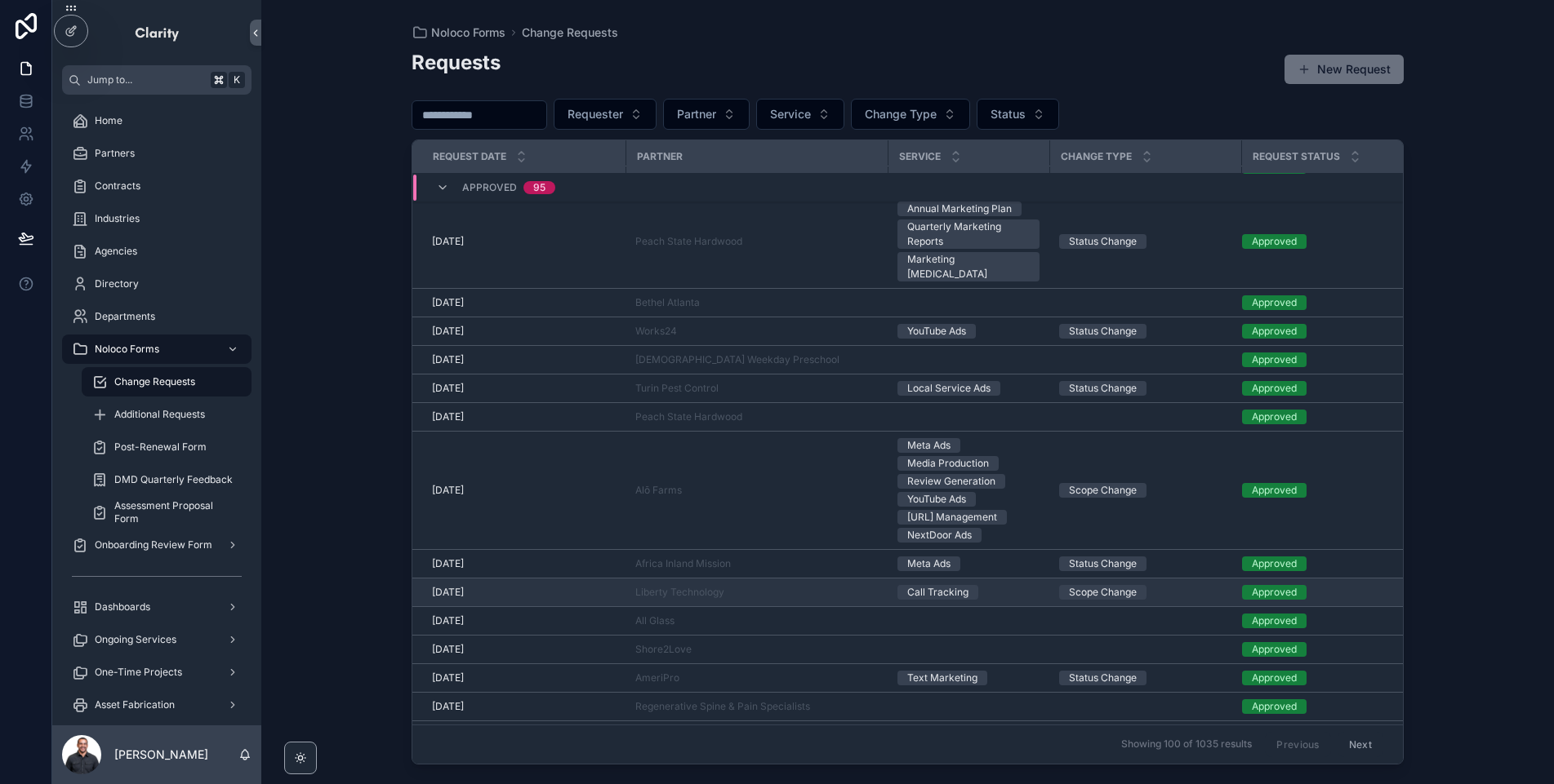
scroll to position [364, 0]
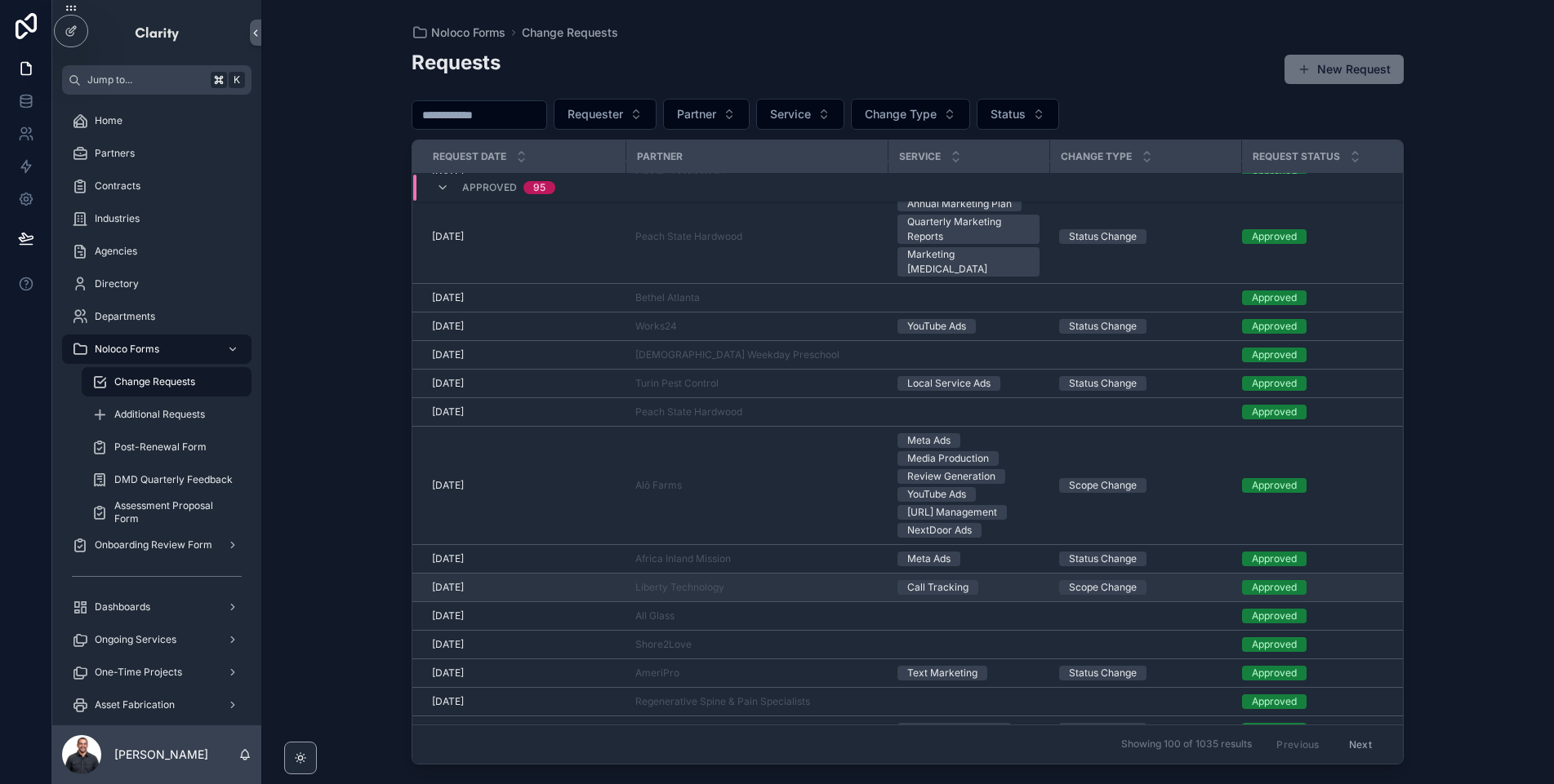
click at [544, 581] on div "4/23/2025 4/23/2025" at bounding box center [523, 587] width 183 height 13
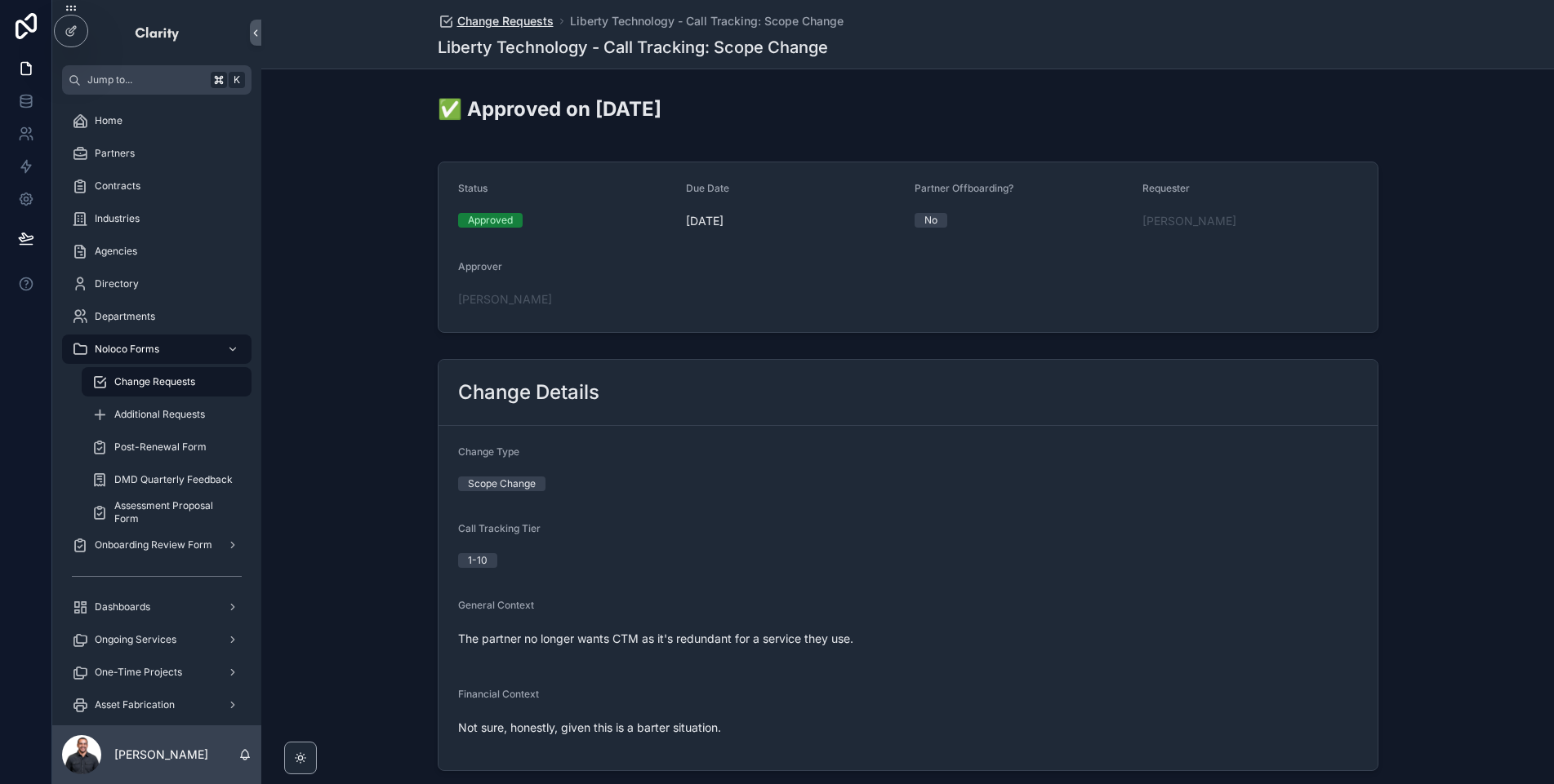
click at [520, 21] on span "Change Requests" at bounding box center [506, 22] width 96 height 17
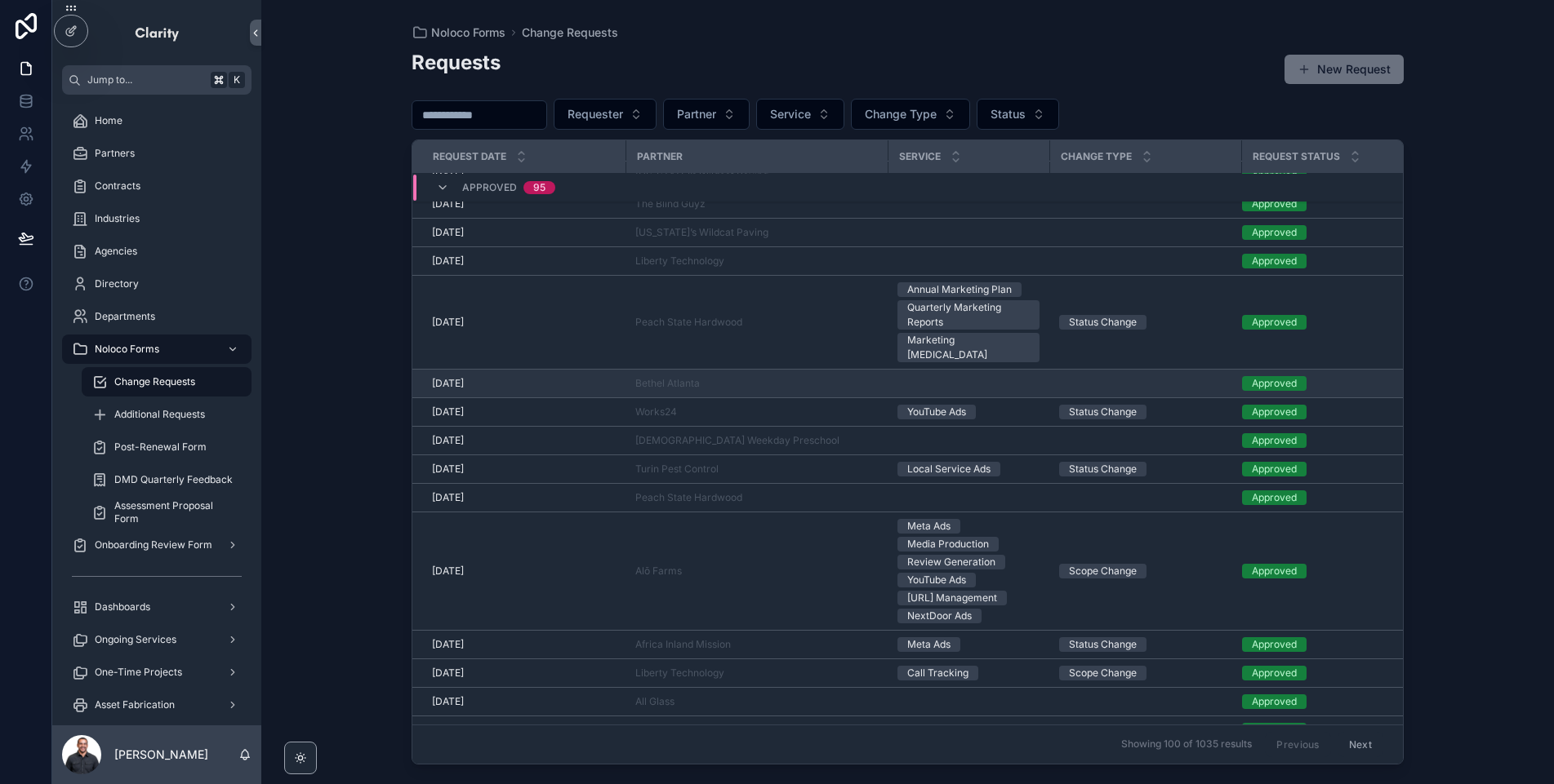
scroll to position [287, 0]
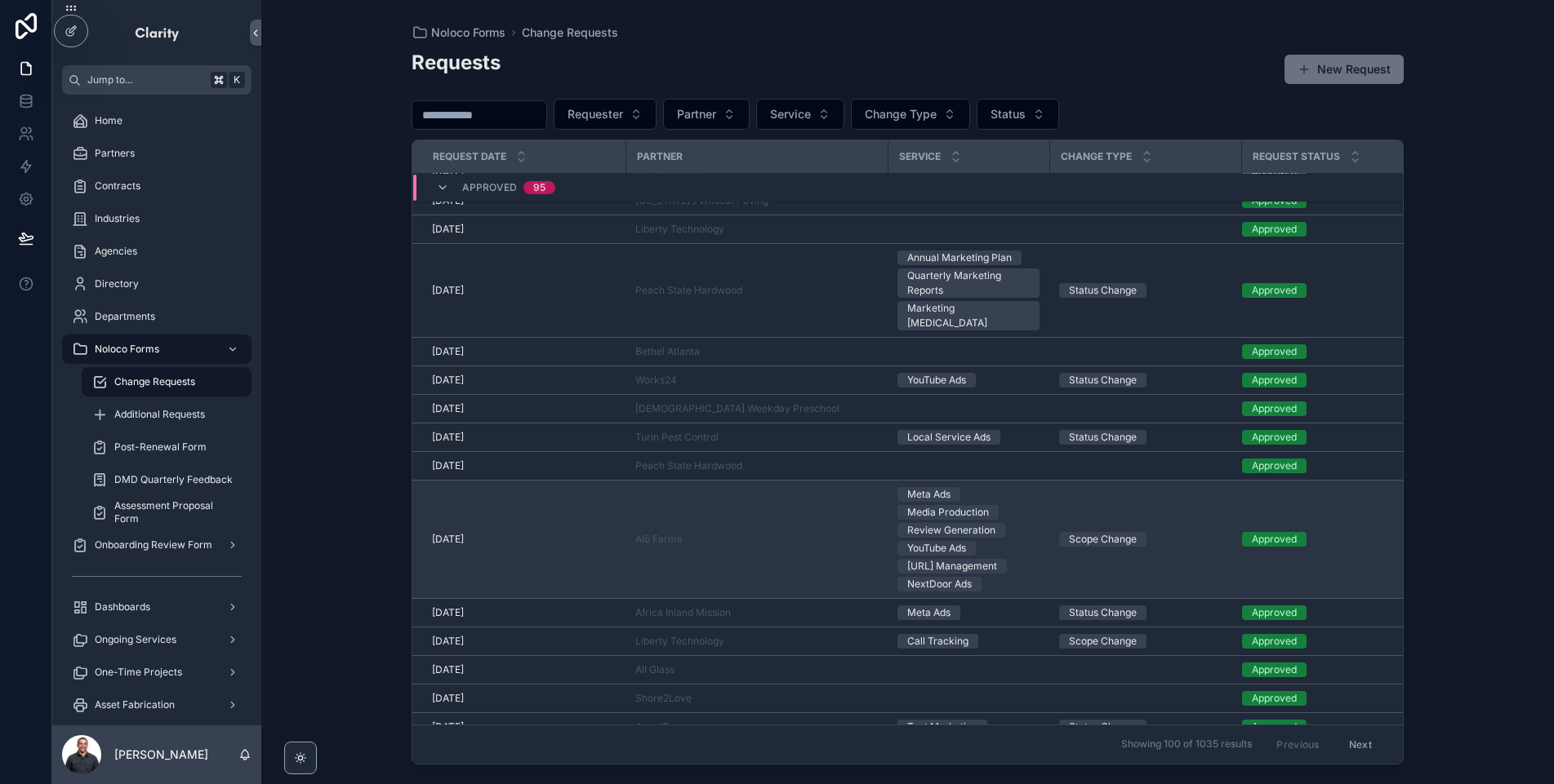
click at [538, 509] on td "4/30/2025 4/30/2025" at bounding box center [519, 539] width 213 height 119
click at [584, 531] on td "4/30/2025 4/30/2025" at bounding box center [519, 539] width 213 height 119
click at [579, 533] on div "4/30/2025 4/30/2025" at bounding box center [523, 539] width 183 height 13
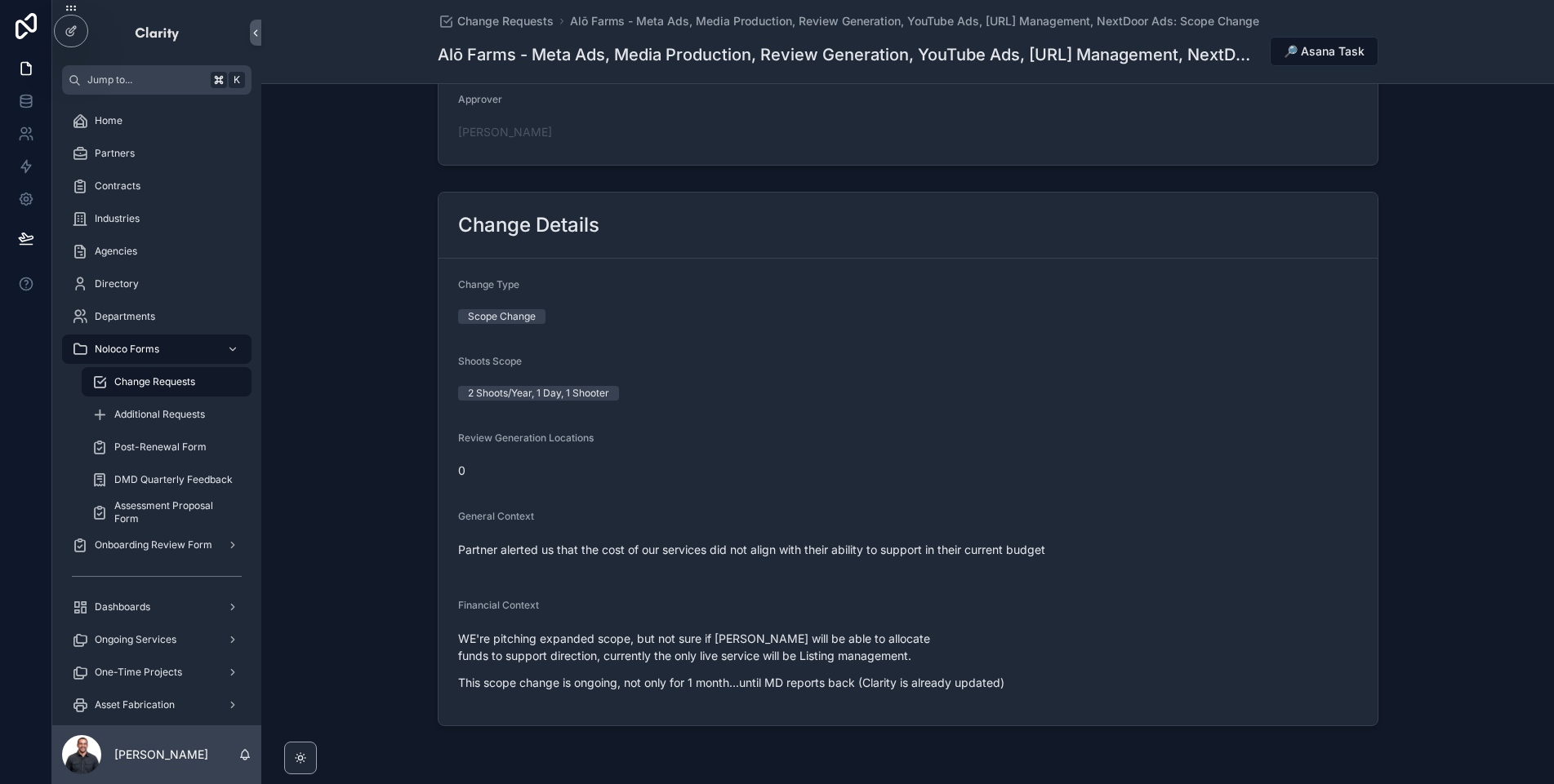
scroll to position [218, 0]
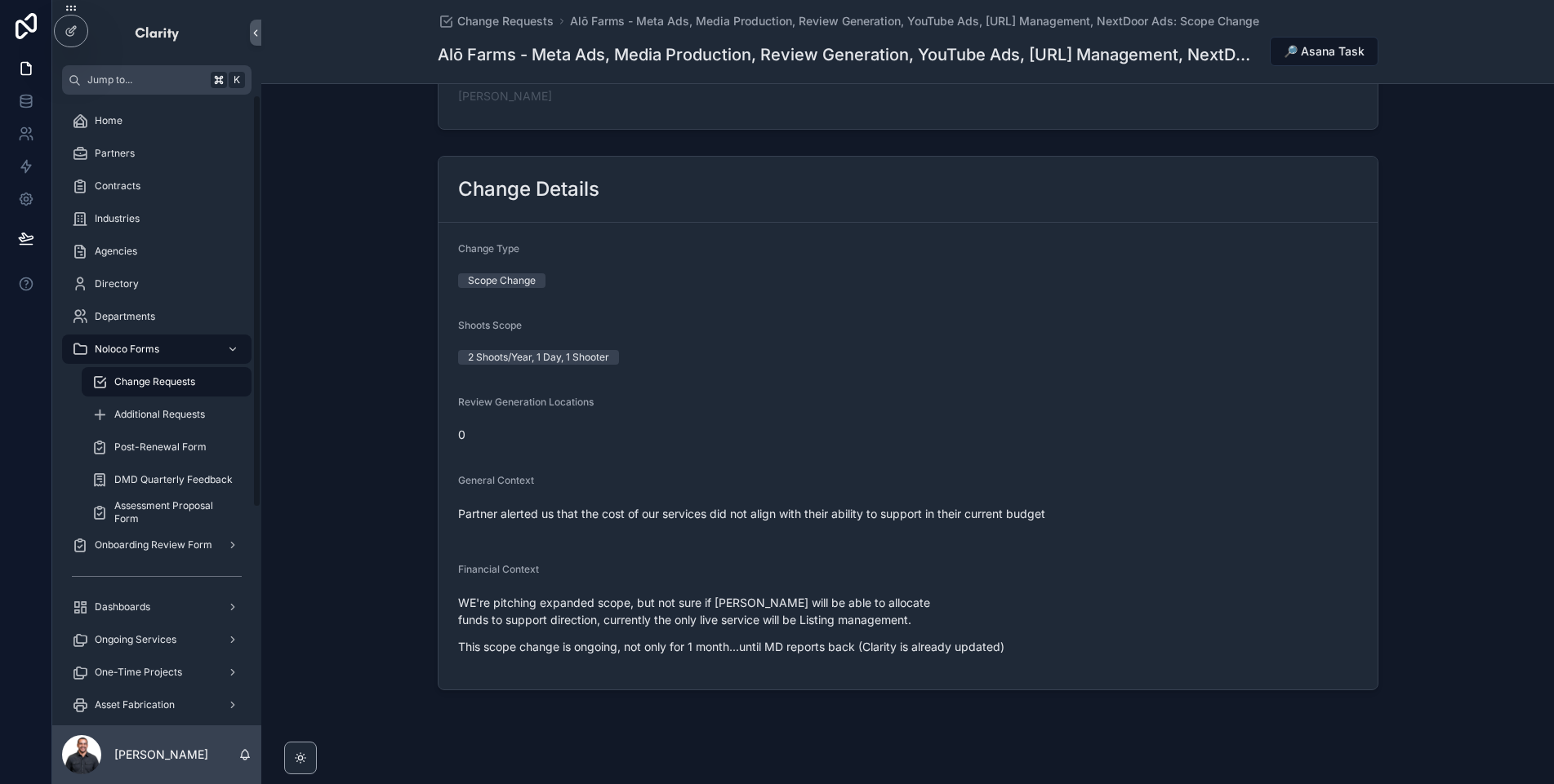
click at [158, 385] on span "Change Requests" at bounding box center [154, 382] width 81 height 13
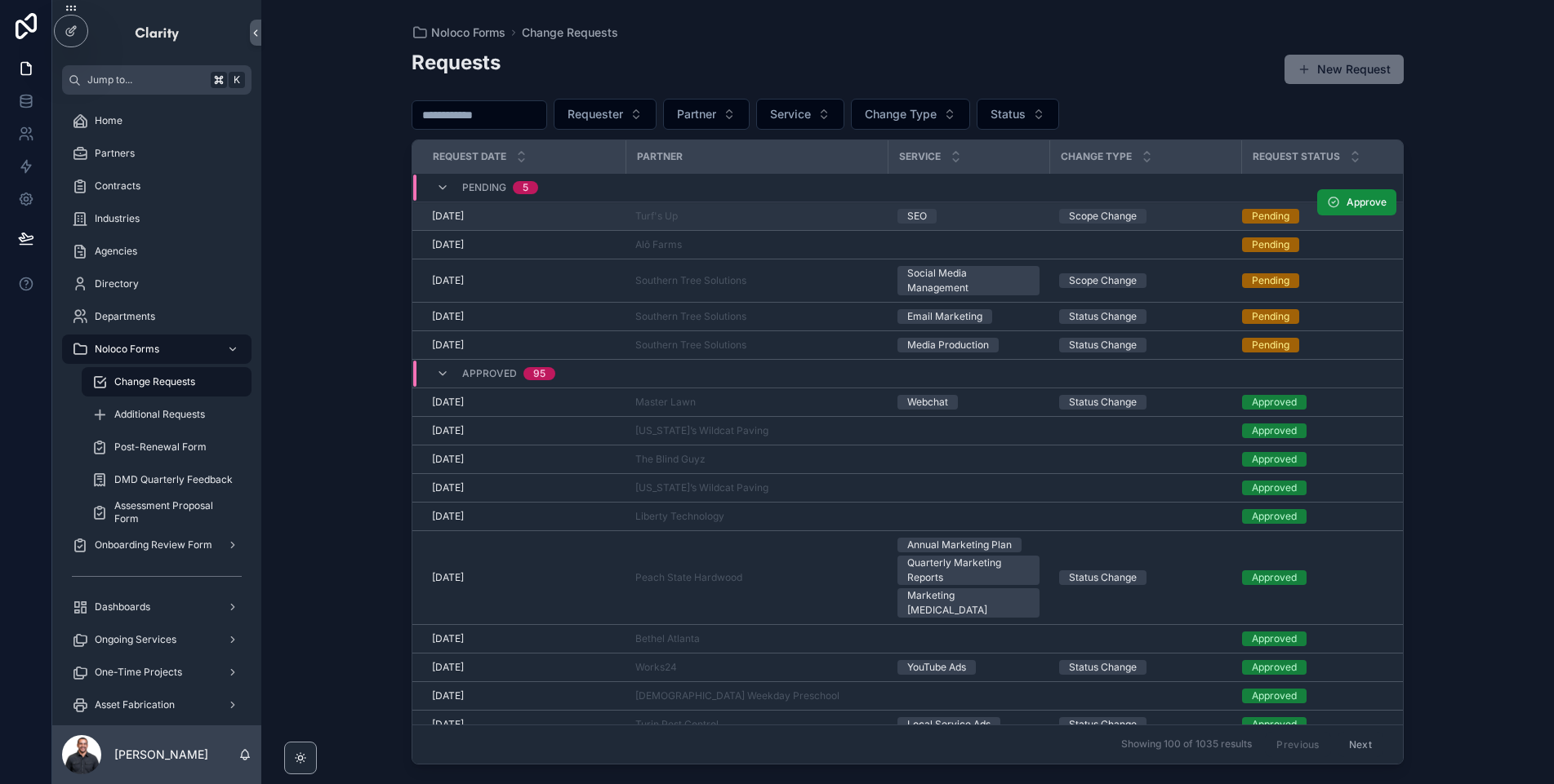
click at [714, 220] on div "Turf's Up" at bounding box center [756, 217] width 242 height 13
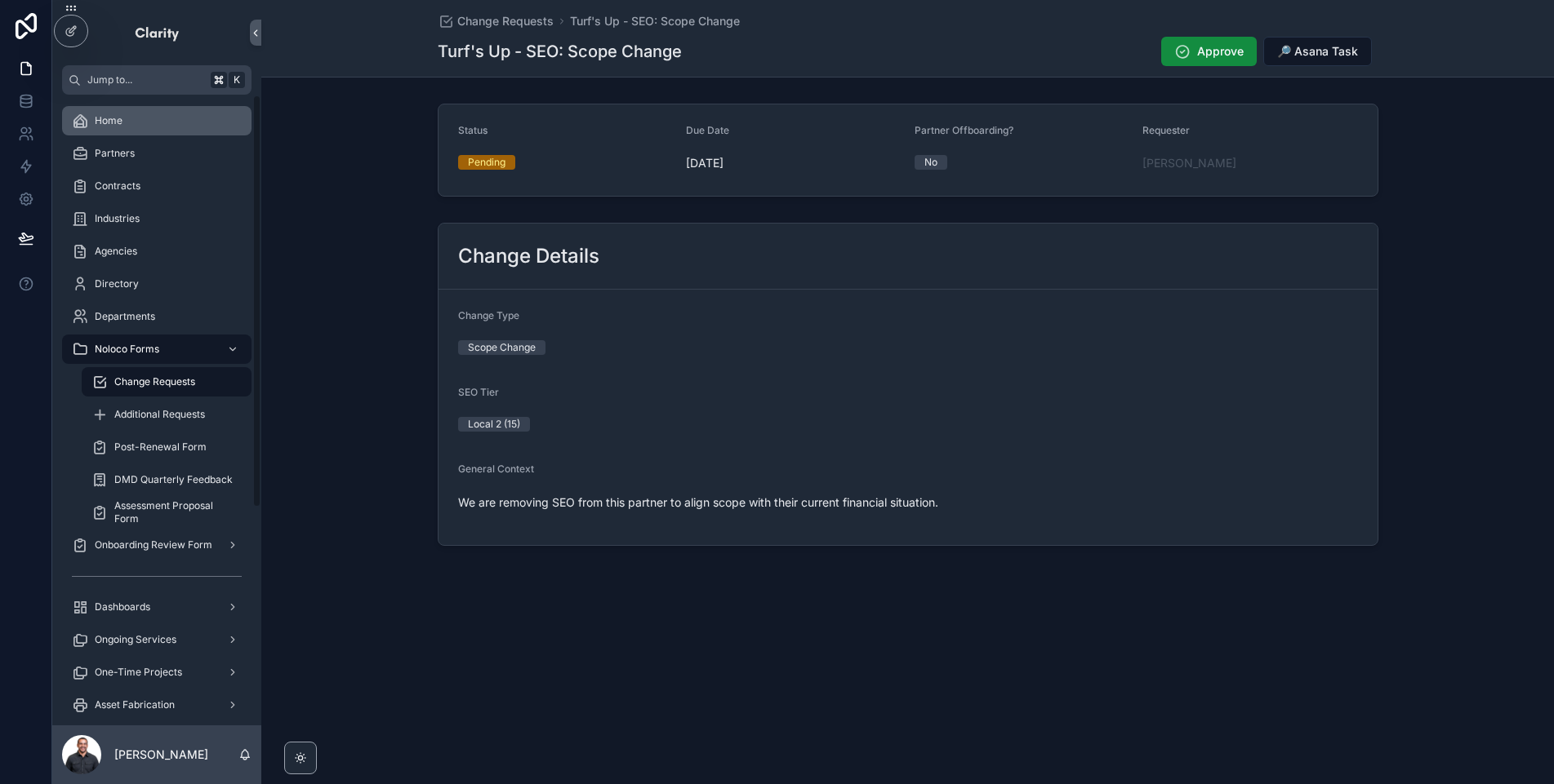
click at [178, 114] on div "Home" at bounding box center [157, 120] width 170 height 26
